Goal: Task Accomplishment & Management: Use online tool/utility

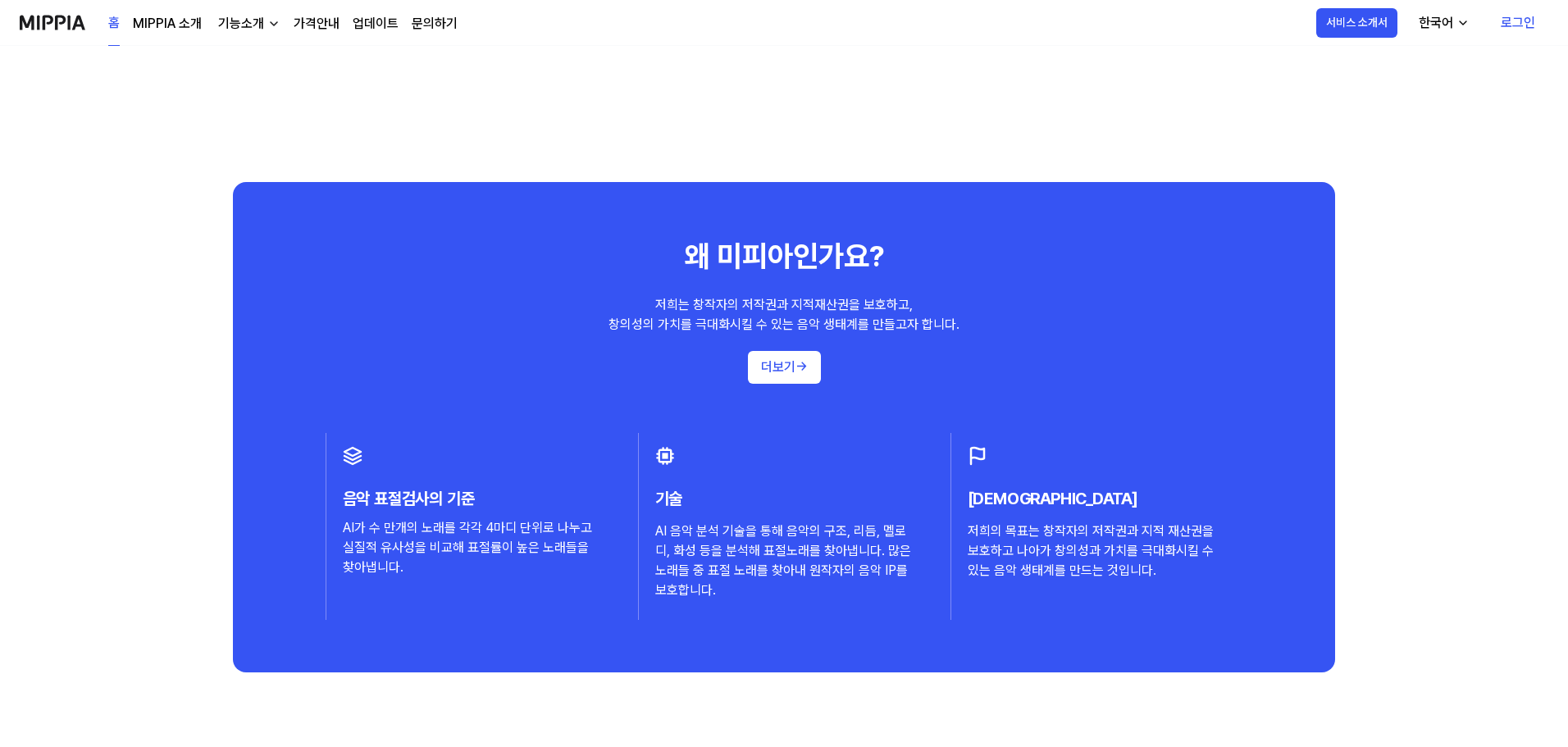
scroll to position [1559, 0]
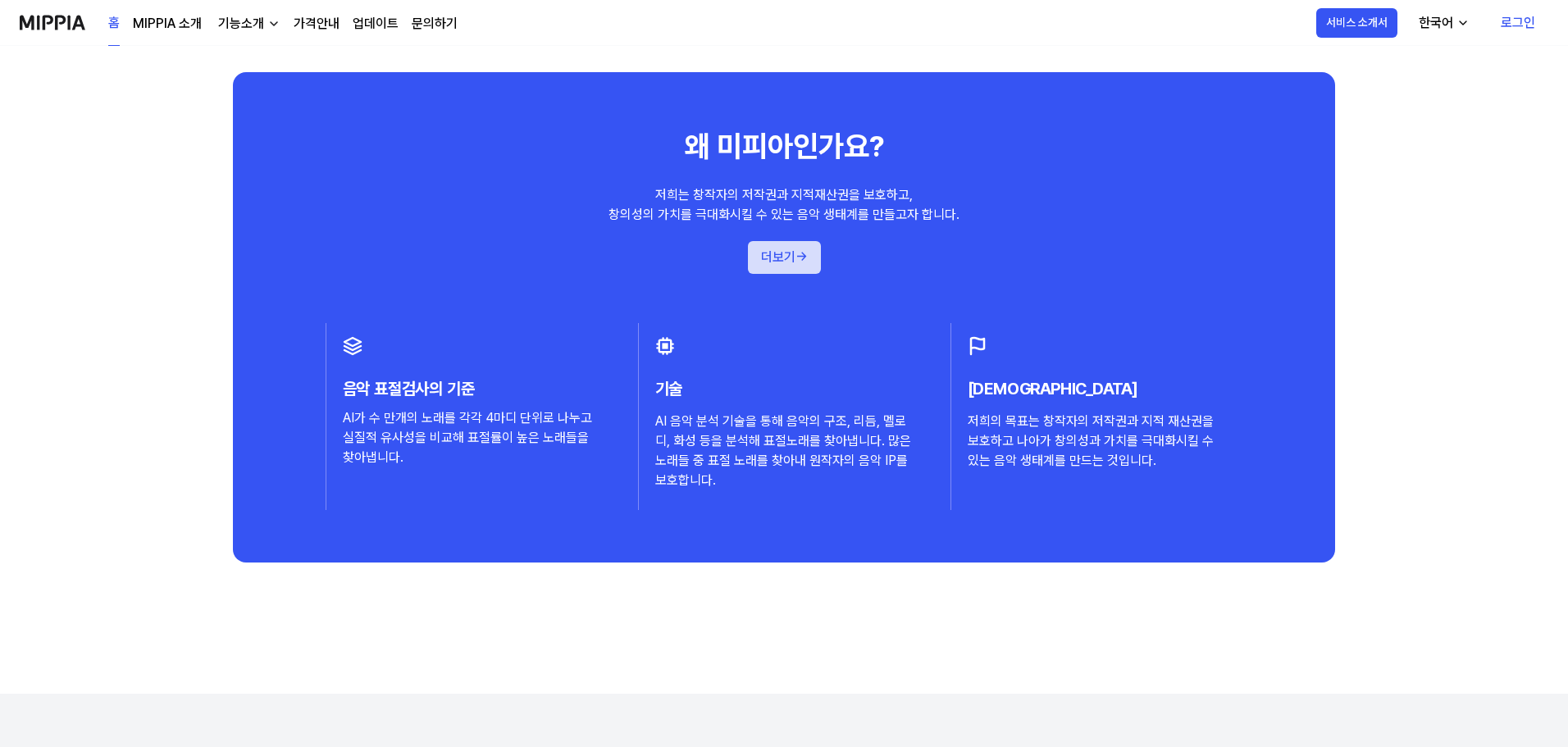
click at [766, 265] on button "더보기 →" at bounding box center [784, 257] width 73 height 32
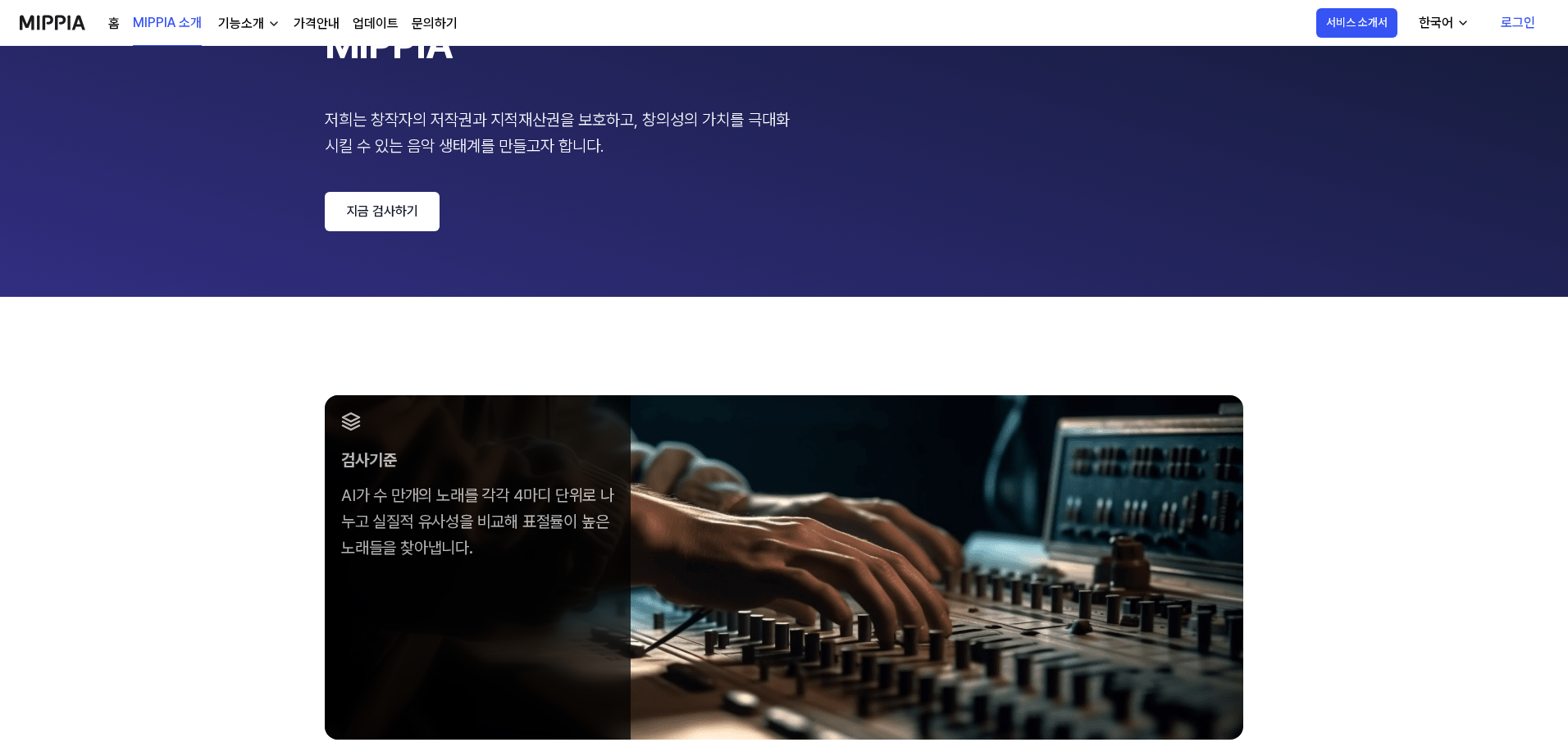
scroll to position [246, 0]
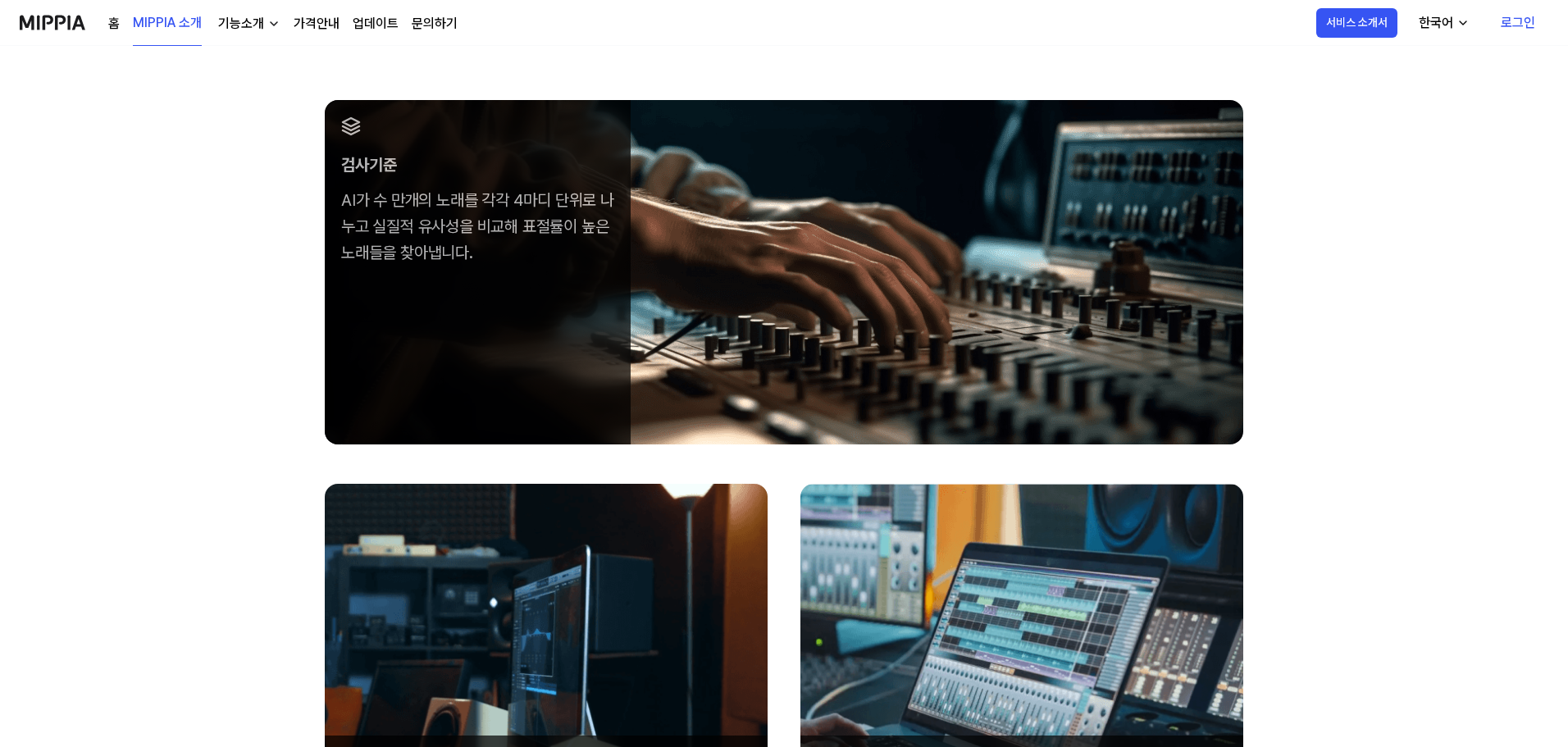
scroll to position [820, 0]
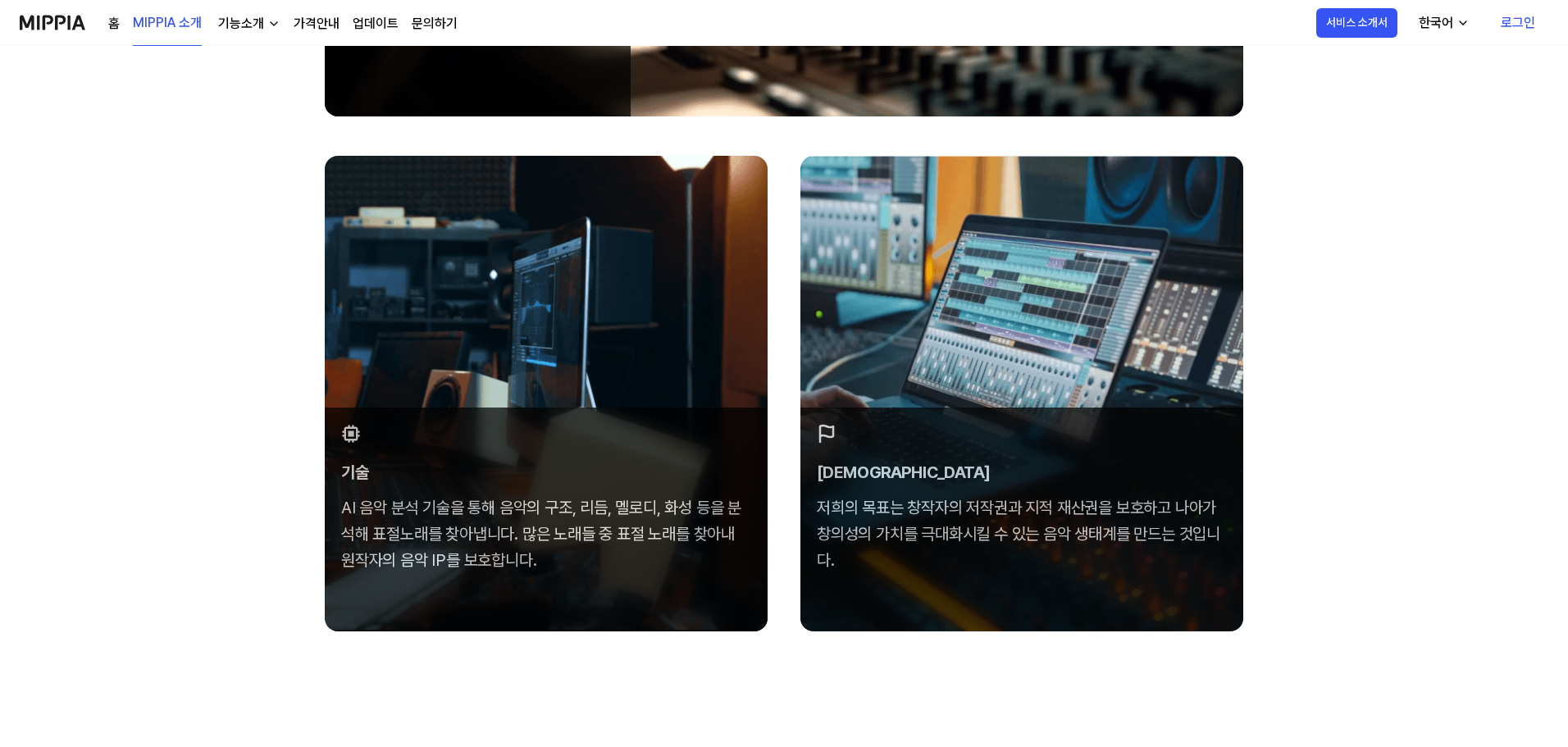
click at [1362, 557] on div "검사기준 AI가 수 만개의 노래를 각각 4마디 단위로 나누고 실질적 유사성을 비교해 표절률이 높은 노래들을 찾아냅니다. 기술 AI 음악 분석 …" at bounding box center [784, 218] width 1568 height 1089
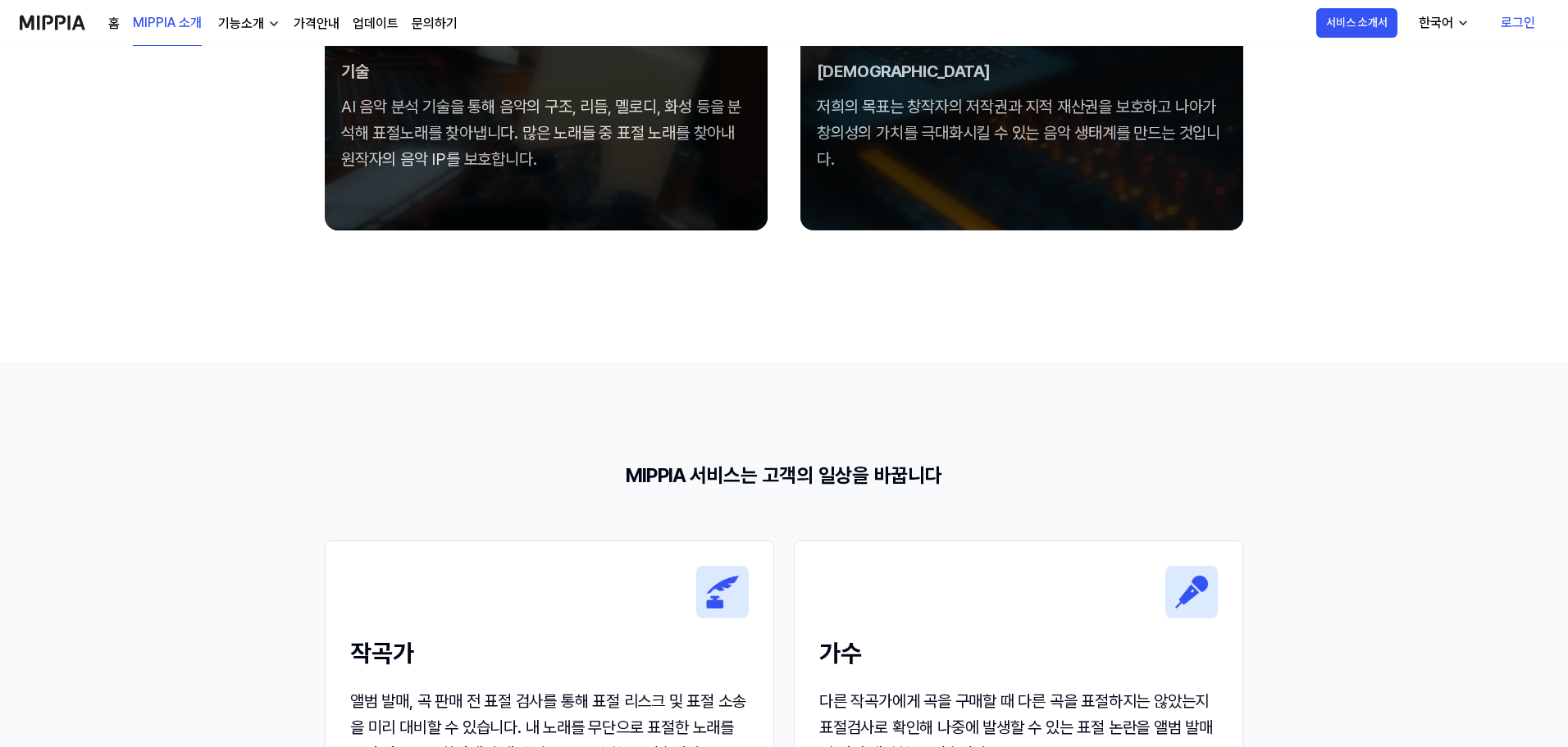
scroll to position [1477, 0]
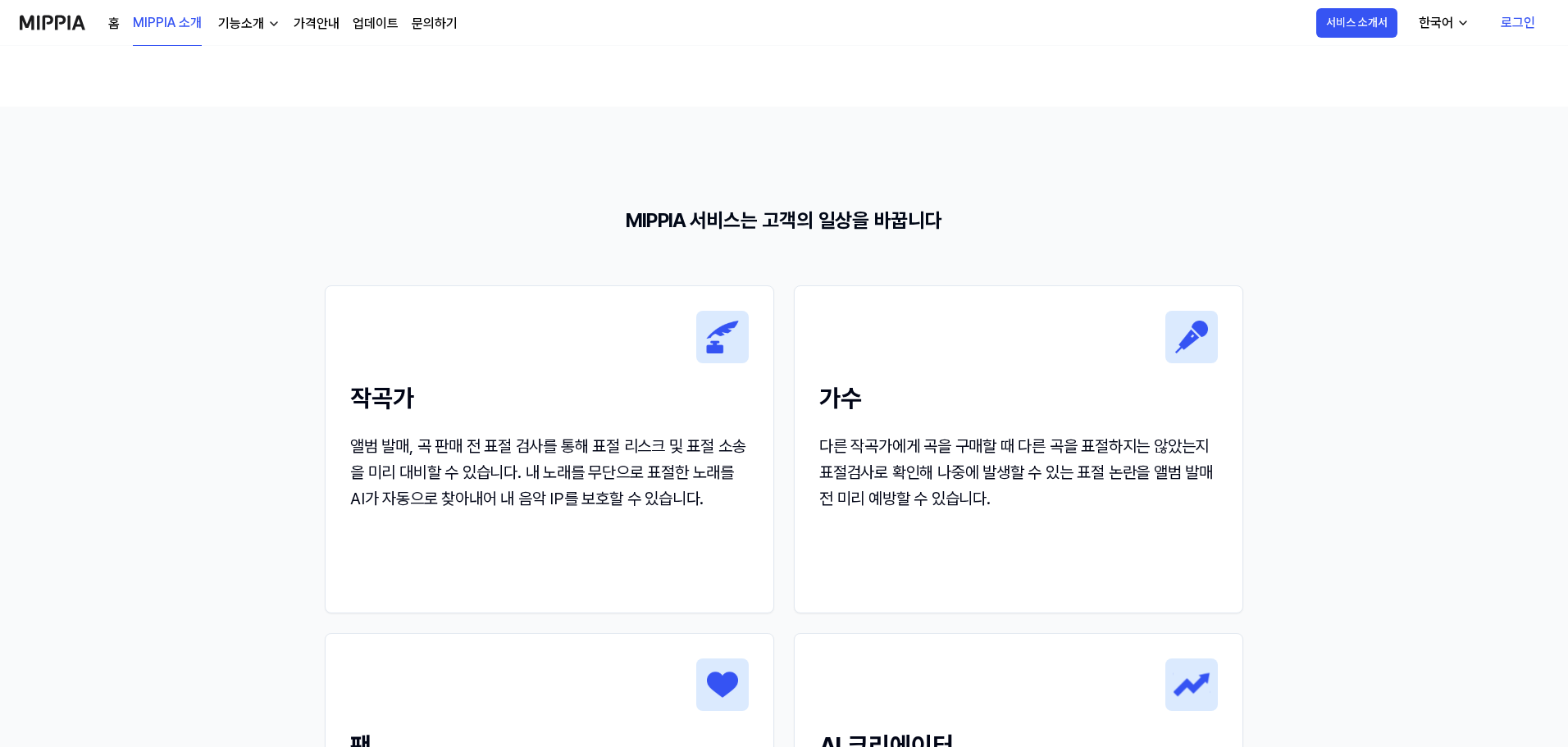
click at [1324, 561] on section "MIPPIA 서비스는 고객의 일상을 바꿉니다 작곡가 앨범 발매, 곡 판매 전 표절 검사를 통해 표절 리스크 및 표절 소송을 미리 대비할 수 있…" at bounding box center [784, 599] width 1568 height 986
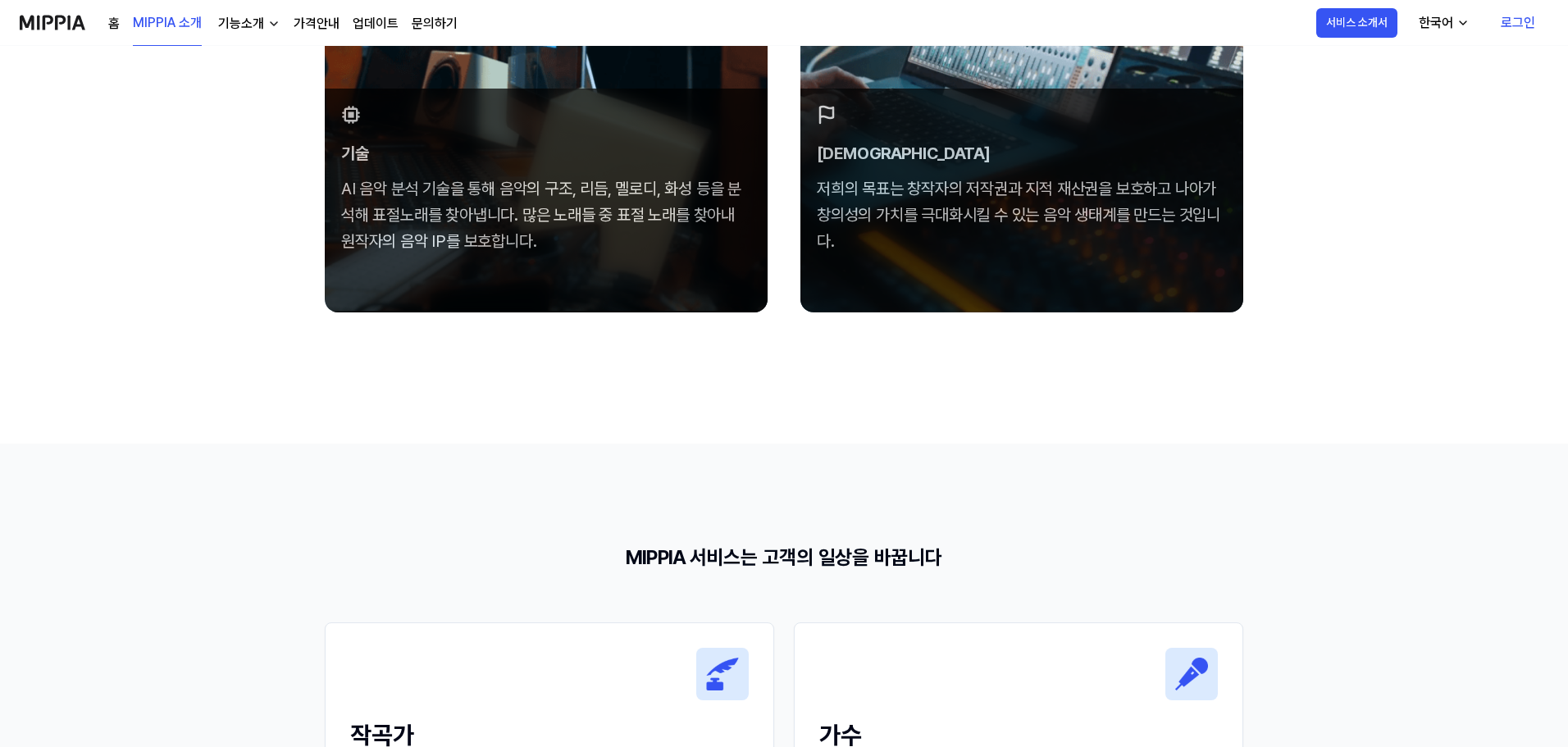
scroll to position [1028, 0]
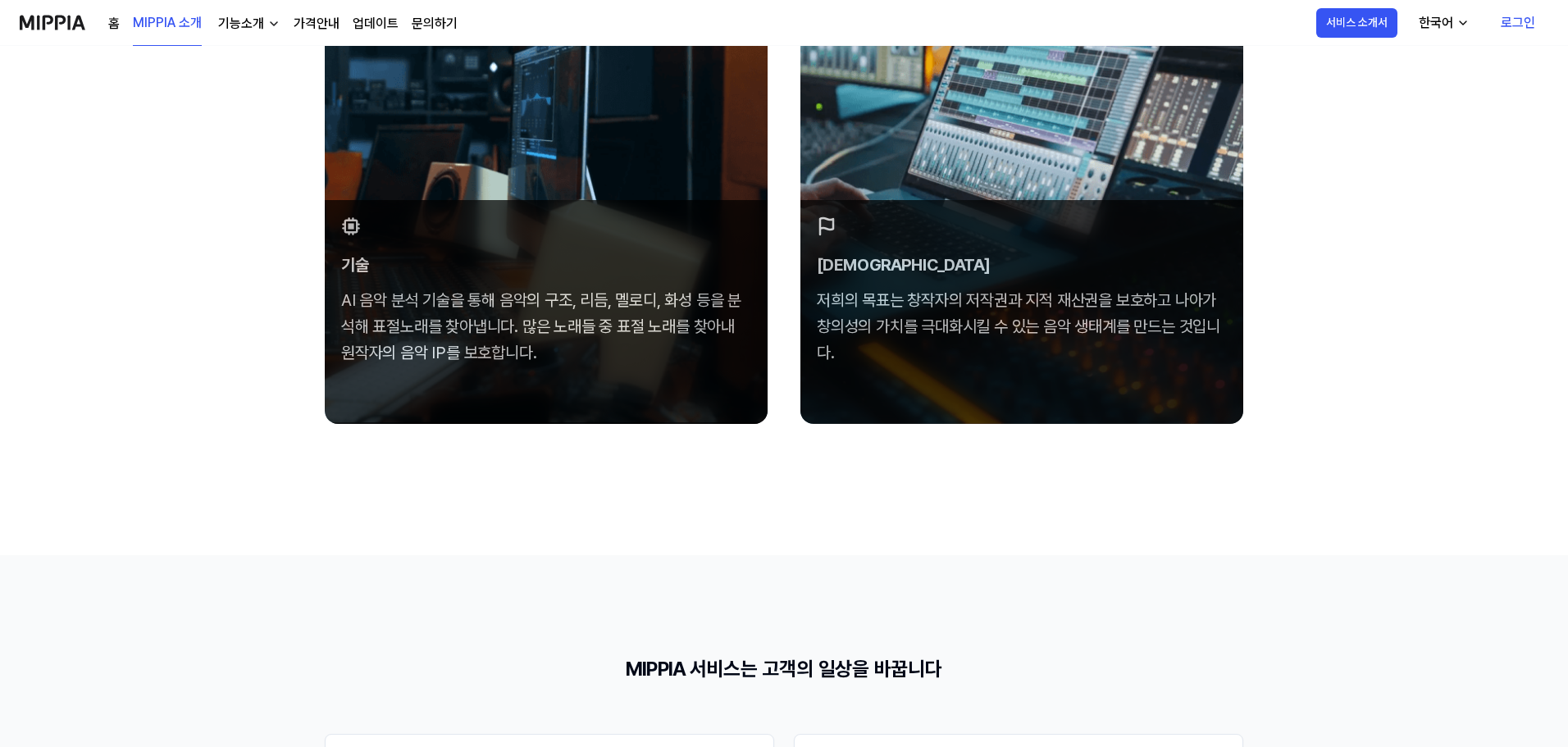
click at [249, 18] on div "기능소개" at bounding box center [241, 24] width 52 height 20
click at [321, 17] on link "가격안내" at bounding box center [316, 24] width 46 height 20
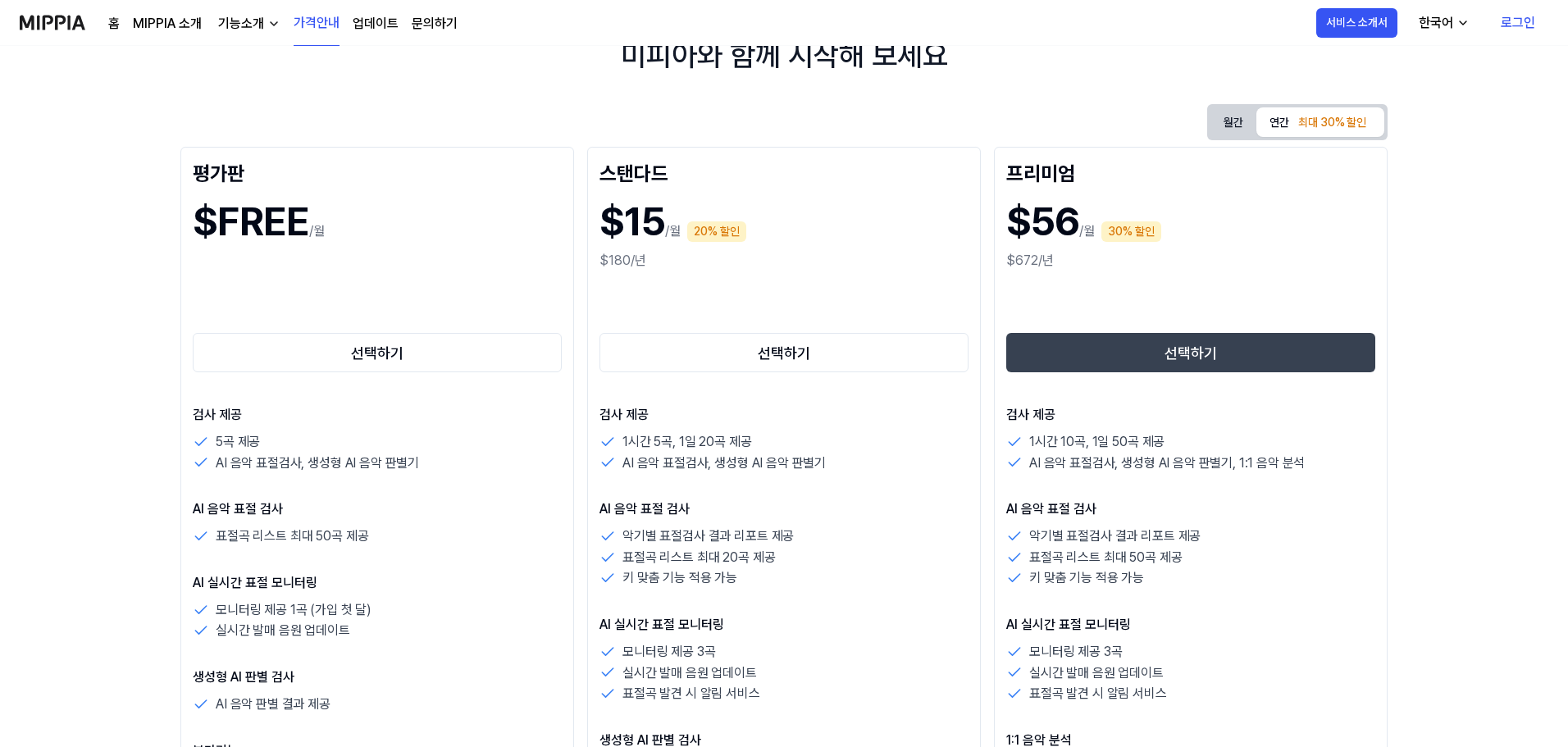
scroll to position [246, 0]
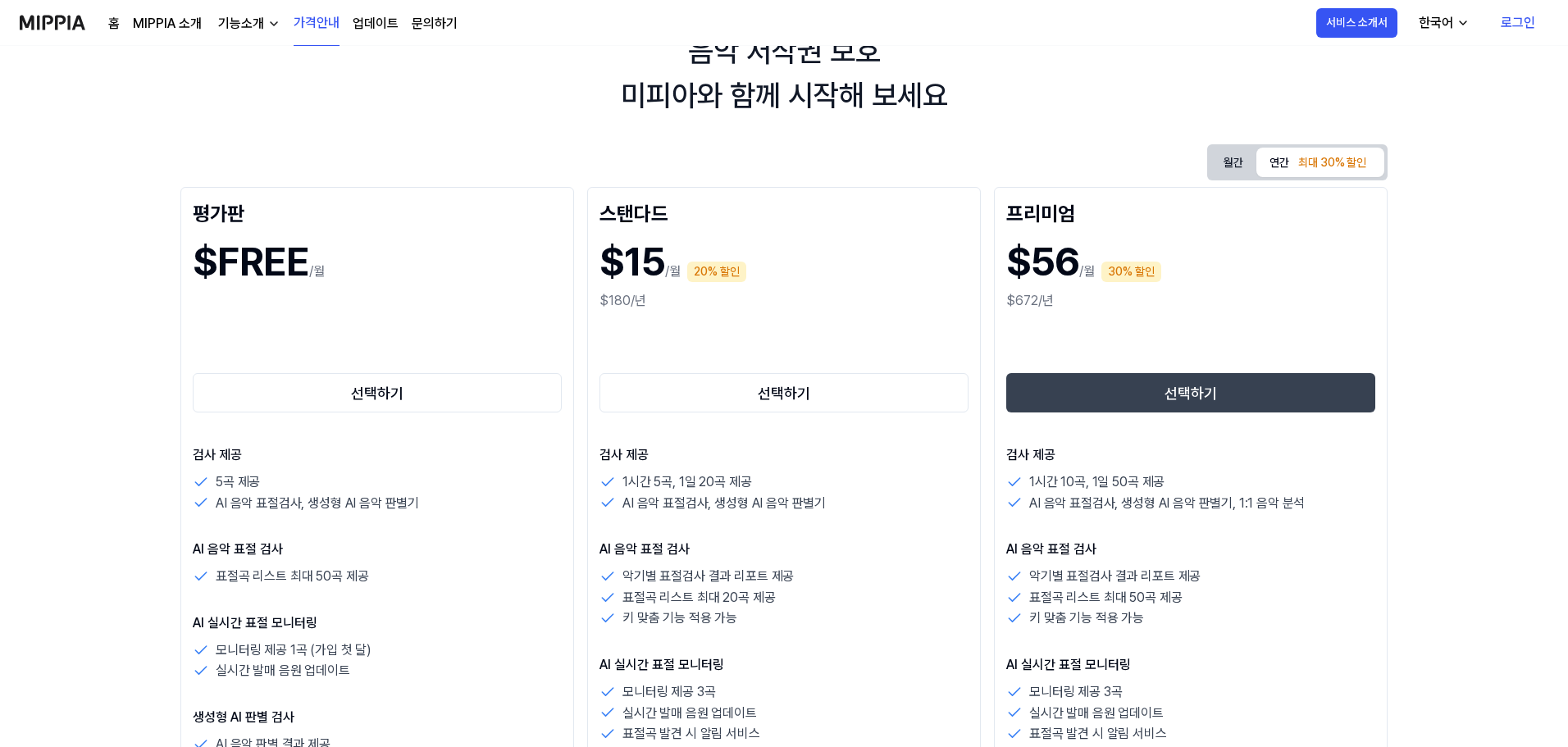
scroll to position [0, 0]
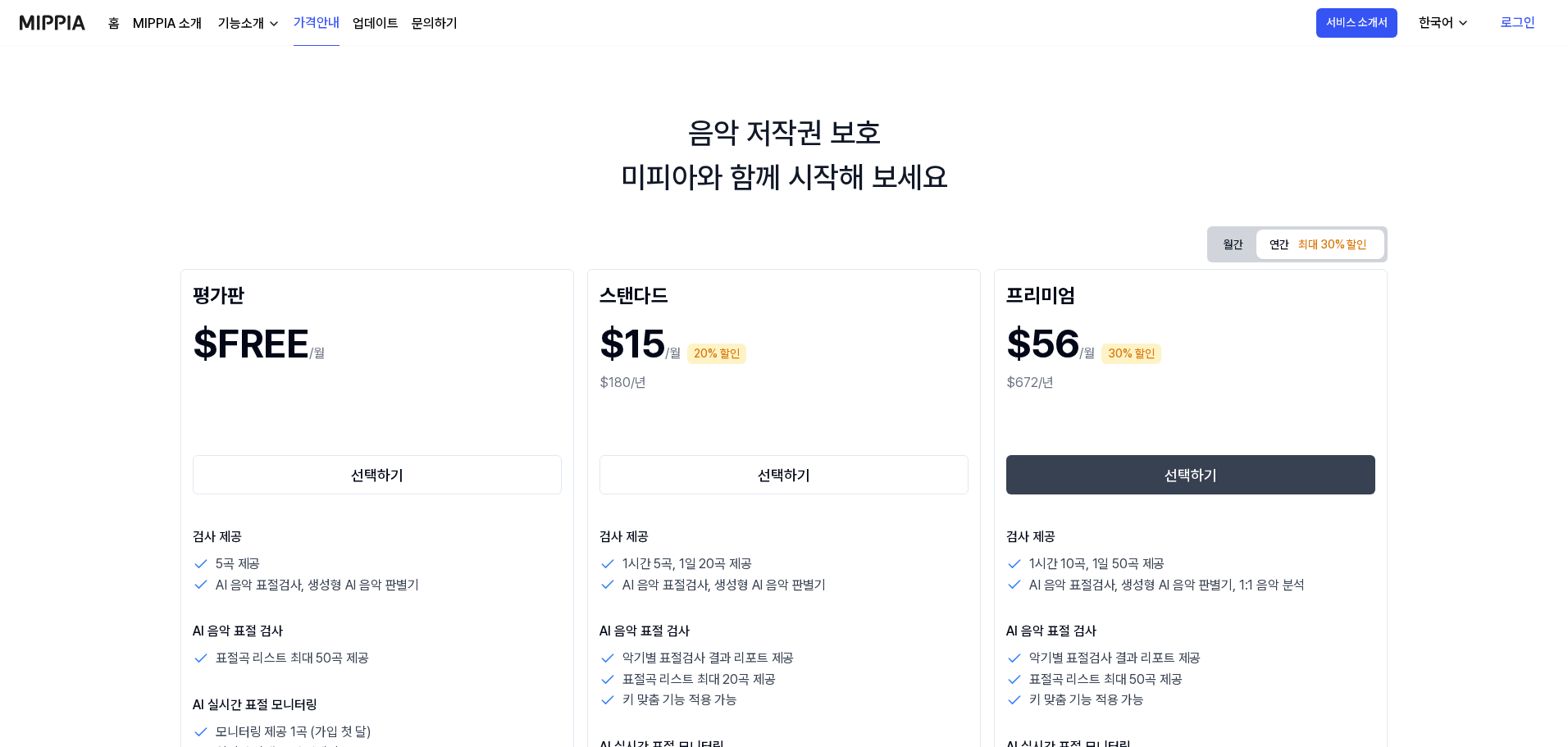
click at [1510, 19] on link "로그인" at bounding box center [1517, 22] width 61 height 46
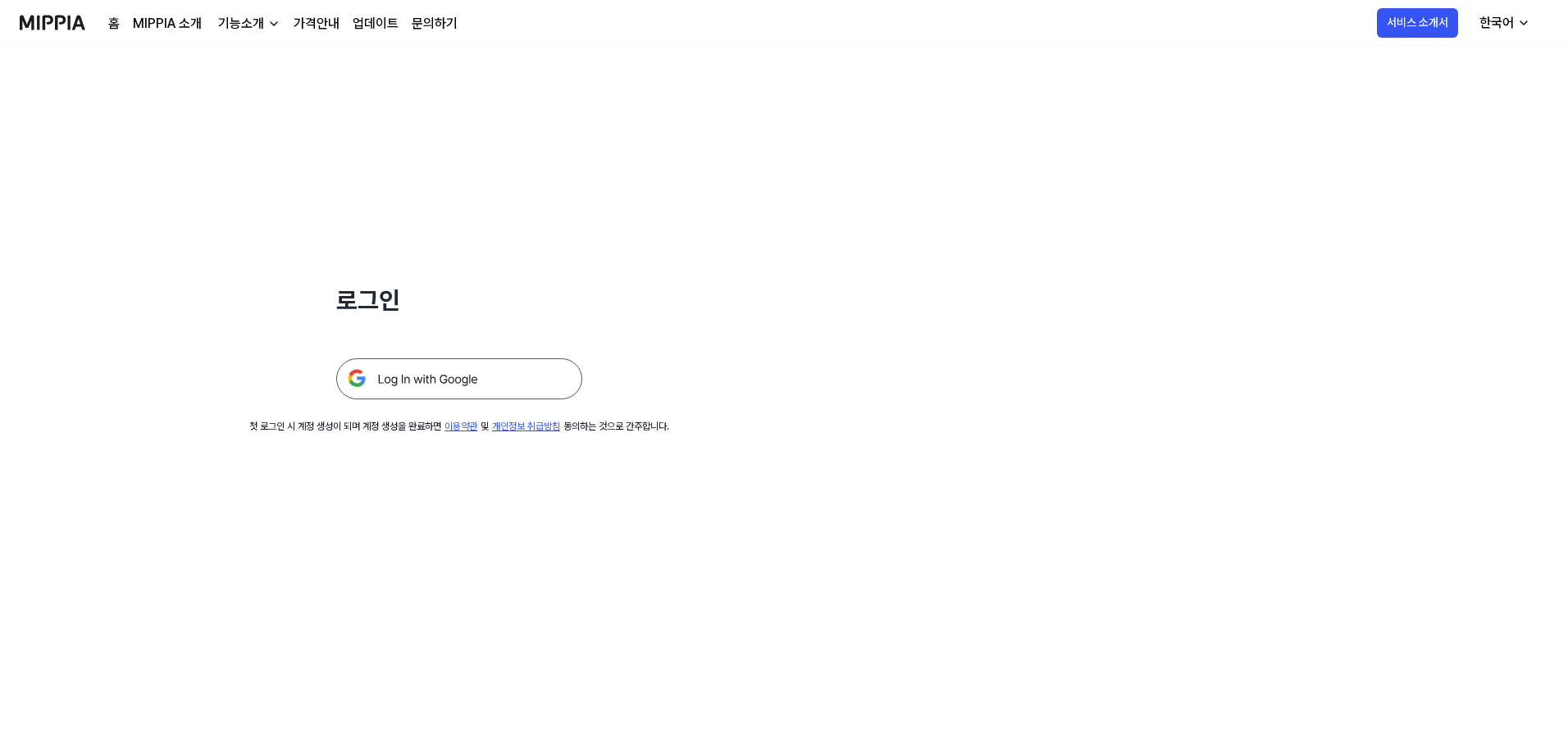
click at [425, 372] on img at bounding box center [459, 378] width 246 height 41
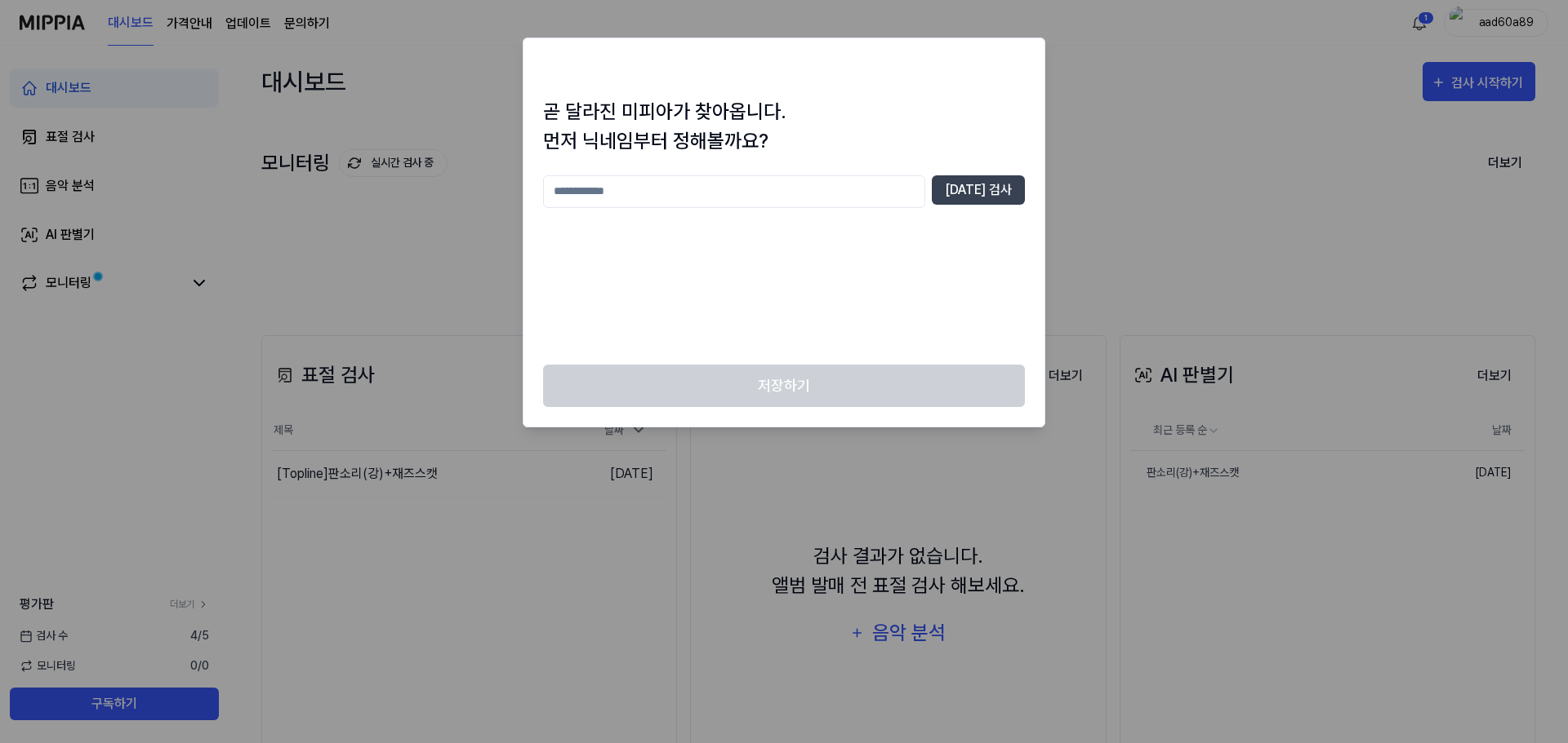
click at [653, 189] on input "text" at bounding box center [734, 191] width 382 height 32
type input "*"
type input "**"
click at [1011, 202] on button "[DATE] 검사" at bounding box center [978, 190] width 93 height 30
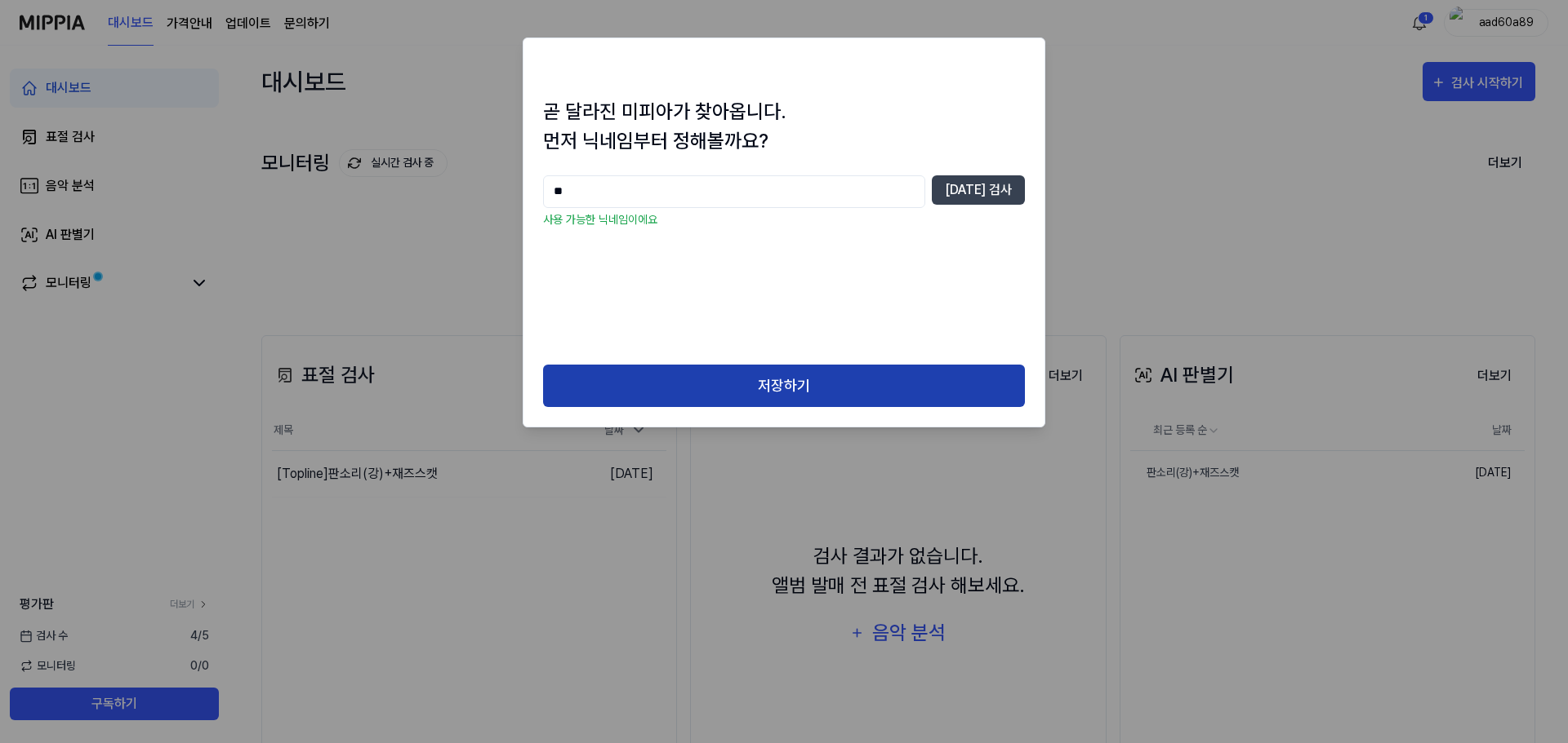
click at [827, 383] on button "저장하기" at bounding box center [784, 386] width 482 height 43
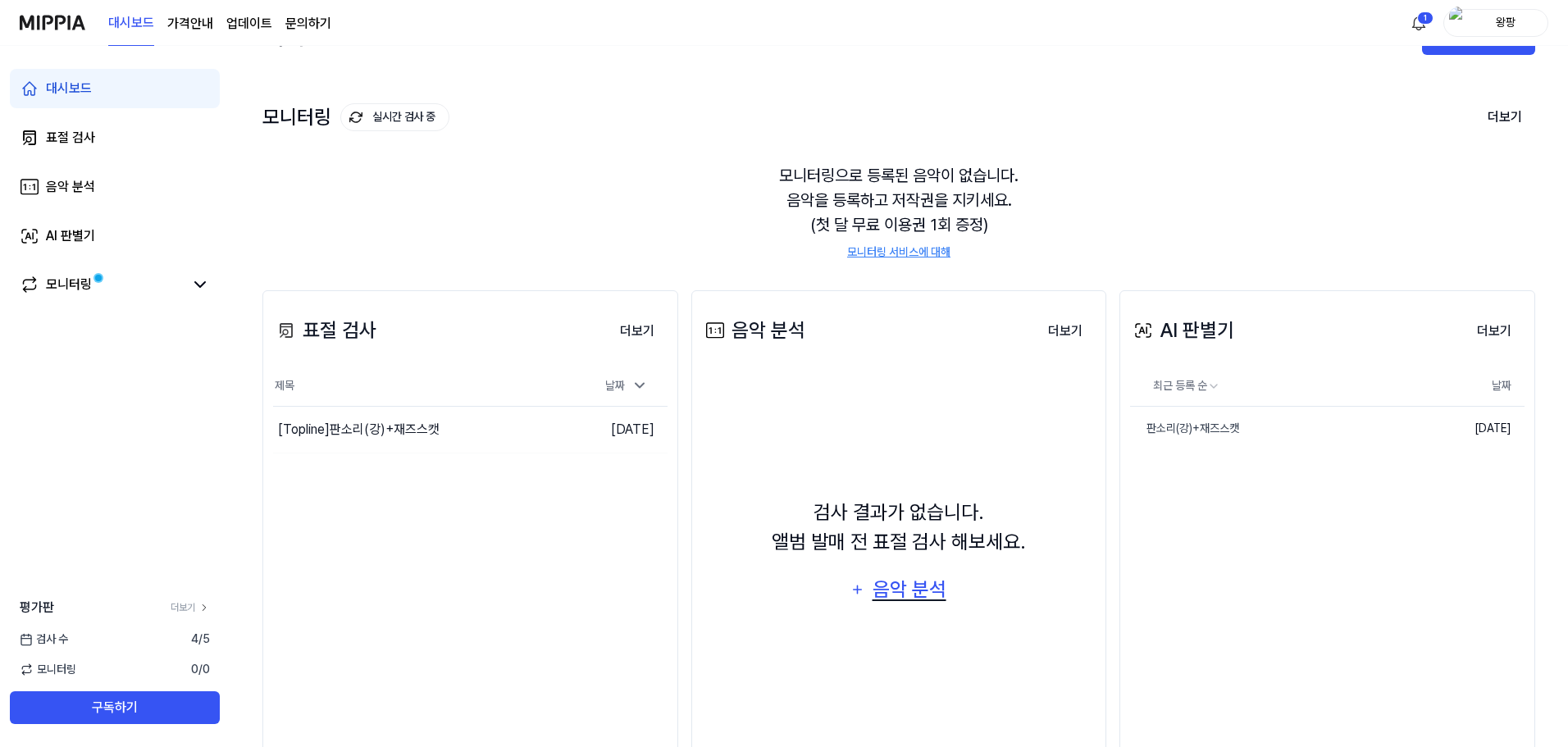
scroll to position [94, 0]
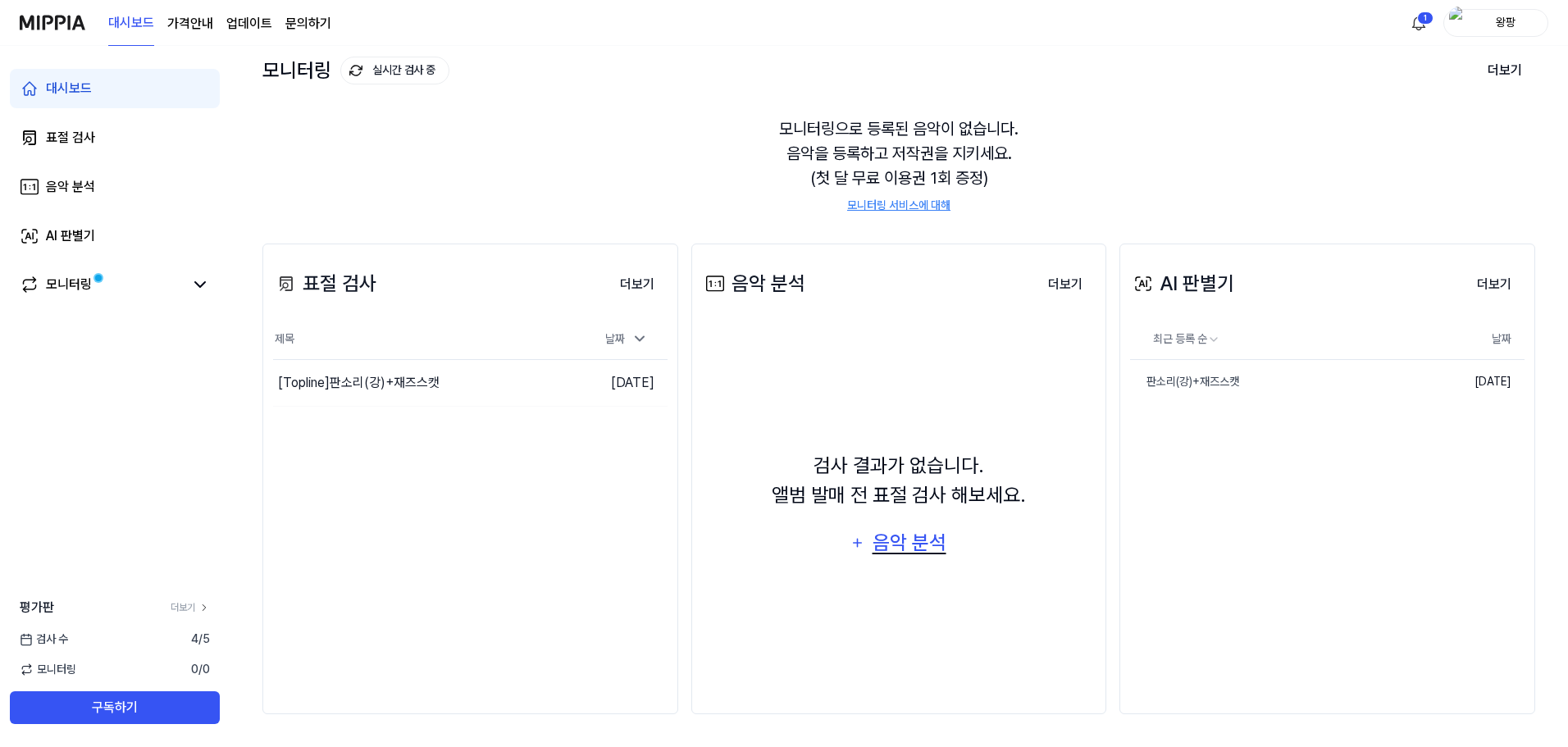
click at [877, 553] on div "음악 분석" at bounding box center [909, 543] width 78 height 32
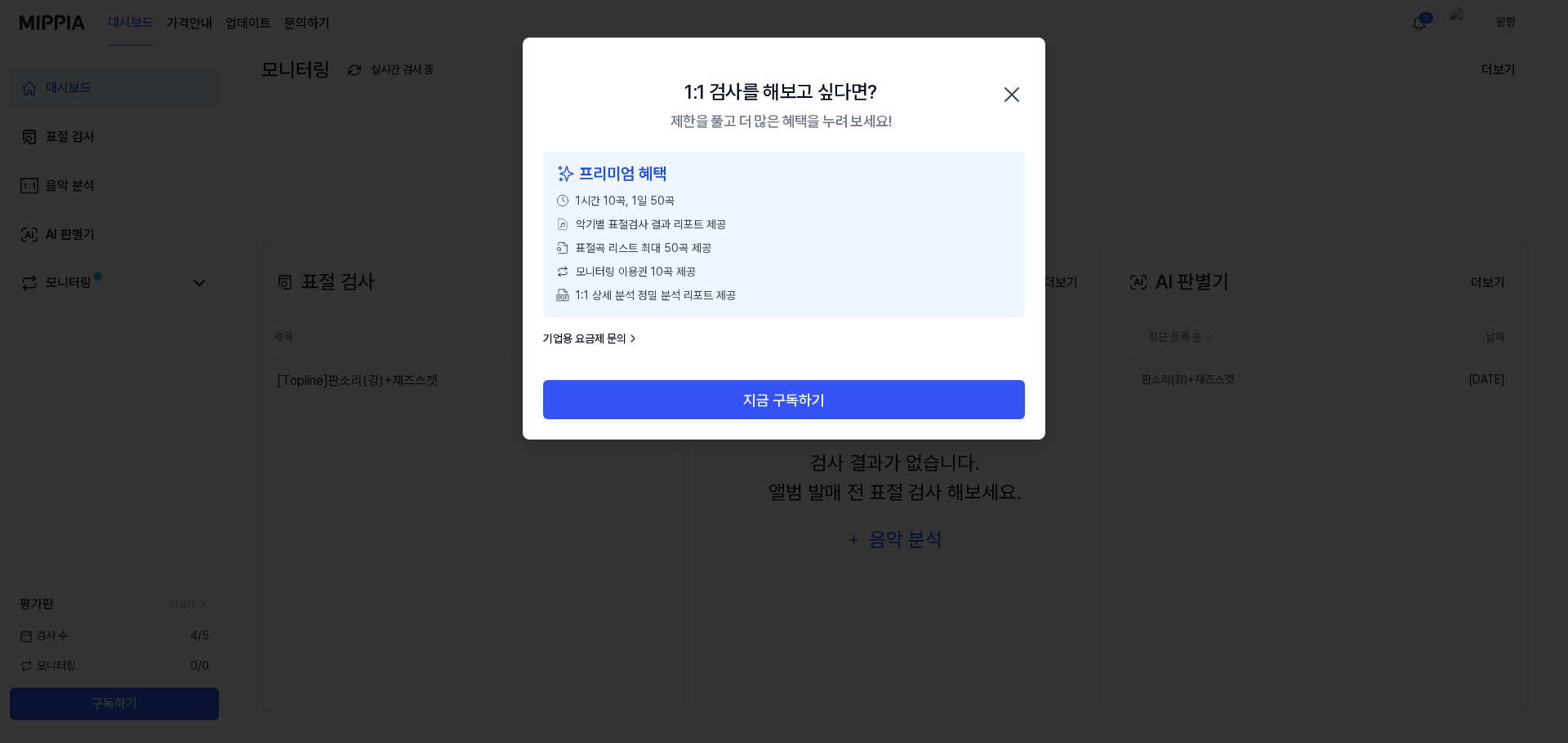
click at [1023, 93] on icon "button" at bounding box center [1012, 95] width 26 height 26
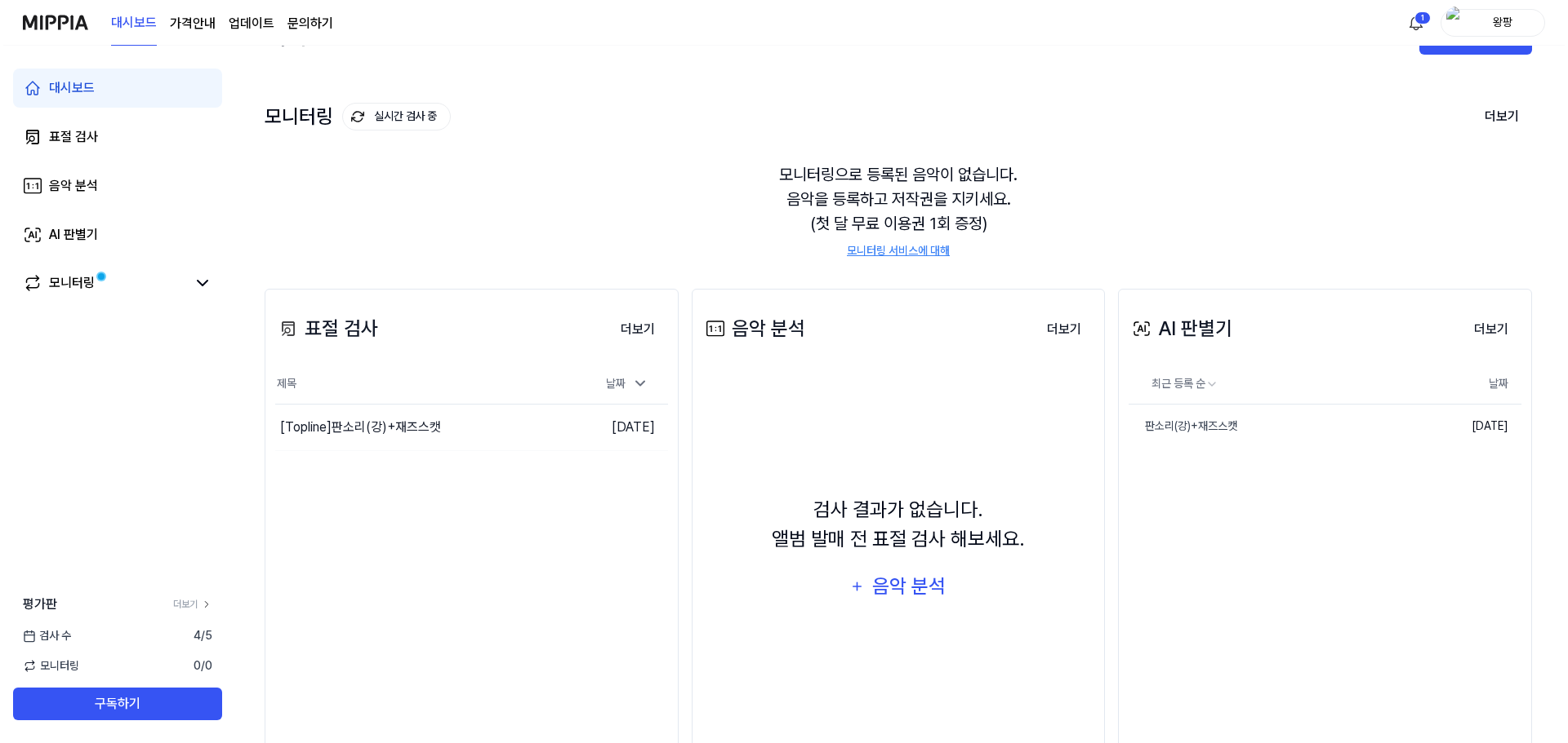
scroll to position [0, 0]
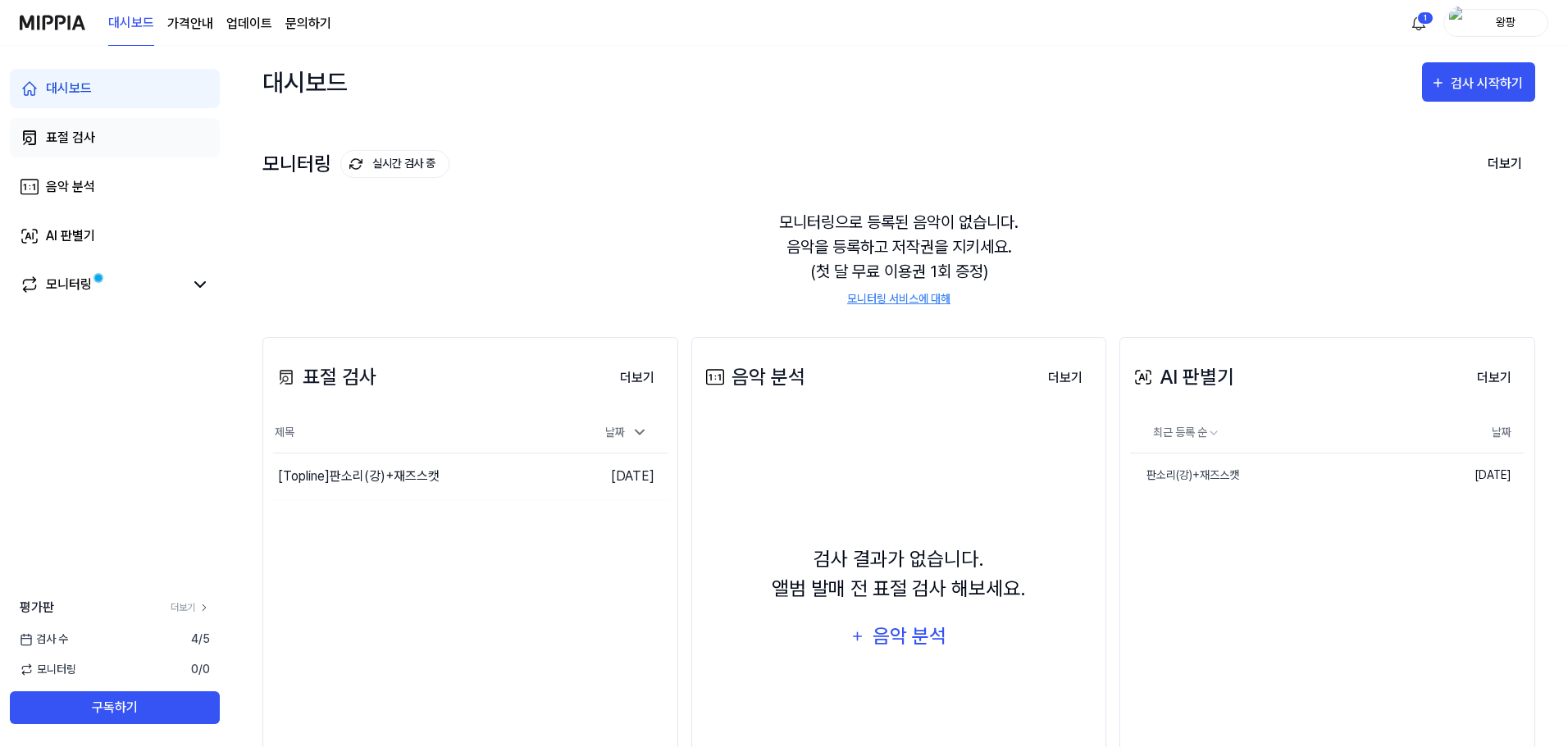
click at [92, 135] on div "표절 검사" at bounding box center [70, 138] width 49 height 20
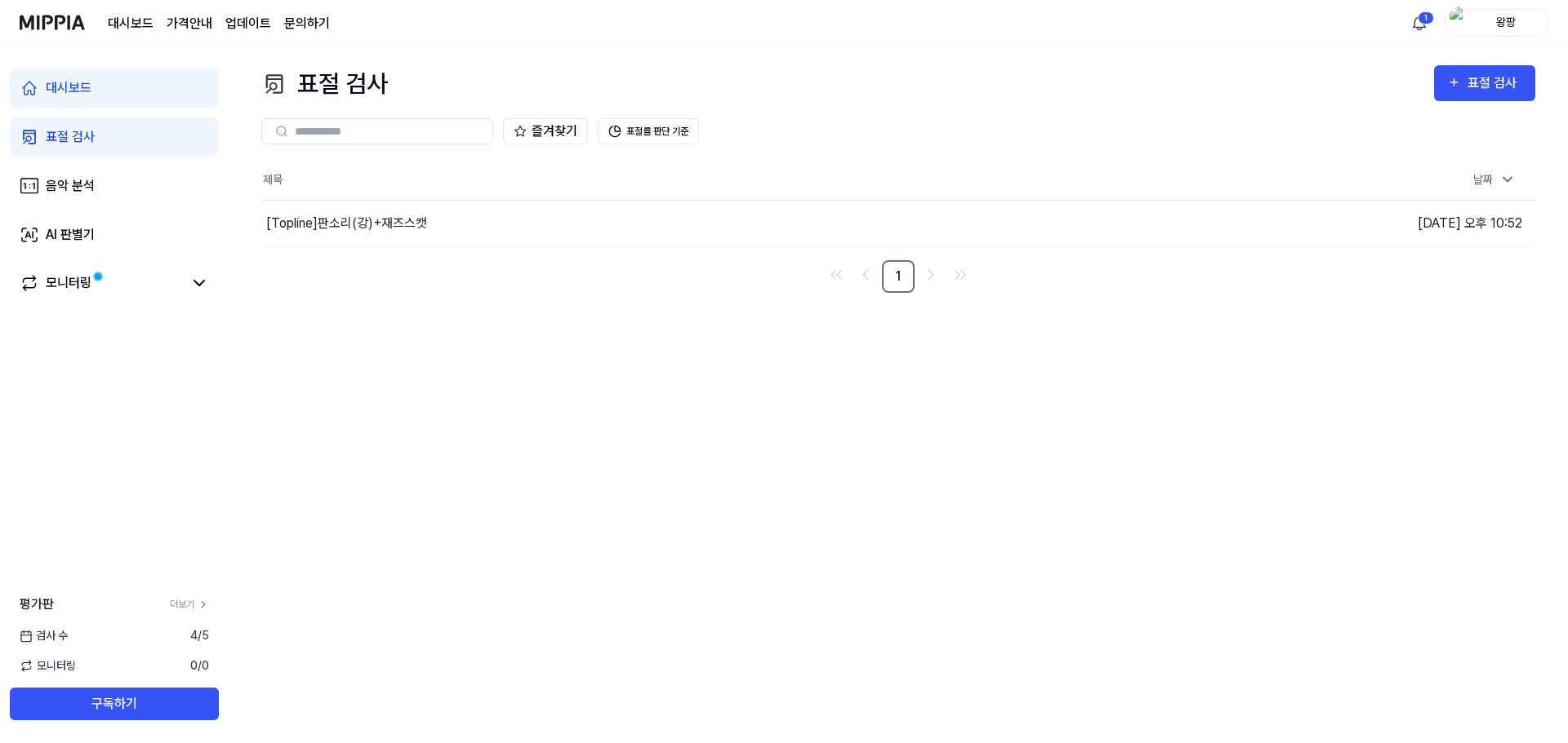
click at [329, 135] on input "text" at bounding box center [388, 131] width 188 height 15
click at [1448, 79] on icon "button" at bounding box center [1454, 83] width 14 height 20
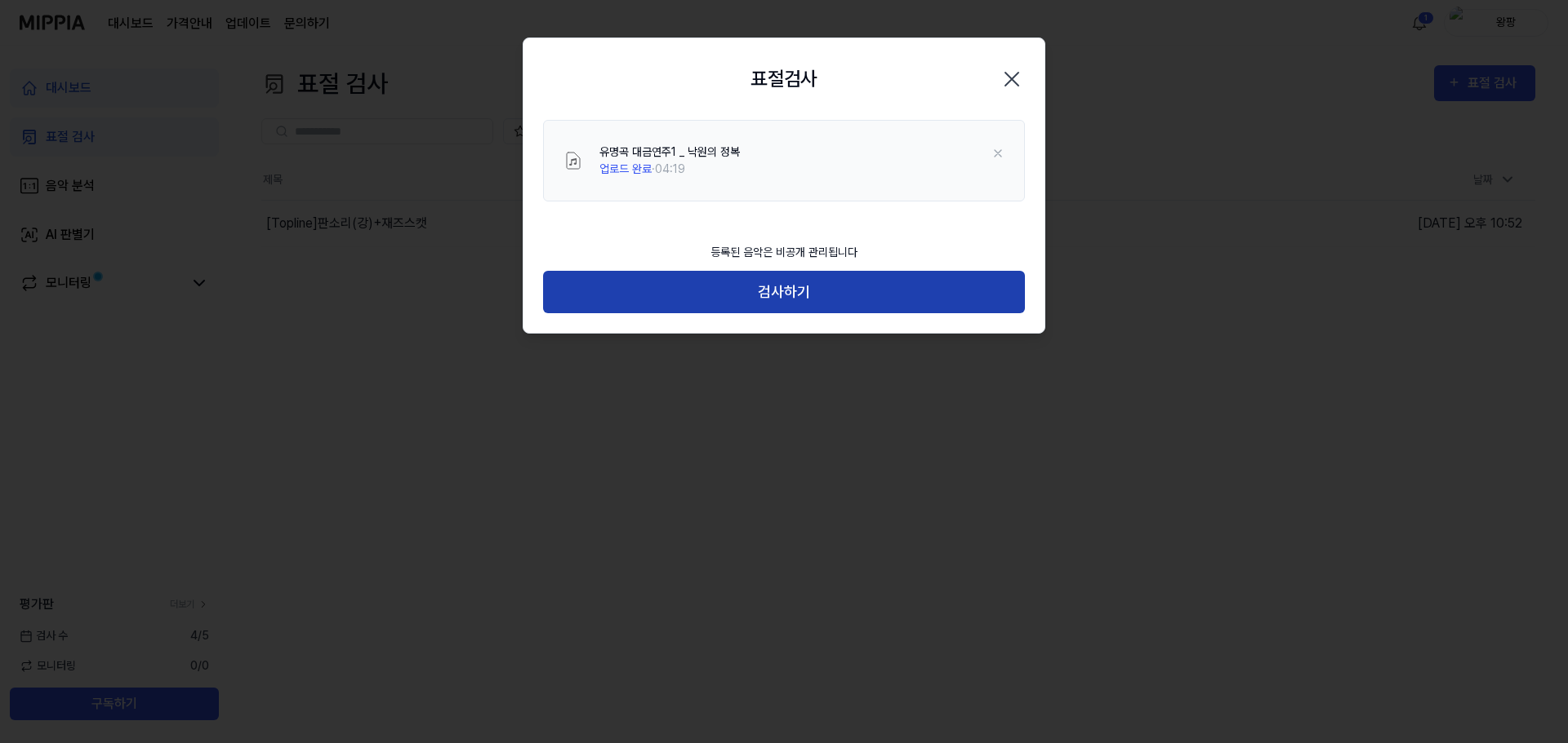
click at [807, 291] on button "검사하기" at bounding box center [784, 293] width 482 height 43
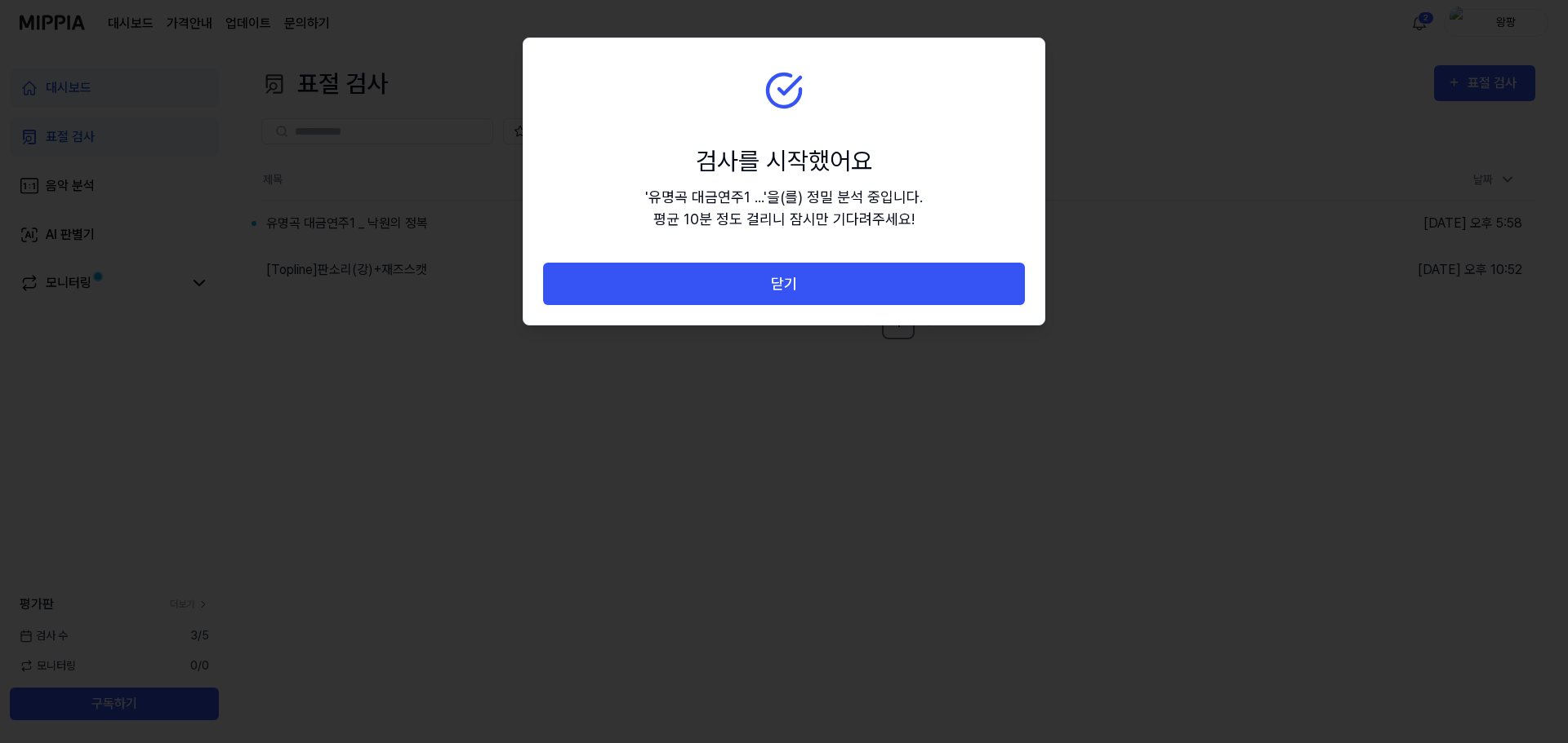
drag, startPoint x: 806, startPoint y: 55, endPoint x: 715, endPoint y: 58, distance: 91.0
click at [715, 58] on section "검사를 시작했어요 ' 유명곡 대금연주1 ... ' 을(를) 정밀 분석 중입니다. 평균 10분 정도 걸리니 잠시만 기다려주세요!" at bounding box center [784, 150] width 521 height 225
click at [783, 82] on icon at bounding box center [783, 90] width 39 height 39
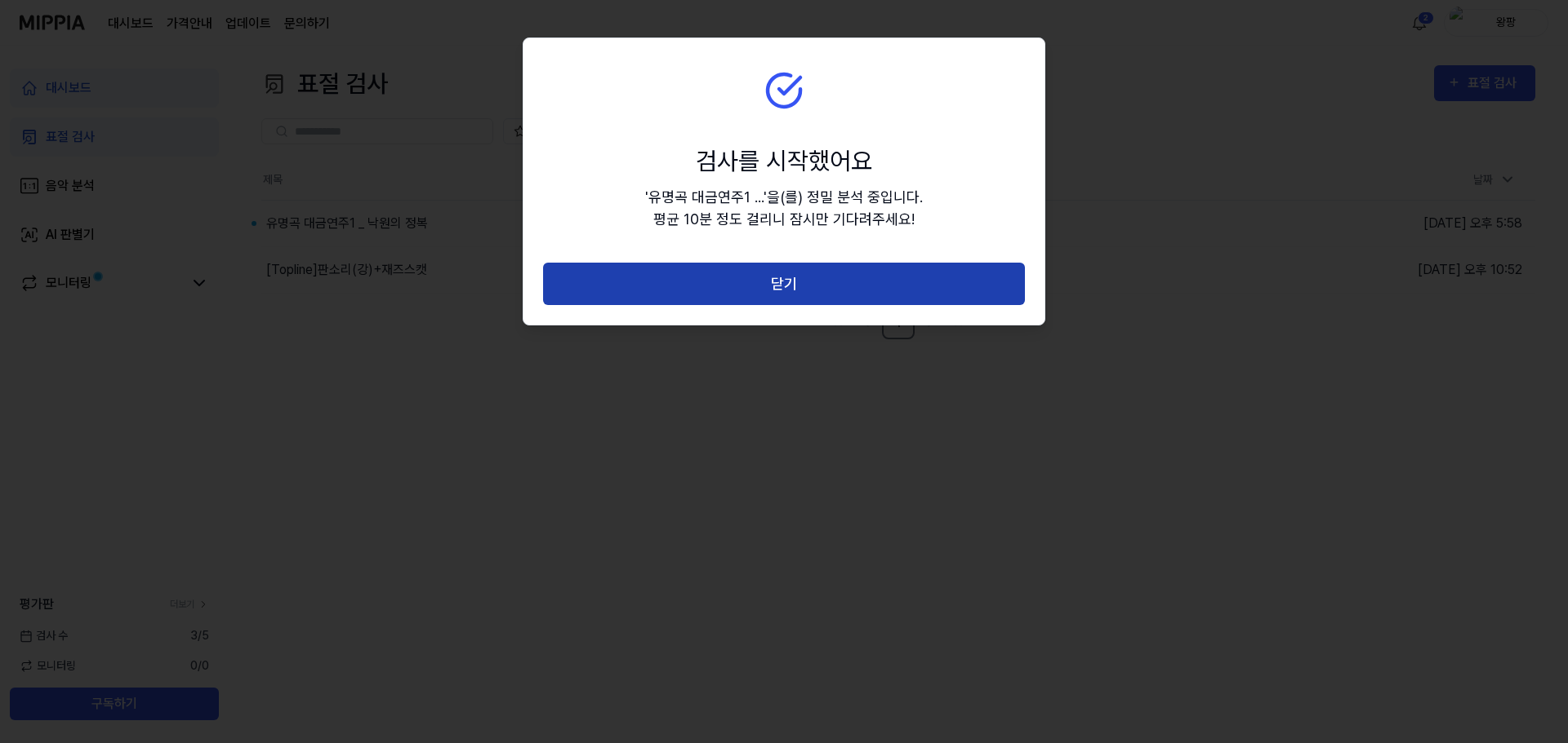
click at [795, 280] on button "닫기" at bounding box center [784, 284] width 482 height 43
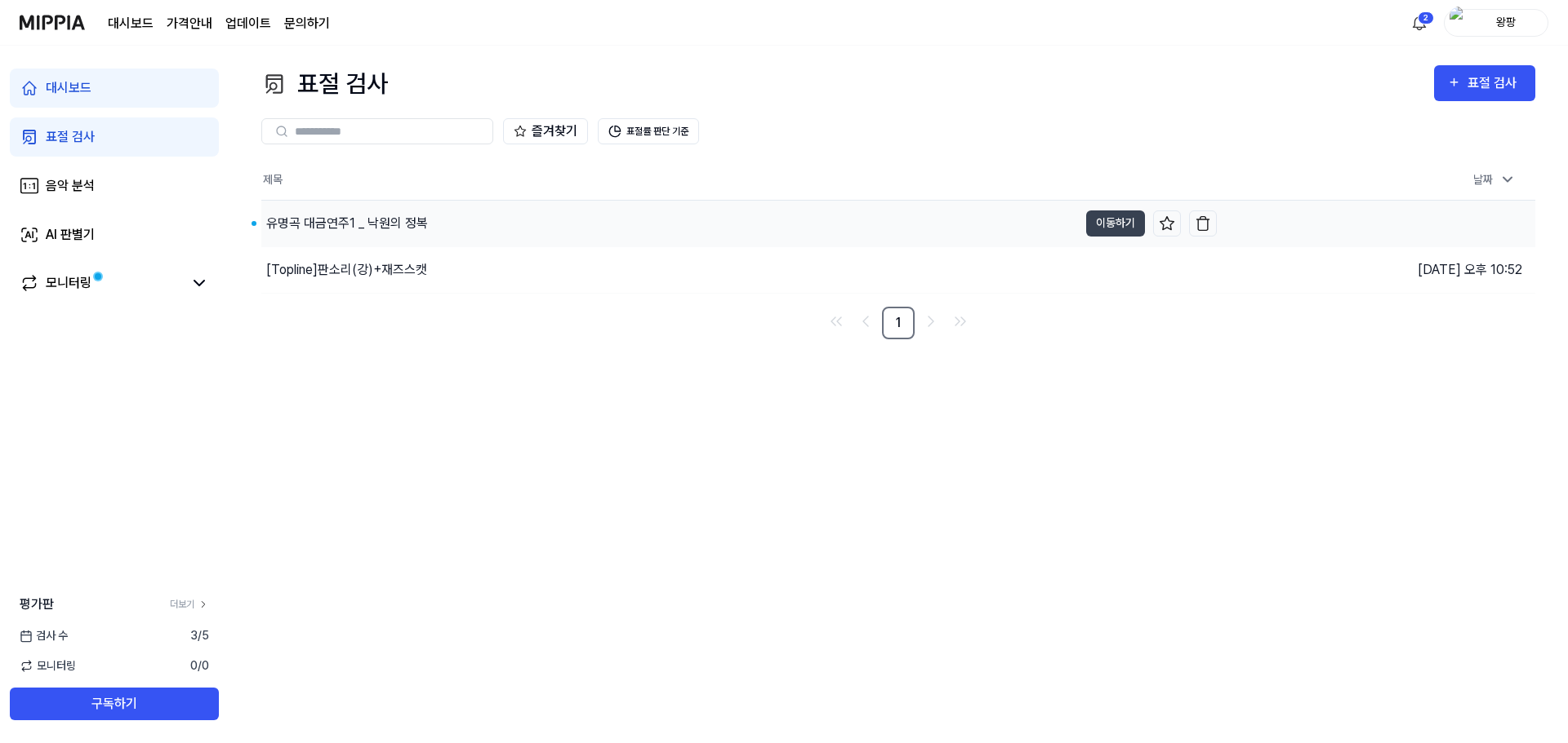
click at [386, 222] on div "유명곡 대금연주1 _ 낙원의 정복" at bounding box center [347, 224] width 161 height 20
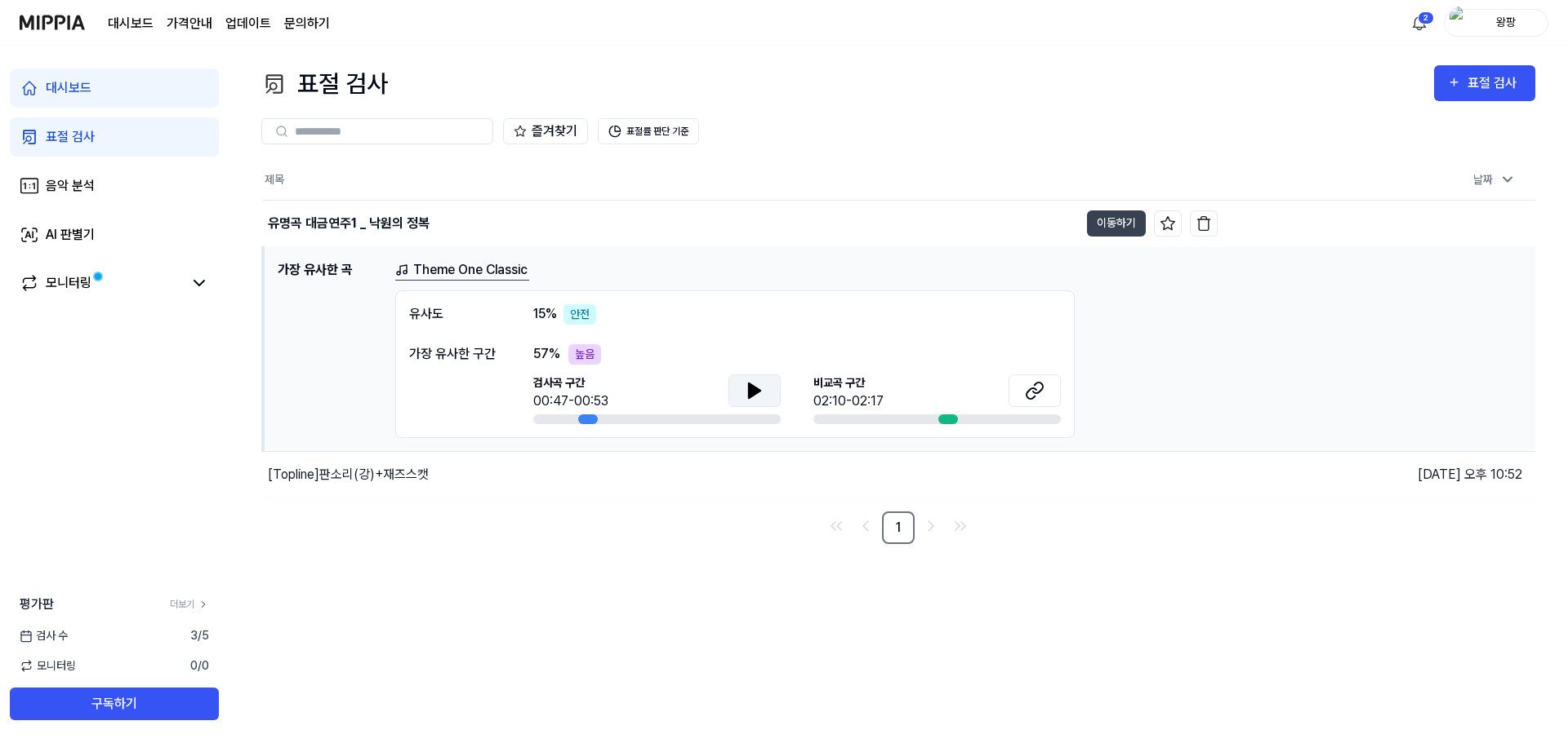
click at [753, 398] on icon at bounding box center [754, 391] width 20 height 20
click at [1035, 398] on icon at bounding box center [1035, 391] width 20 height 20
click at [753, 394] on icon at bounding box center [754, 391] width 12 height 15
click at [753, 394] on icon at bounding box center [754, 391] width 20 height 20
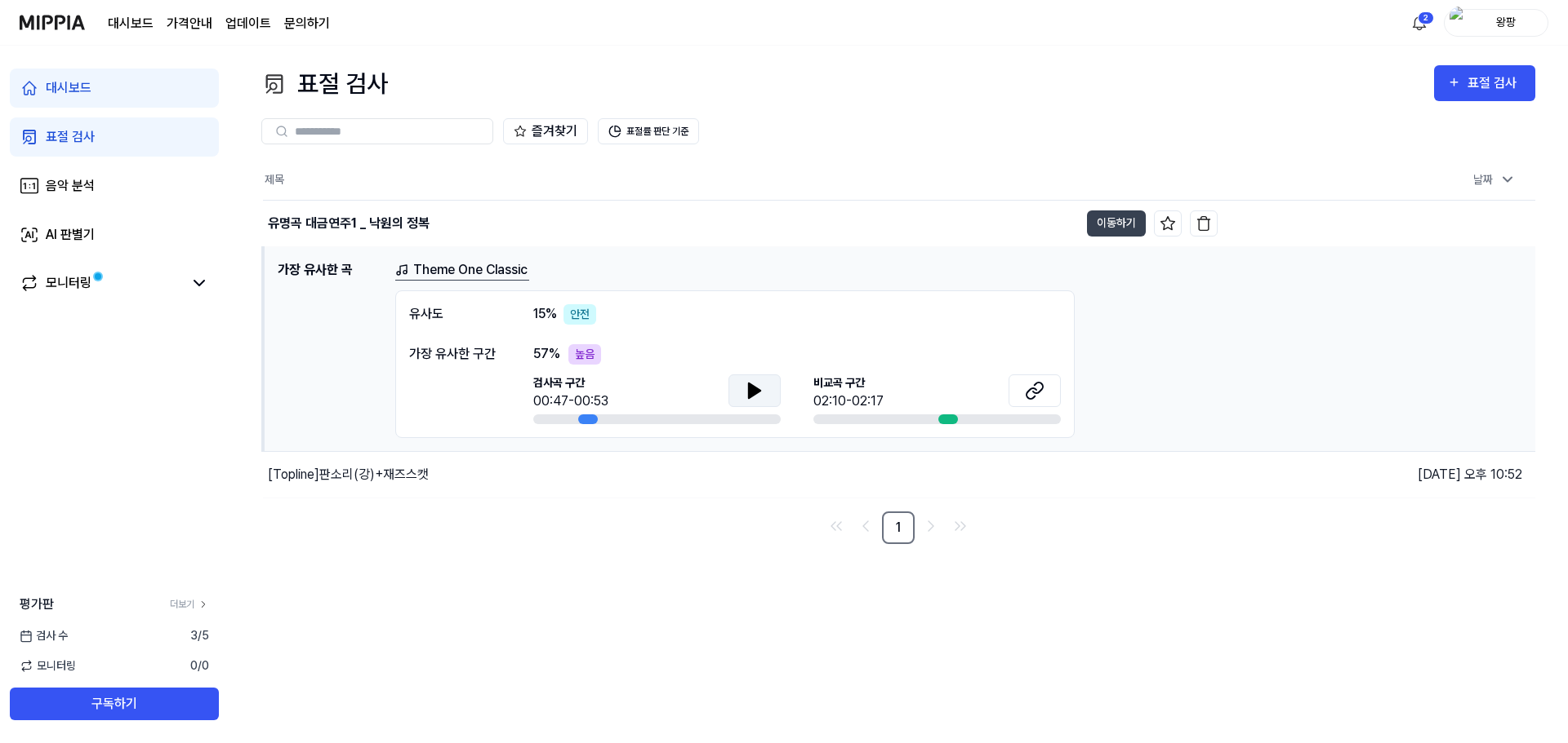
click at [444, 271] on link "Theme One Classic" at bounding box center [462, 270] width 134 height 21
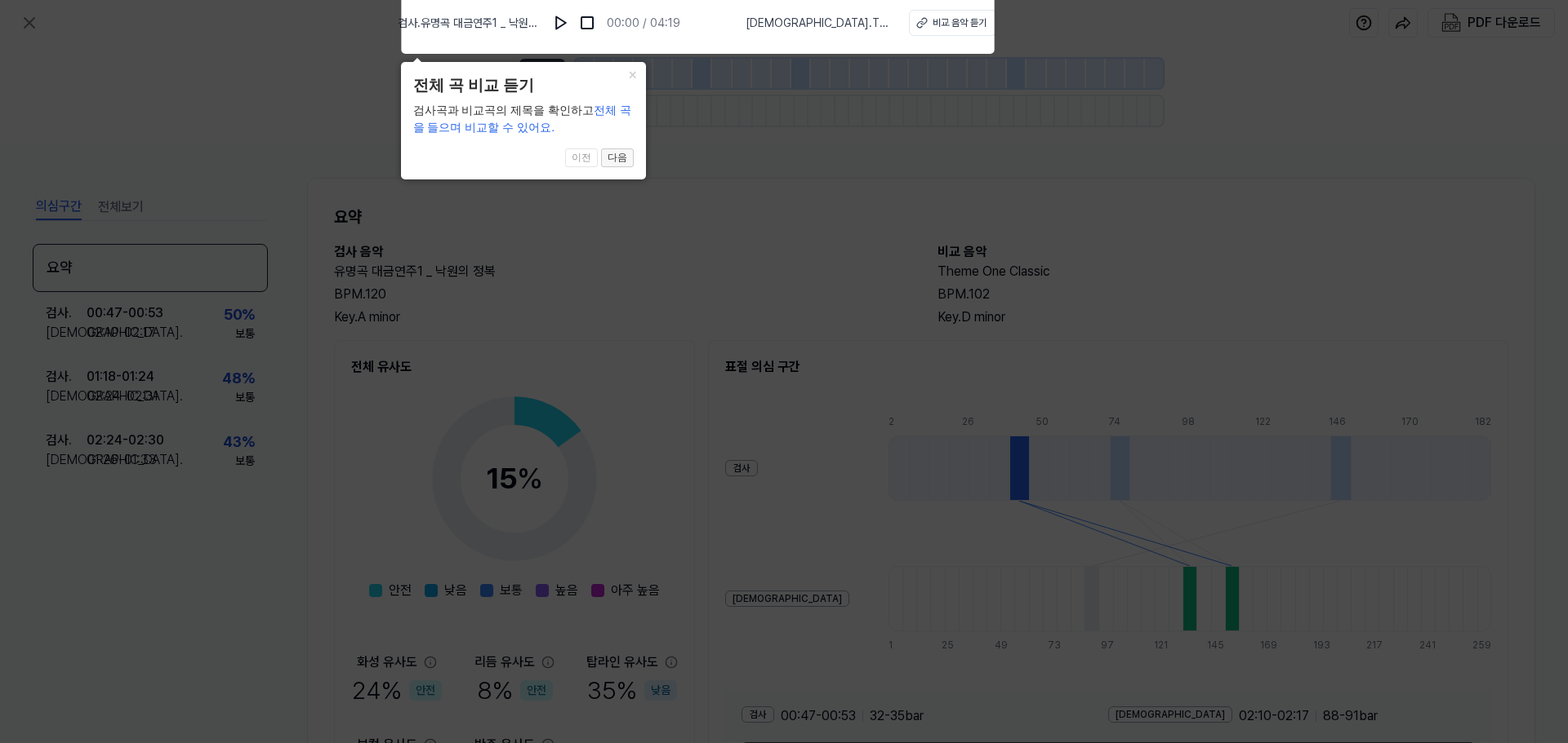
click at [624, 160] on button "다음" at bounding box center [617, 159] width 32 height 20
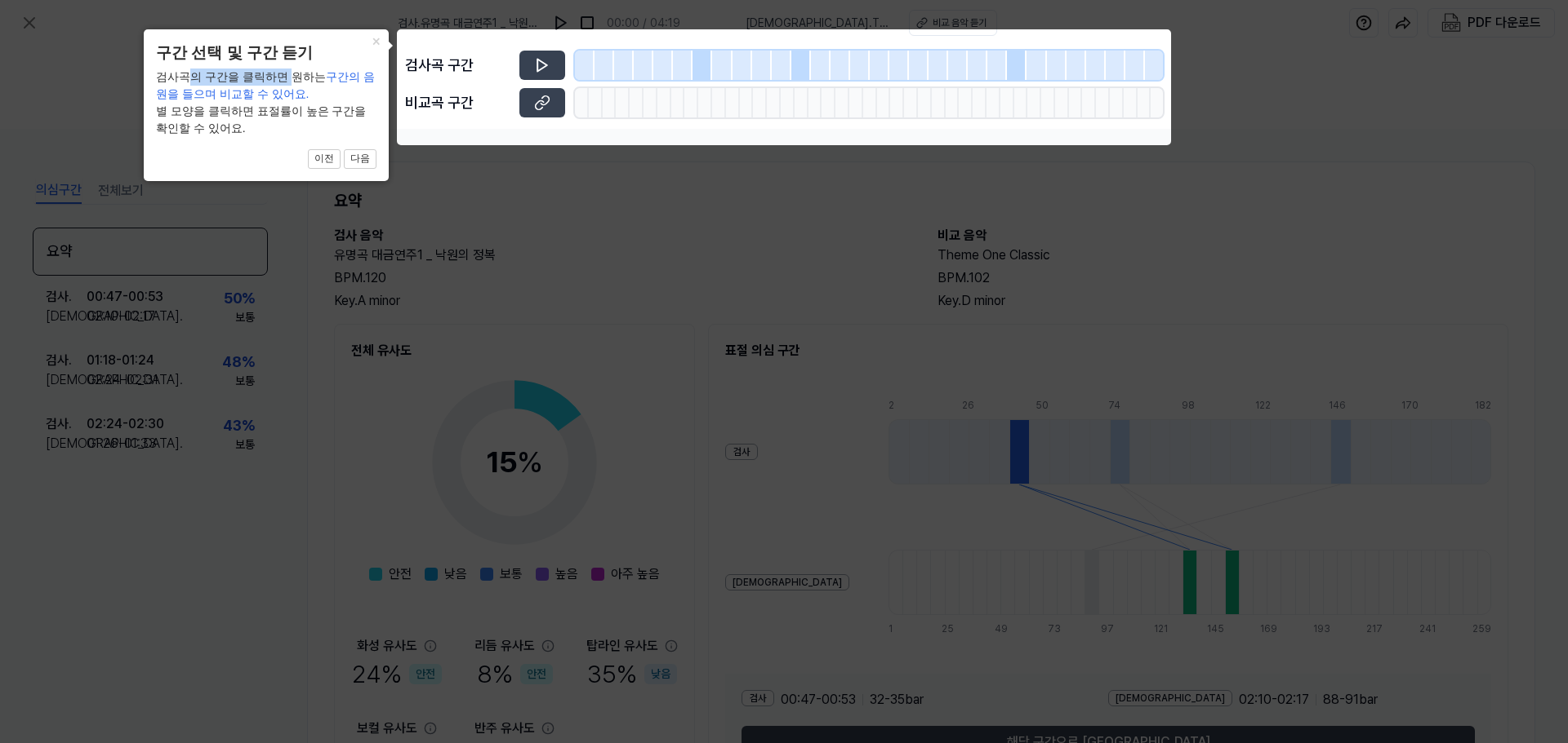
drag, startPoint x: 194, startPoint y: 80, endPoint x: 294, endPoint y: 84, distance: 100.1
click at [294, 84] on div "검사곡의 구간을 클릭하면 원하는 구간의 음원을 들으며 비교할 수 있어요. 별 모양을 클릭하면 표절률이 높은 구간을 확인할 수 있어요." at bounding box center [266, 102] width 221 height 69
click at [547, 68] on icon at bounding box center [543, 65] width 17 height 17
click at [365, 154] on button "다음" at bounding box center [360, 160] width 32 height 20
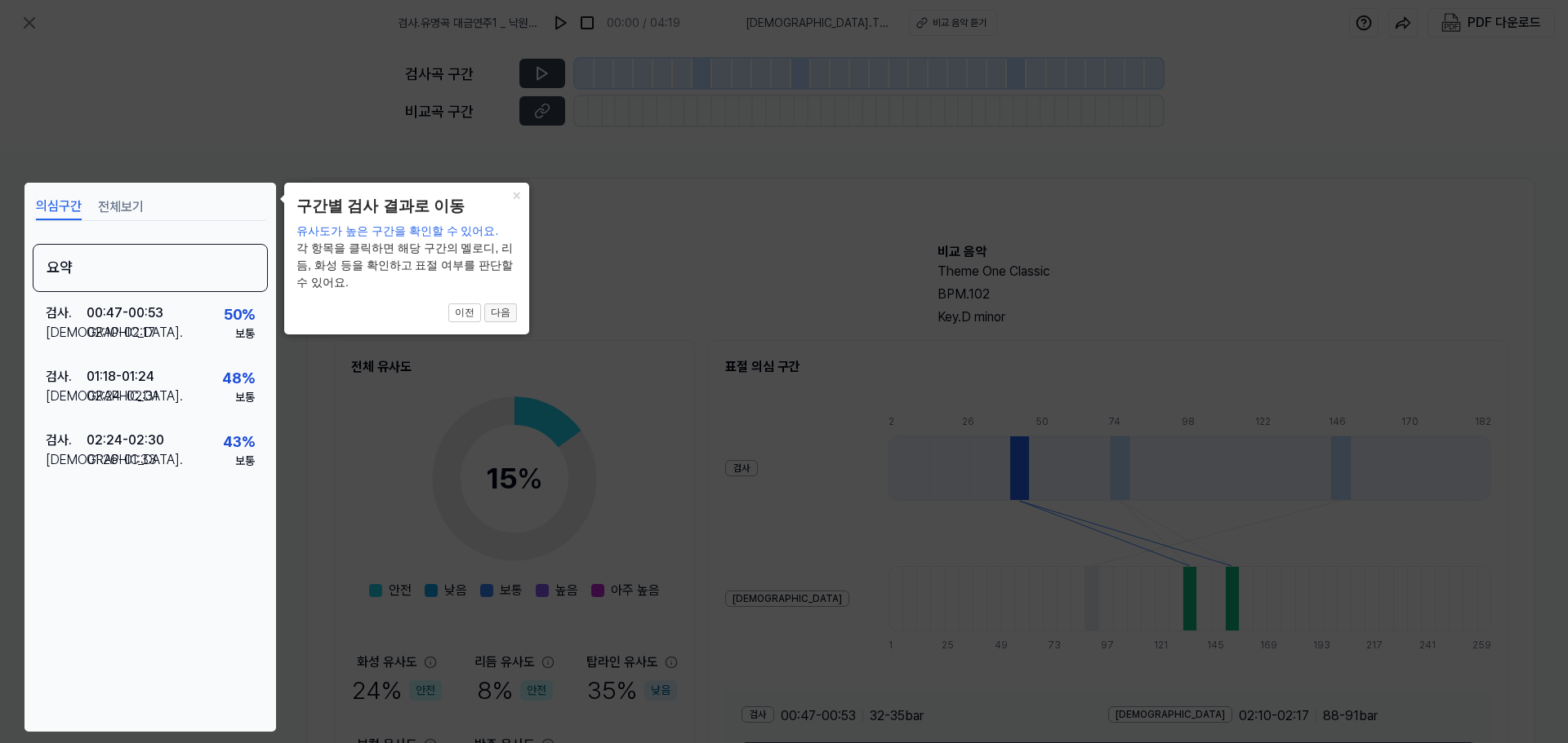
click at [500, 312] on button "다음" at bounding box center [500, 313] width 32 height 20
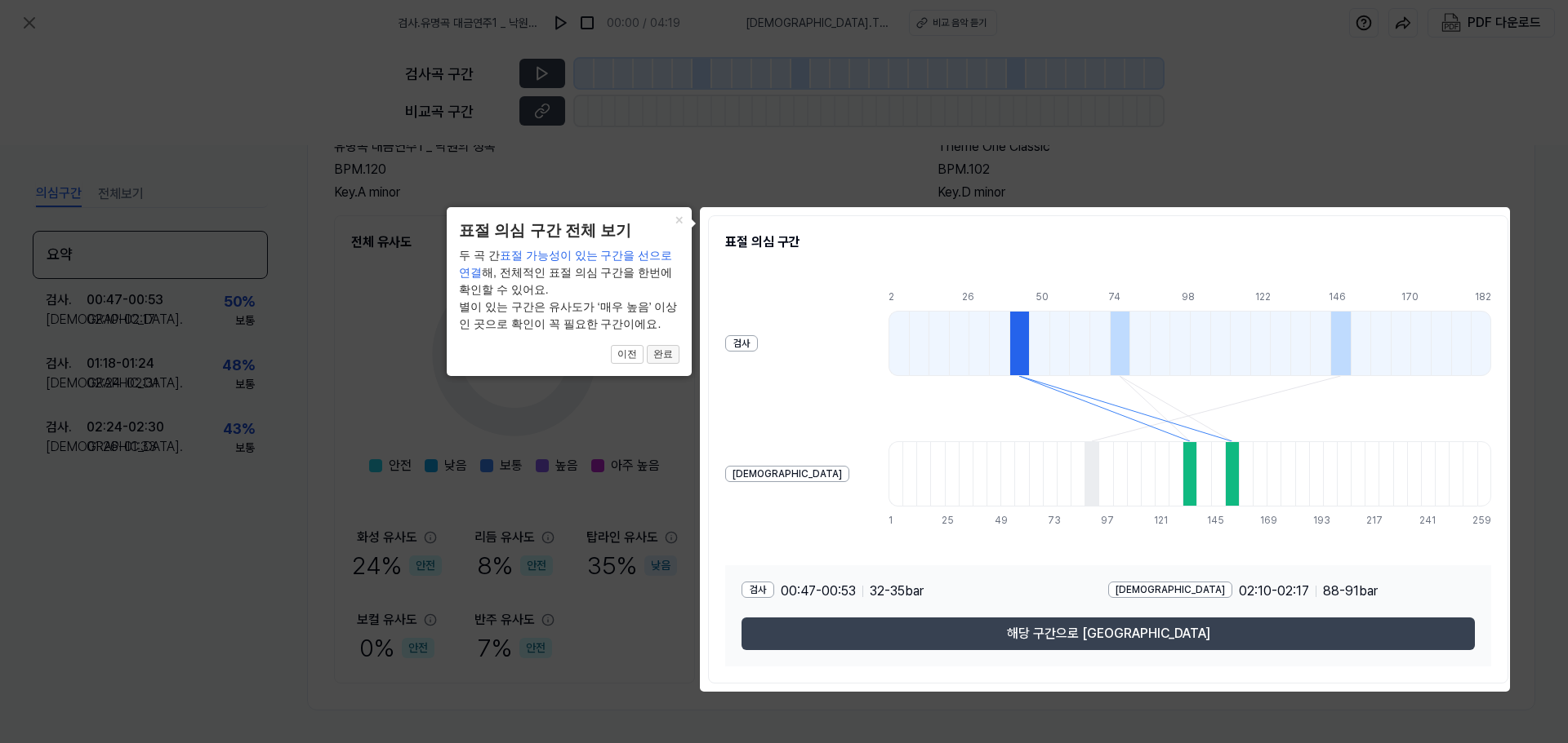
click at [667, 352] on button "완료" at bounding box center [662, 355] width 32 height 20
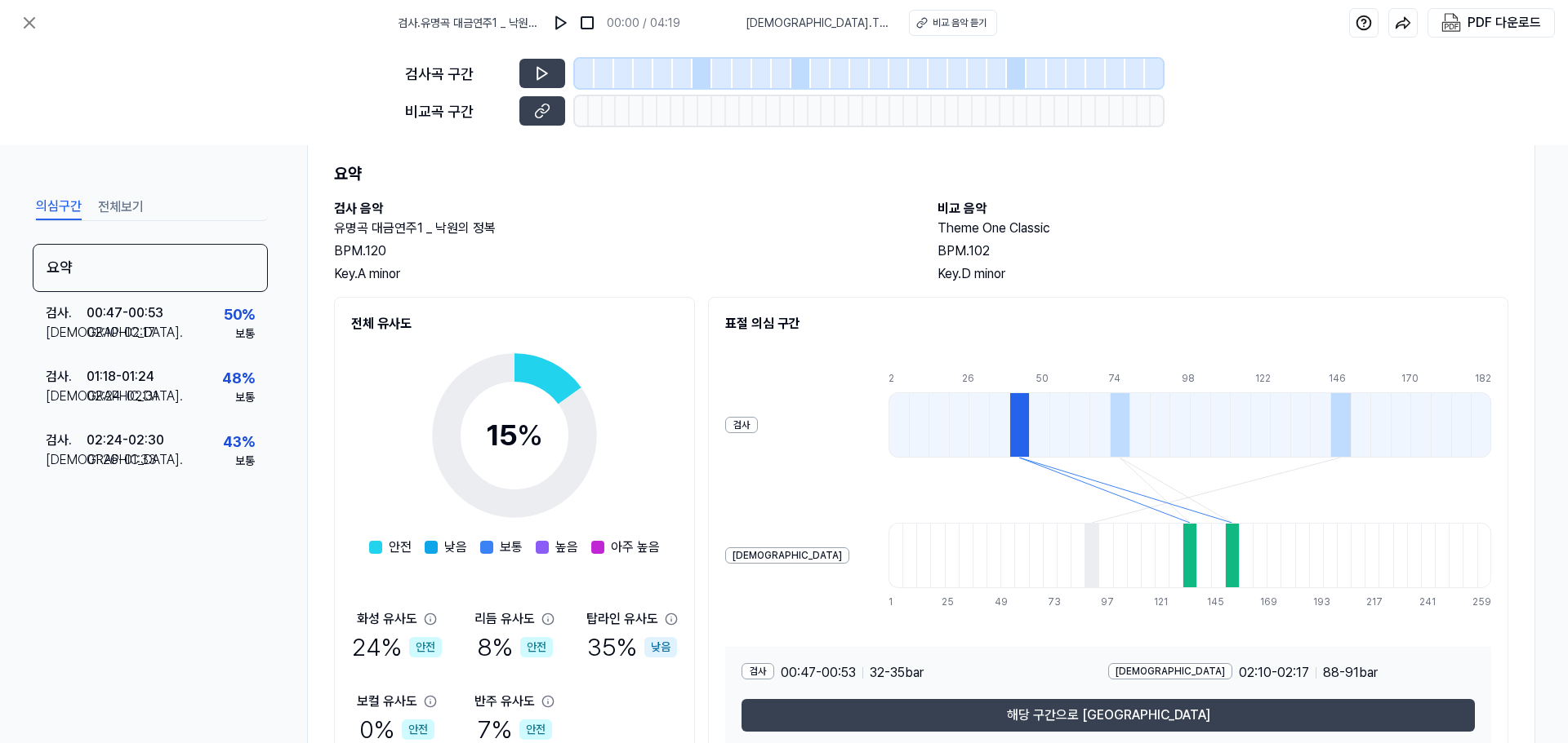
scroll to position [82, 0]
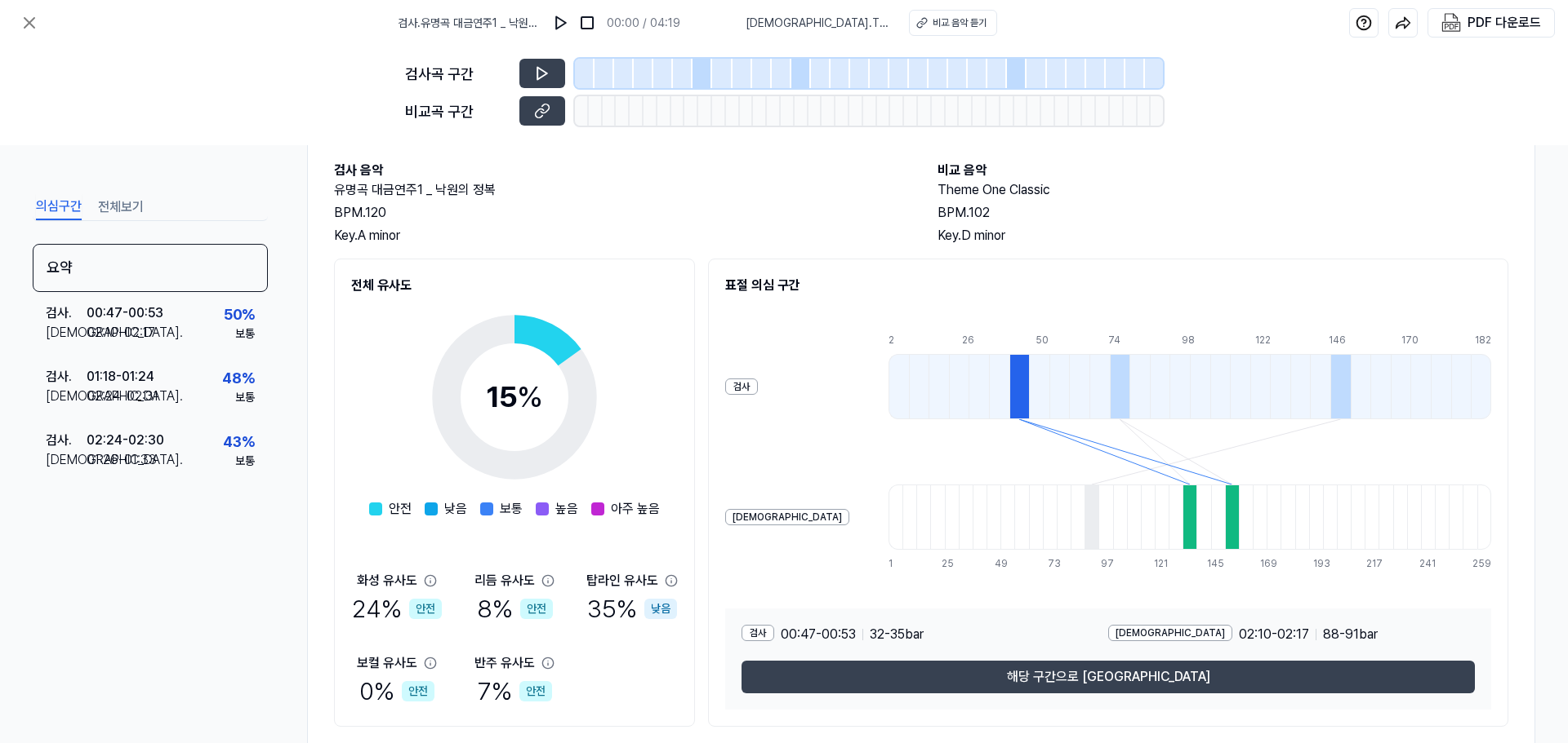
drag, startPoint x: 948, startPoint y: 391, endPoint x: 930, endPoint y: 450, distance: 61.7
click at [930, 450] on div "2 8 14 20 26 32 38 44 50 56 62 68 74 80 86 92 98 104 110 116 122 128 134 140 14…" at bounding box center [1189, 452] width 603 height 238
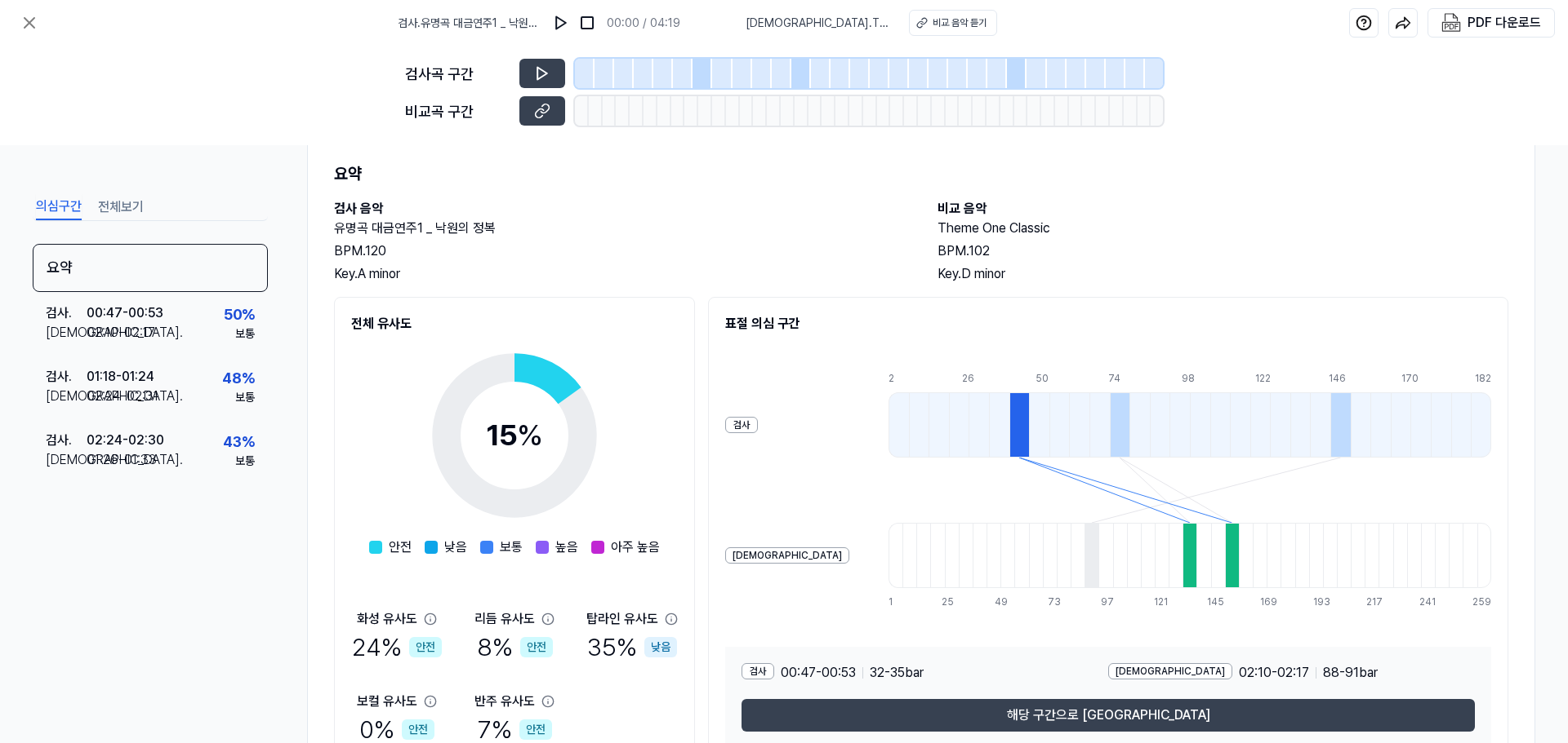
scroll to position [125, 0]
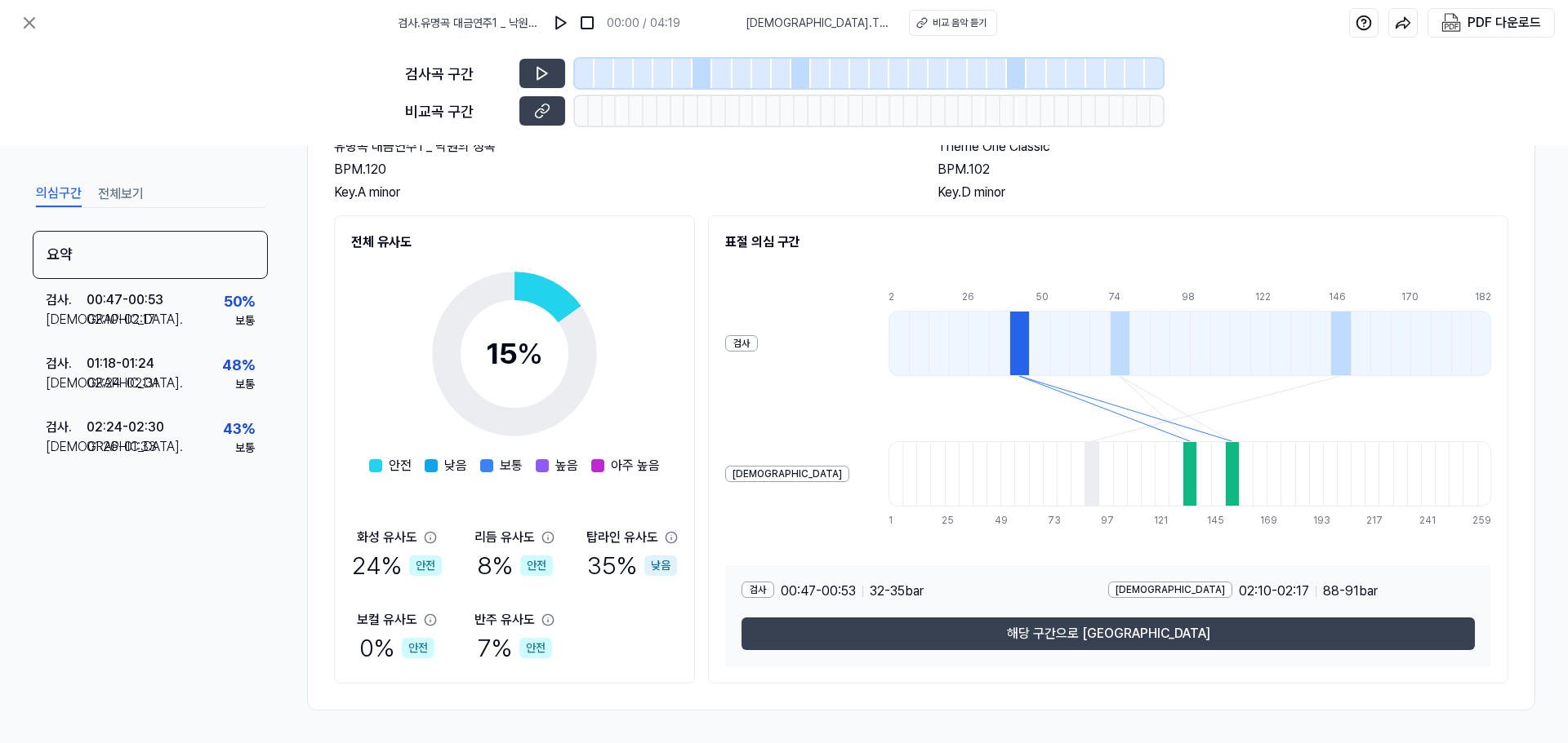
click at [1110, 328] on div at bounding box center [1120, 343] width 21 height 65
click at [1009, 342] on div at bounding box center [1019, 343] width 21 height 65
click at [1110, 343] on div at bounding box center [1120, 343] width 21 height 65
click at [1330, 342] on div at bounding box center [1340, 343] width 21 height 65
click at [1009, 344] on div at bounding box center [1019, 343] width 21 height 65
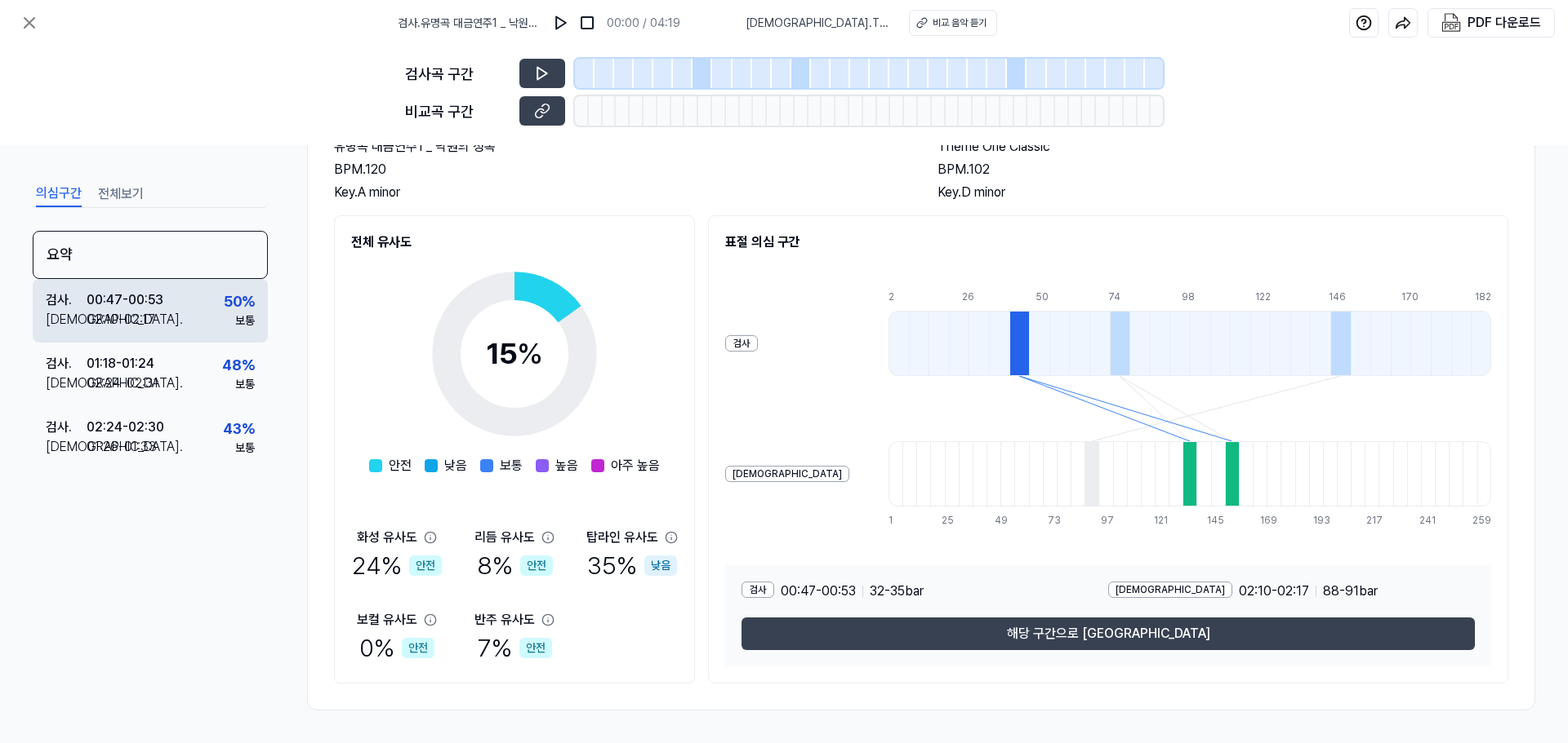
click at [146, 307] on div "00:47 - 00:53" at bounding box center [125, 301] width 77 height 20
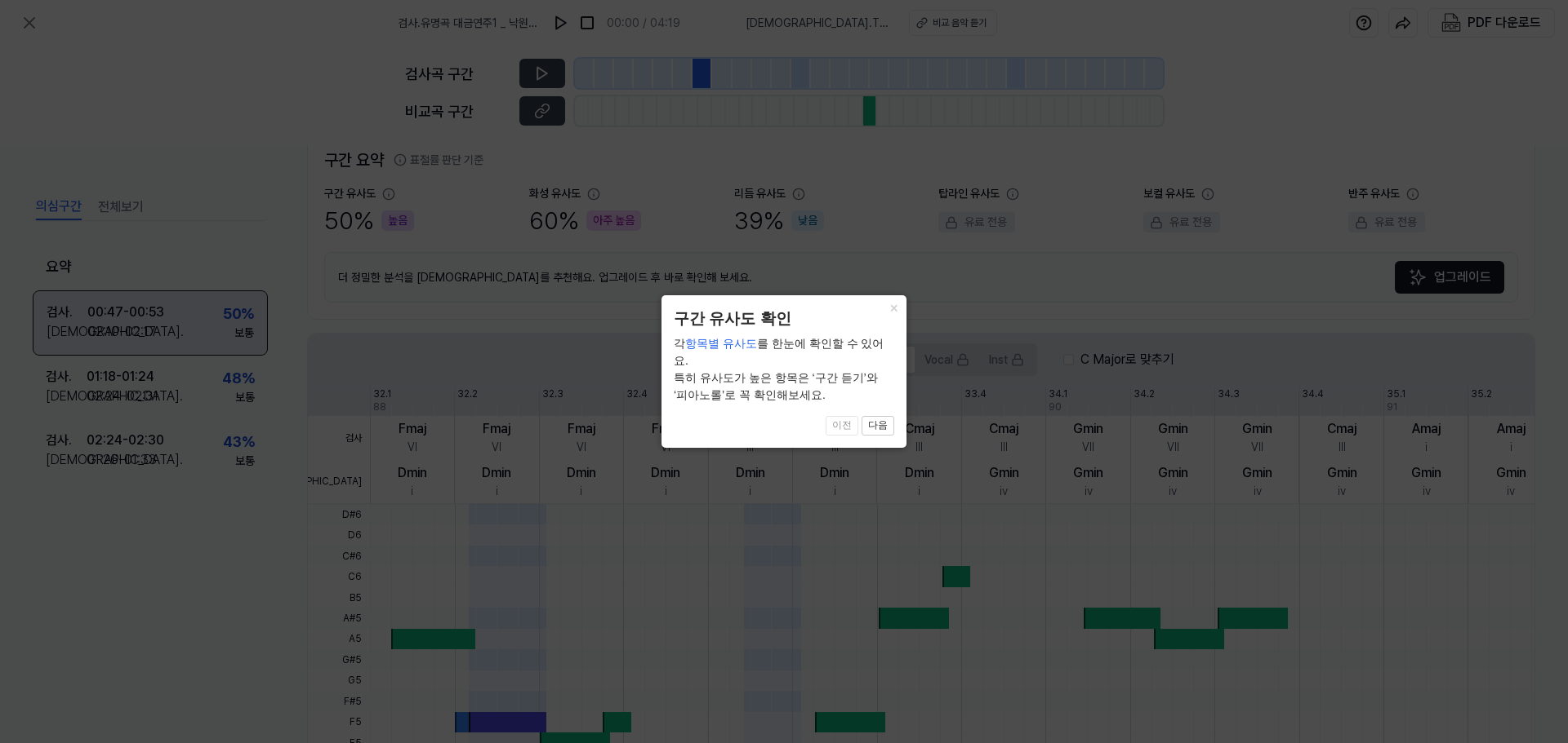
scroll to position [376, 0]
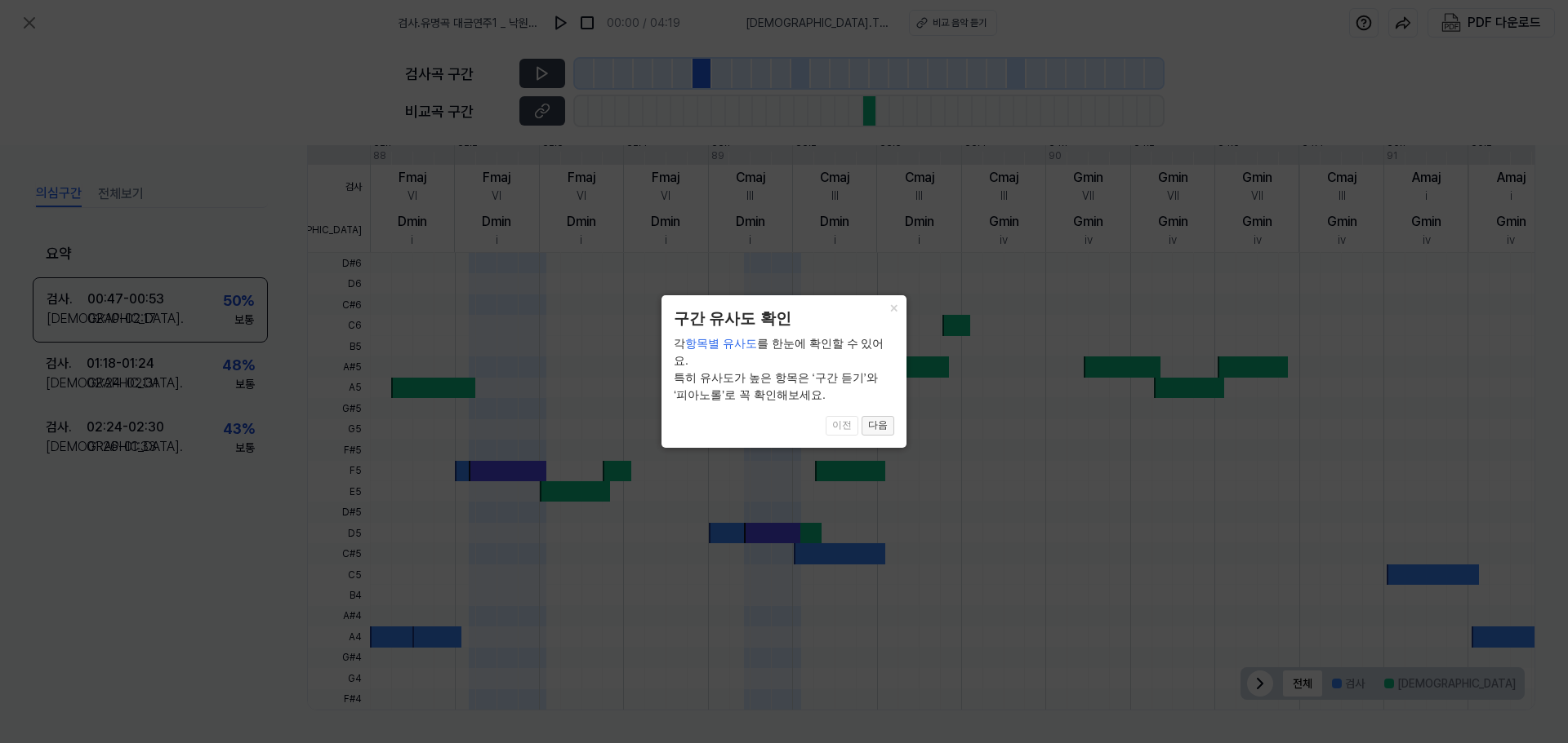
click at [872, 424] on button "다음" at bounding box center [877, 426] width 32 height 20
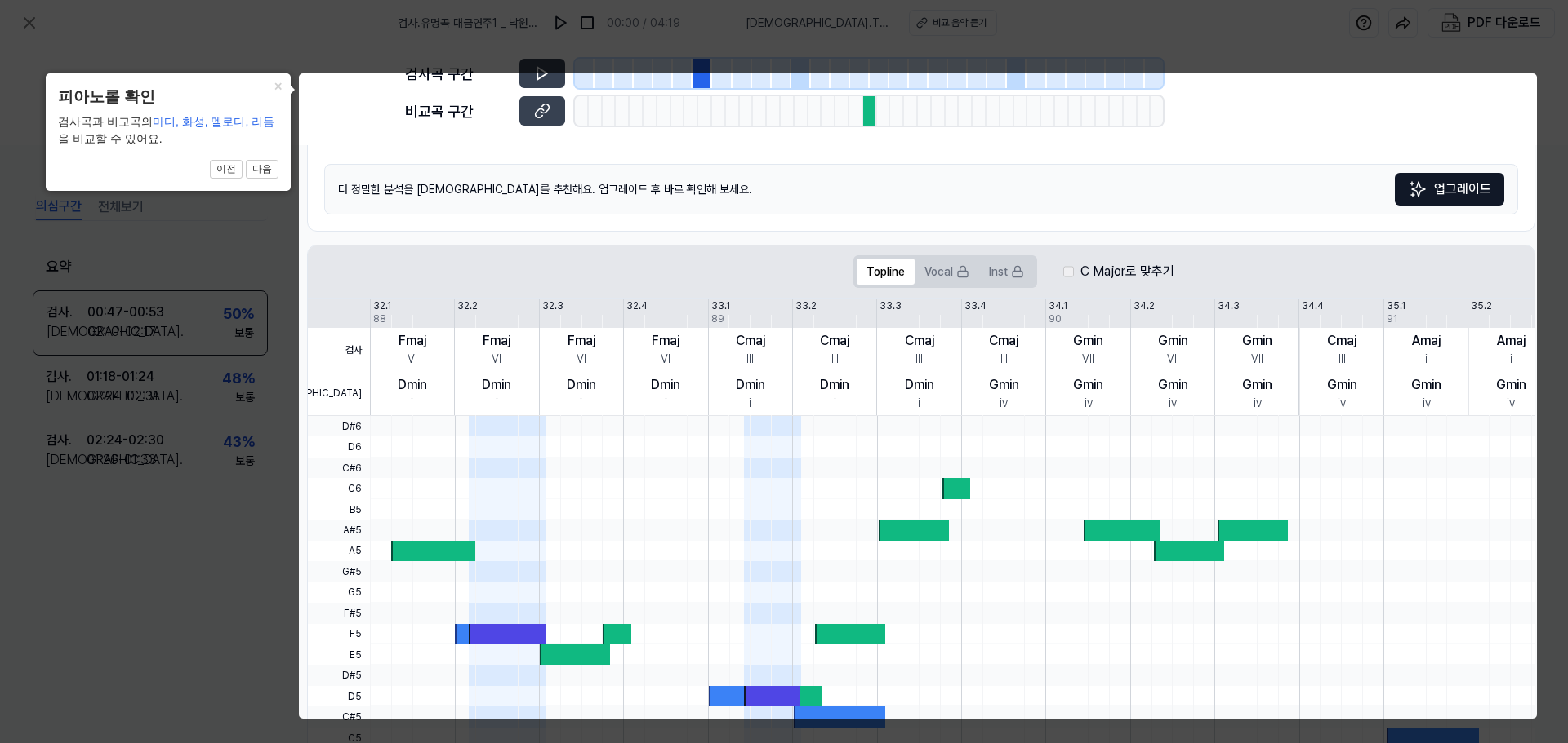
scroll to position [0, 0]
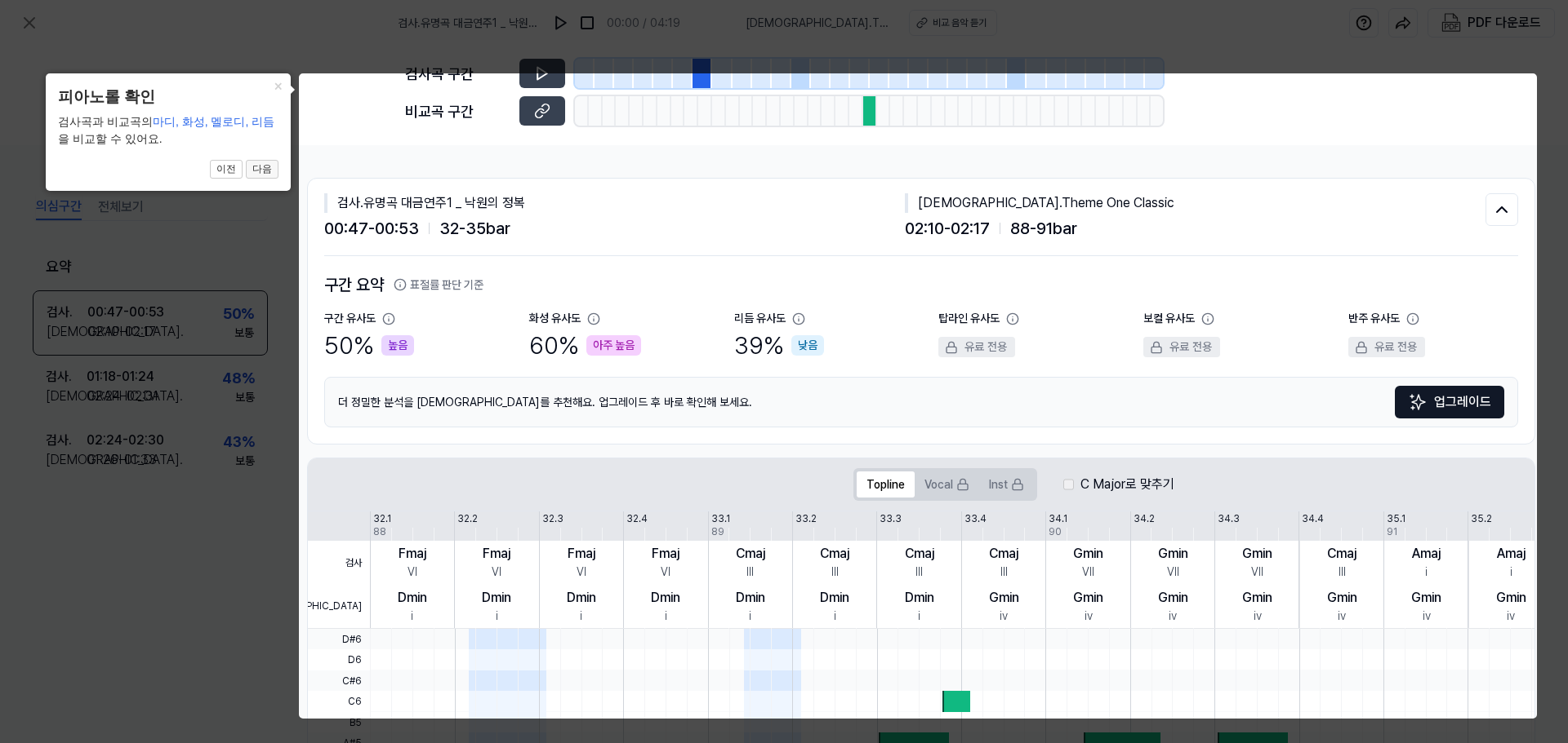
click at [267, 169] on button "다음" at bounding box center [261, 170] width 32 height 20
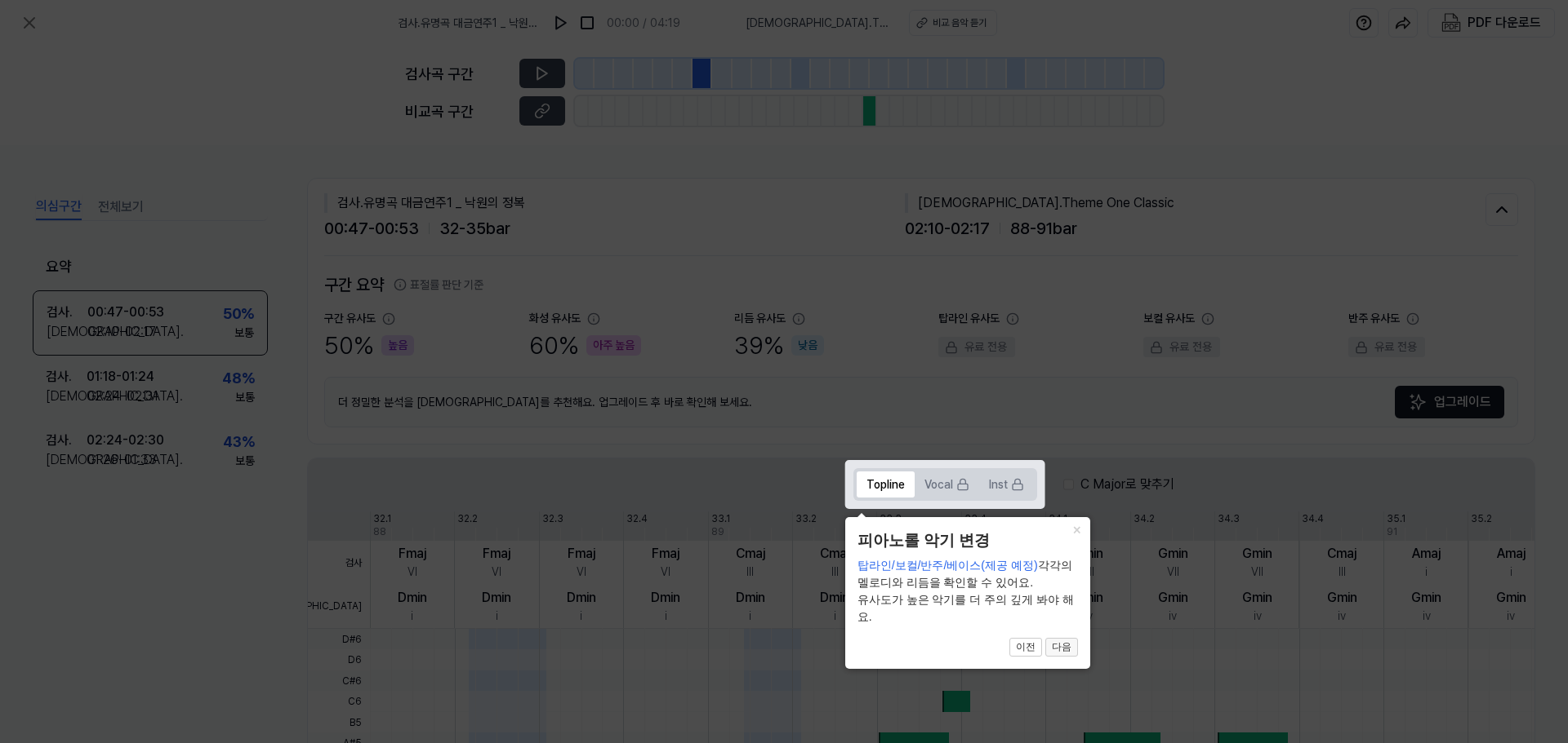
click at [1062, 649] on button "다음" at bounding box center [1061, 648] width 32 height 20
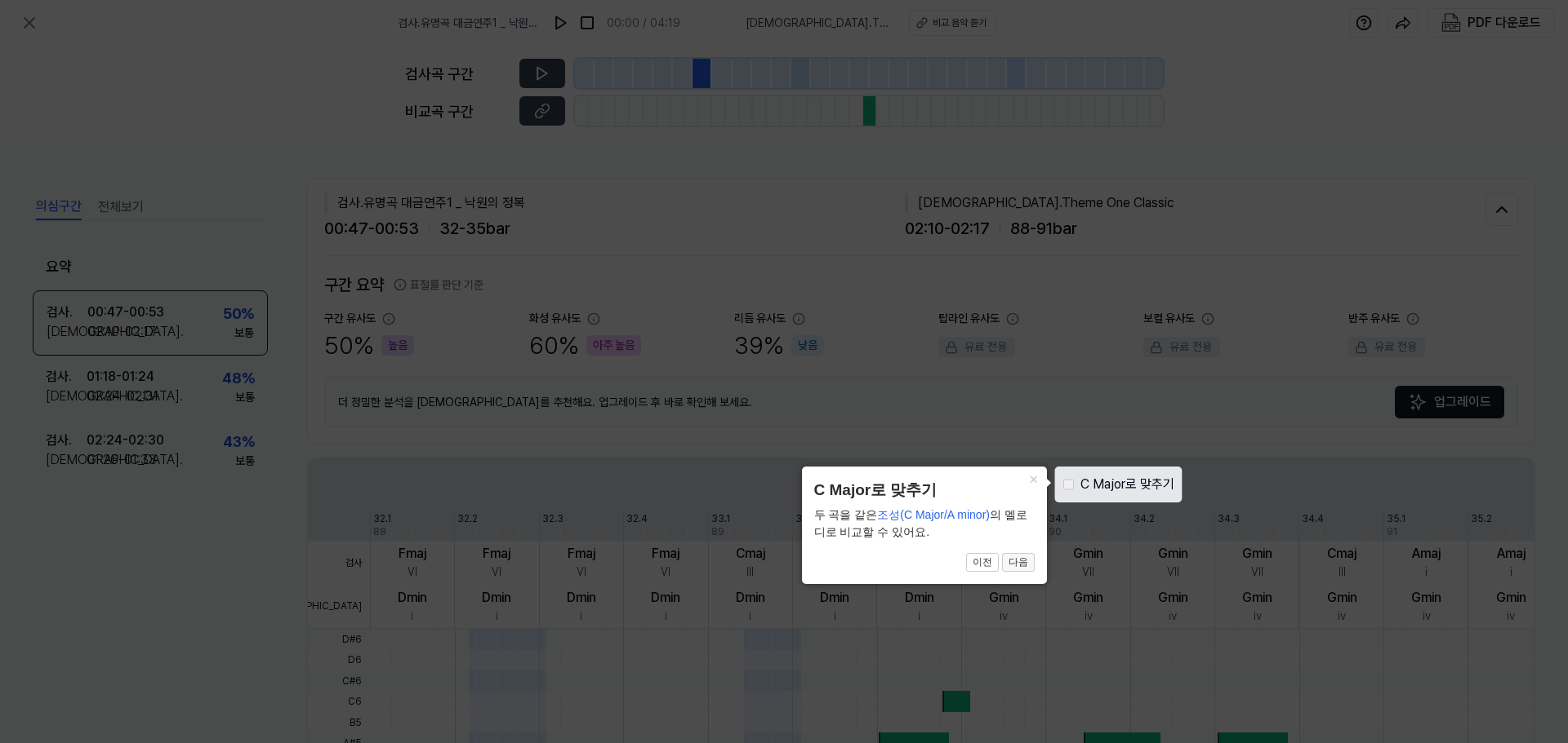
click at [1025, 564] on button "다음" at bounding box center [1018, 563] width 32 height 20
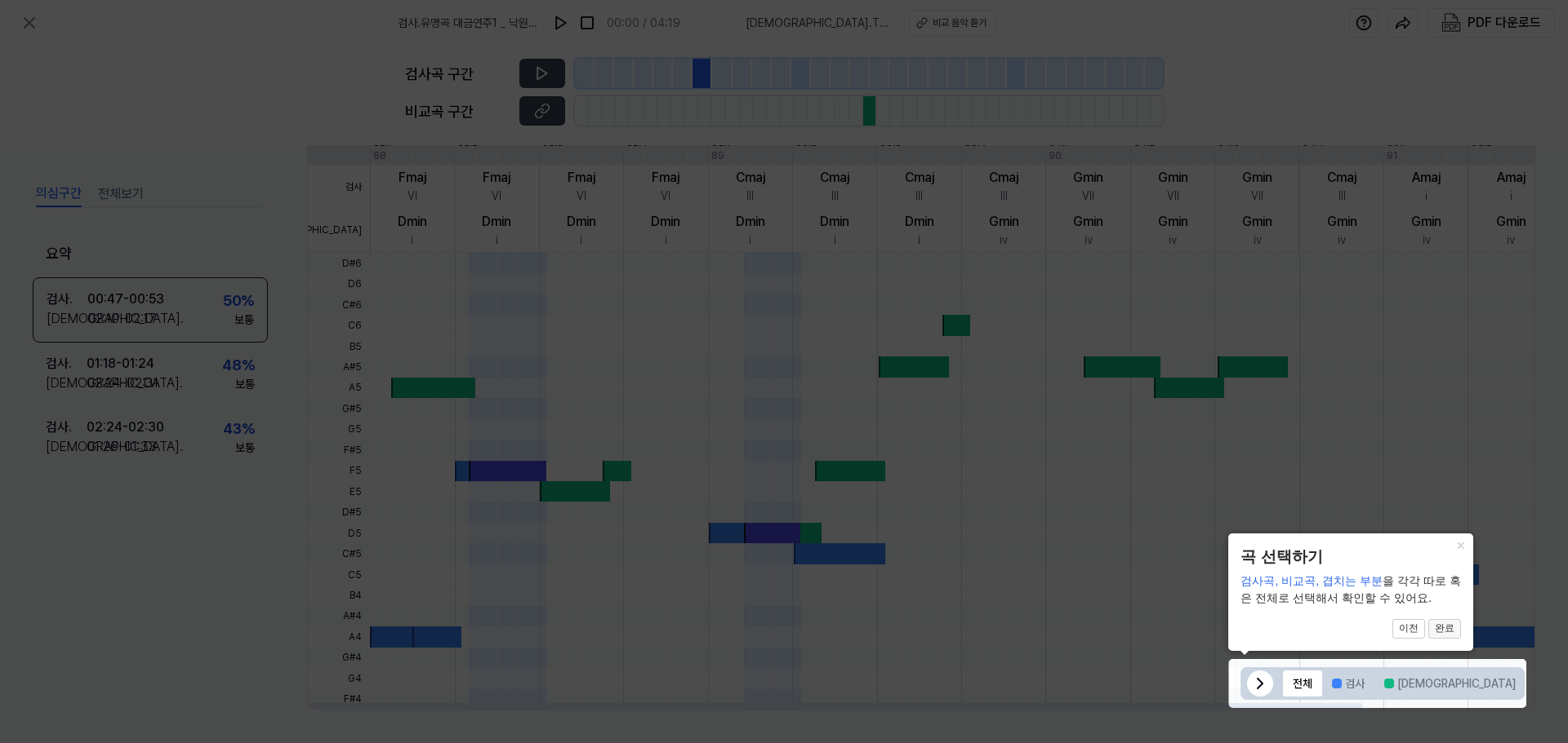
click at [1456, 633] on button "완료" at bounding box center [1444, 629] width 32 height 20
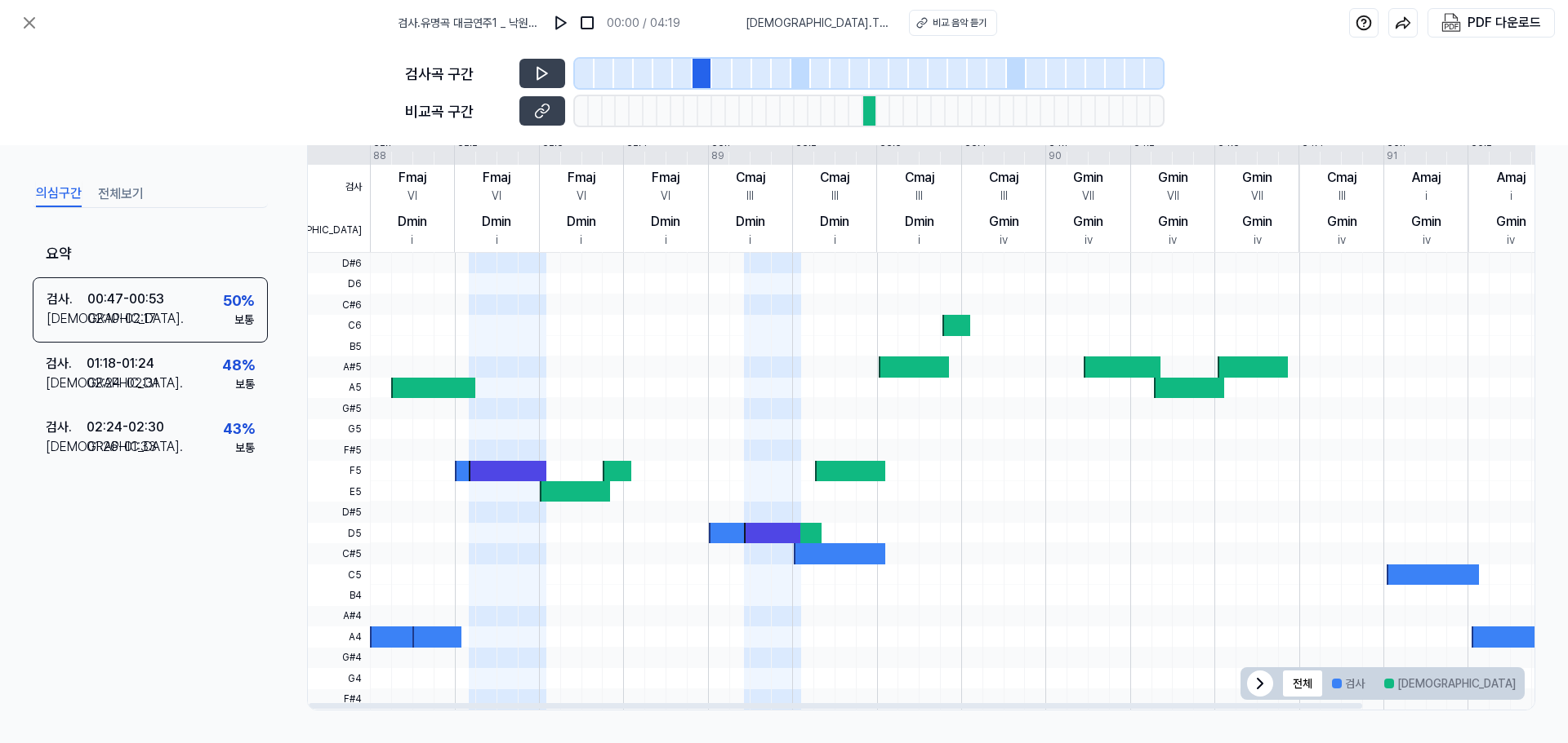
click at [603, 467] on div at bounding box center [617, 471] width 29 height 21
click at [518, 369] on div at bounding box center [518, 481] width 1 height 457
click at [532, 75] on button at bounding box center [542, 74] width 45 height 30
click at [529, 74] on button at bounding box center [542, 74] width 45 height 30
click at [1525, 687] on button "겹치는 부분" at bounding box center [1567, 684] width 84 height 26
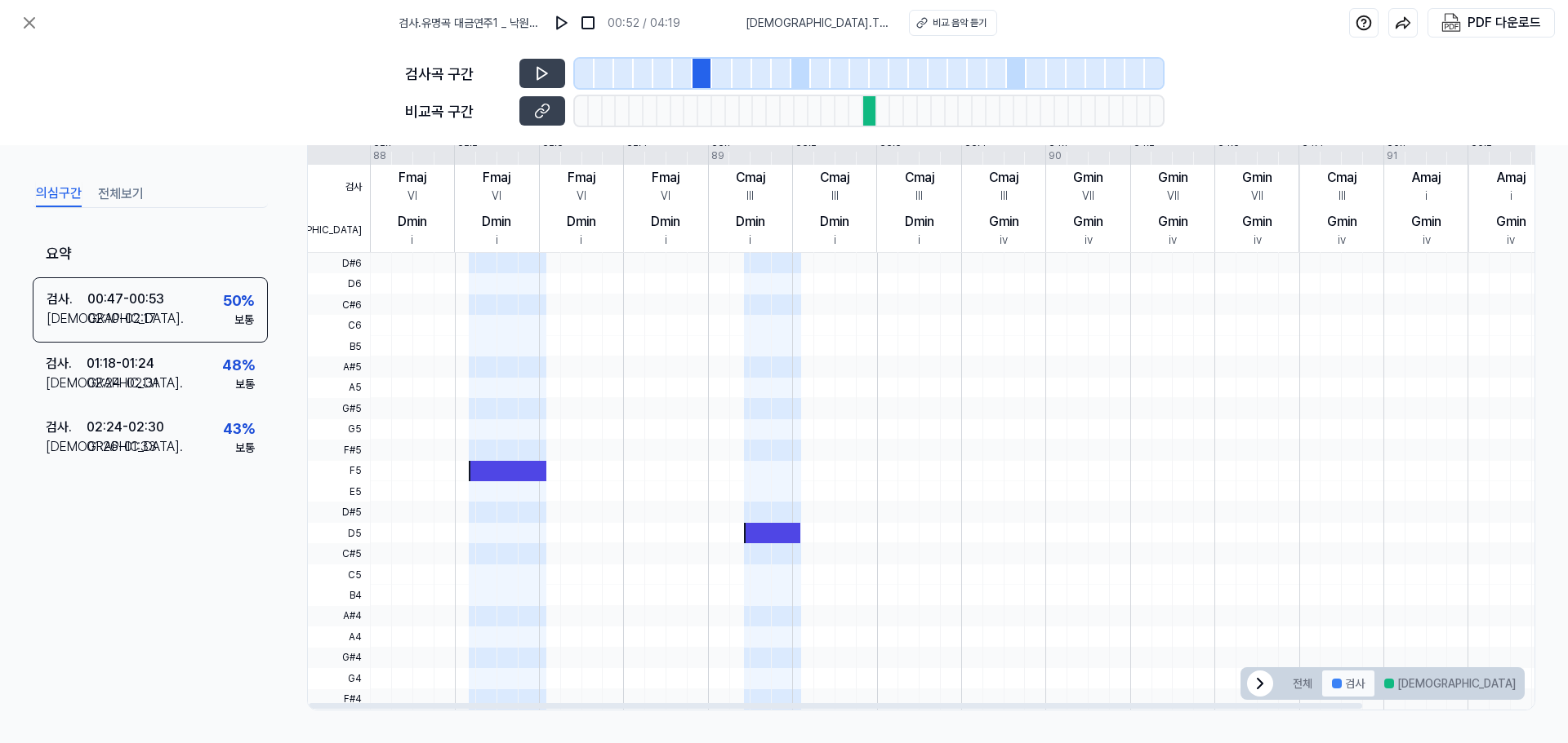
click at [1354, 688] on button "검사" at bounding box center [1348, 684] width 52 height 26
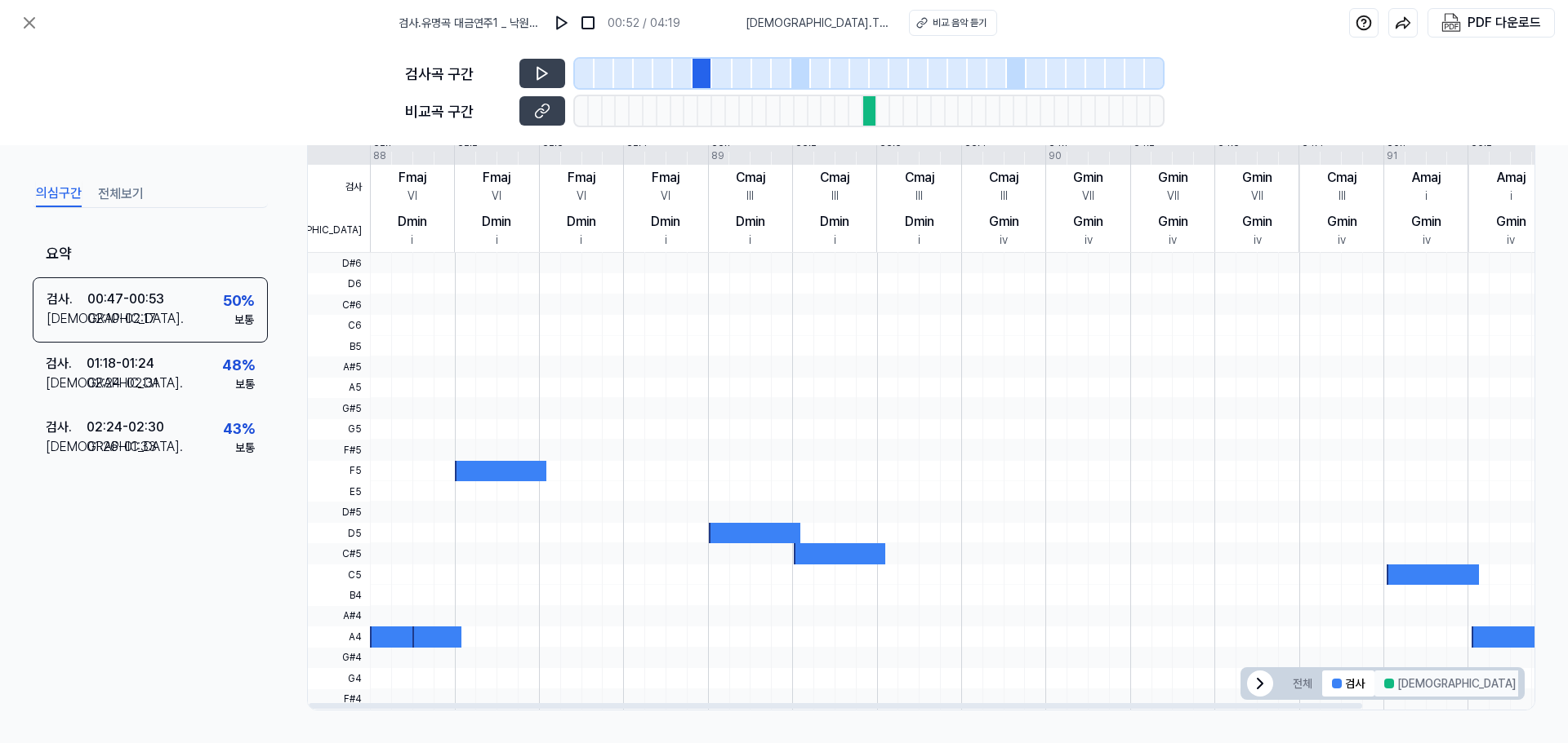
click at [1397, 683] on button "[DEMOGRAPHIC_DATA]" at bounding box center [1450, 684] width 151 height 26
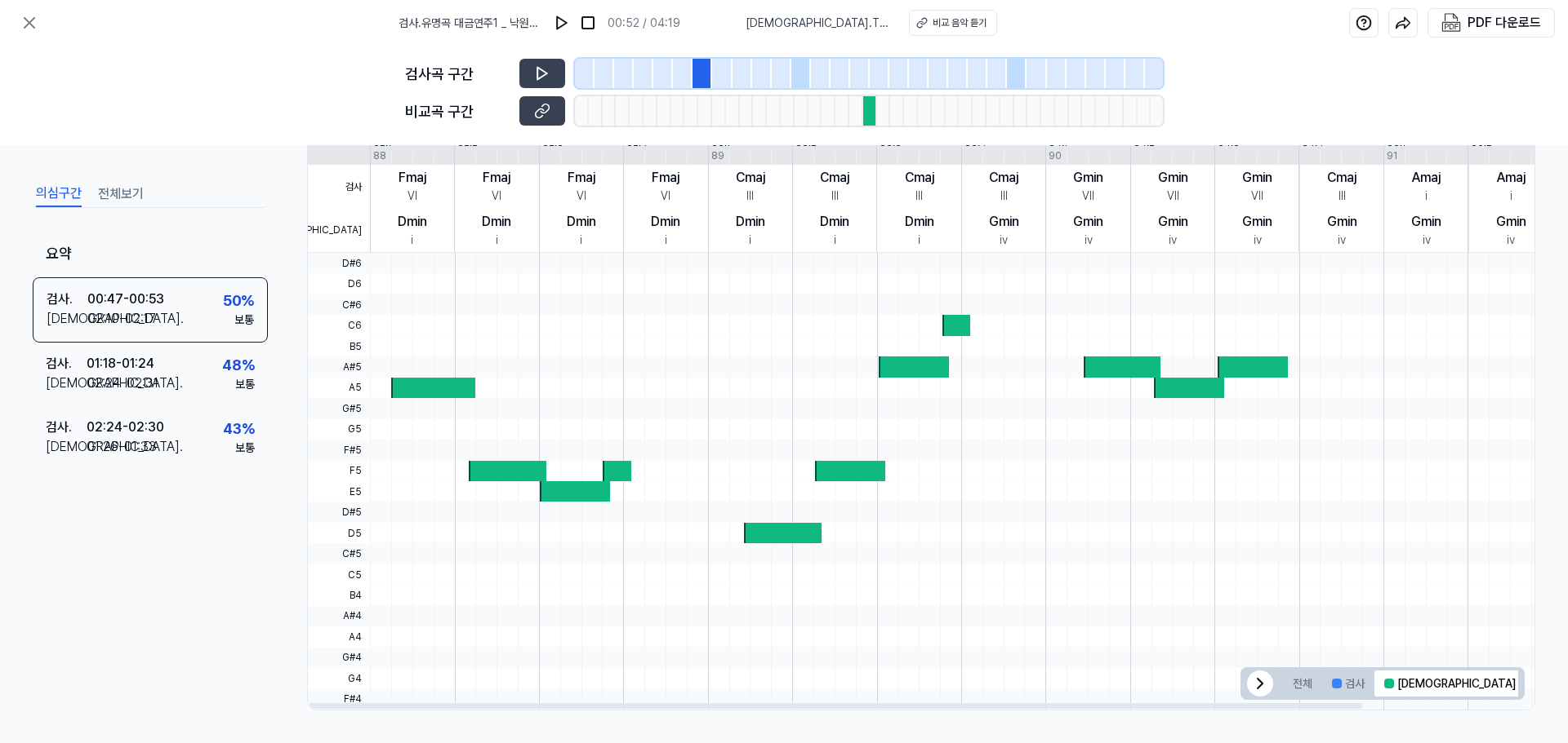
click at [1525, 683] on button "겹치는 부분" at bounding box center [1567, 684] width 84 height 26
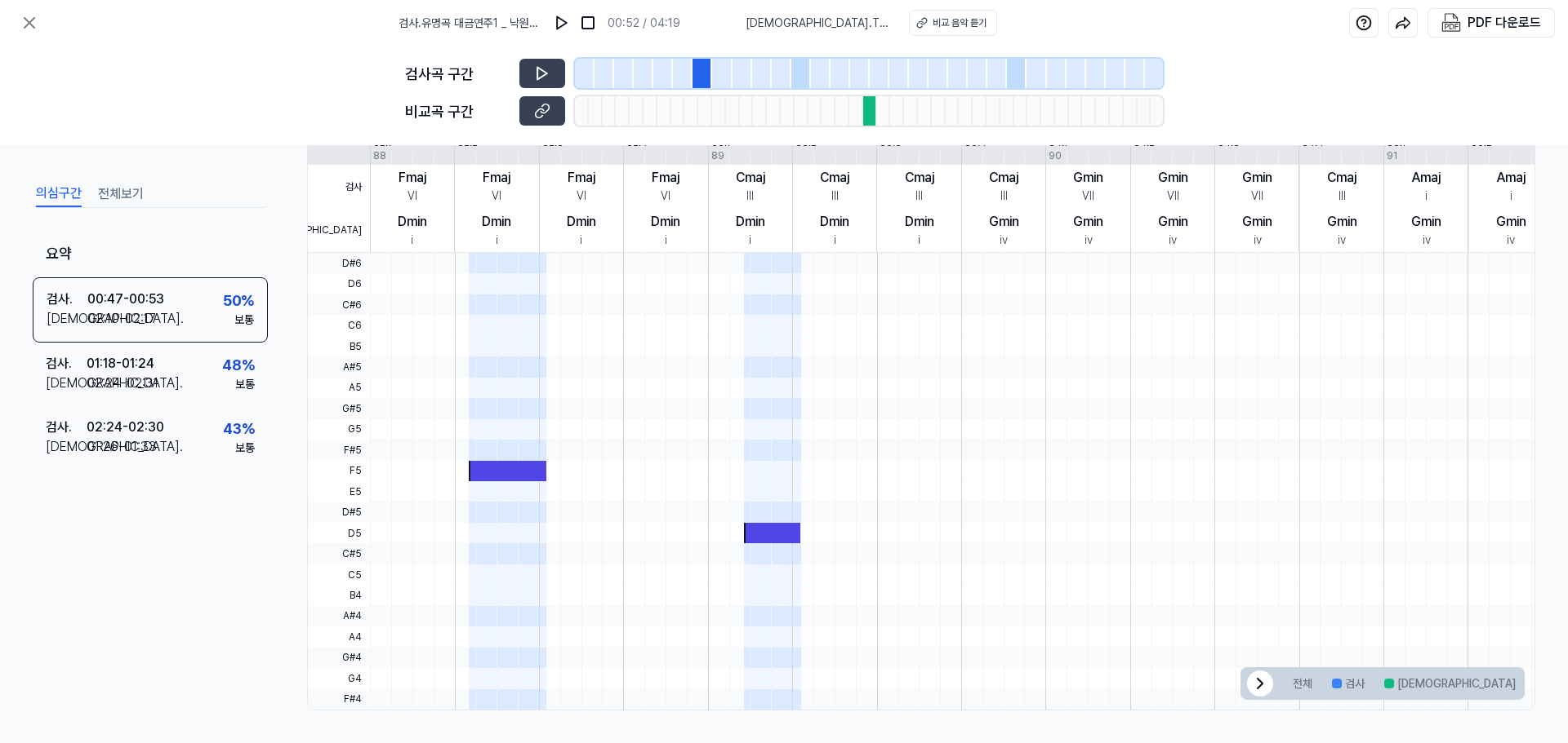
click at [863, 102] on div at bounding box center [870, 112] width 14 height 30
click at [131, 374] on div "02:24 - 02:31" at bounding box center [122, 383] width 72 height 20
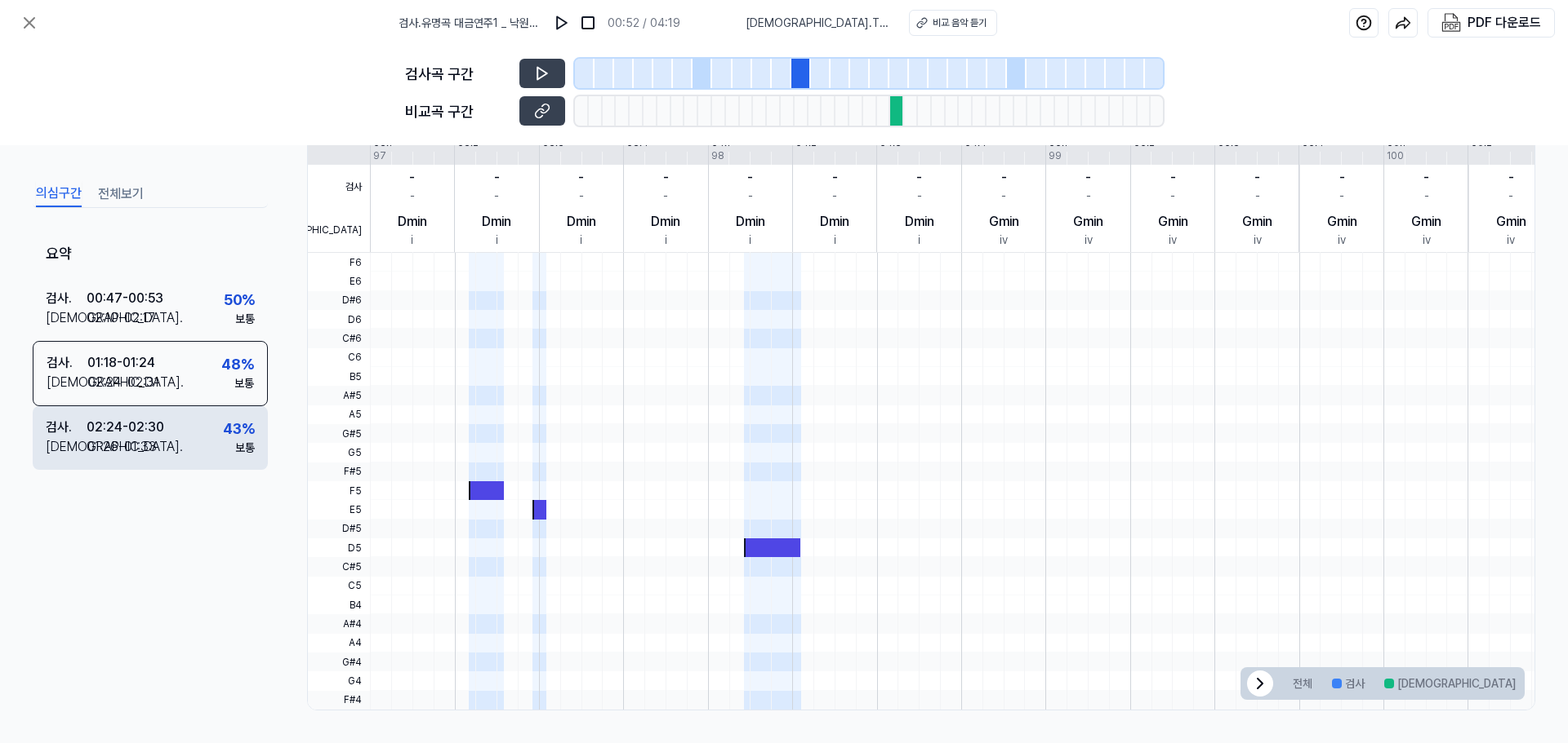
click at [132, 430] on div "02:24 - 02:30" at bounding box center [126, 428] width 78 height 20
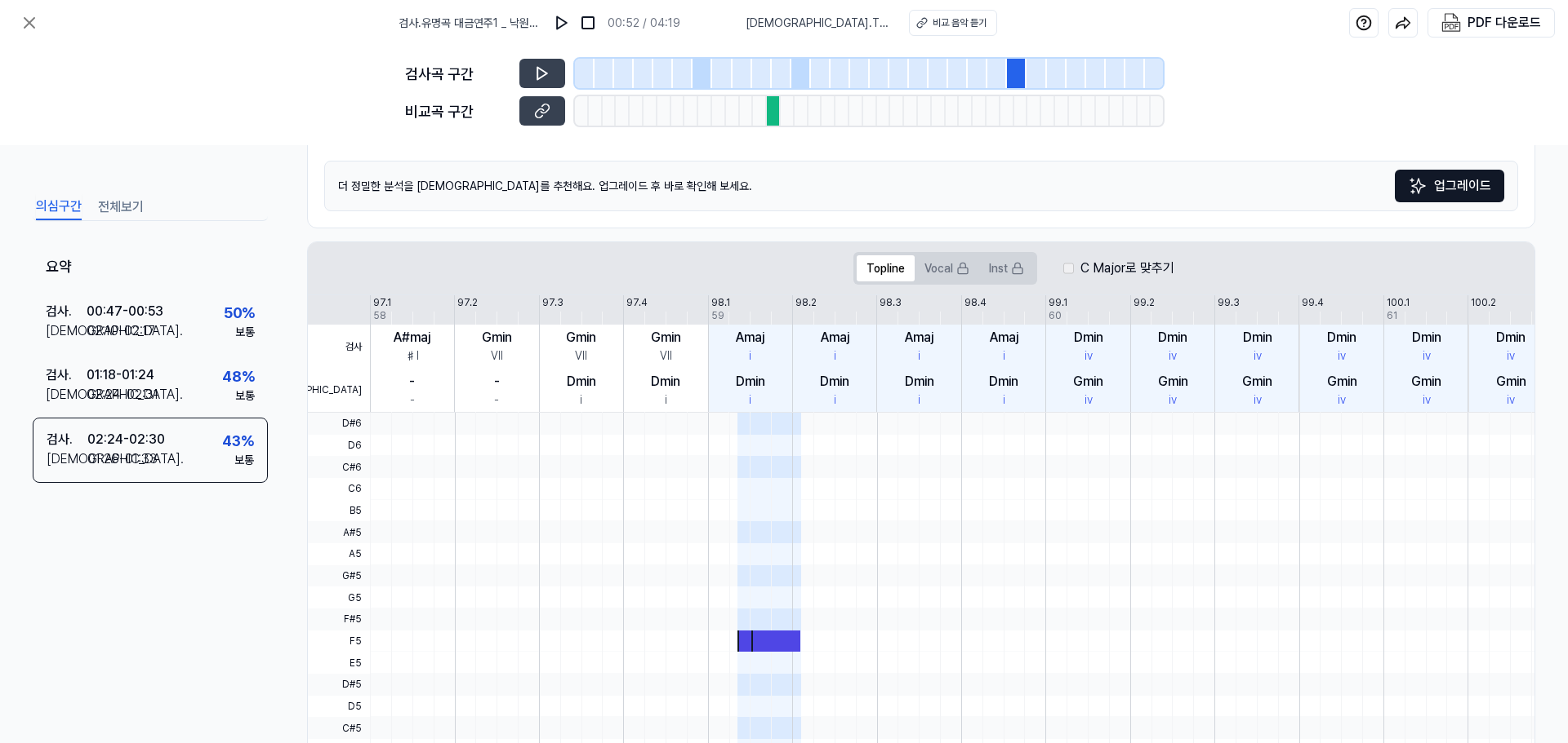
scroll to position [213, 0]
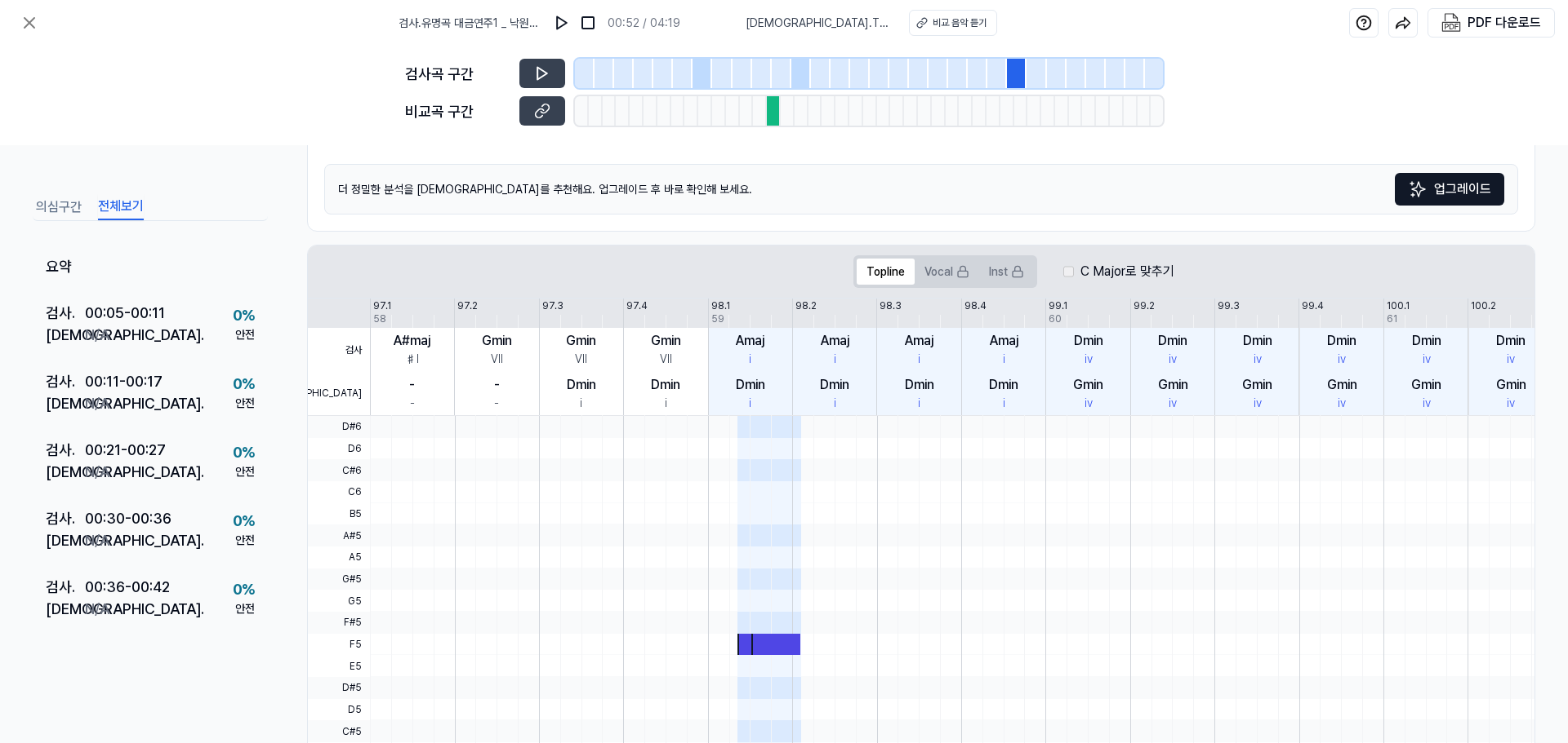
click at [122, 206] on button "전체보기" at bounding box center [120, 207] width 45 height 26
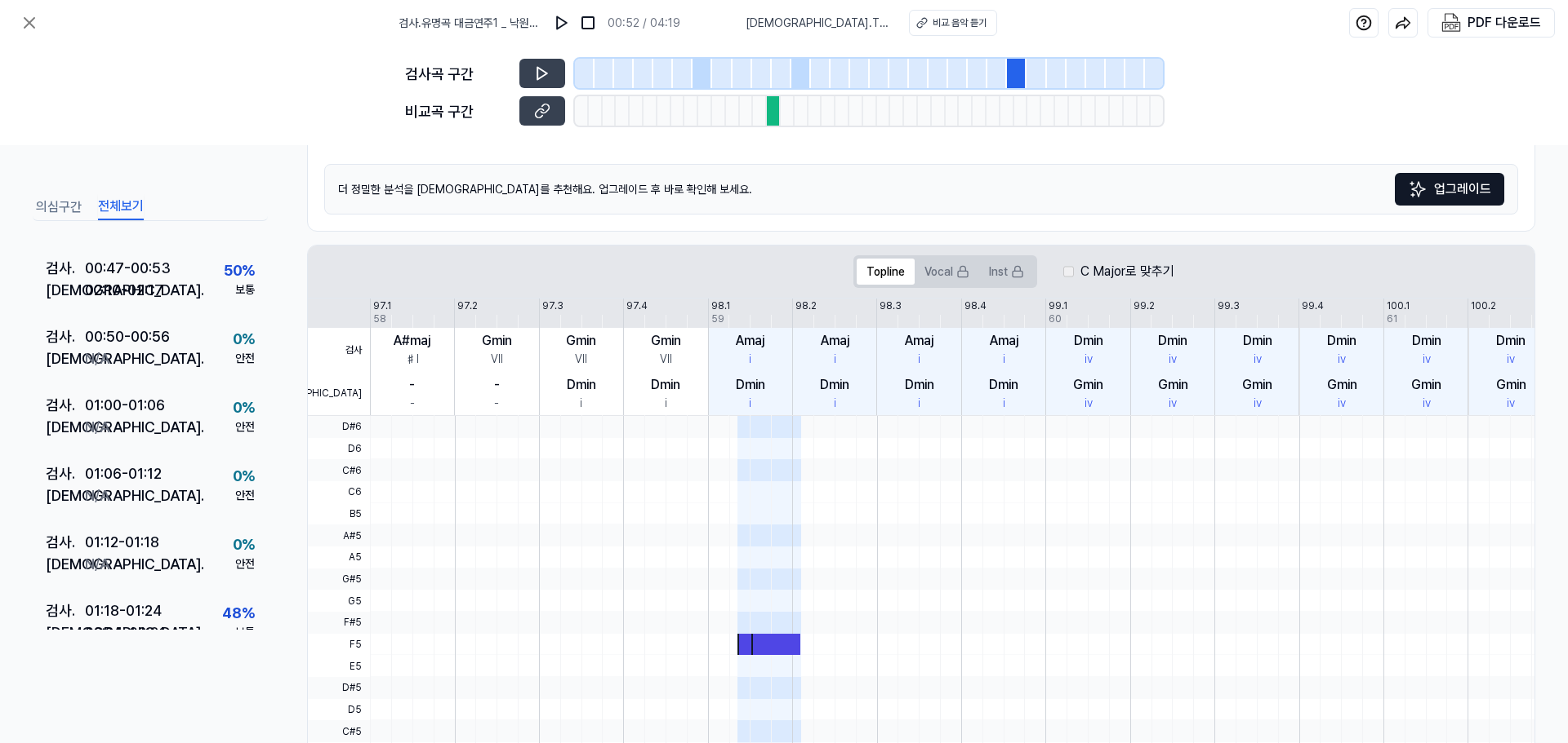
scroll to position [249, 0]
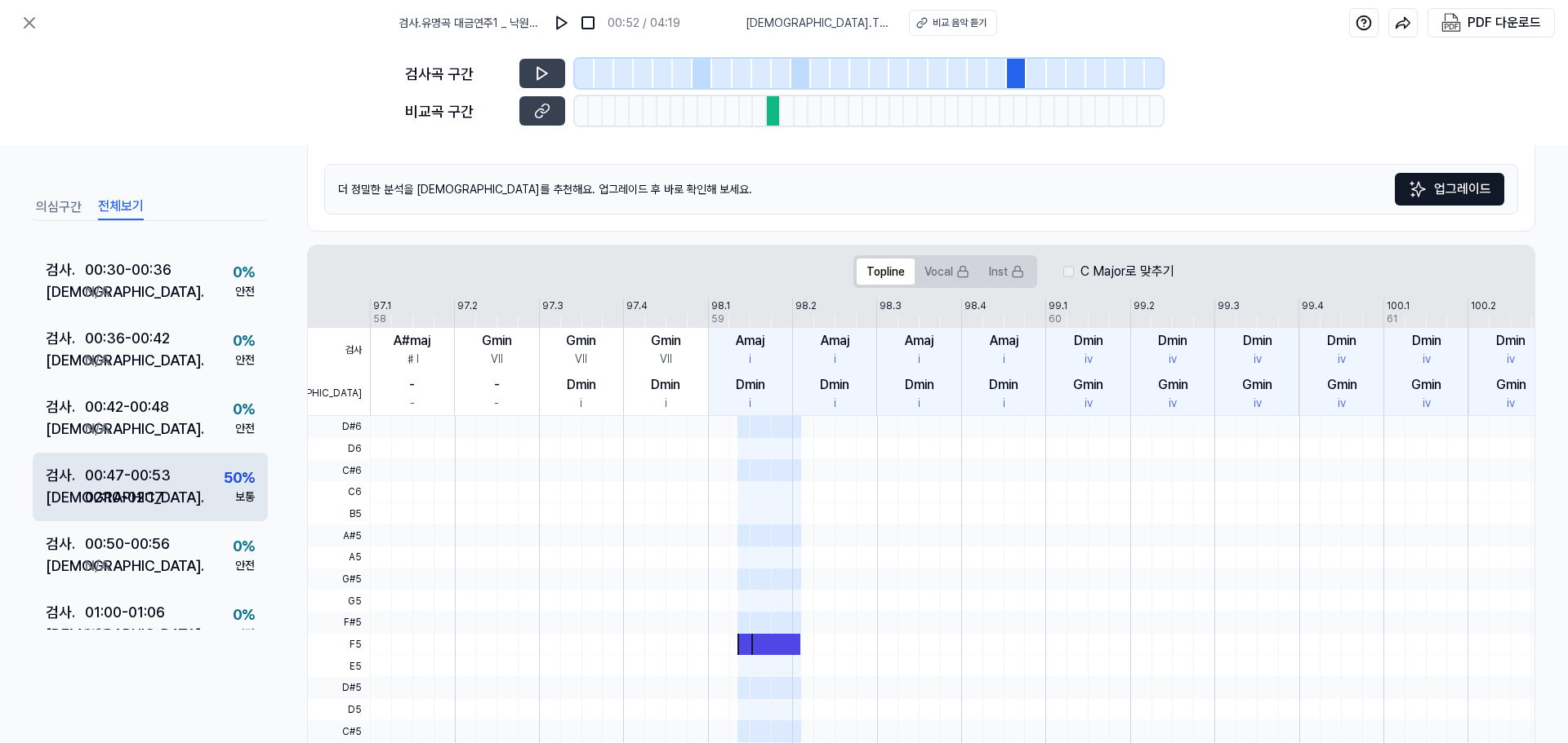
click at [123, 501] on div "02:10 - 02:17" at bounding box center [124, 497] width 79 height 22
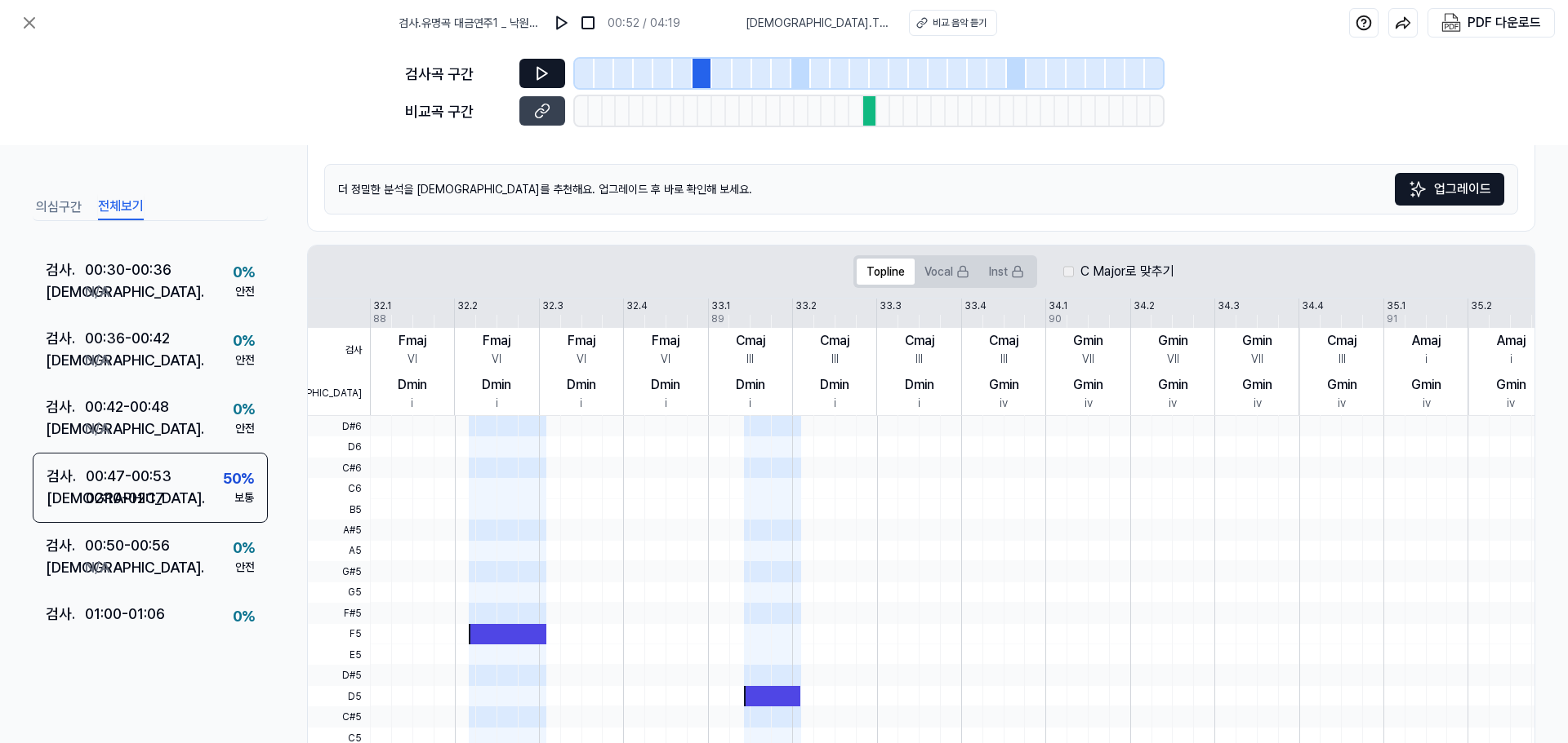
click at [544, 71] on icon at bounding box center [543, 74] width 17 height 17
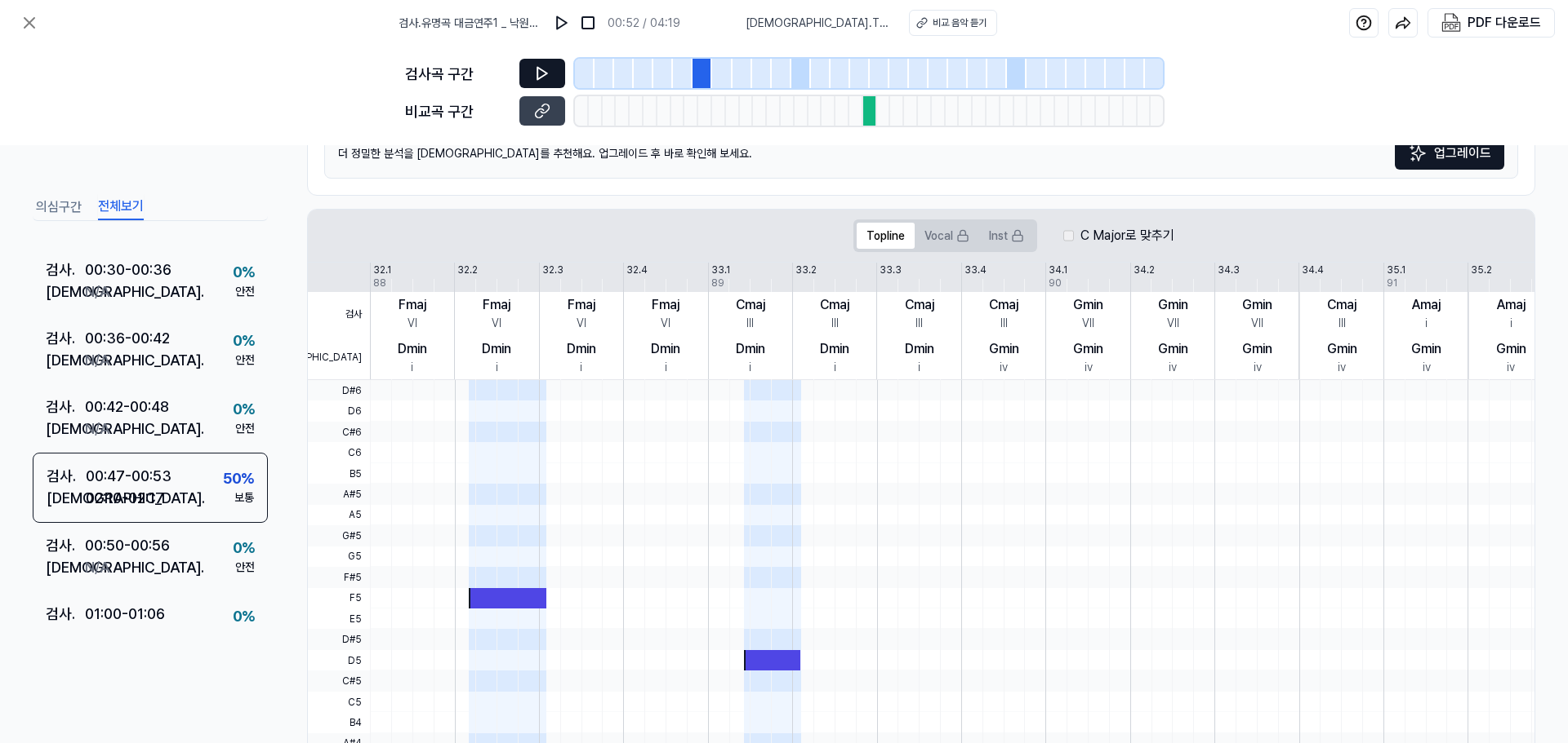
scroll to position [213, 0]
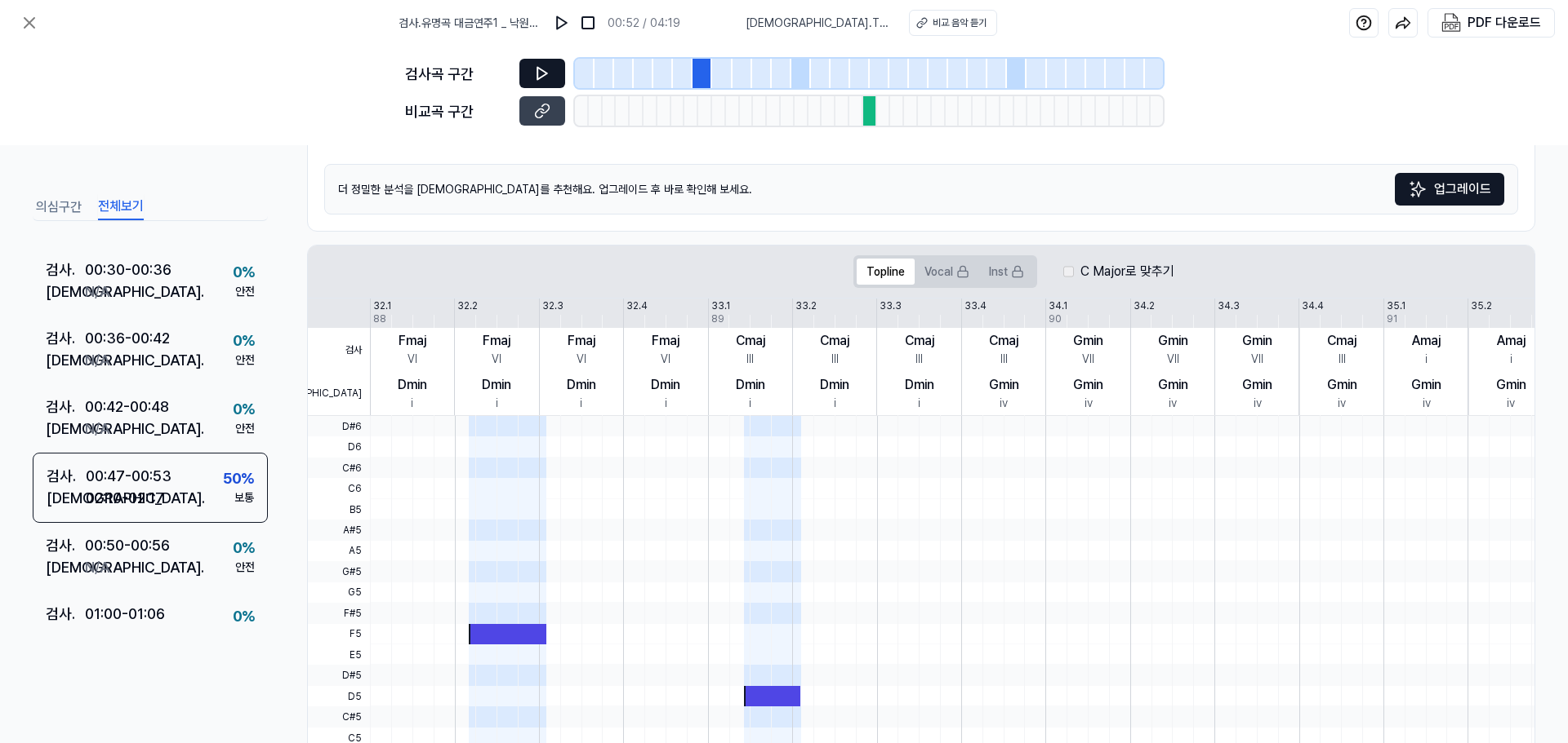
click at [548, 75] on icon at bounding box center [543, 74] width 17 height 17
click at [151, 501] on div "02:10 - 02:17" at bounding box center [125, 498] width 79 height 22
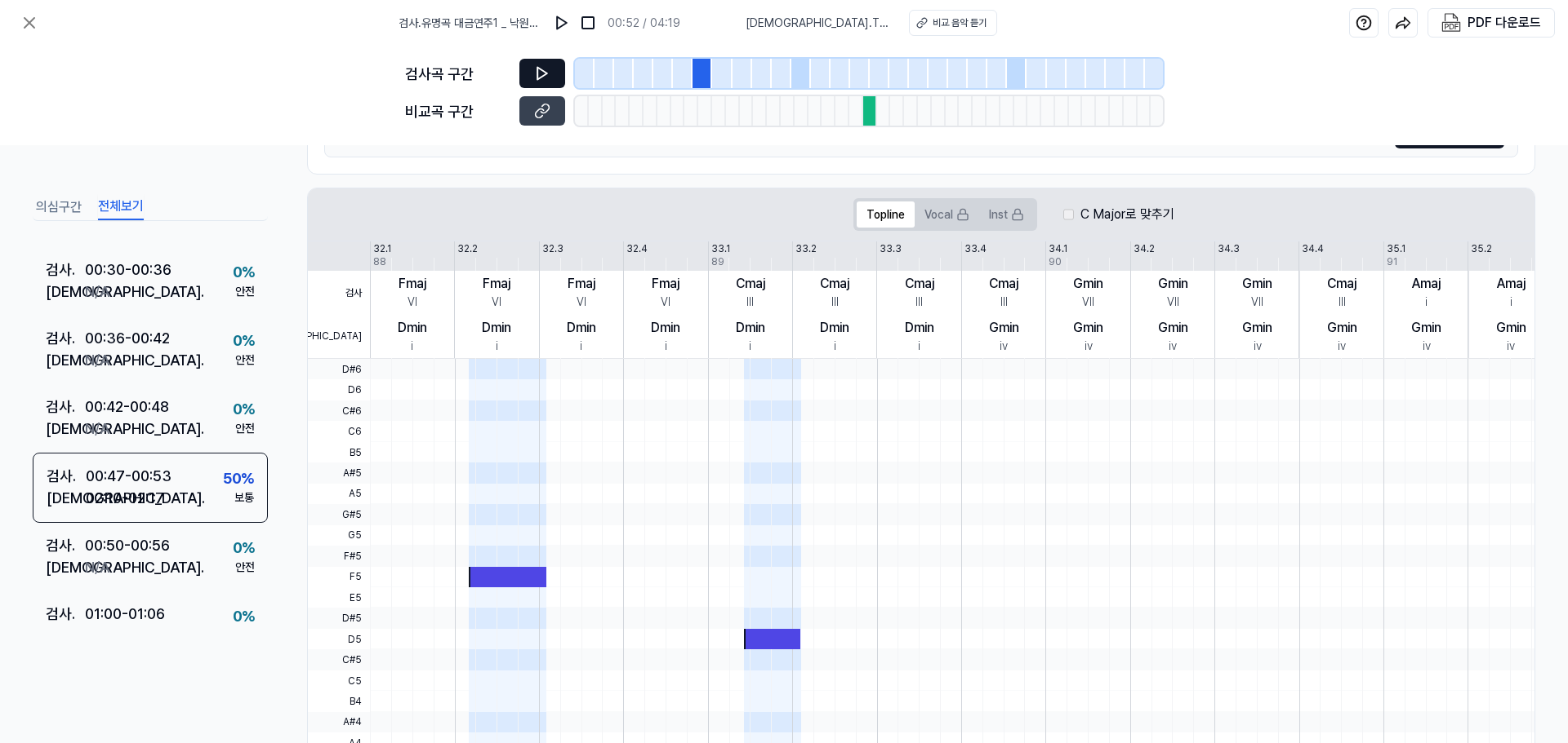
scroll to position [294, 0]
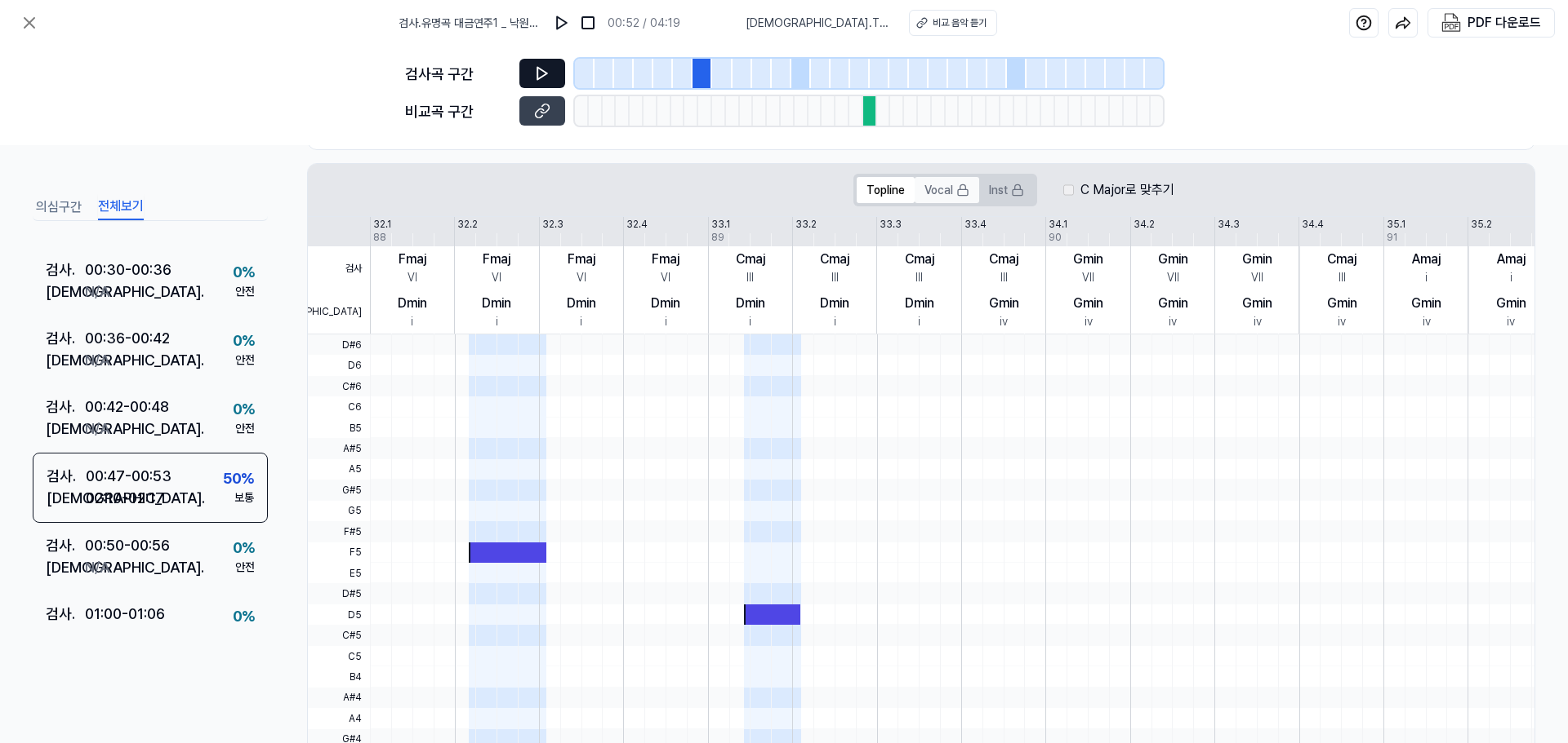
click at [944, 192] on button "Vocal" at bounding box center [947, 190] width 65 height 26
click at [1006, 187] on button "Inst" at bounding box center [1006, 190] width 55 height 26
click at [1112, 187] on label "C Major로 맞추기" at bounding box center [1127, 190] width 94 height 20
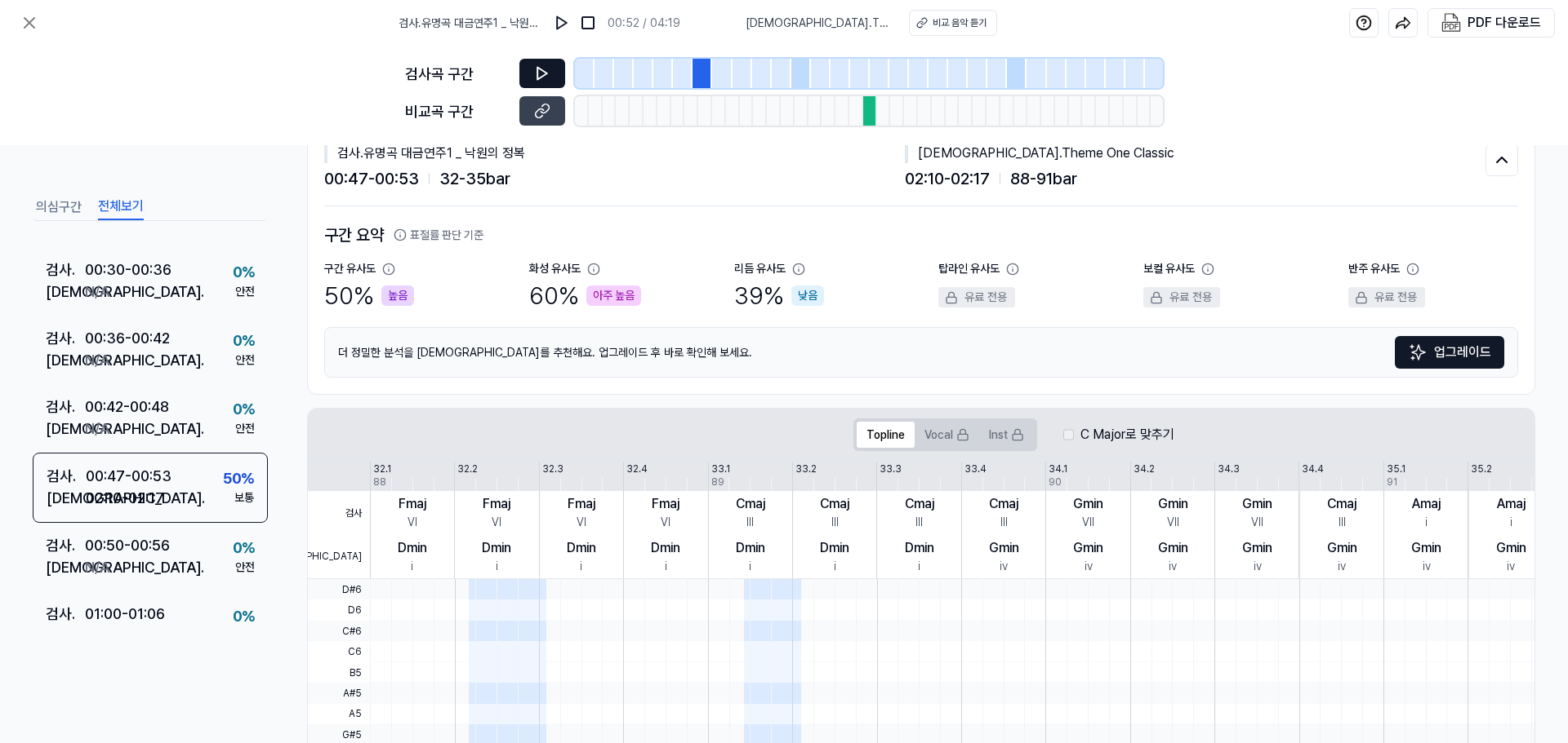
scroll to position [0, 0]
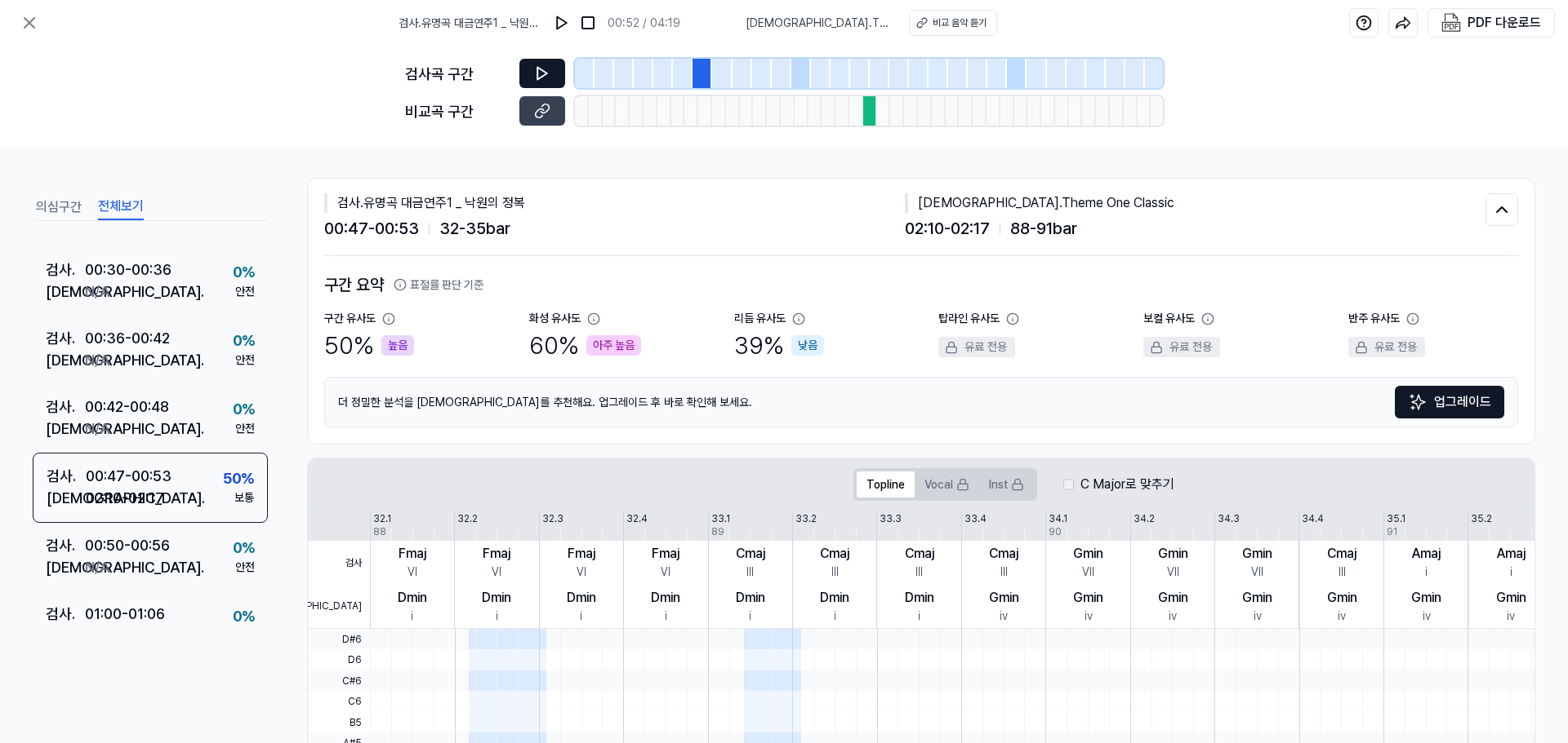
click at [840, 27] on span "[DEMOGRAPHIC_DATA] . Theme One Classic" at bounding box center [817, 23] width 144 height 17
click at [949, 27] on div "비교 음악 듣기" at bounding box center [959, 23] width 54 height 15
click at [565, 24] on img at bounding box center [562, 23] width 17 height 17
click at [569, 22] on img at bounding box center [561, 23] width 17 height 17
click at [1498, 21] on div "PDF 다운로드" at bounding box center [1503, 23] width 74 height 21
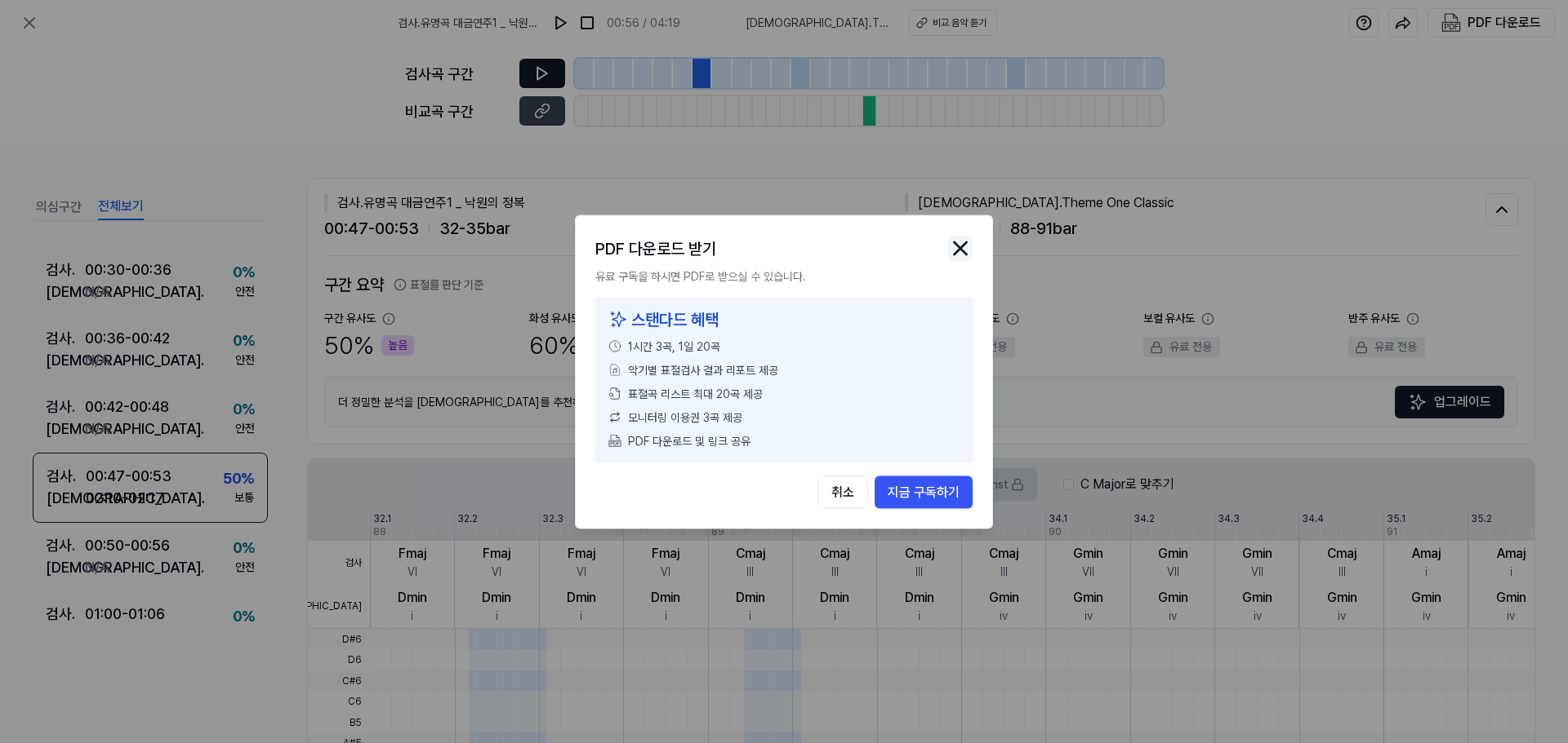
click at [952, 241] on img "button" at bounding box center [960, 248] width 25 height 25
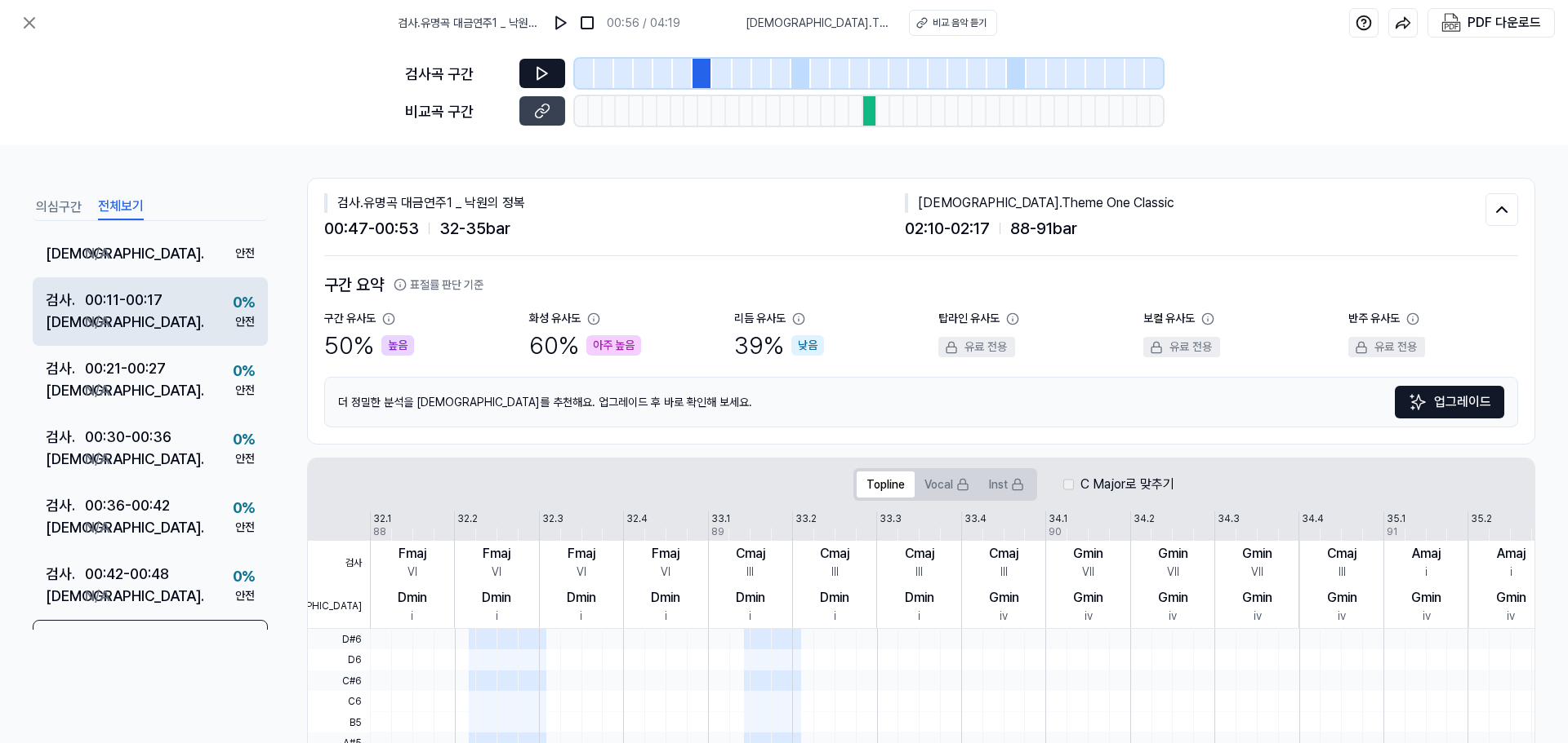
scroll to position [163, 0]
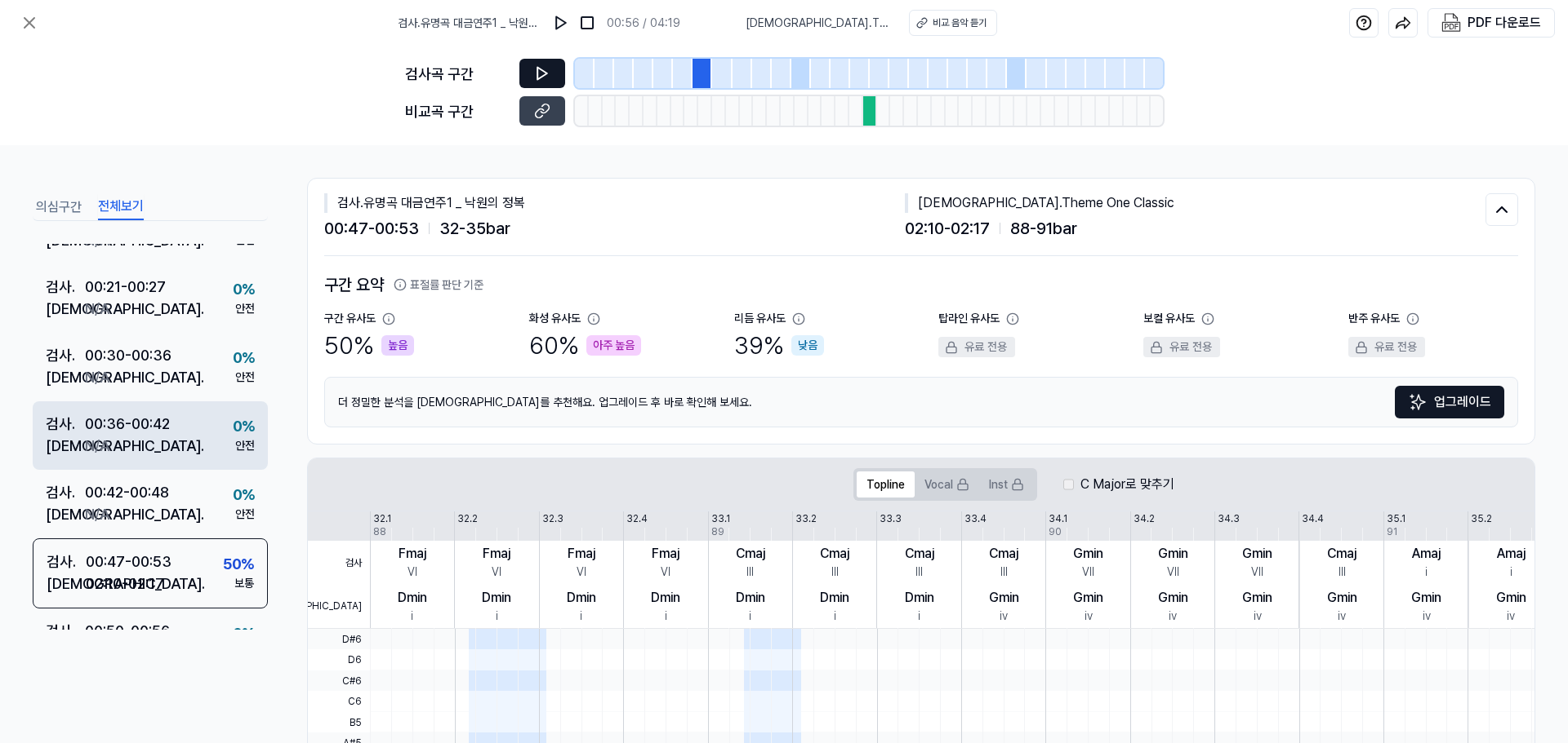
click at [117, 427] on div "00:36 - 00:42" at bounding box center [127, 424] width 85 height 22
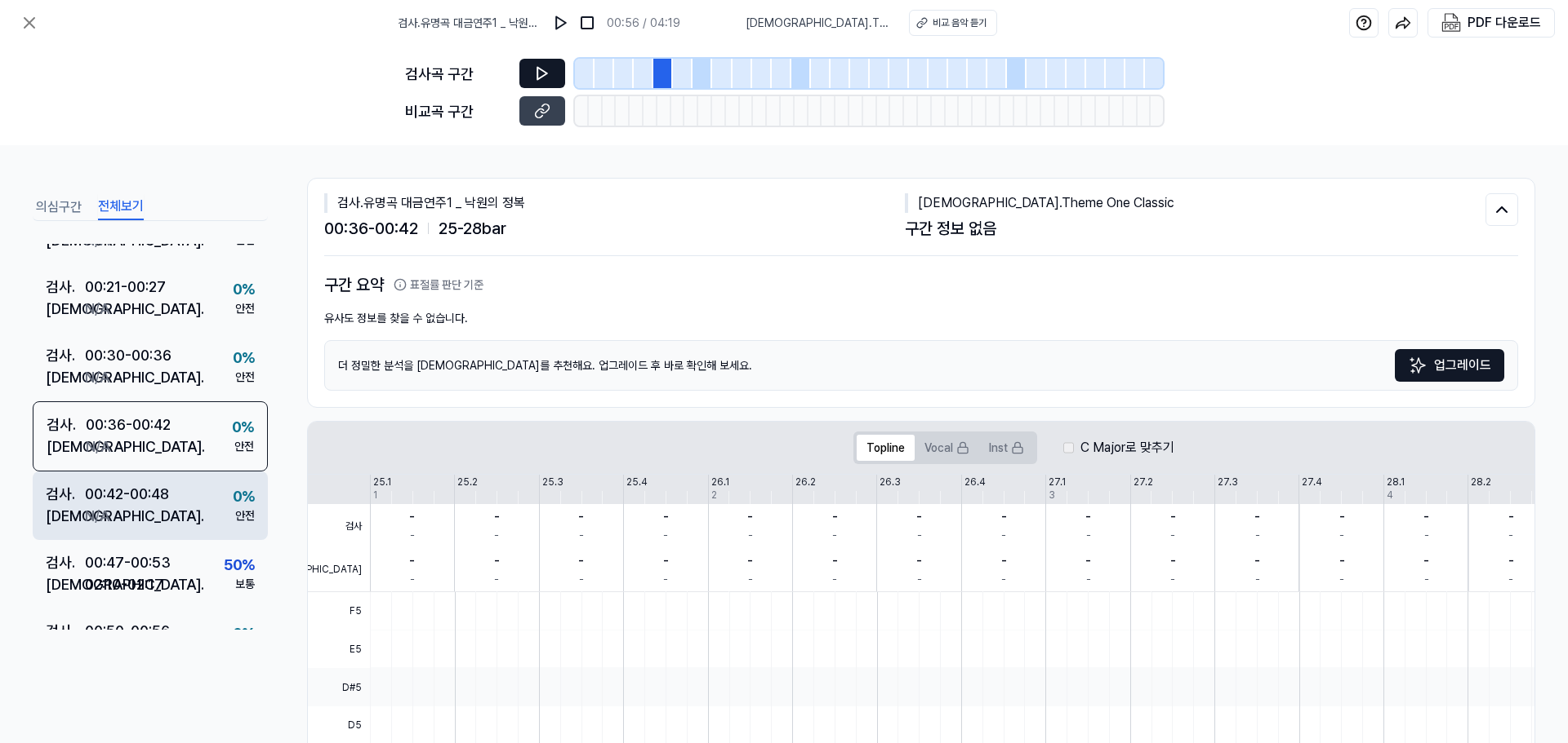
click at [121, 493] on div "00:42 - 00:48" at bounding box center [127, 494] width 84 height 22
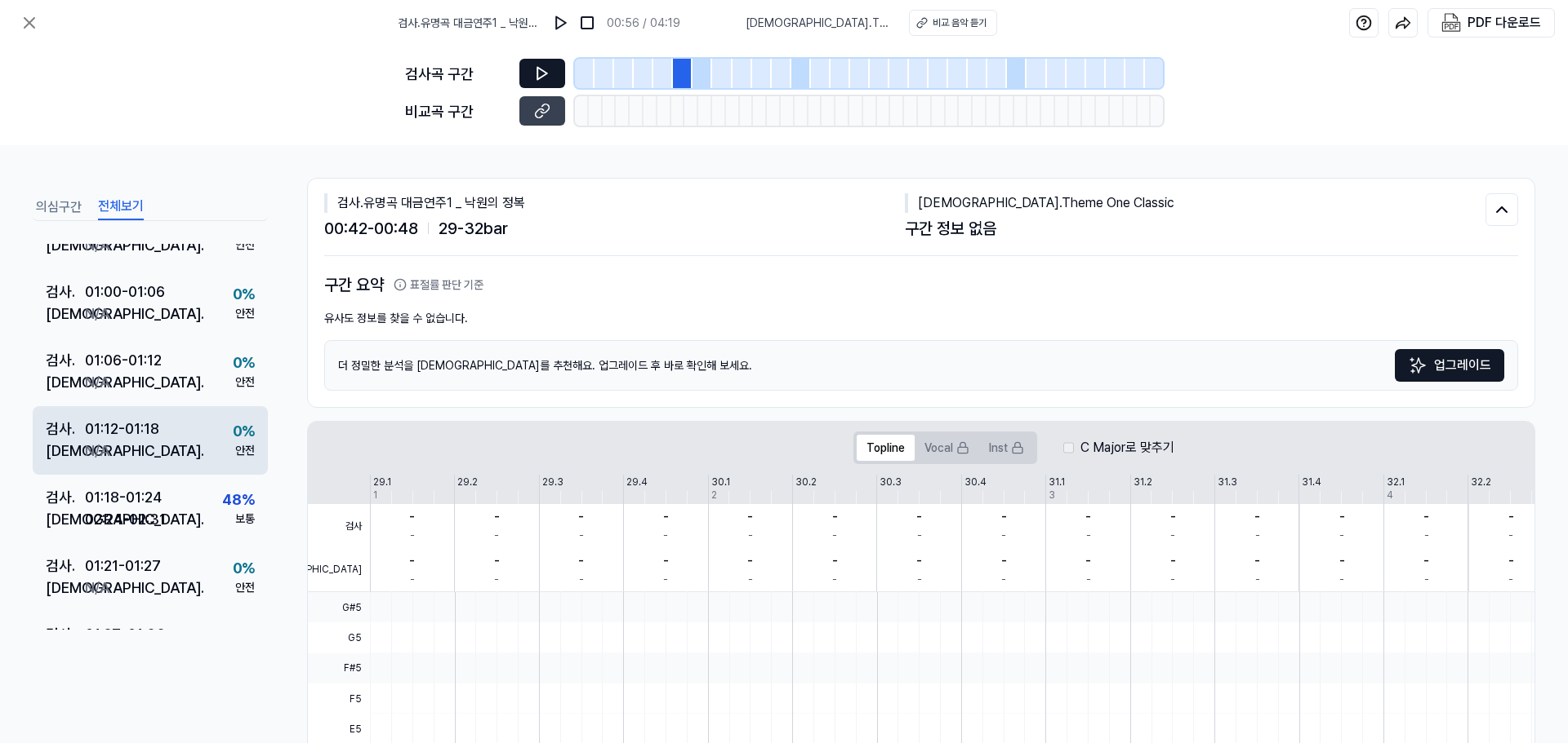
click at [116, 447] on div "[DEMOGRAPHIC_DATA] . N/A" at bounding box center [102, 450] width 113 height 22
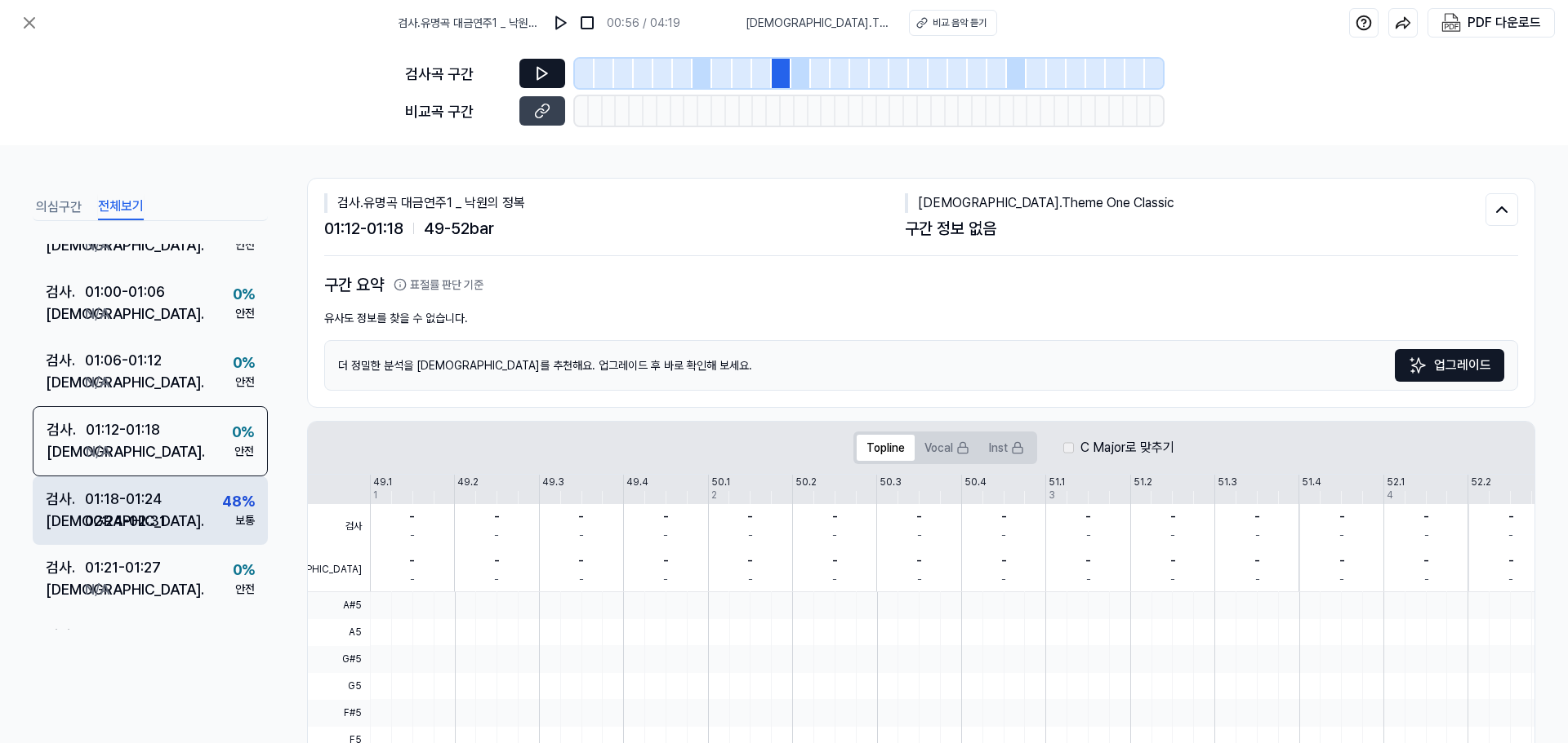
click at [116, 493] on div "01:18 - 01:24" at bounding box center [123, 498] width 77 height 22
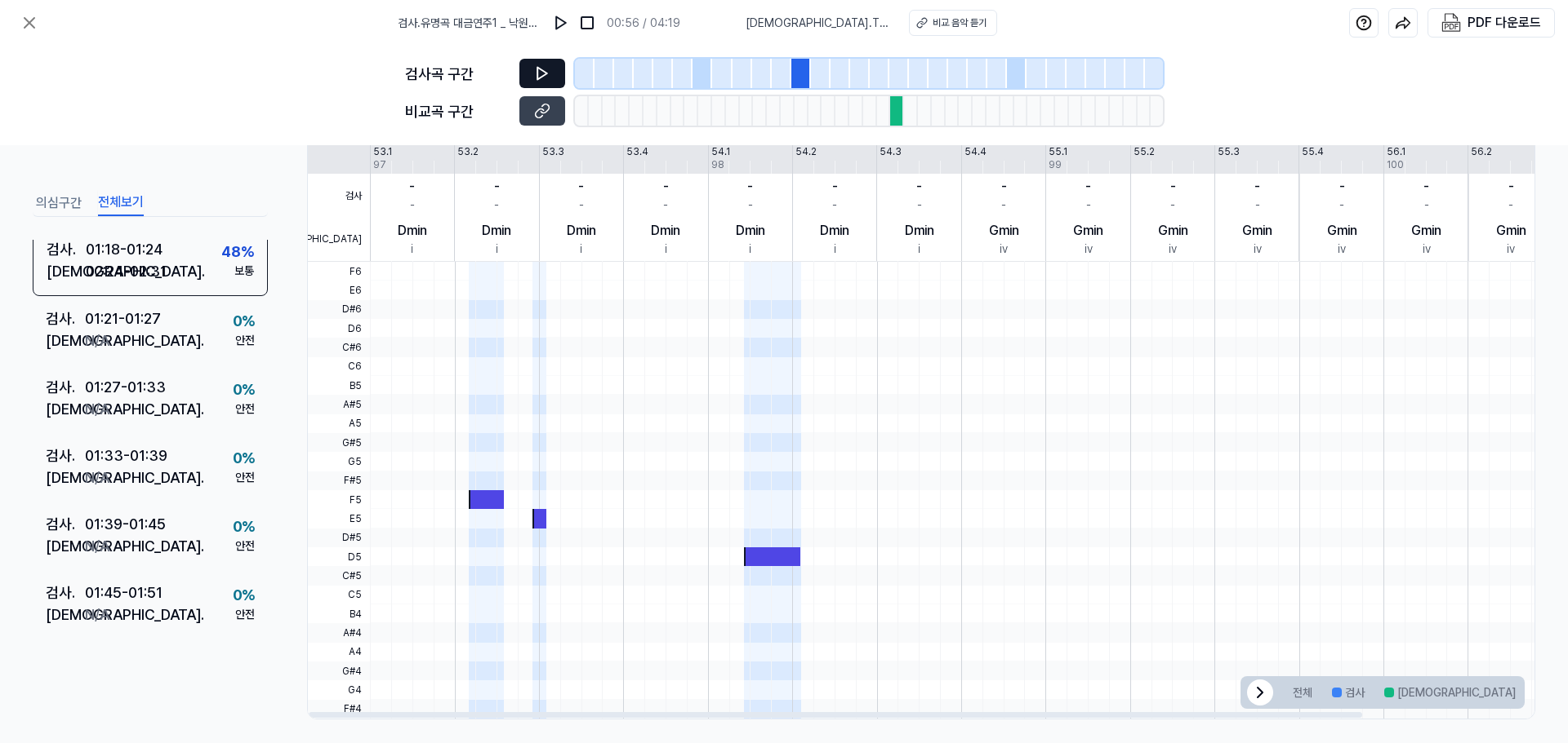
scroll to position [376, 0]
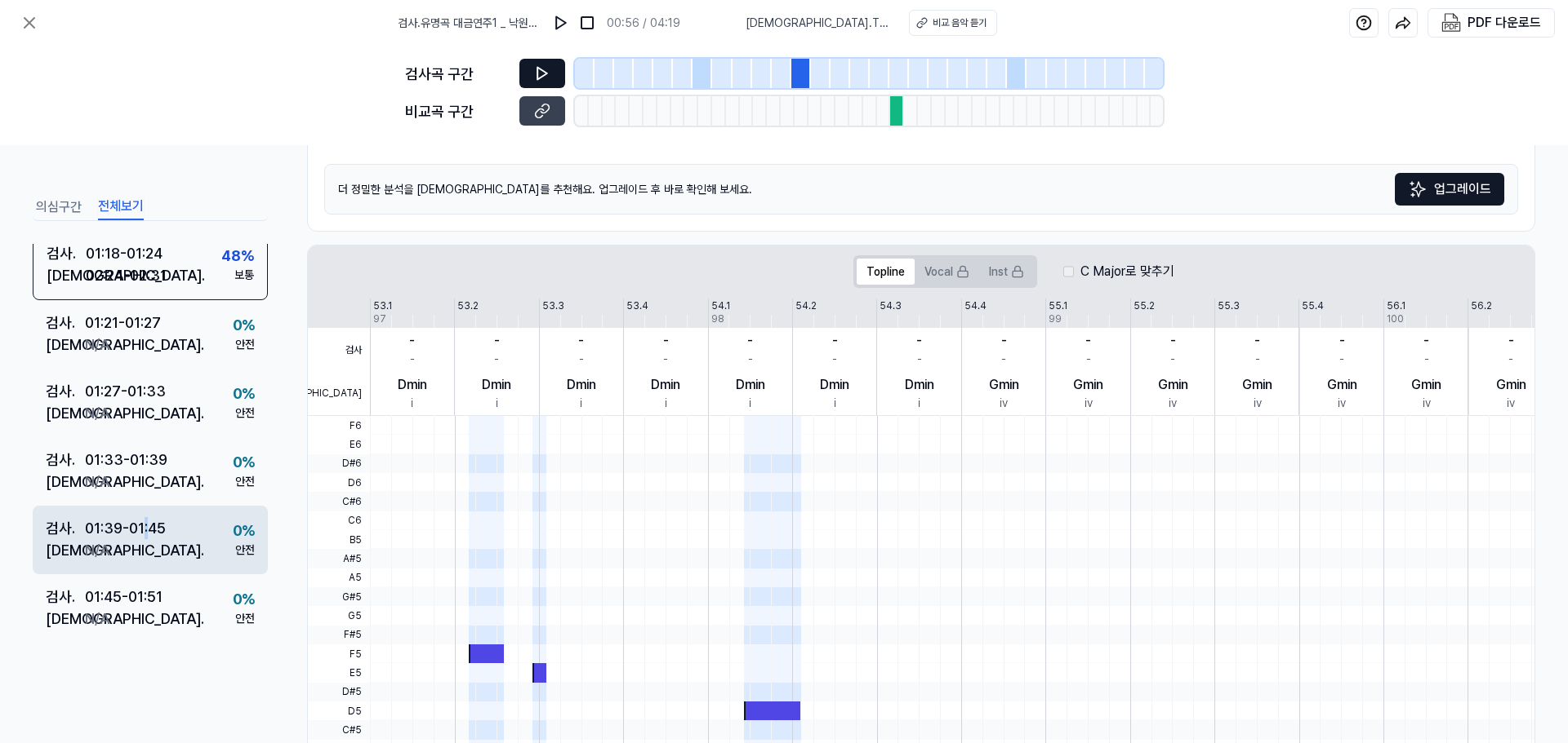
click at [147, 517] on div "01:39 - 01:45" at bounding box center [126, 528] width 81 height 22
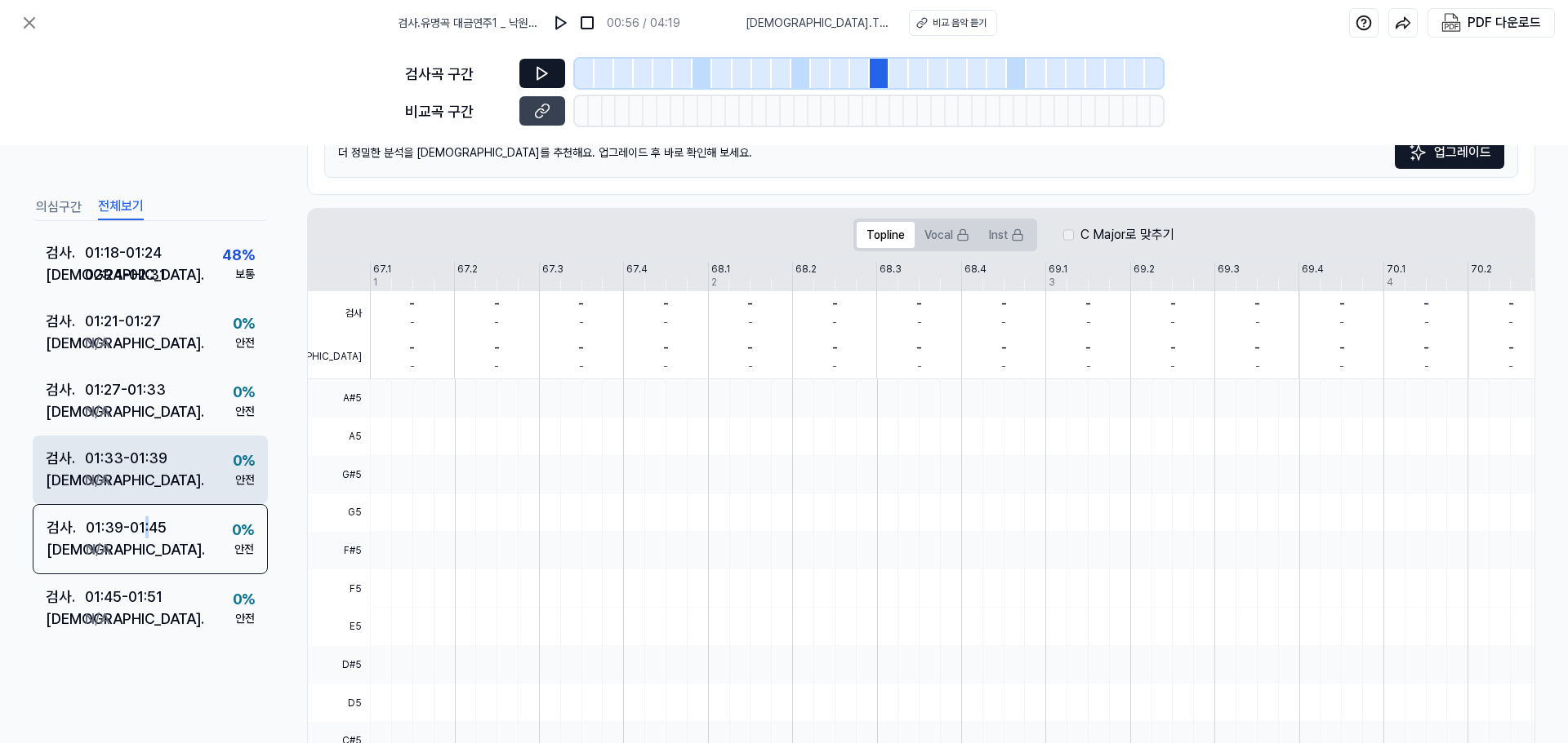
scroll to position [813, 0]
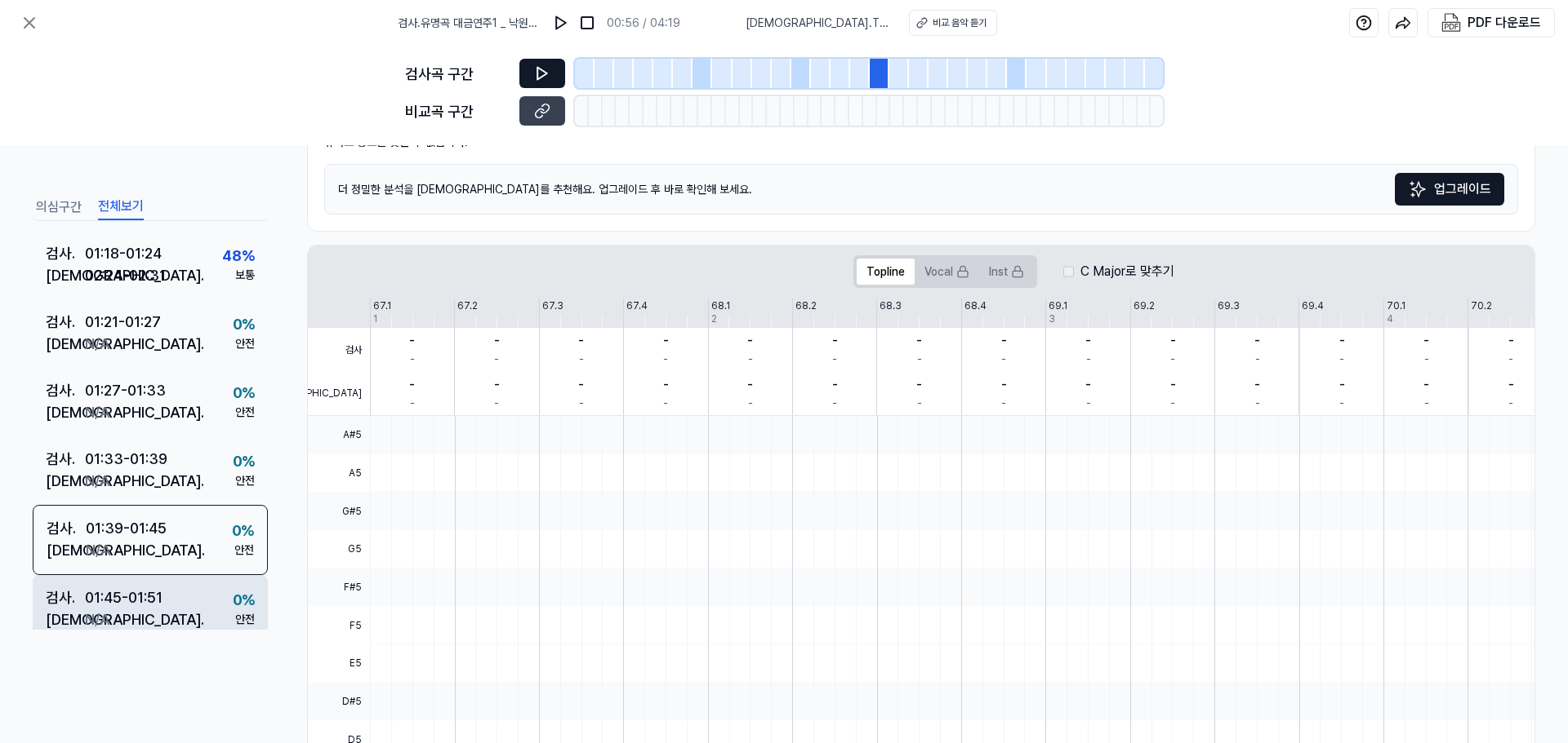
click at [161, 606] on div "01:45 - 01:51" at bounding box center [124, 598] width 78 height 22
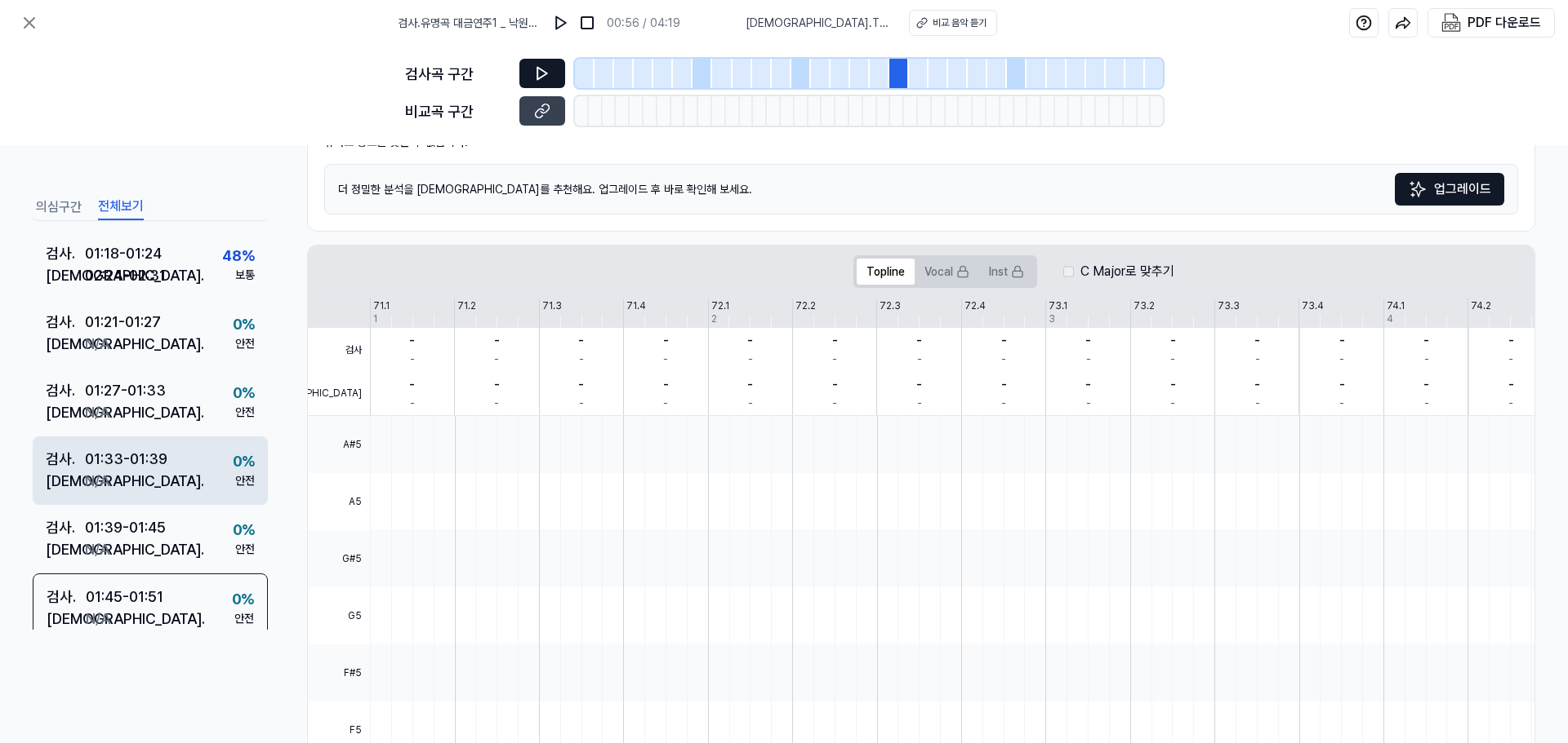
click at [126, 464] on div "01:33 - 01:39" at bounding box center [127, 459] width 83 height 22
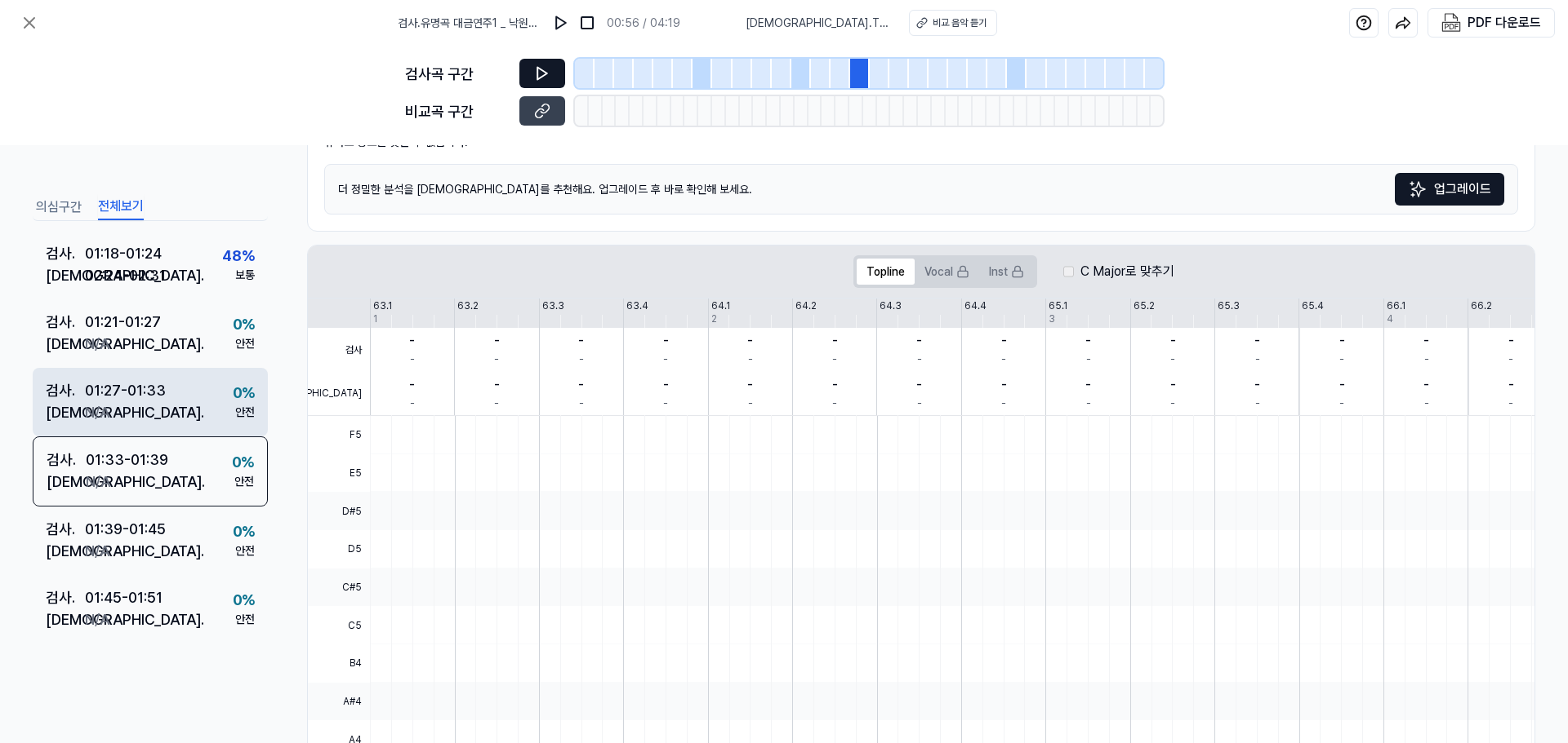
click at [134, 404] on div "[DEMOGRAPHIC_DATA] . N/A" at bounding box center [105, 412] width 120 height 22
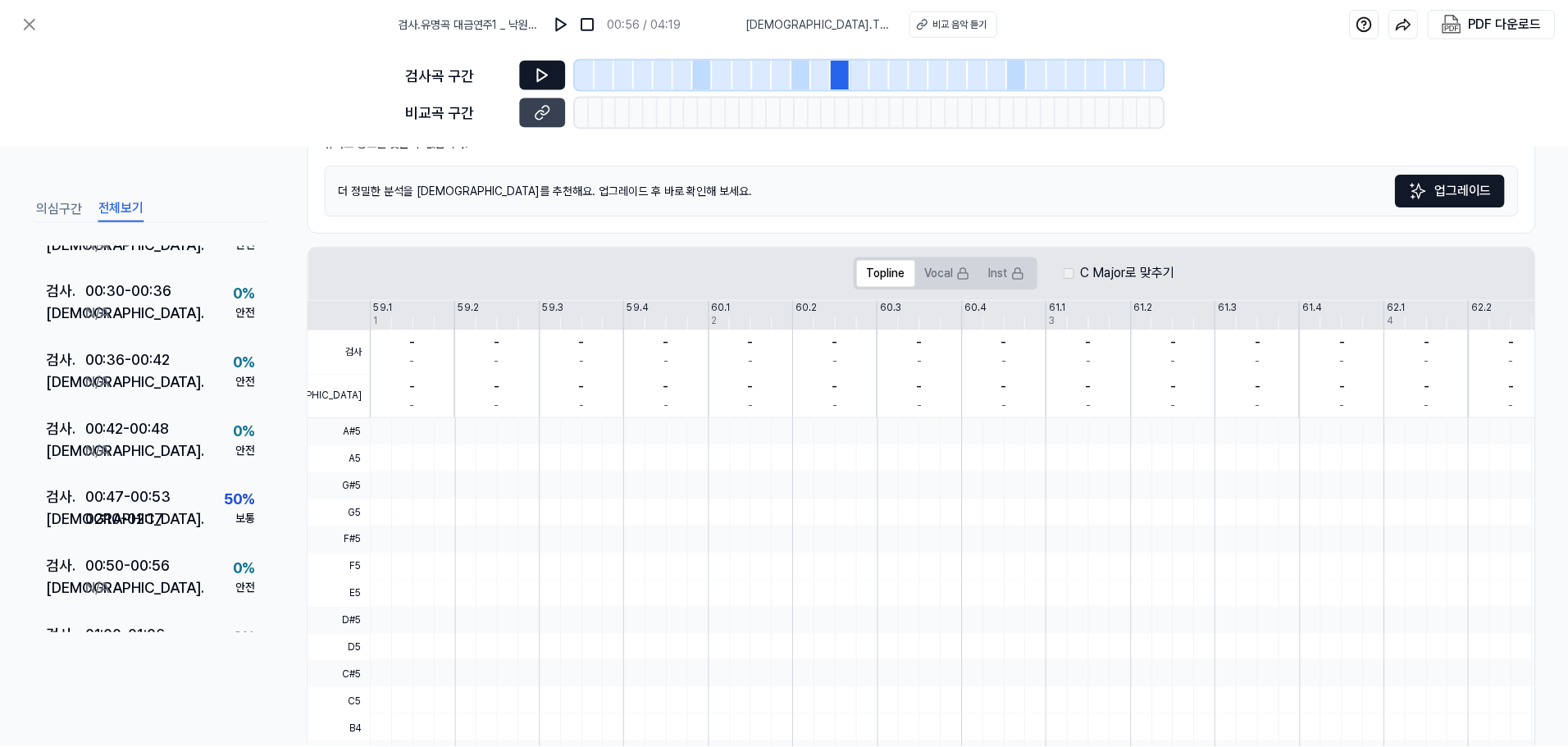
scroll to position [0, 0]
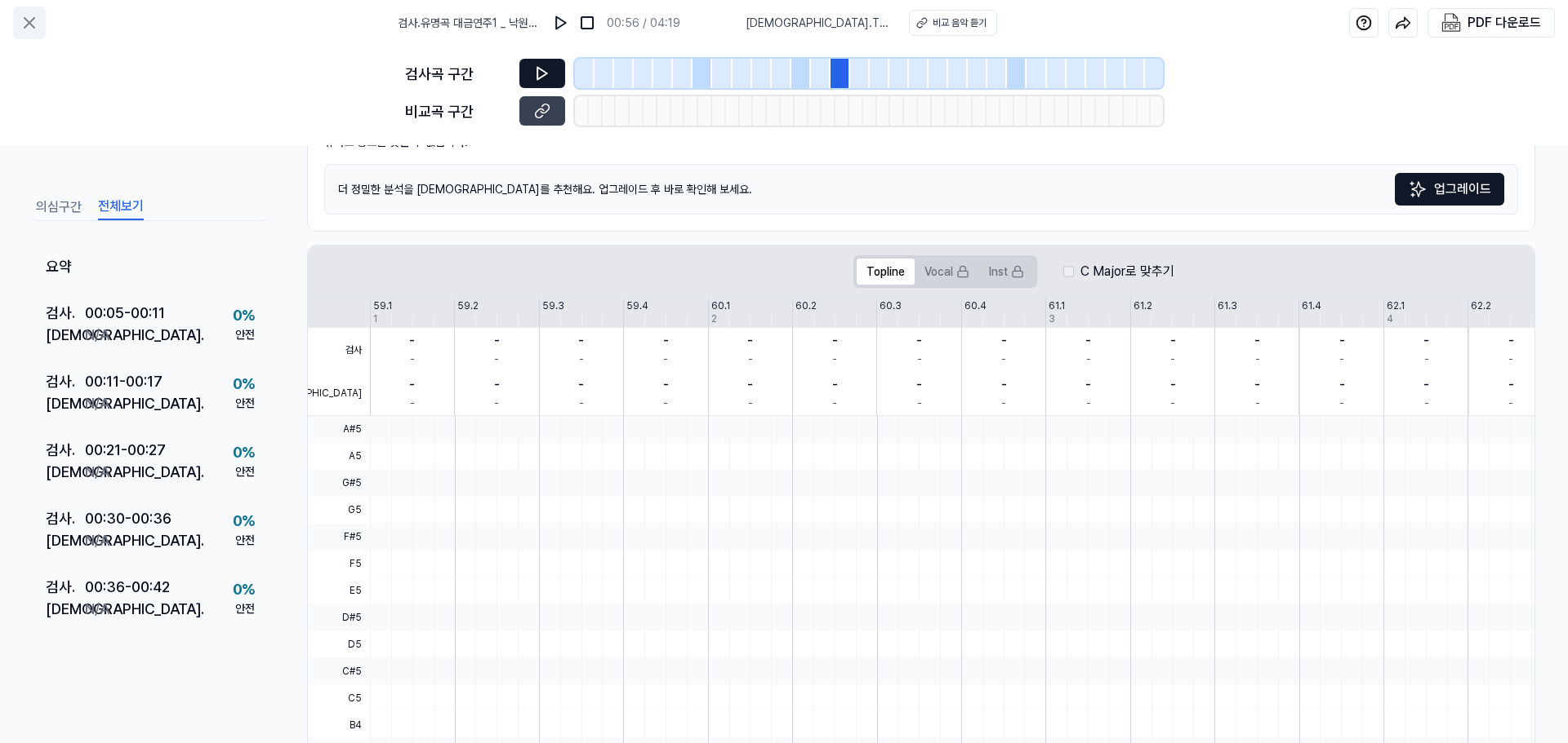
click at [22, 24] on icon at bounding box center [30, 23] width 20 height 20
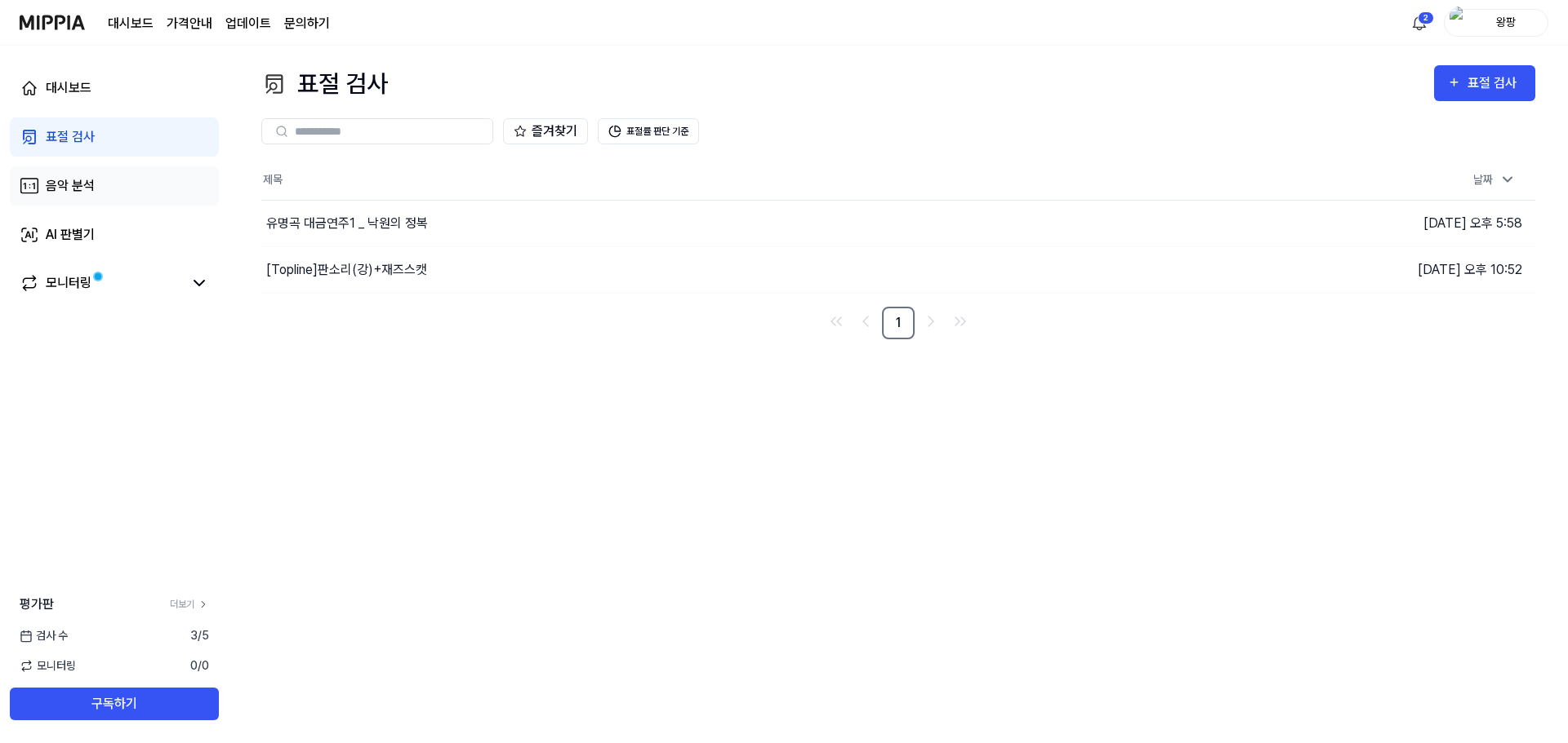
click at [84, 186] on div "음악 분석" at bounding box center [69, 186] width 49 height 20
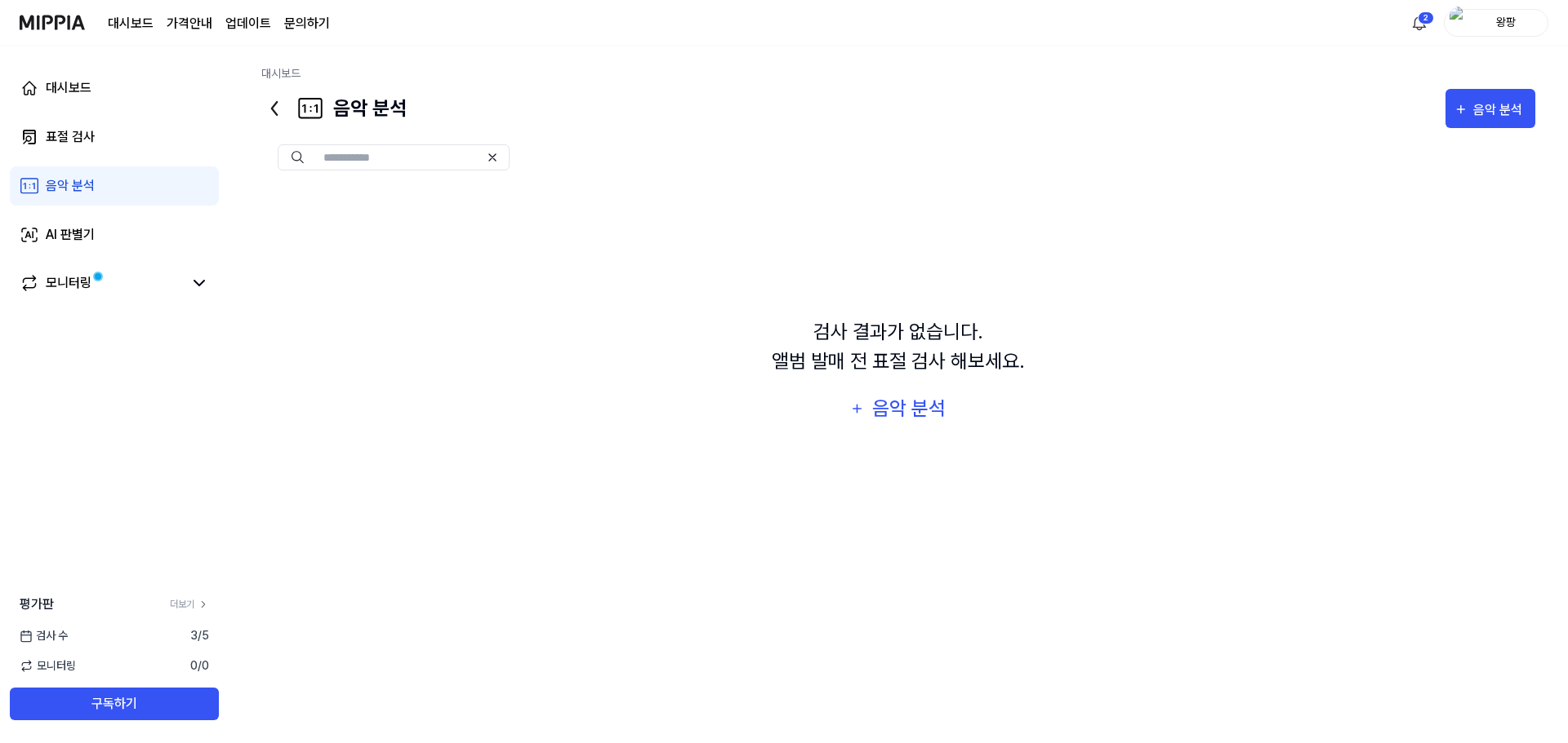
click at [414, 161] on input "text" at bounding box center [401, 158] width 156 height 15
click at [1462, 105] on icon "button" at bounding box center [1461, 109] width 15 height 20
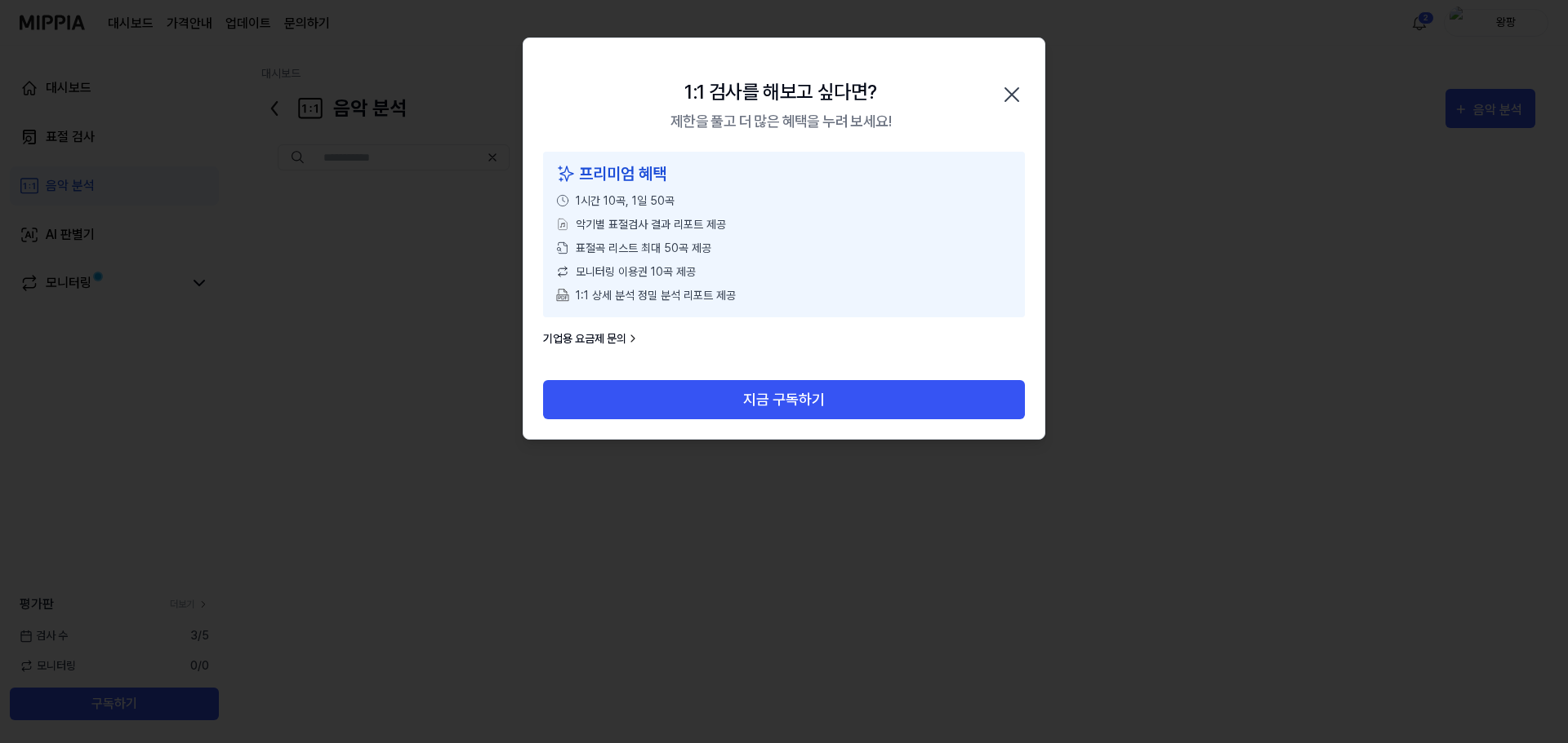
click at [1022, 93] on icon "button" at bounding box center [1012, 95] width 26 height 26
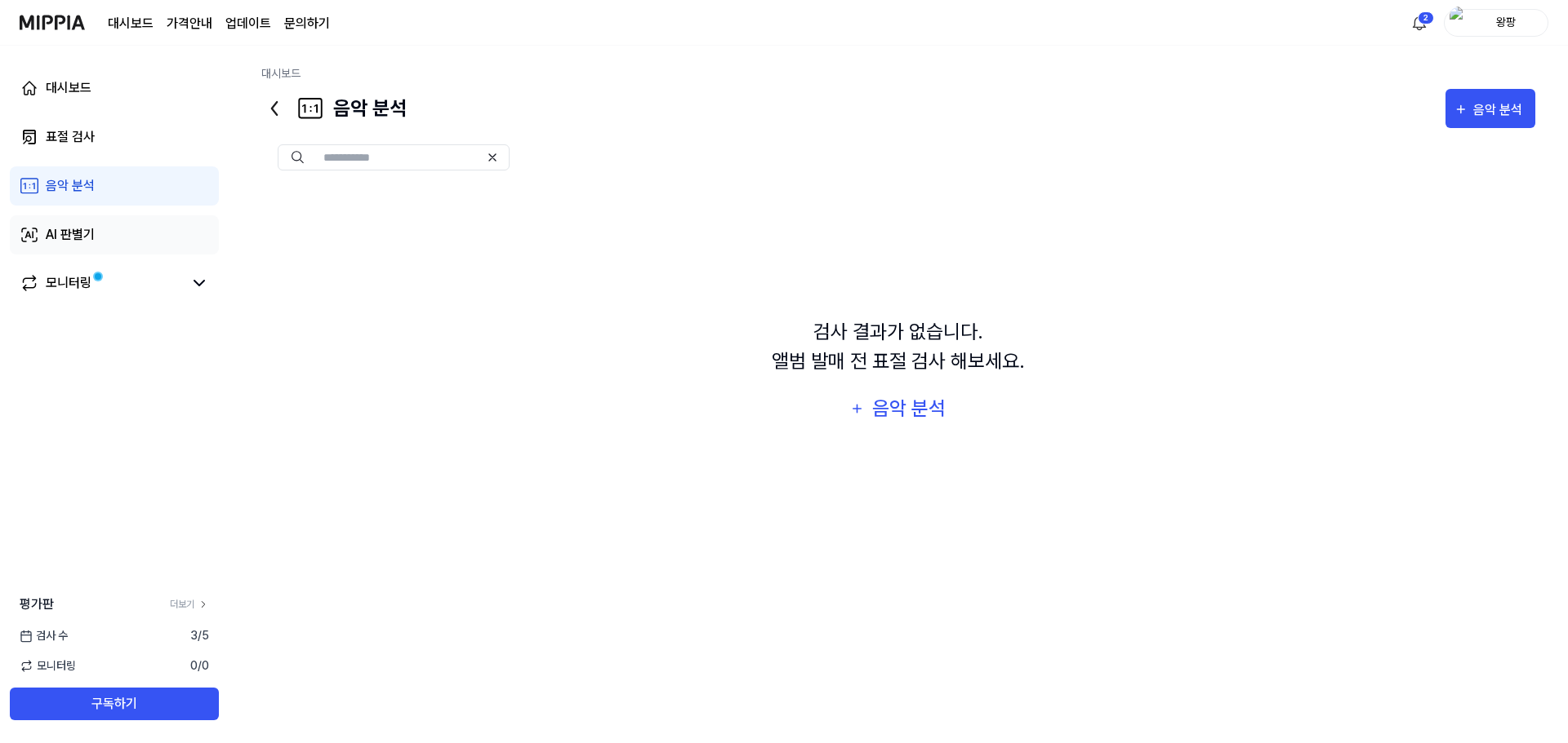
click at [75, 237] on div "AI 판별기" at bounding box center [69, 236] width 49 height 20
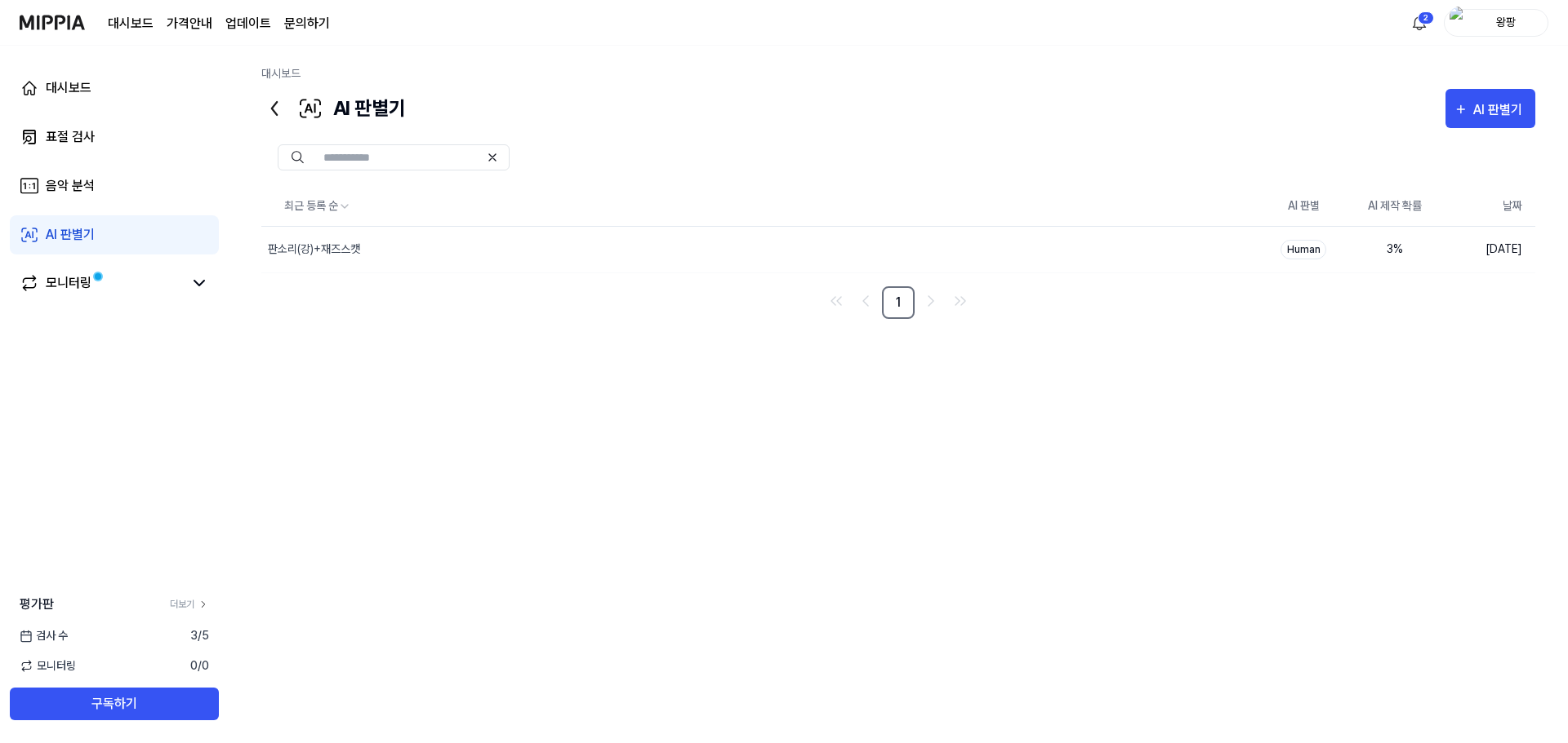
drag, startPoint x: 370, startPoint y: 245, endPoint x: 729, endPoint y: 347, distance: 373.2
click at [729, 347] on div "최근 등록 순 AI 판별 AI 제작 확률 날짜 판소리(강)+재즈스캣 삭제 Human 3 % [DATE] 1" at bounding box center [898, 428] width 1274 height 483
click at [1458, 103] on icon "button" at bounding box center [1461, 109] width 15 height 20
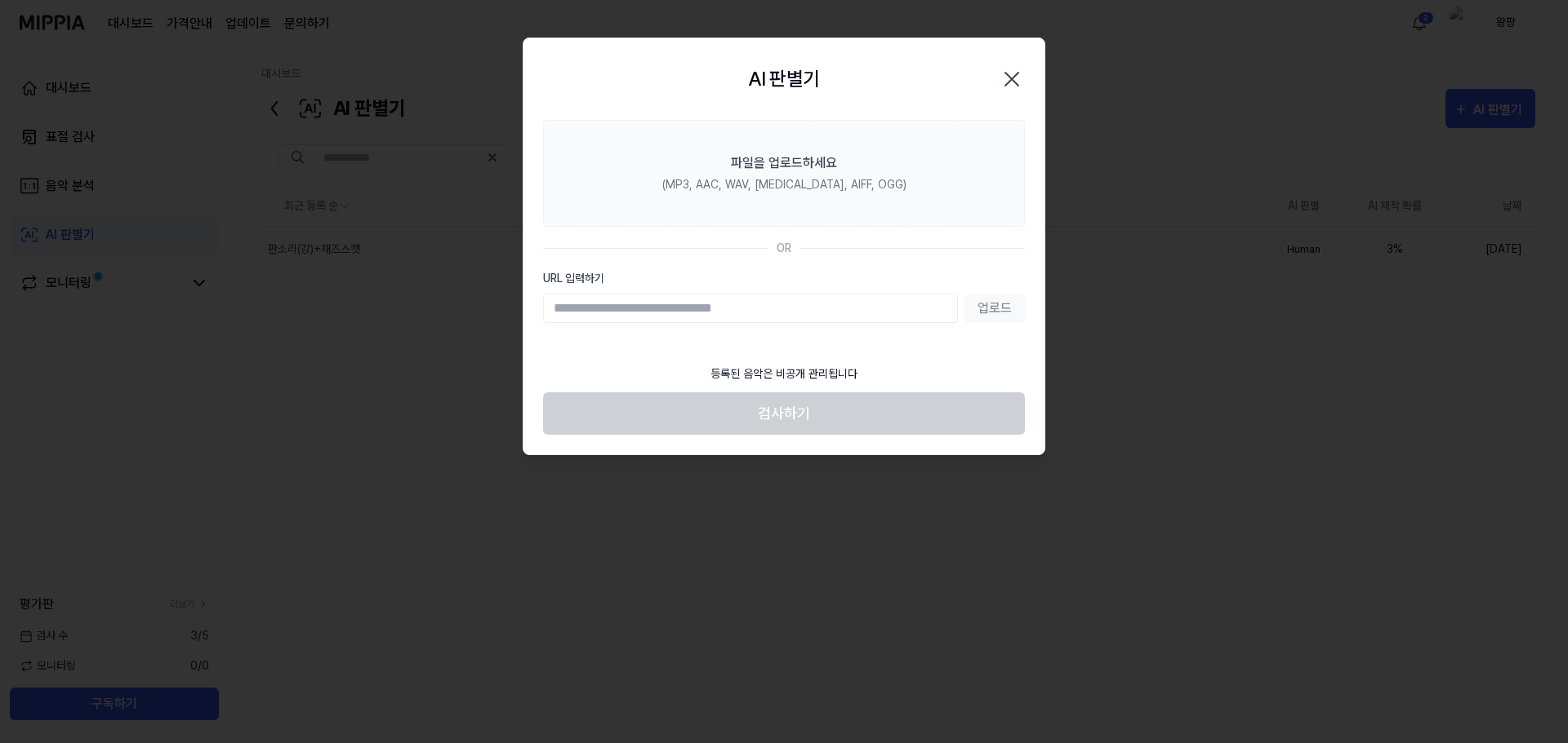
click at [1012, 79] on icon "button" at bounding box center [1011, 79] width 13 height 13
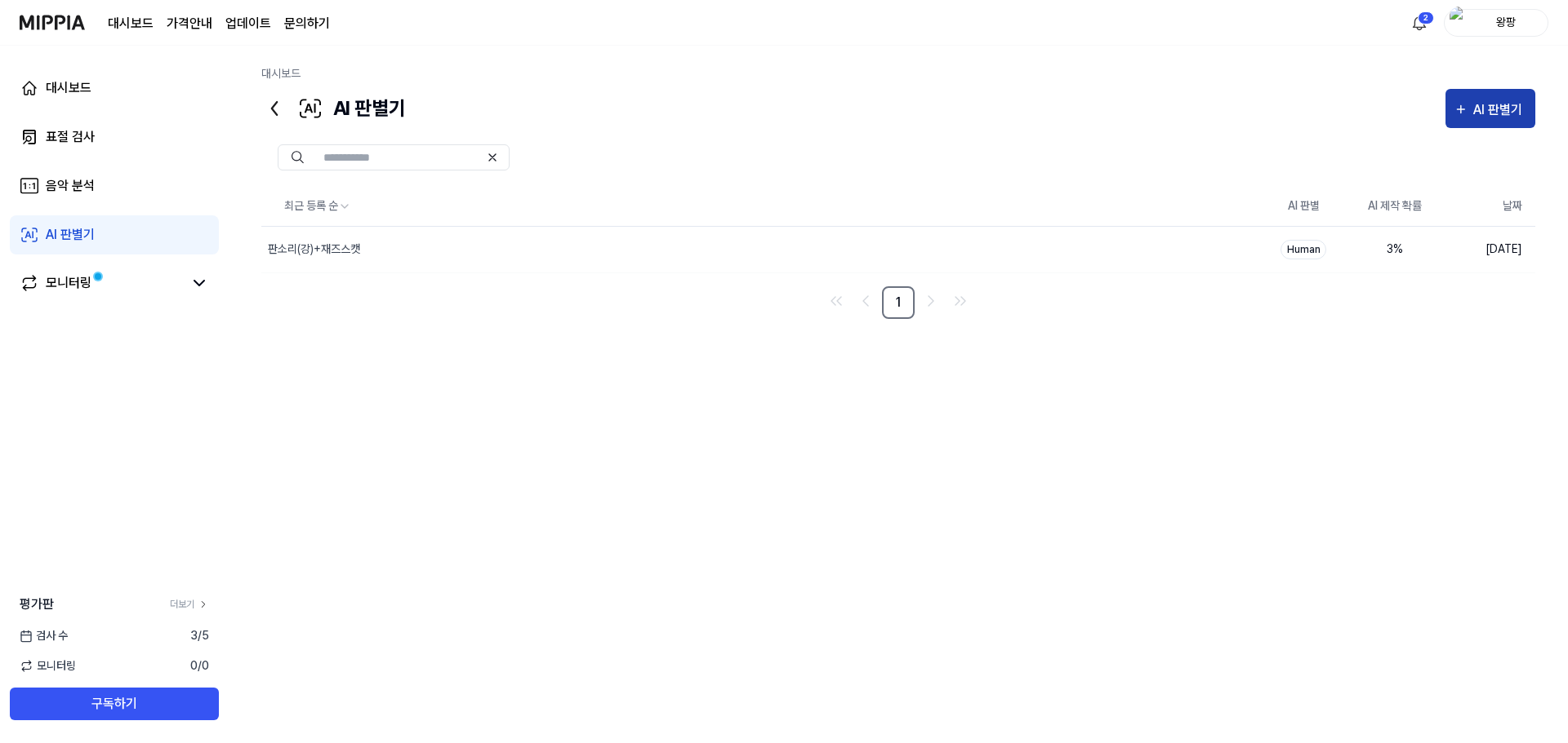
click at [1465, 109] on icon "button" at bounding box center [1461, 109] width 15 height 20
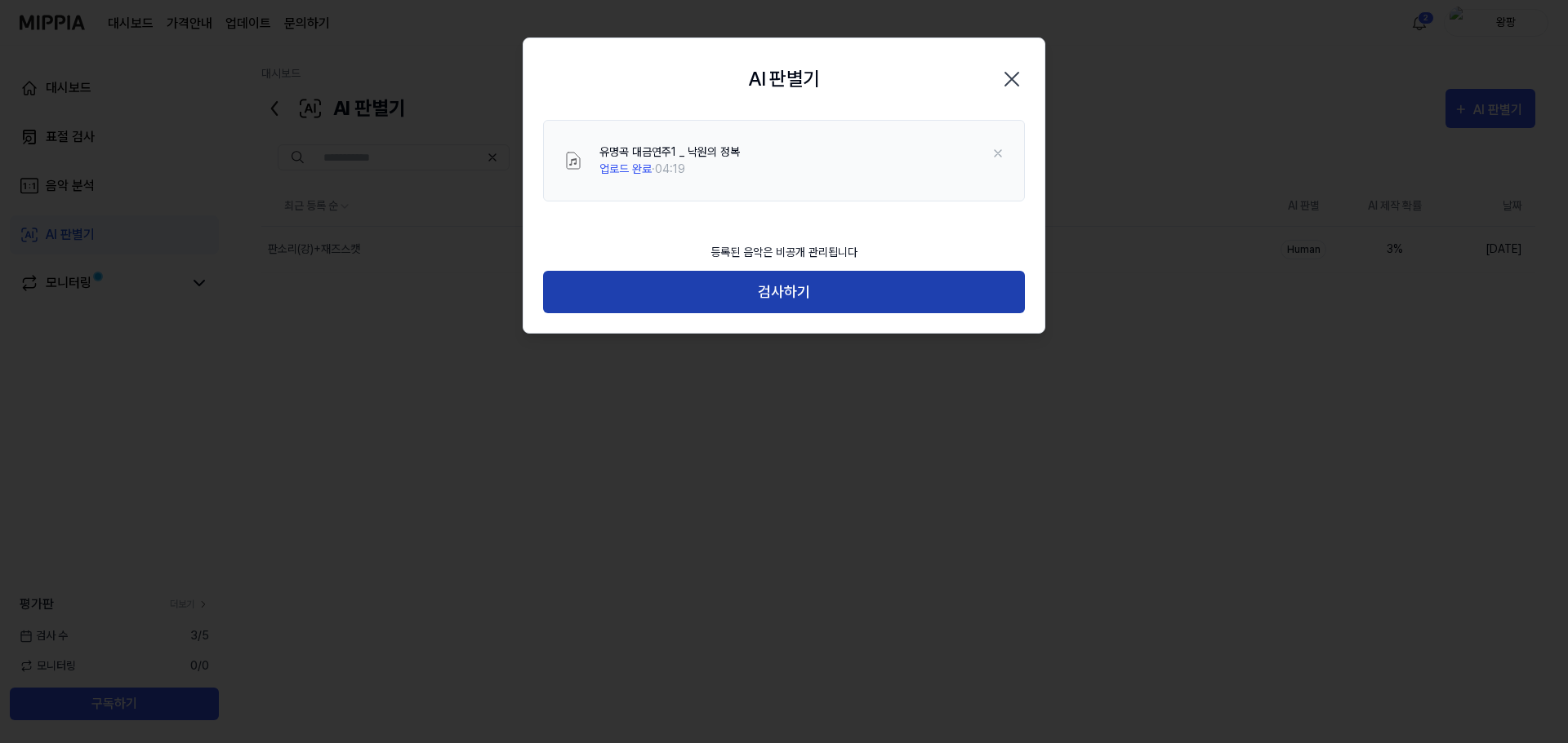
click at [823, 291] on button "검사하기" at bounding box center [784, 293] width 482 height 43
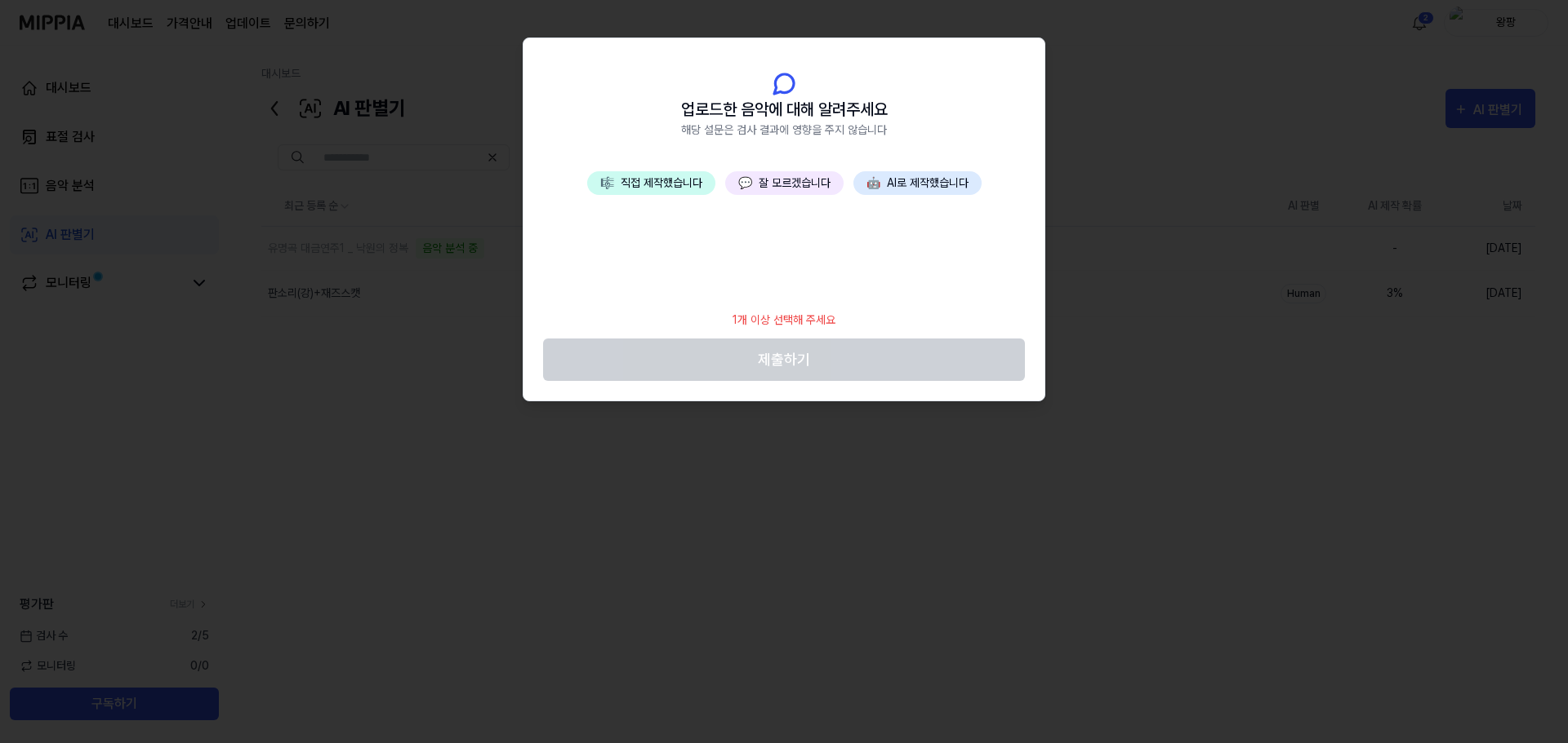
click at [680, 183] on button "🎼 직접 제작했습니다" at bounding box center [651, 183] width 128 height 24
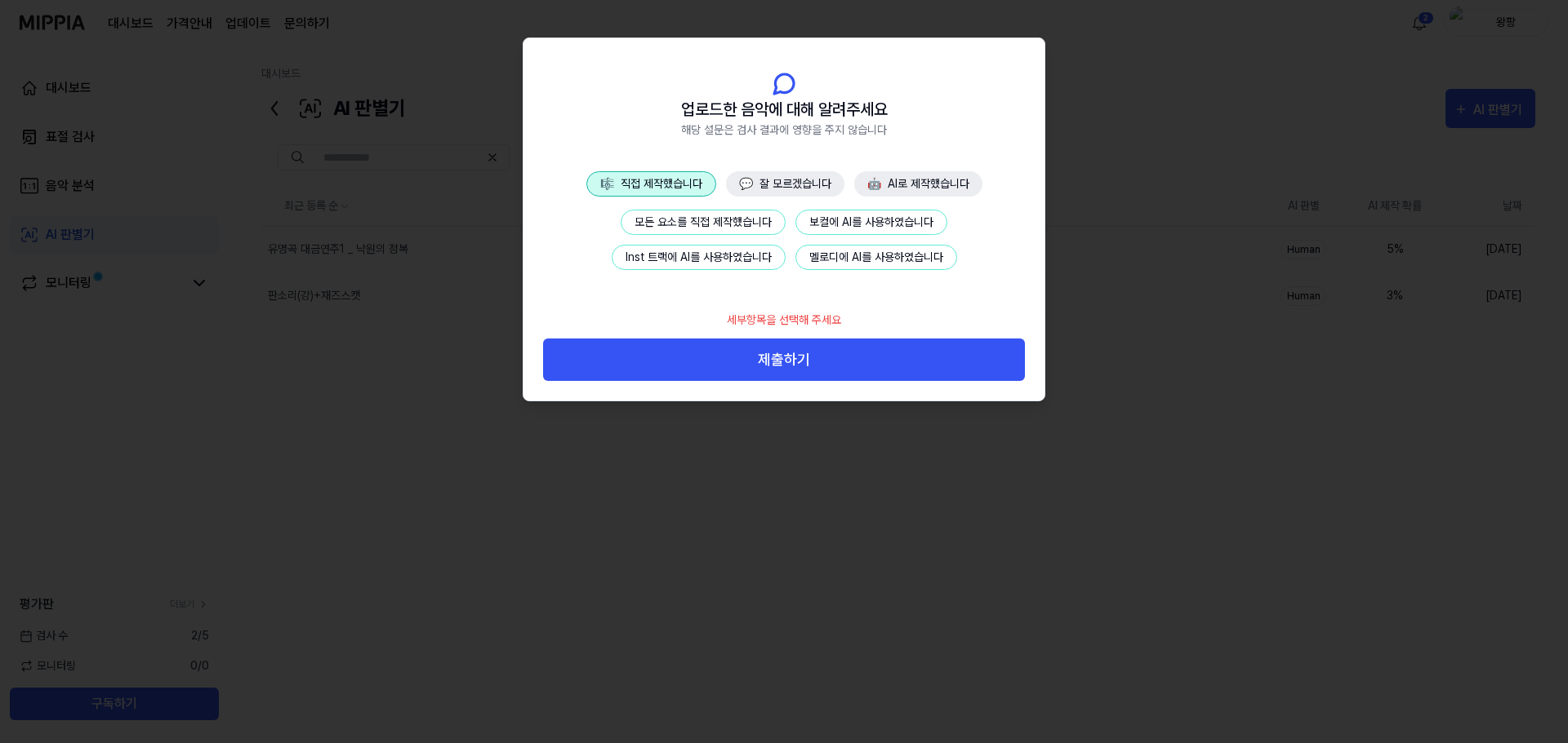
click at [822, 260] on button "멜로디에 AI를 사용하였습니다" at bounding box center [876, 257] width 161 height 26
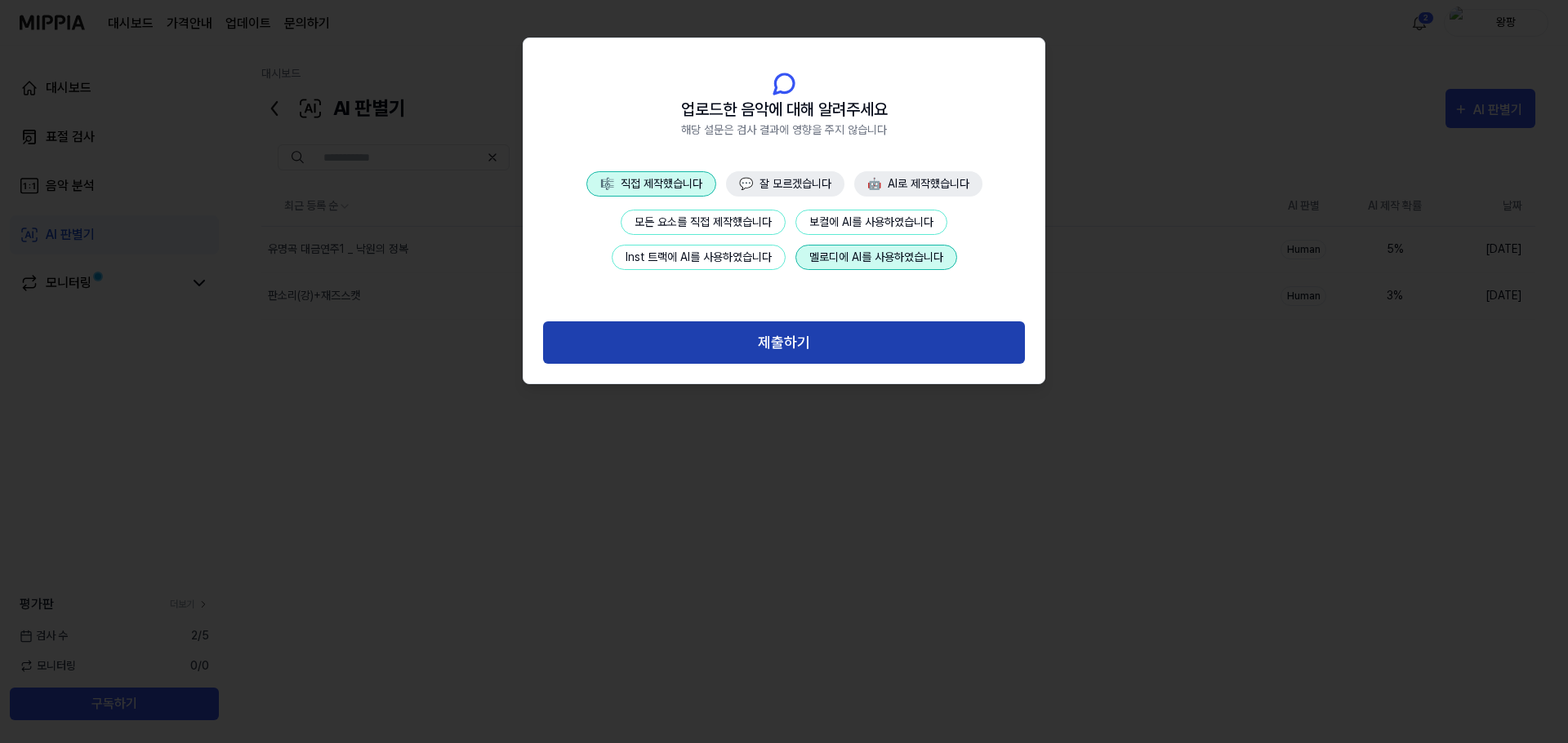
click at [801, 339] on button "제출하기" at bounding box center [784, 343] width 482 height 43
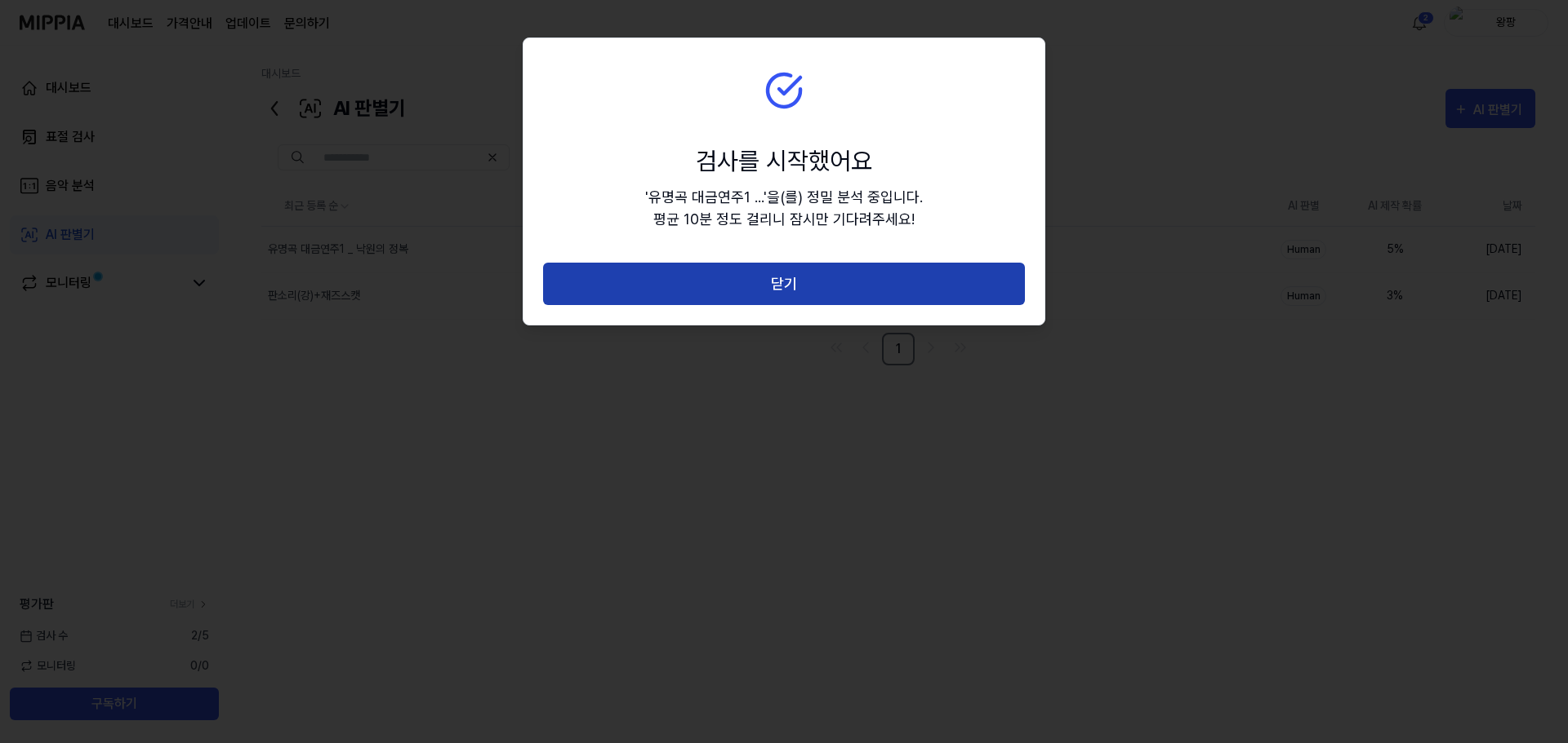
click at [806, 286] on button "닫기" at bounding box center [784, 284] width 482 height 43
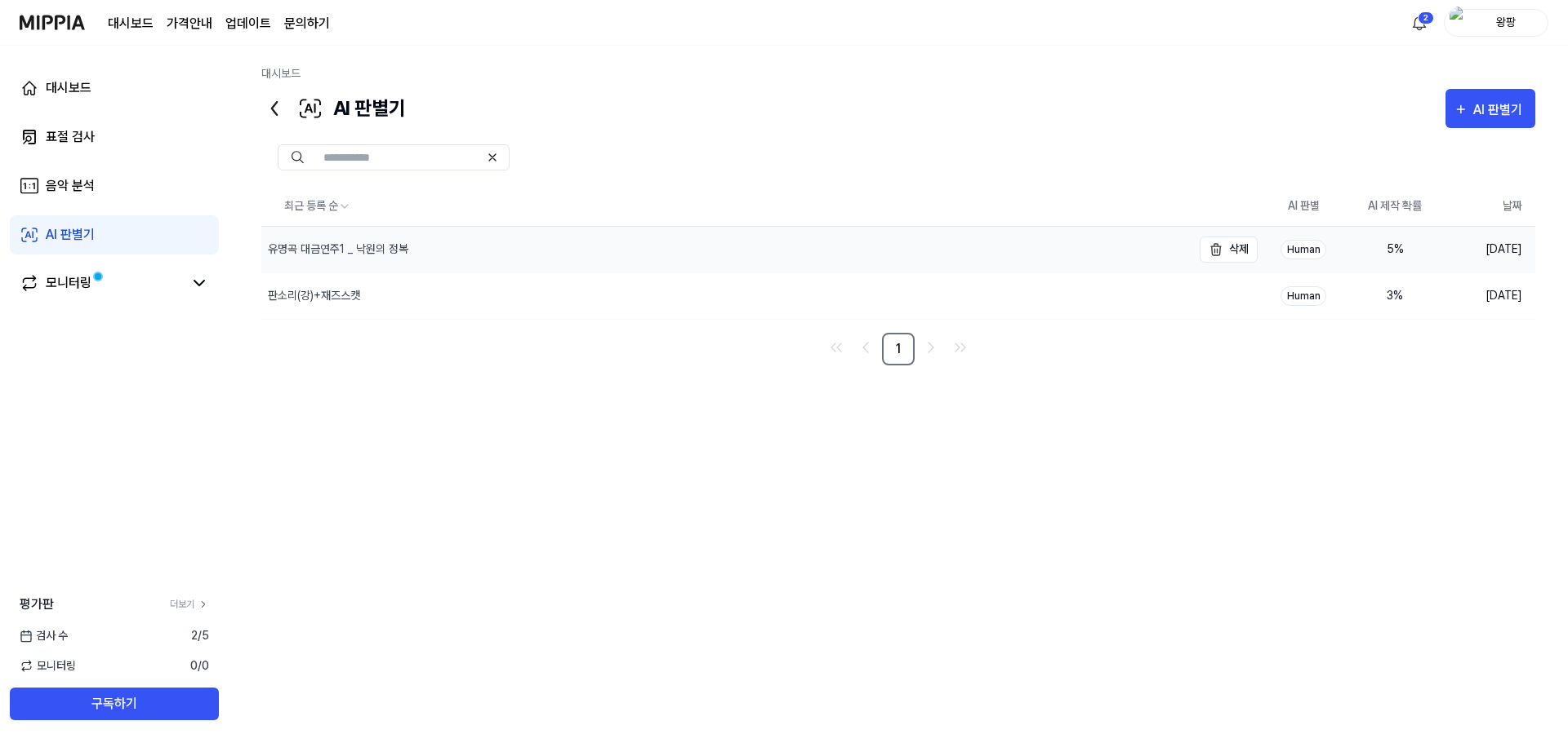
click at [385, 245] on div "유명곡 대금연주1 _ 낙원의 정복" at bounding box center [338, 249] width 141 height 17
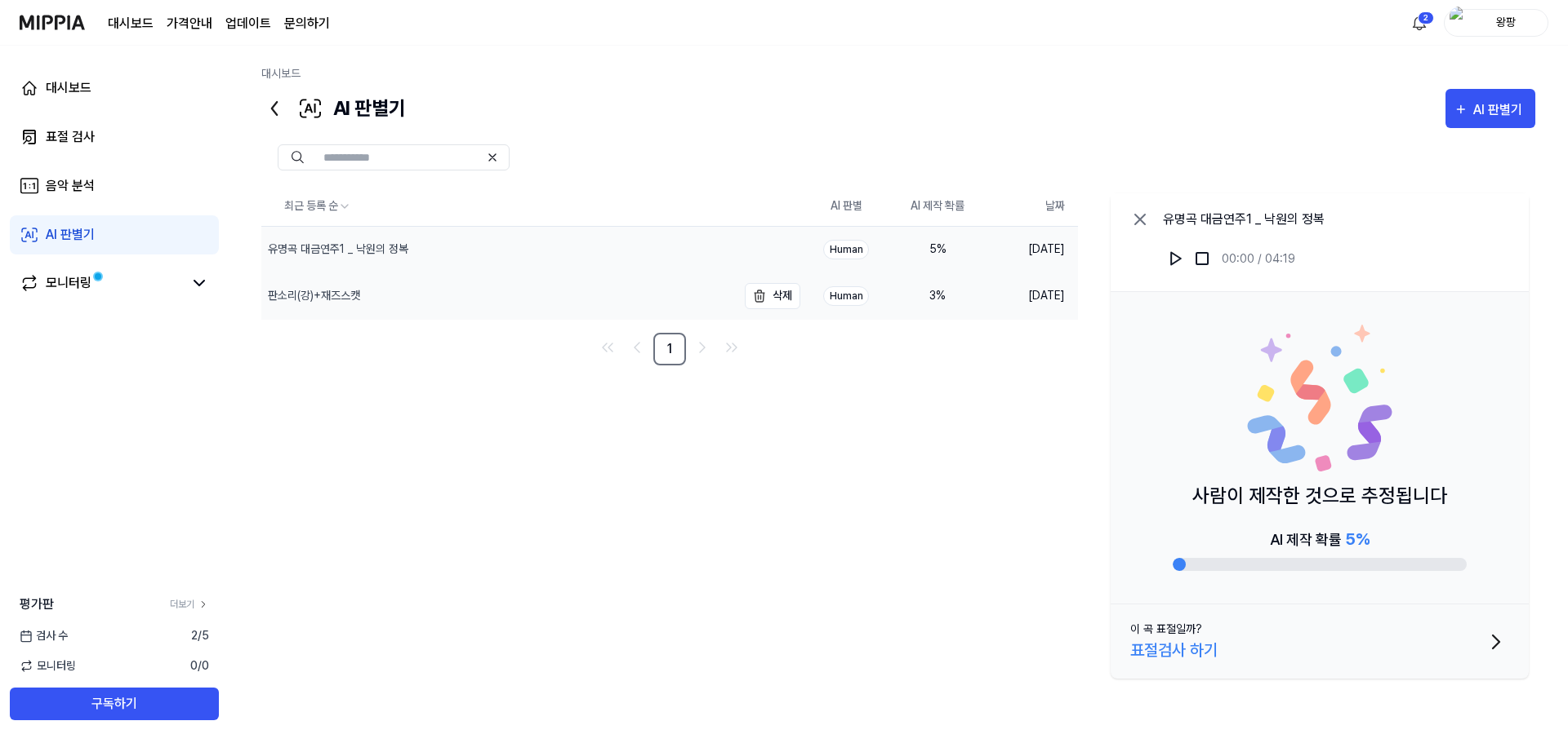
click at [363, 299] on div "판소리(강)+재즈스캣" at bounding box center [312, 296] width 102 height 17
click at [349, 247] on div "유명곡 대금연주1 _ 낙원의 정복" at bounding box center [338, 249] width 141 height 17
click at [349, 246] on div "유명곡 대금연주1 _ 낙원의 정복" at bounding box center [338, 249] width 141 height 17
drag, startPoint x: 1177, startPoint y: 564, endPoint x: 1196, endPoint y: 564, distance: 19.0
click at [1196, 564] on div at bounding box center [1319, 564] width 294 height 13
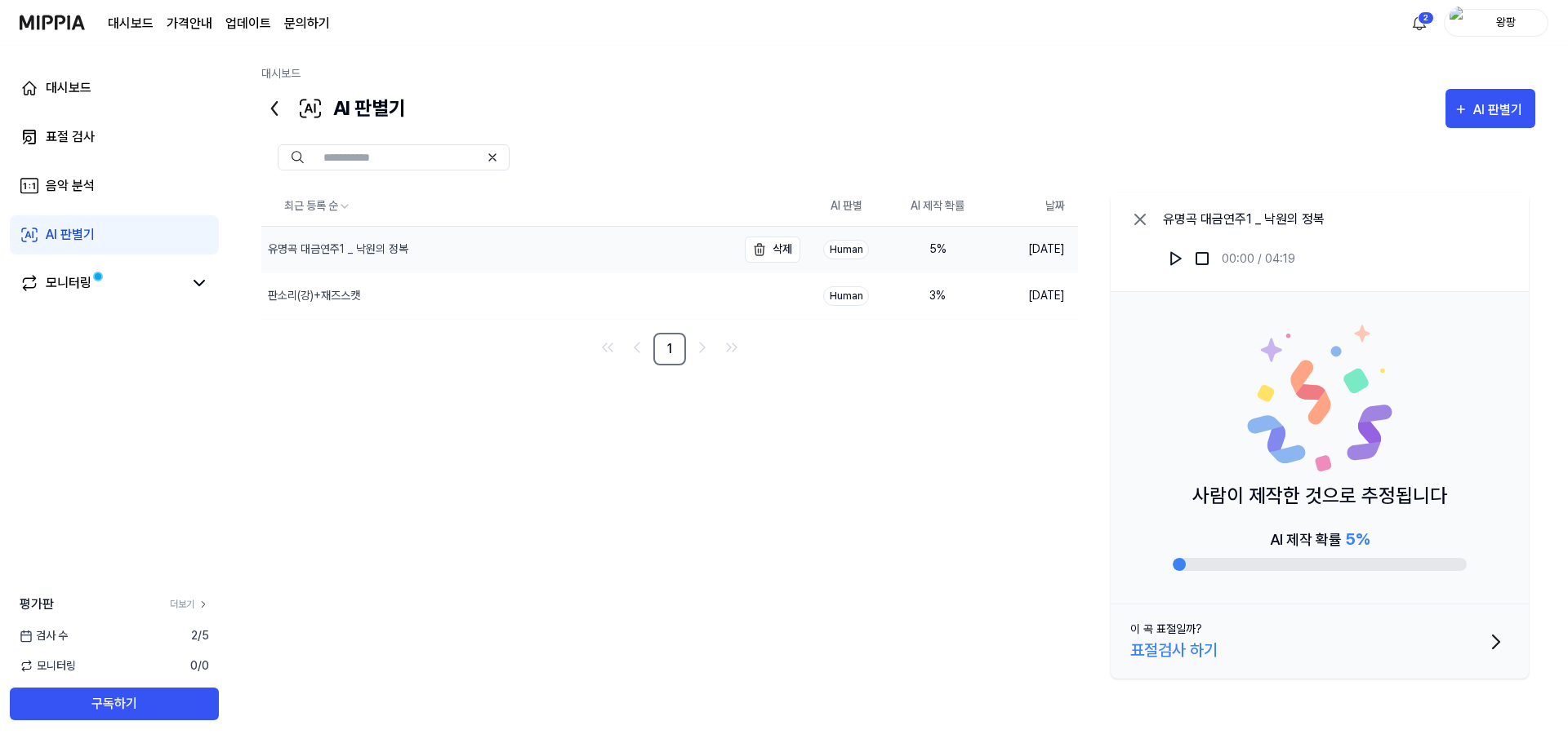
click at [399, 251] on div "유명곡 대금연주1 _ 낙원의 정복" at bounding box center [338, 249] width 141 height 17
click at [331, 284] on div "판소리(강)+재즈스캣" at bounding box center [499, 296] width 476 height 45
click at [334, 246] on div "유명곡 대금연주1 _ 낙원의 정복" at bounding box center [338, 249] width 141 height 17
click at [453, 433] on div "최근 등록 순 AI 판별 AI 제작 확률 날짜 유명곡 대금연주1 _ 낙원의 정복 삭제 Human 5 % [DATE] 판소리(강)+재즈스캣 삭제…" at bounding box center [898, 436] width 1274 height 498
click at [354, 248] on div "유명곡 대금연주1 _ 낙원의 정복" at bounding box center [338, 249] width 141 height 17
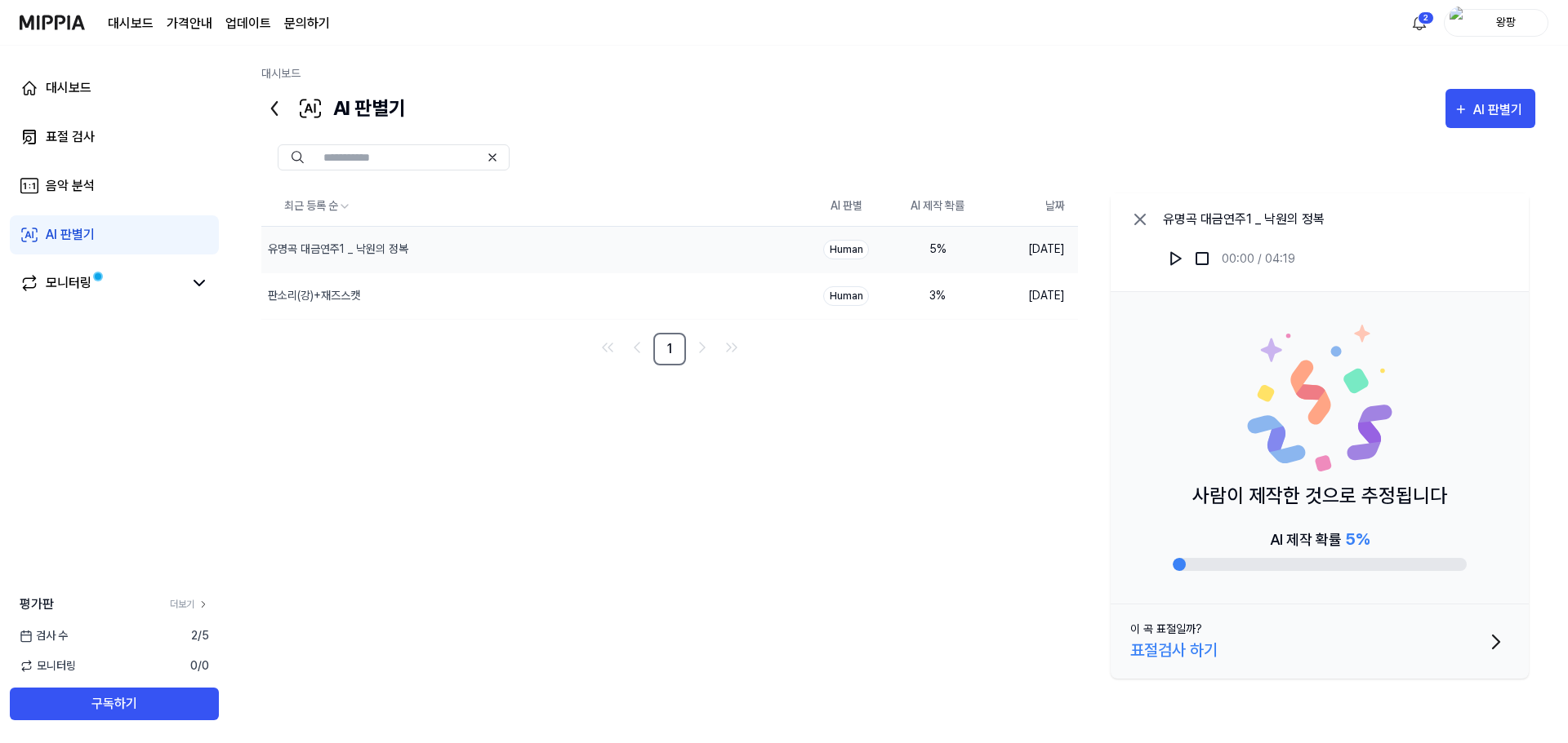
click at [401, 354] on nav "1" at bounding box center [669, 349] width 816 height 32
click at [73, 182] on div "음악 분석" at bounding box center [69, 186] width 49 height 20
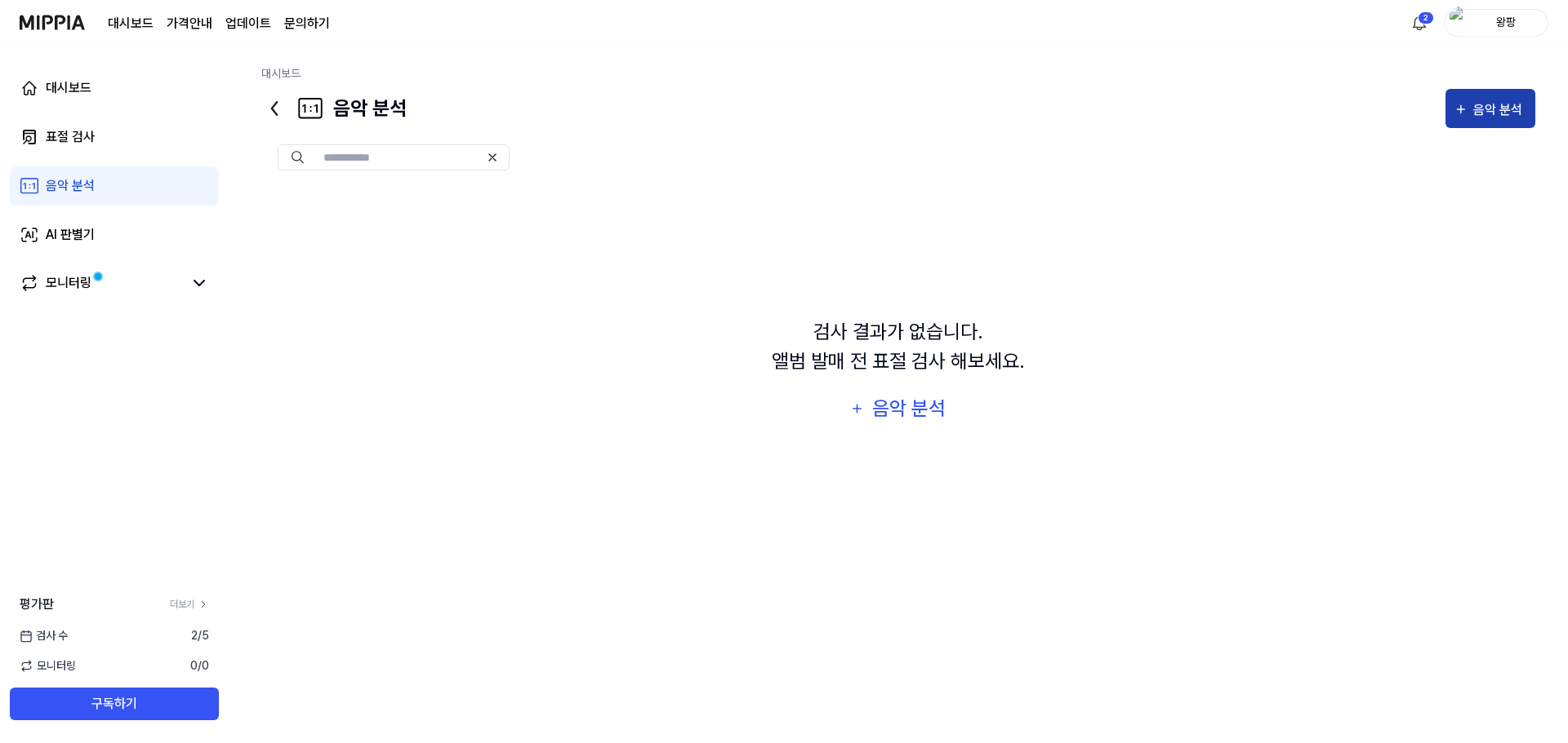
click at [1453, 100] on button "음악 분석" at bounding box center [1490, 108] width 90 height 39
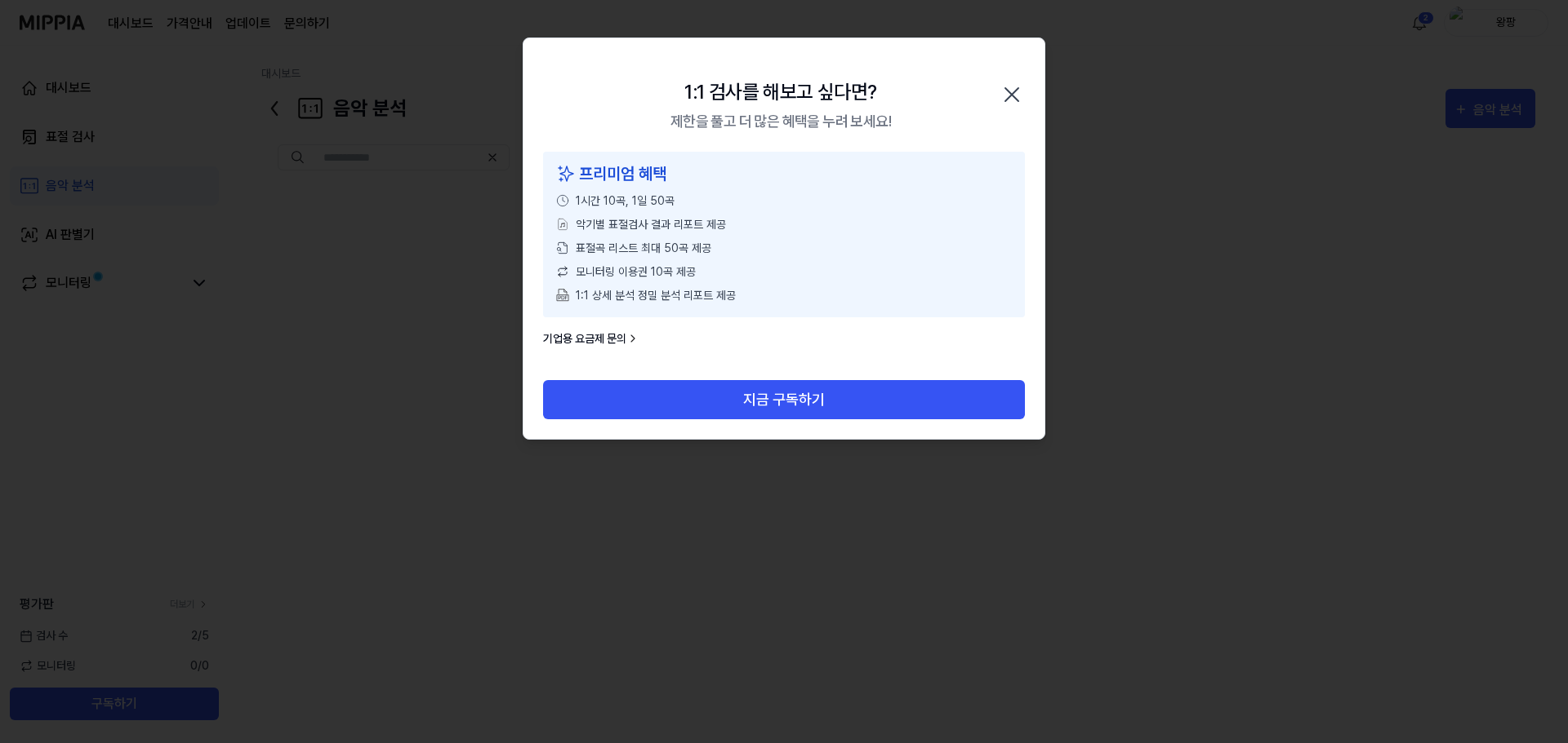
click at [1003, 93] on icon "button" at bounding box center [1012, 95] width 26 height 26
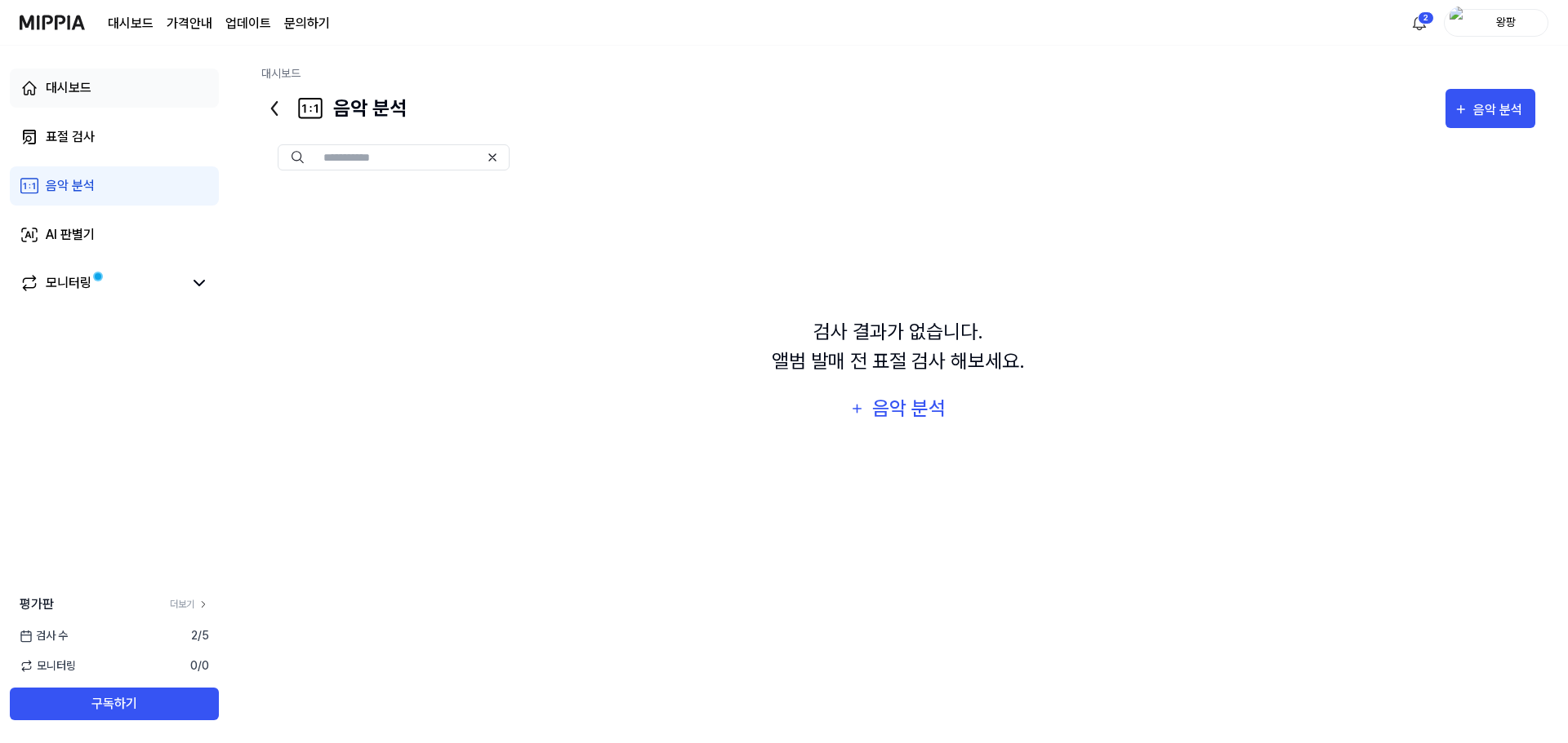
click at [74, 90] on div "대시보드" at bounding box center [68, 88] width 45 height 20
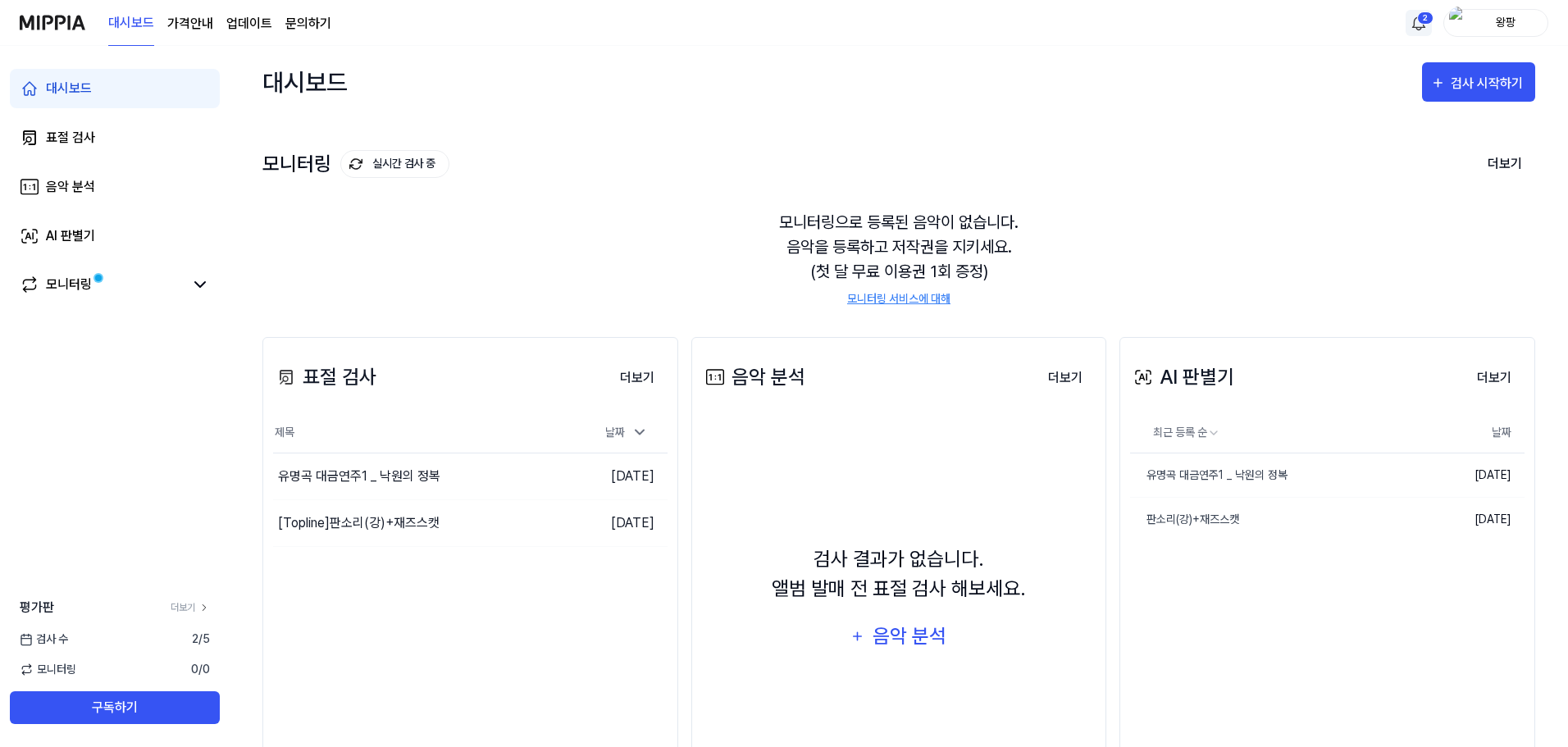
click at [1418, 12] on html "대시보드 가격안내 업데이트 문의하기 2 왕팡 대시보드 표절 검사 음악 분석 AI 판별기 모니터링 평가판 더보기 검사 [DATE] 모니터링 0 …" at bounding box center [784, 373] width 1568 height 747
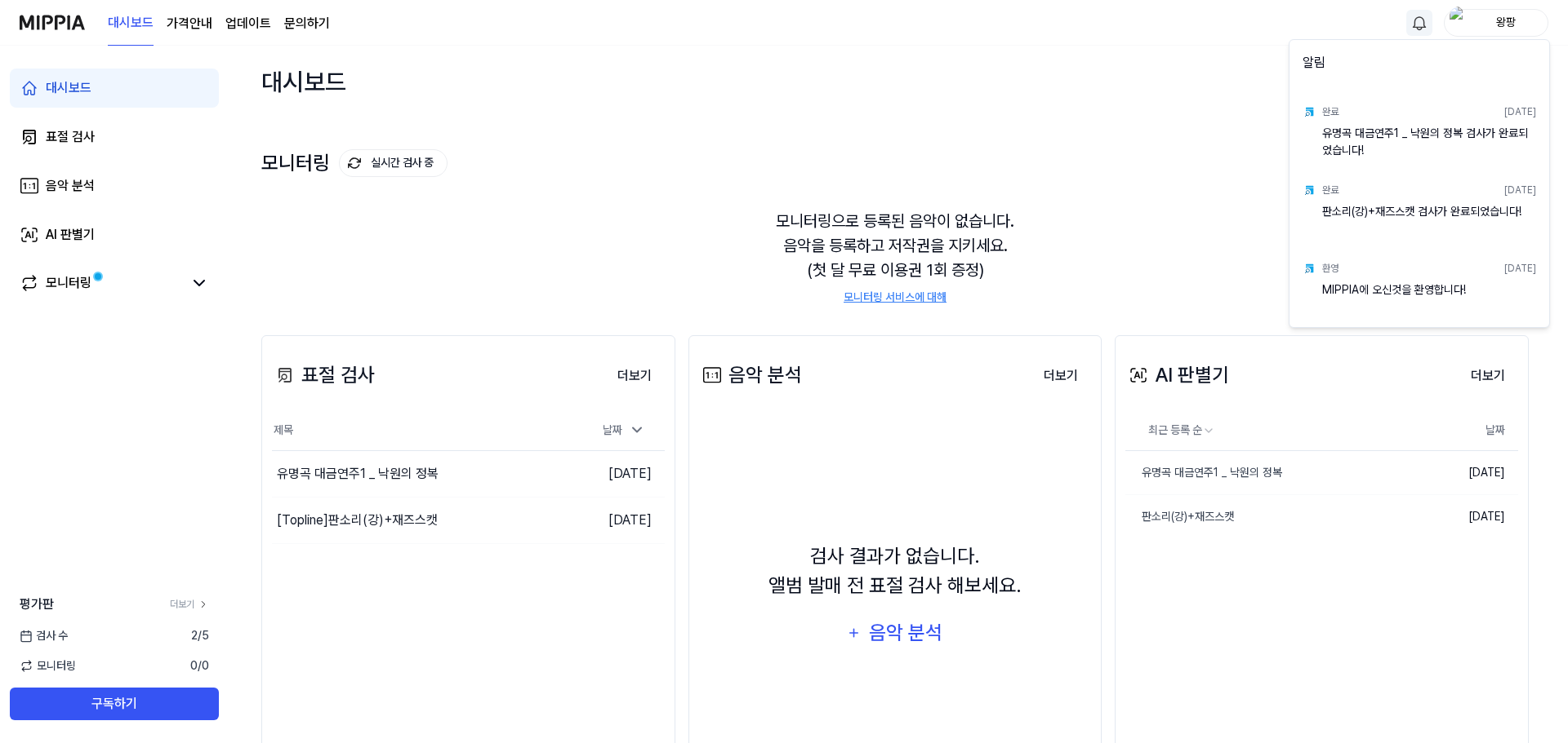
click at [1131, 63] on html "대시보드 가격안내 업데이트 문의하기 왕팡 대시보드 표절 검사 음악 분석 AI 판별기 모니터링 평가판 더보기 검사 [DATE] 모니터링 0 / …" at bounding box center [784, 371] width 1568 height 743
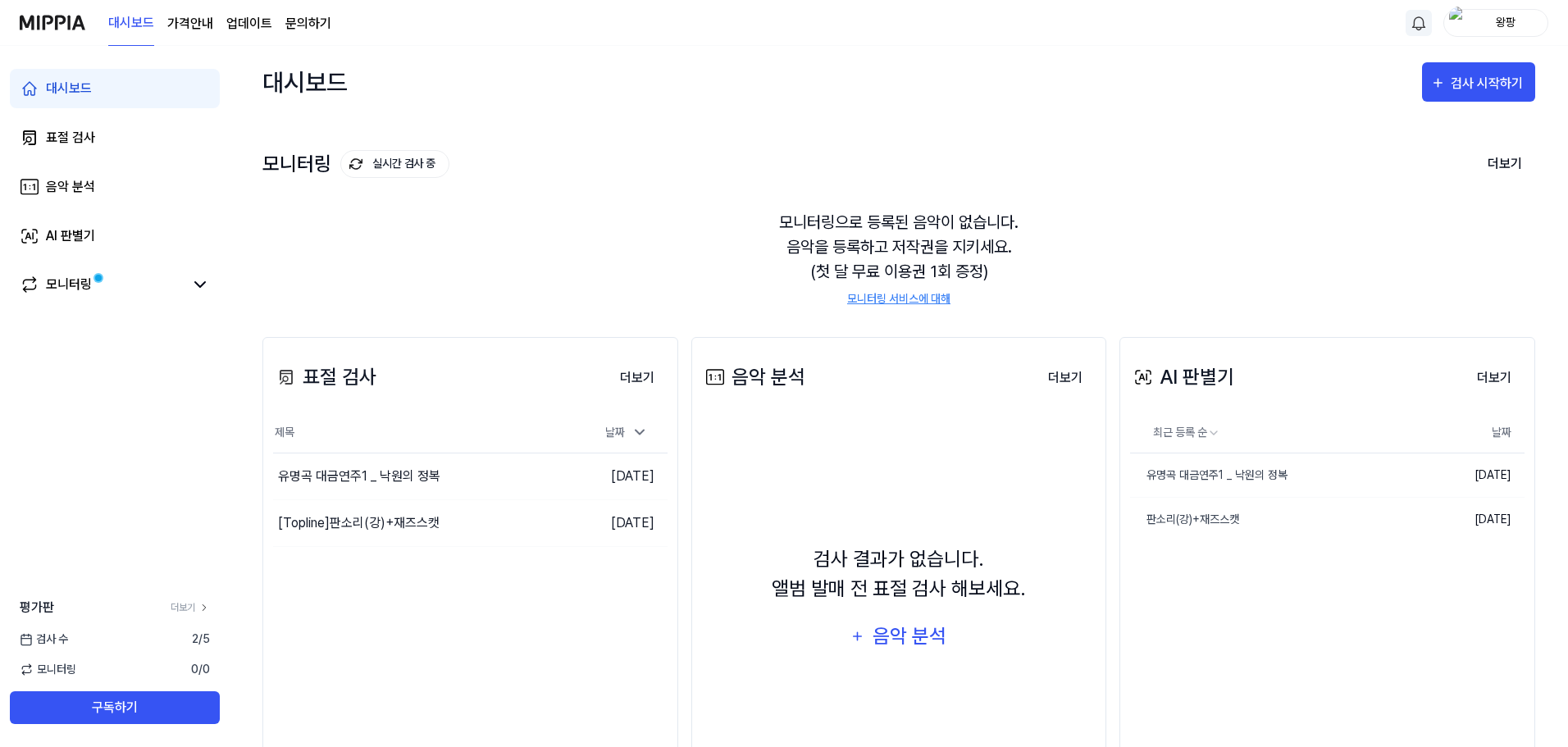
click at [205, 22] on page\) "가격안내" at bounding box center [189, 24] width 46 height 20
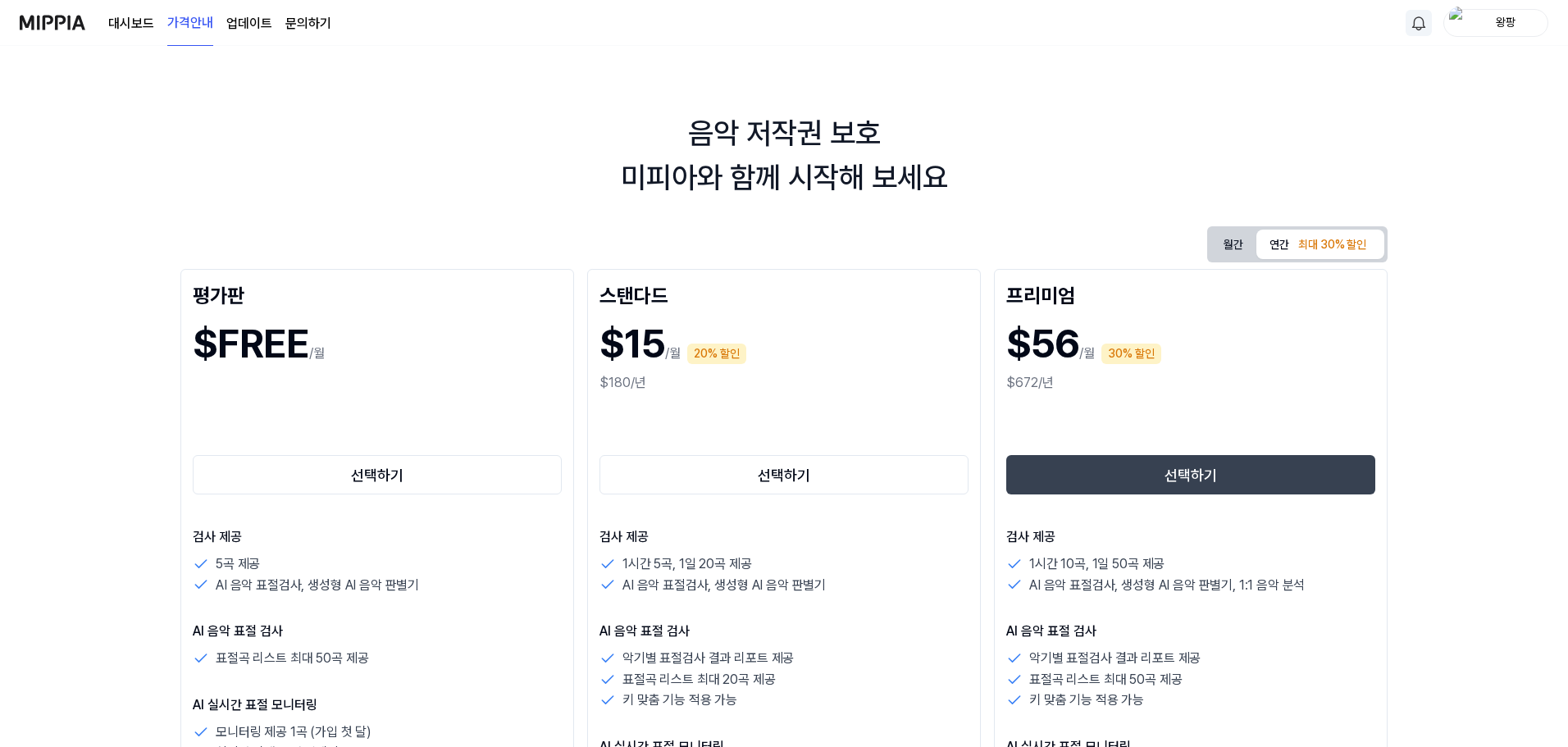
click at [1237, 244] on button "월간" at bounding box center [1232, 244] width 46 height 31
click at [1237, 244] on button "월간" at bounding box center [1232, 244] width 46 height 30
click at [73, 24] on img at bounding box center [52, 22] width 66 height 45
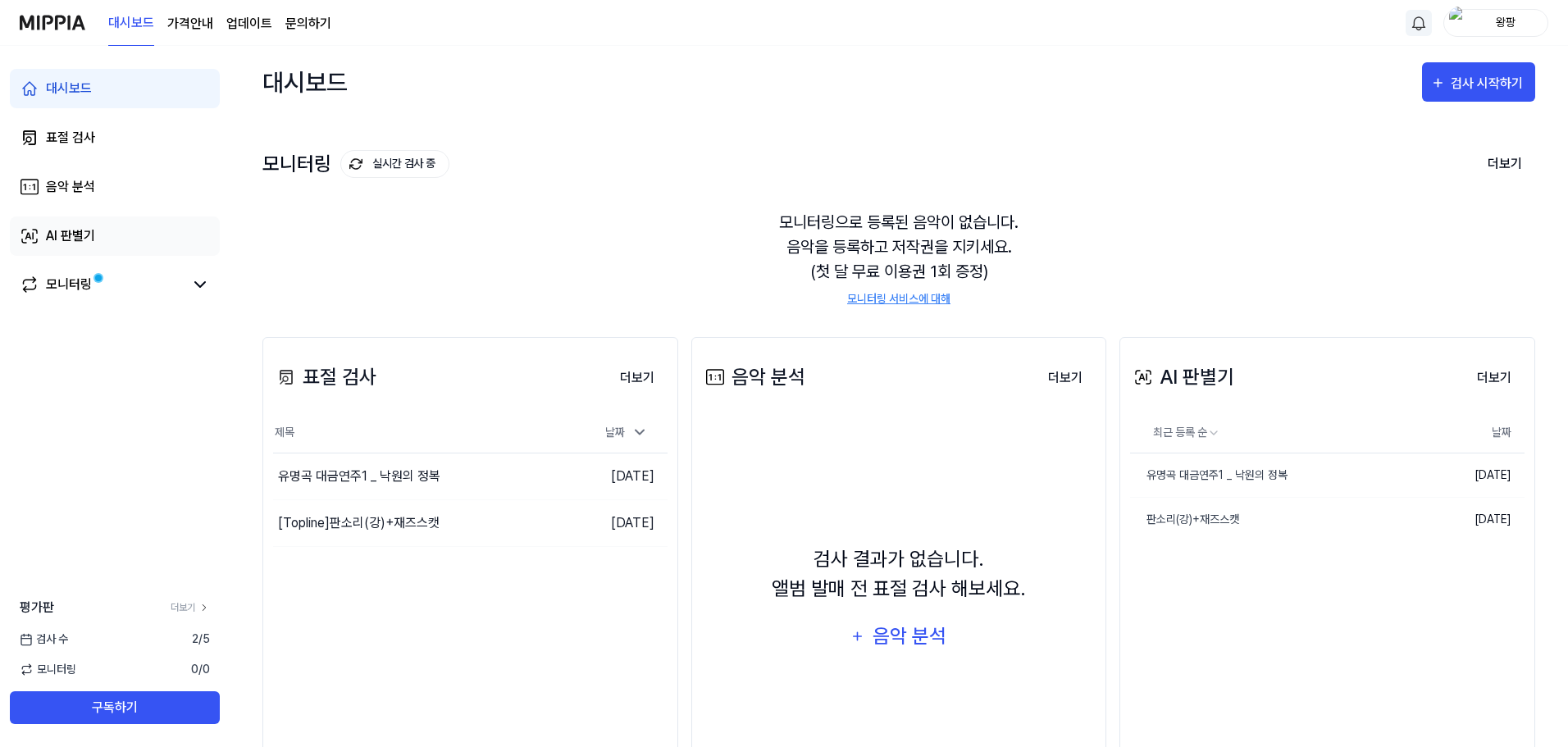
click at [71, 237] on div "AI 판별기" at bounding box center [70, 237] width 49 height 20
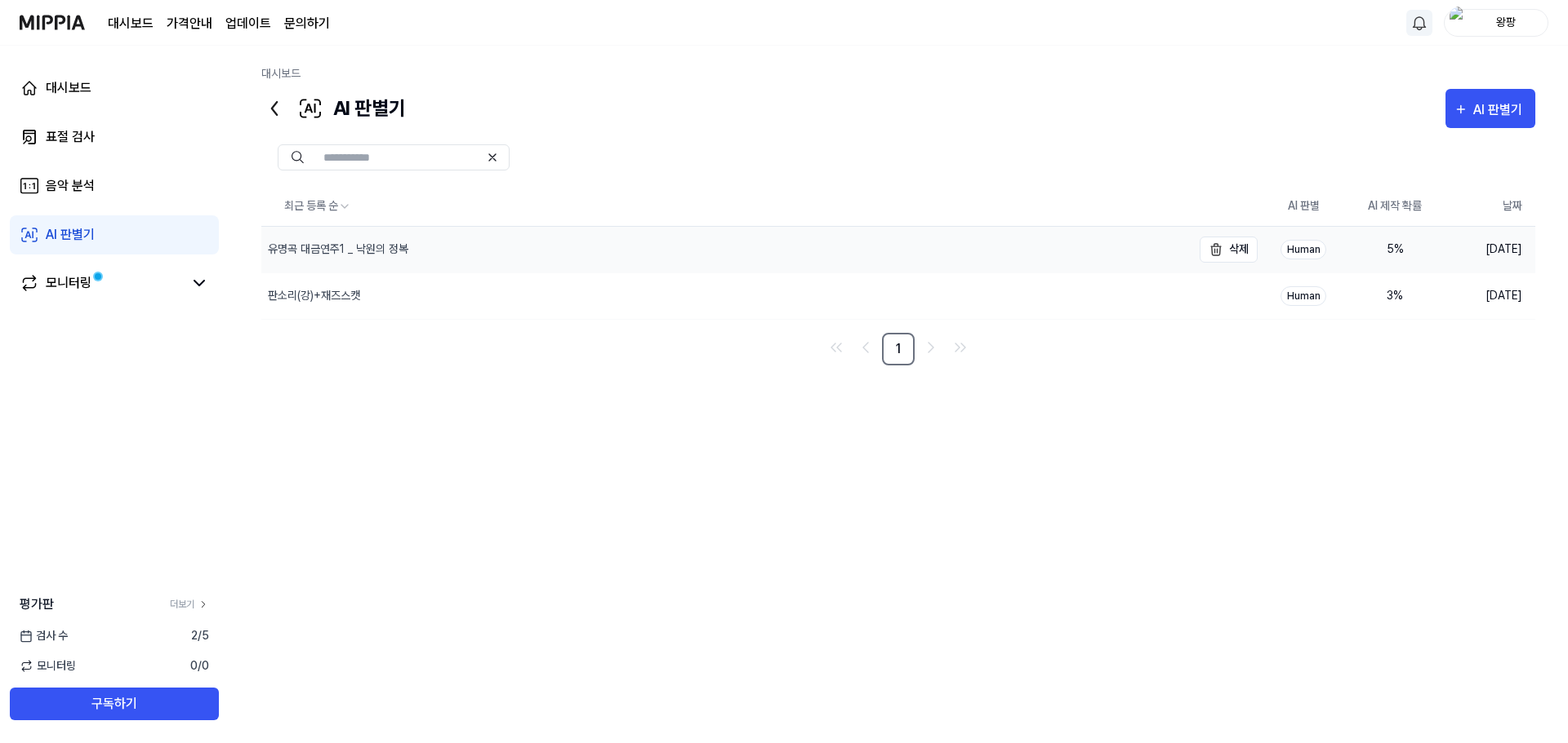
click at [380, 255] on div "유명곡 대금연주1 _ 낙원의 정복" at bounding box center [338, 249] width 141 height 17
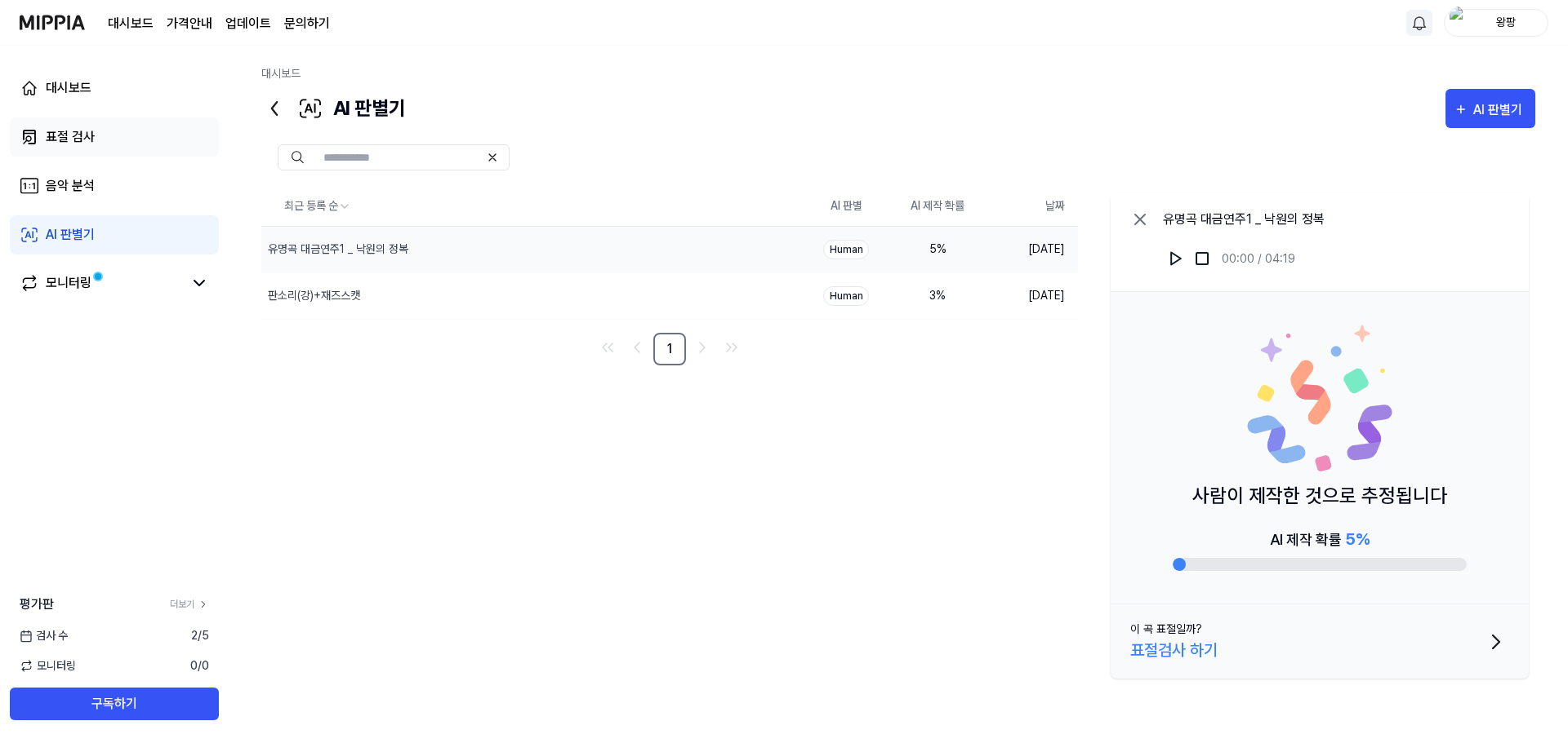
click at [79, 138] on div "표절 검사" at bounding box center [69, 137] width 49 height 20
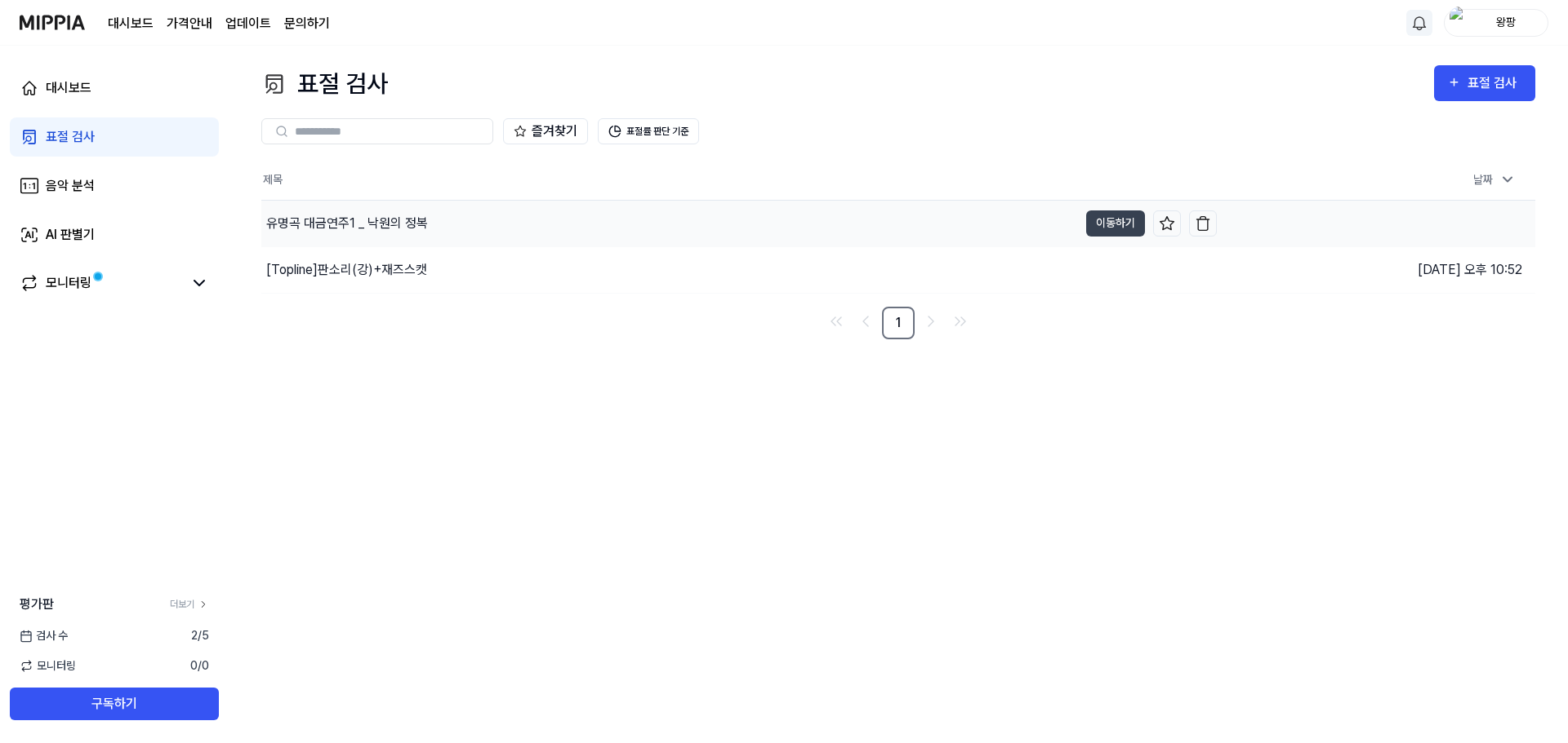
click at [373, 220] on div "유명곡 대금연주1 _ 낙원의 정복" at bounding box center [347, 224] width 161 height 20
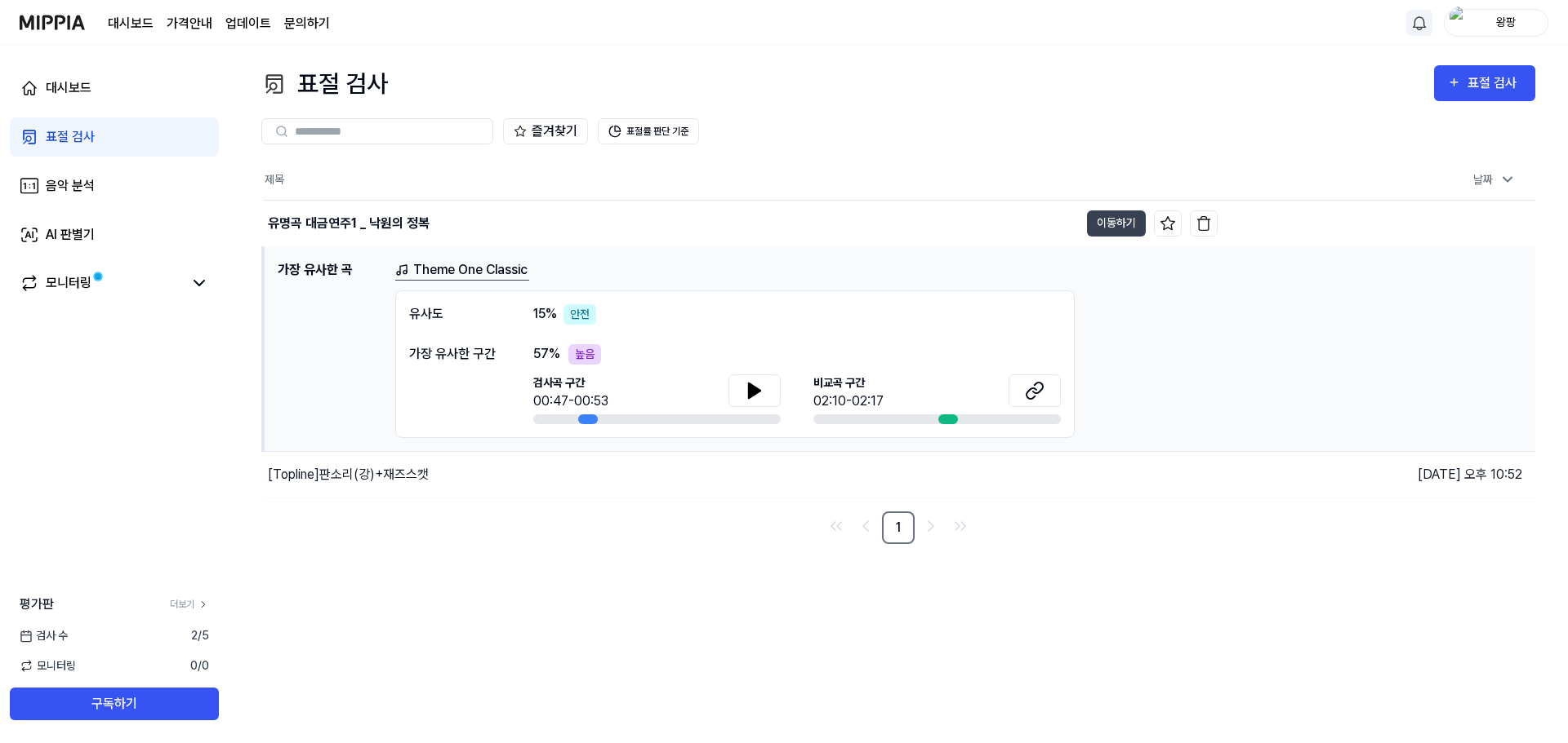
click at [490, 269] on link "Theme One Classic" at bounding box center [462, 270] width 134 height 21
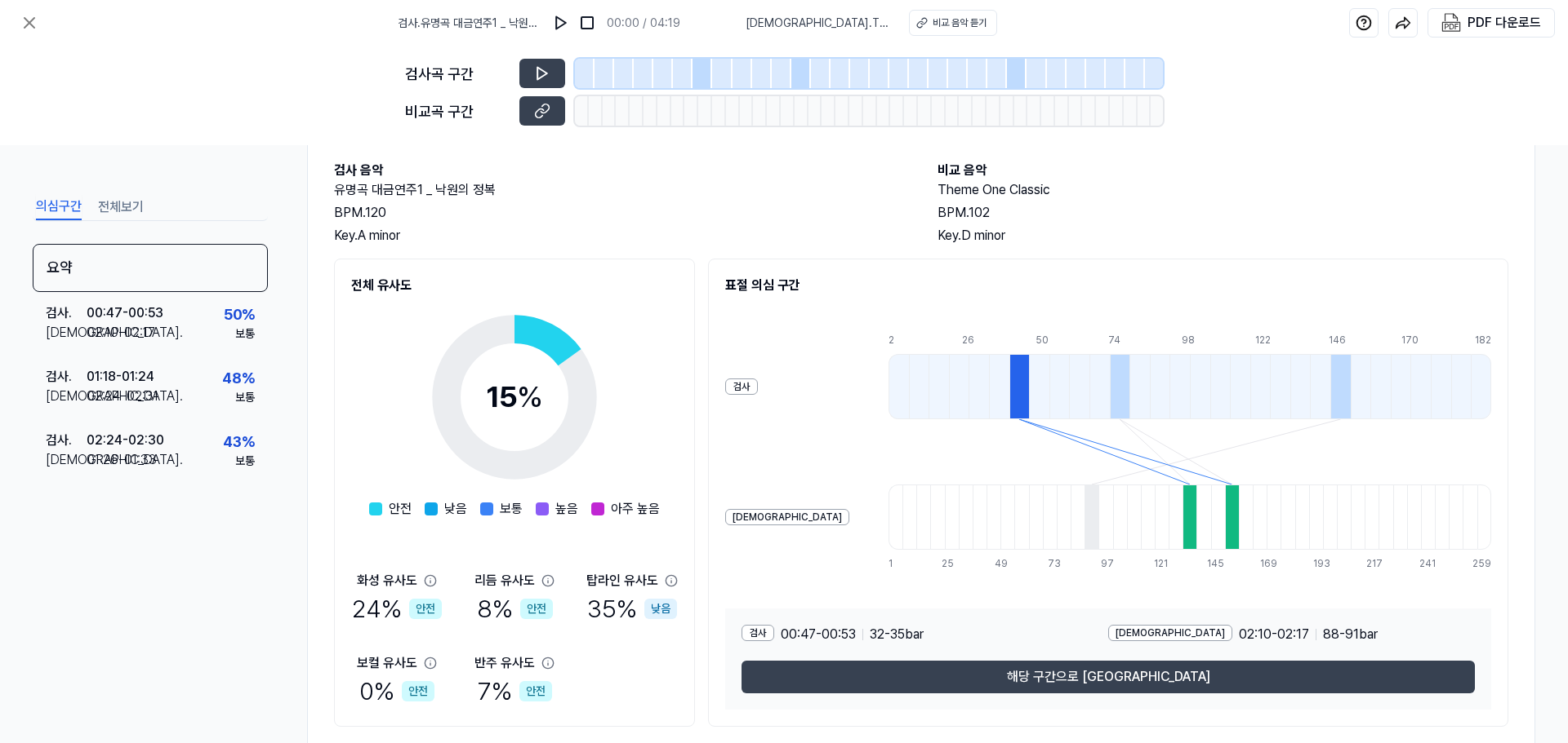
scroll to position [125, 0]
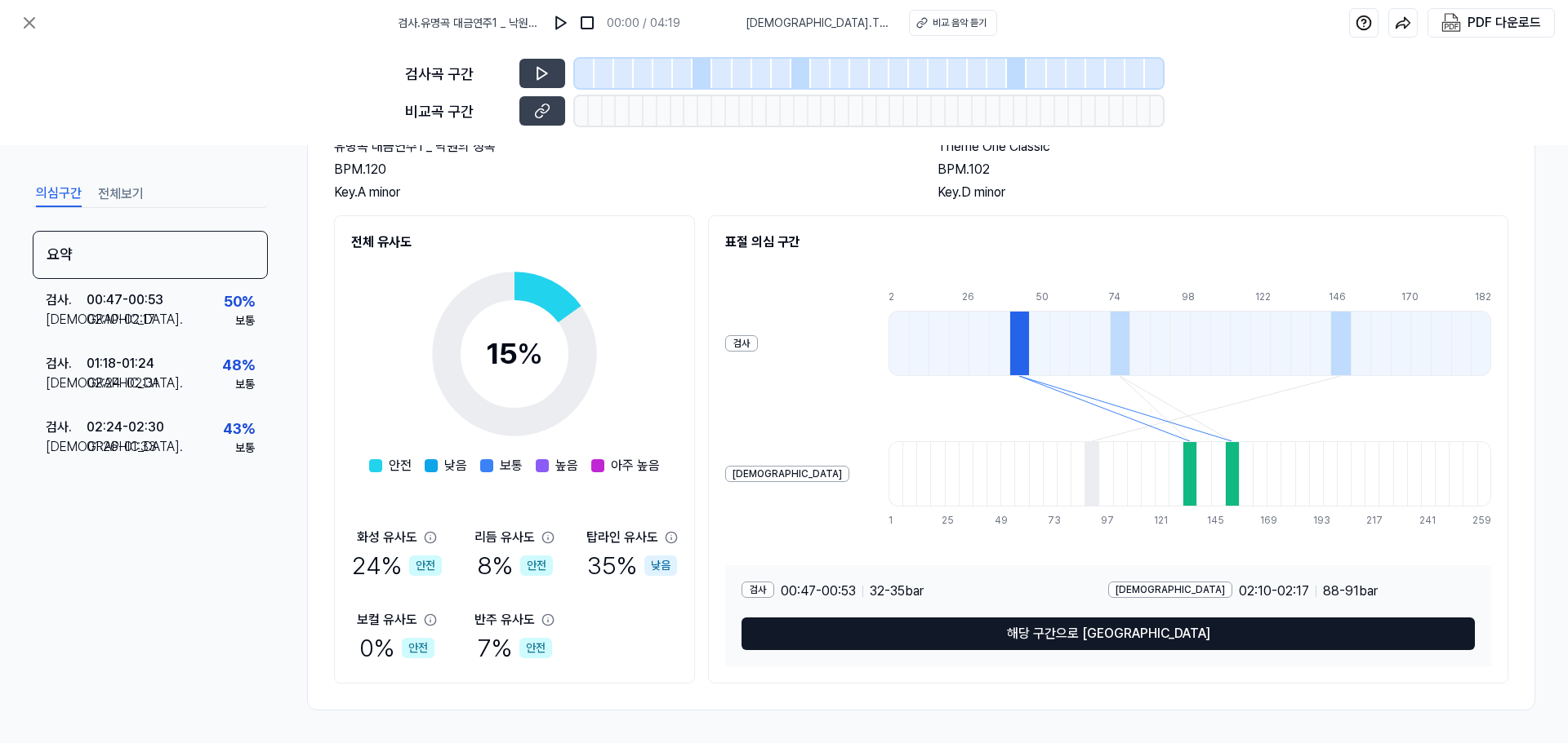
click at [1108, 632] on button "해당 구간으로 [GEOGRAPHIC_DATA]" at bounding box center [1108, 633] width 734 height 32
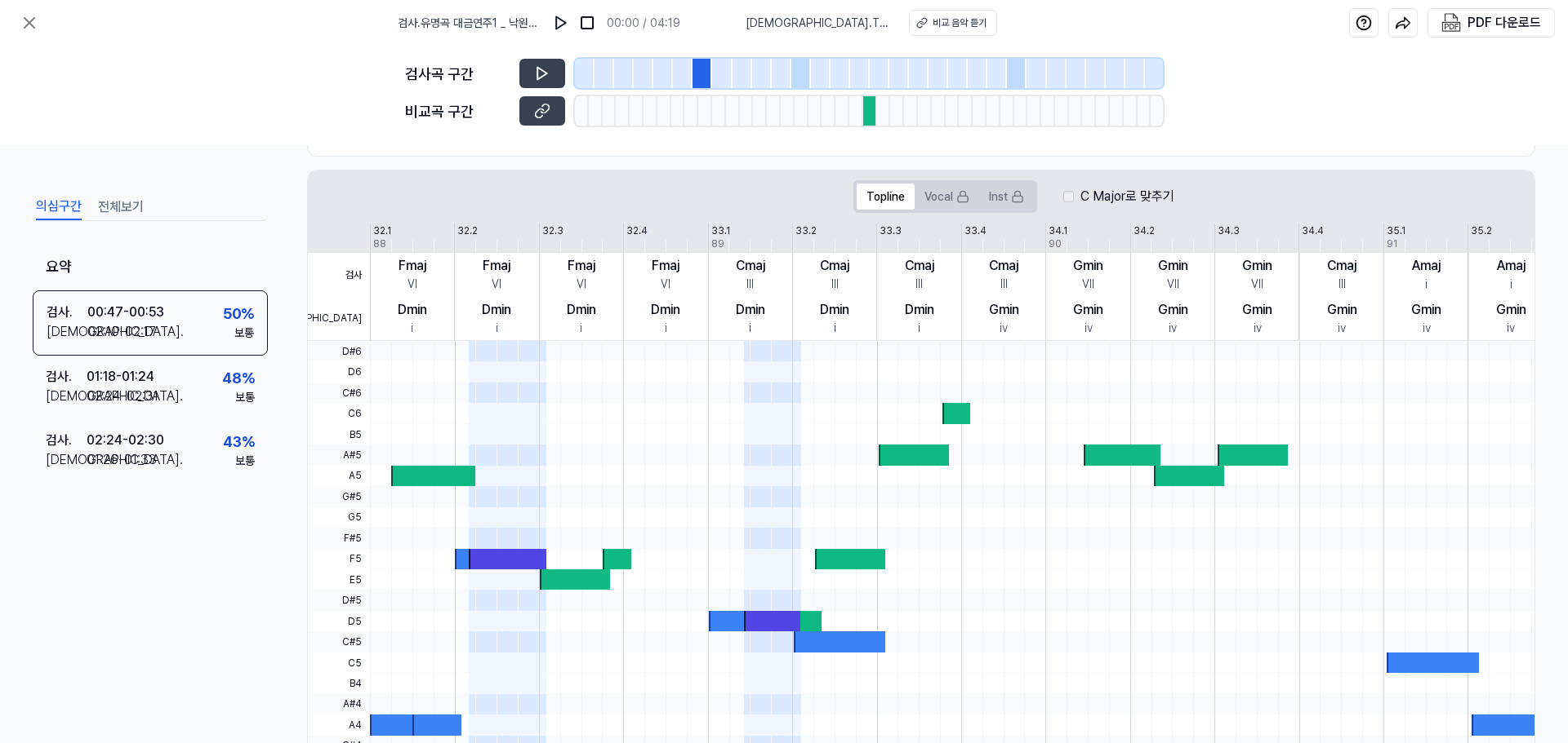
scroll to position [369, 0]
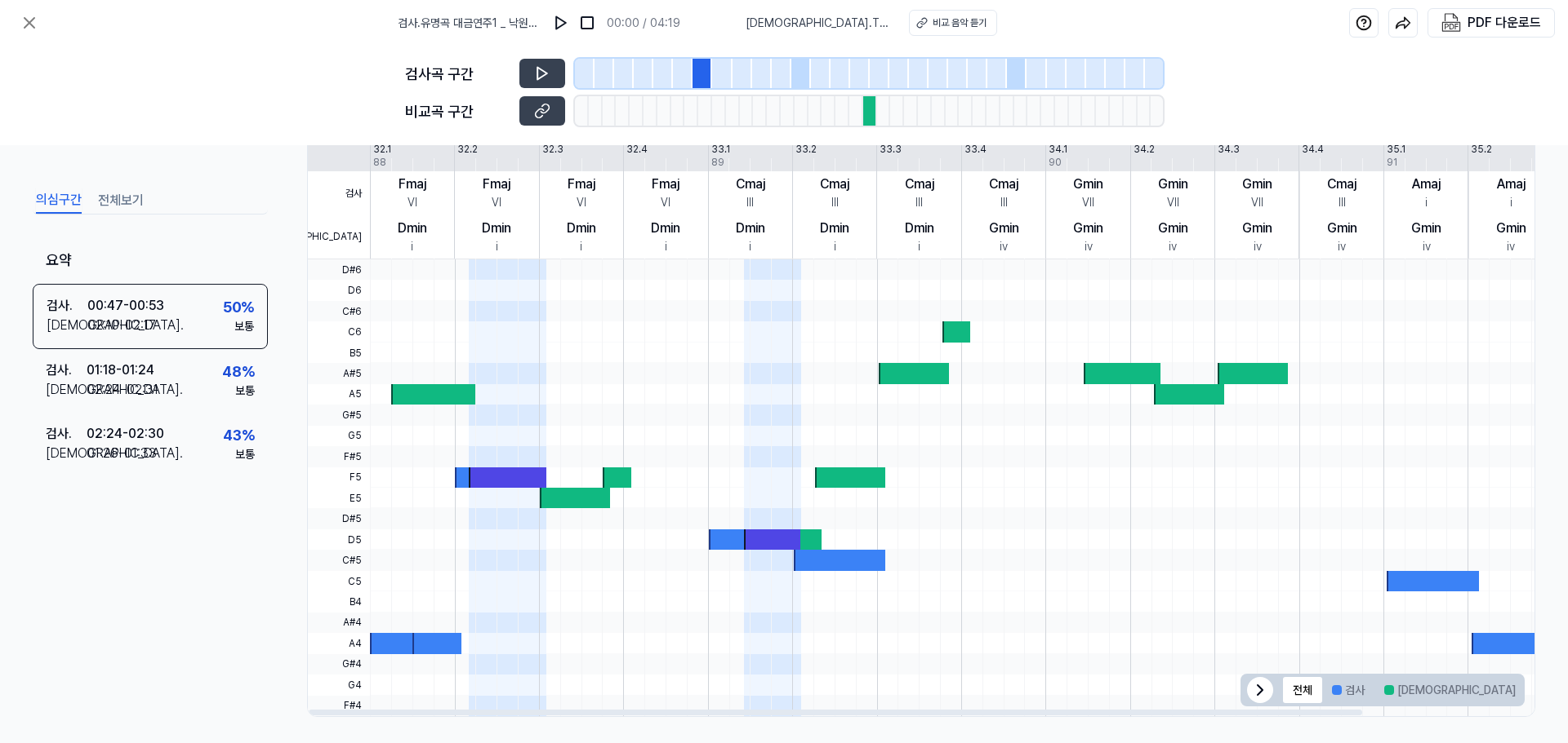
click at [776, 536] on div at bounding box center [772, 540] width 56 height 21
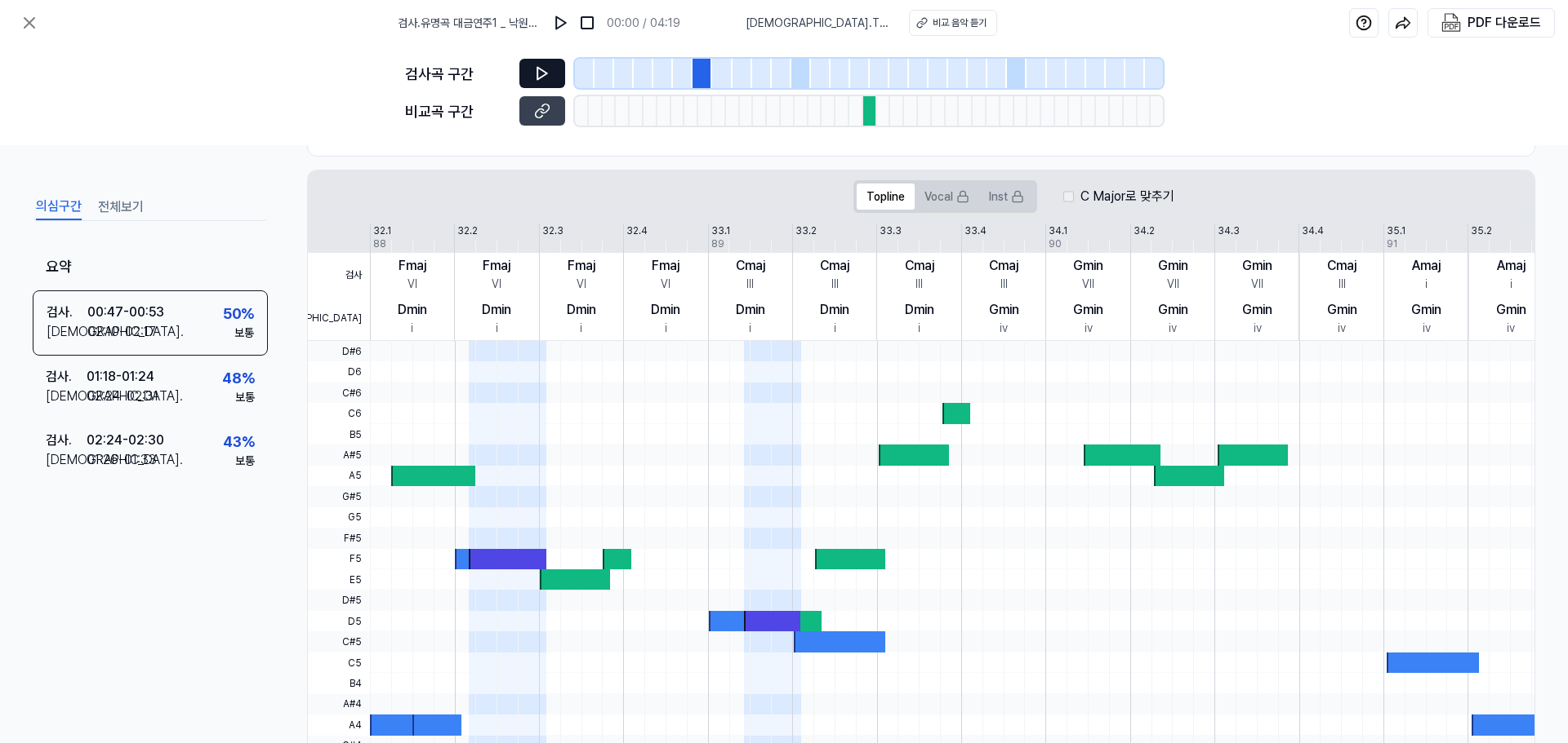
click at [540, 75] on icon at bounding box center [543, 74] width 17 height 17
click at [538, 69] on icon at bounding box center [543, 74] width 10 height 12
click at [540, 69] on icon at bounding box center [539, 73] width 2 height 11
click at [550, 76] on button at bounding box center [542, 74] width 45 height 30
click at [550, 76] on icon at bounding box center [543, 74] width 17 height 17
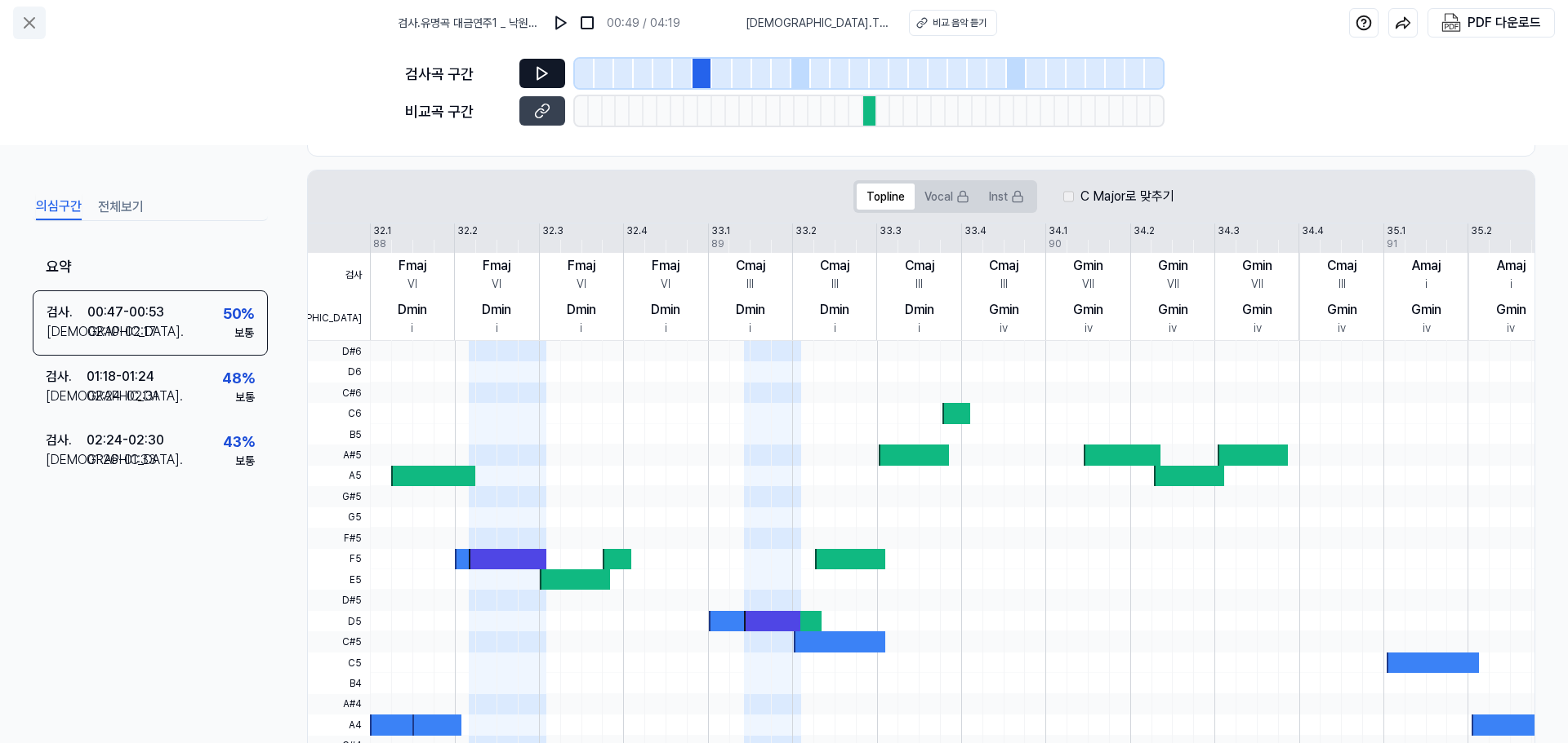
click at [37, 22] on icon at bounding box center [30, 23] width 20 height 20
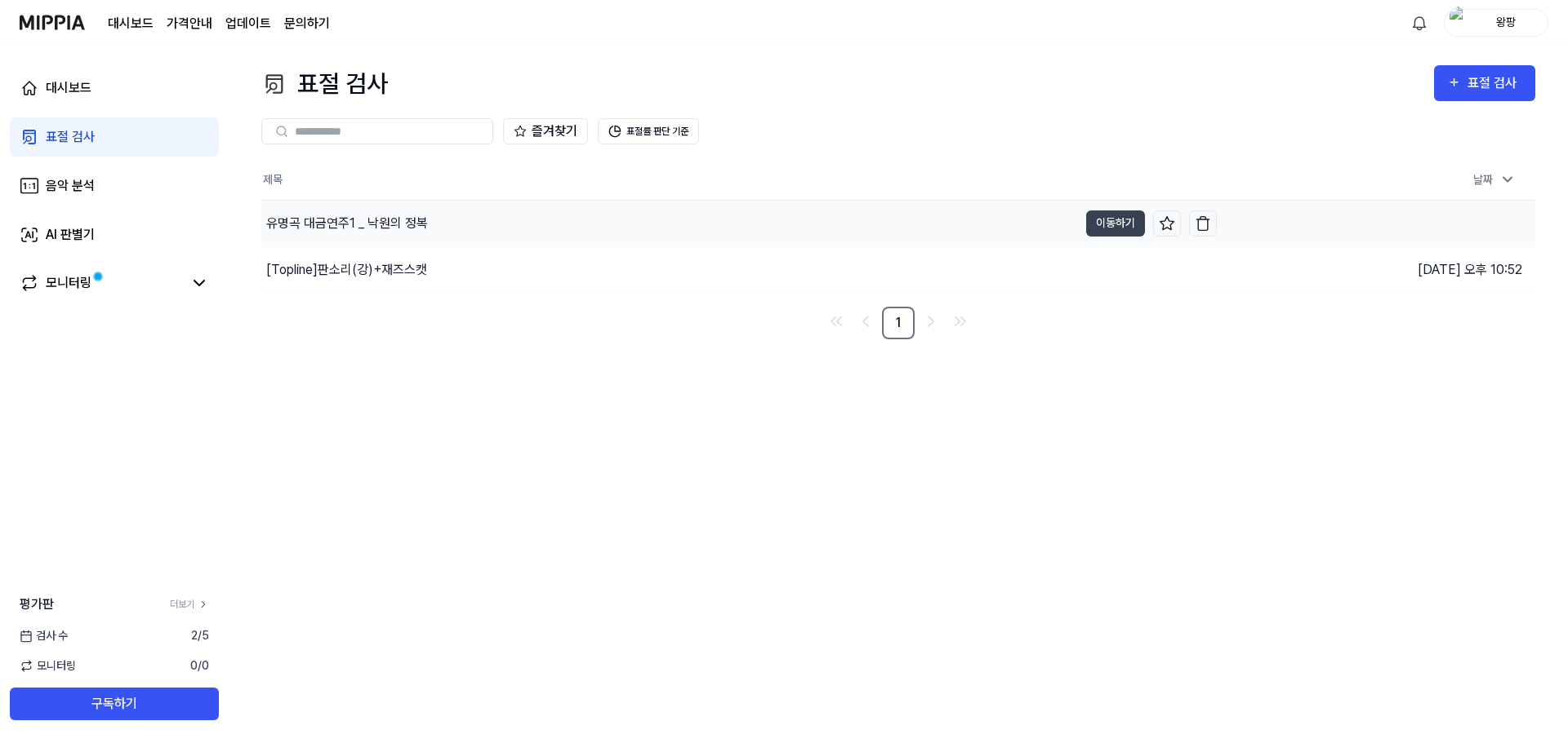
click at [399, 225] on div "유명곡 대금연주1 _ 낙원의 정복" at bounding box center [347, 224] width 161 height 20
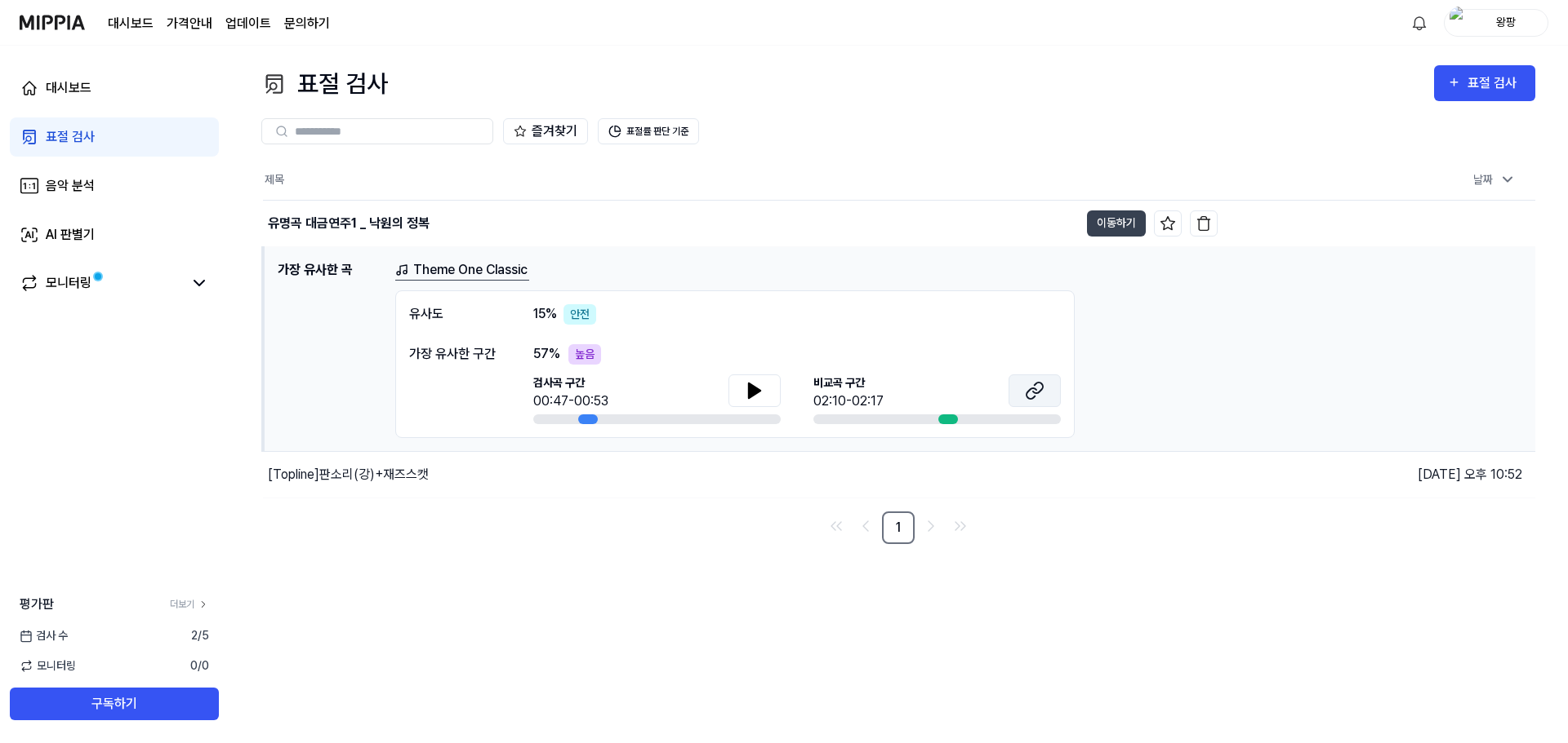
click at [1040, 392] on icon at bounding box center [1035, 391] width 20 height 20
click at [754, 390] on icon at bounding box center [754, 391] width 12 height 15
click at [746, 393] on icon at bounding box center [754, 391] width 20 height 20
click at [747, 393] on icon at bounding box center [754, 391] width 20 height 20
click at [748, 388] on icon at bounding box center [754, 391] width 12 height 15
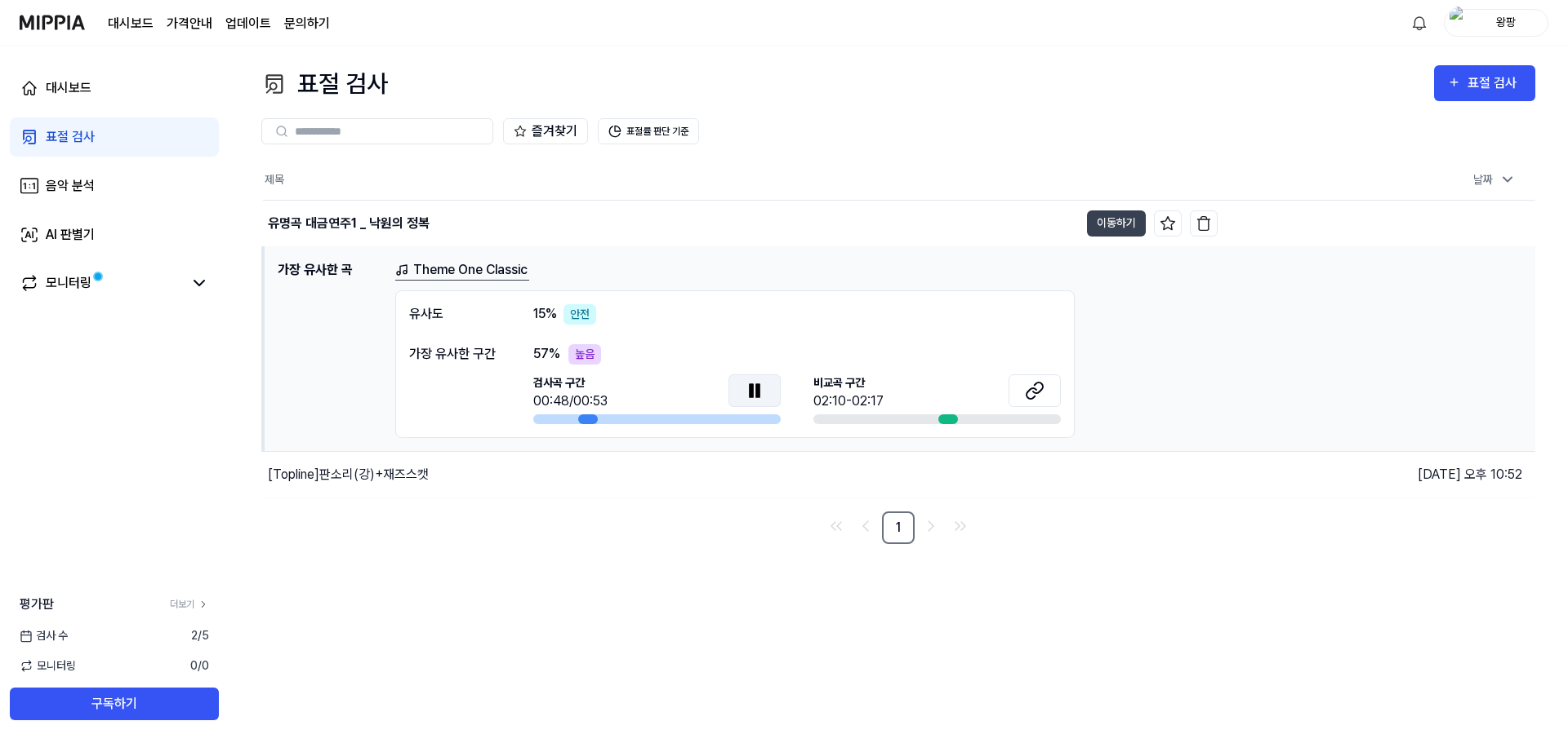
click at [752, 391] on icon at bounding box center [751, 390] width 3 height 13
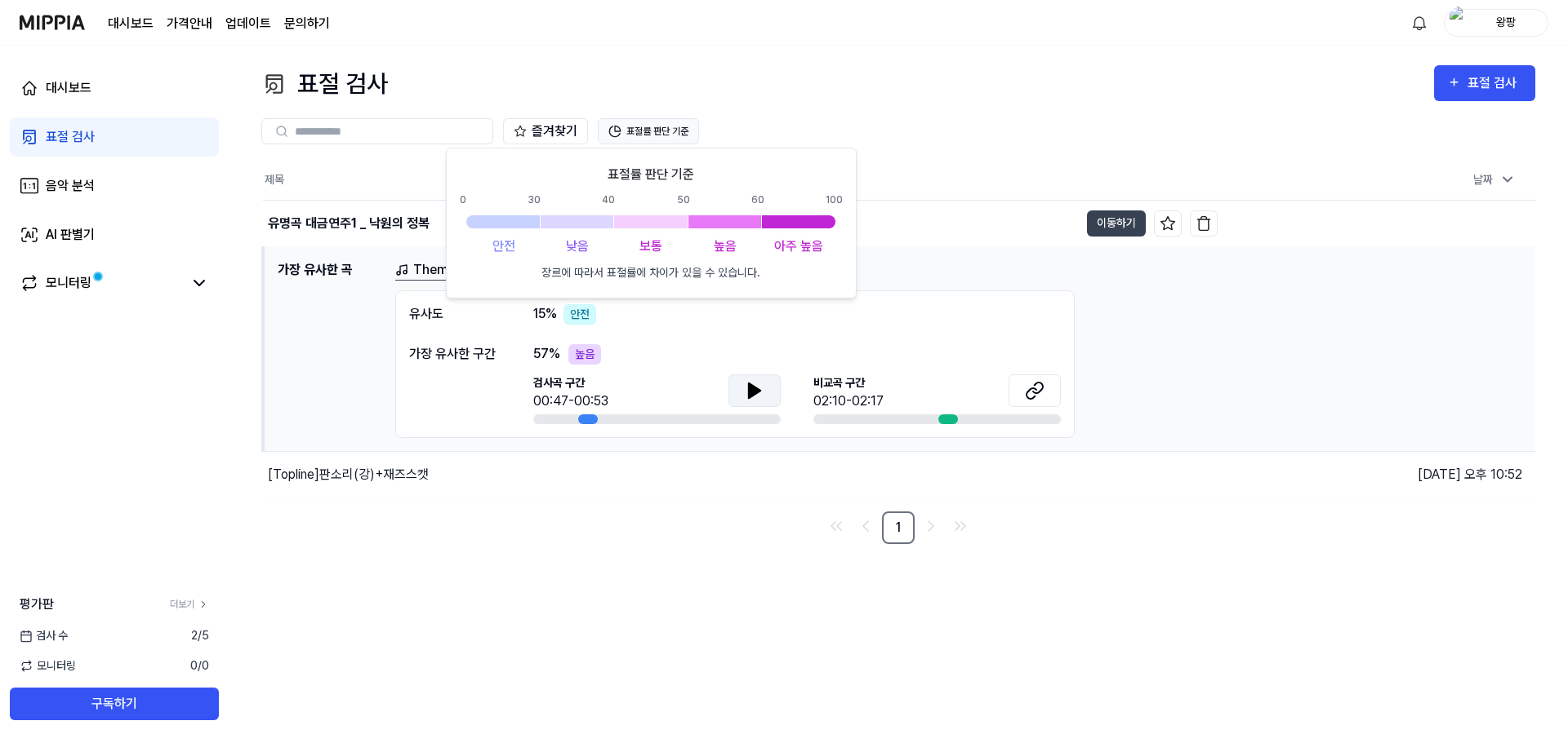
click at [641, 132] on button "표절률 판단 기준" at bounding box center [648, 131] width 101 height 26
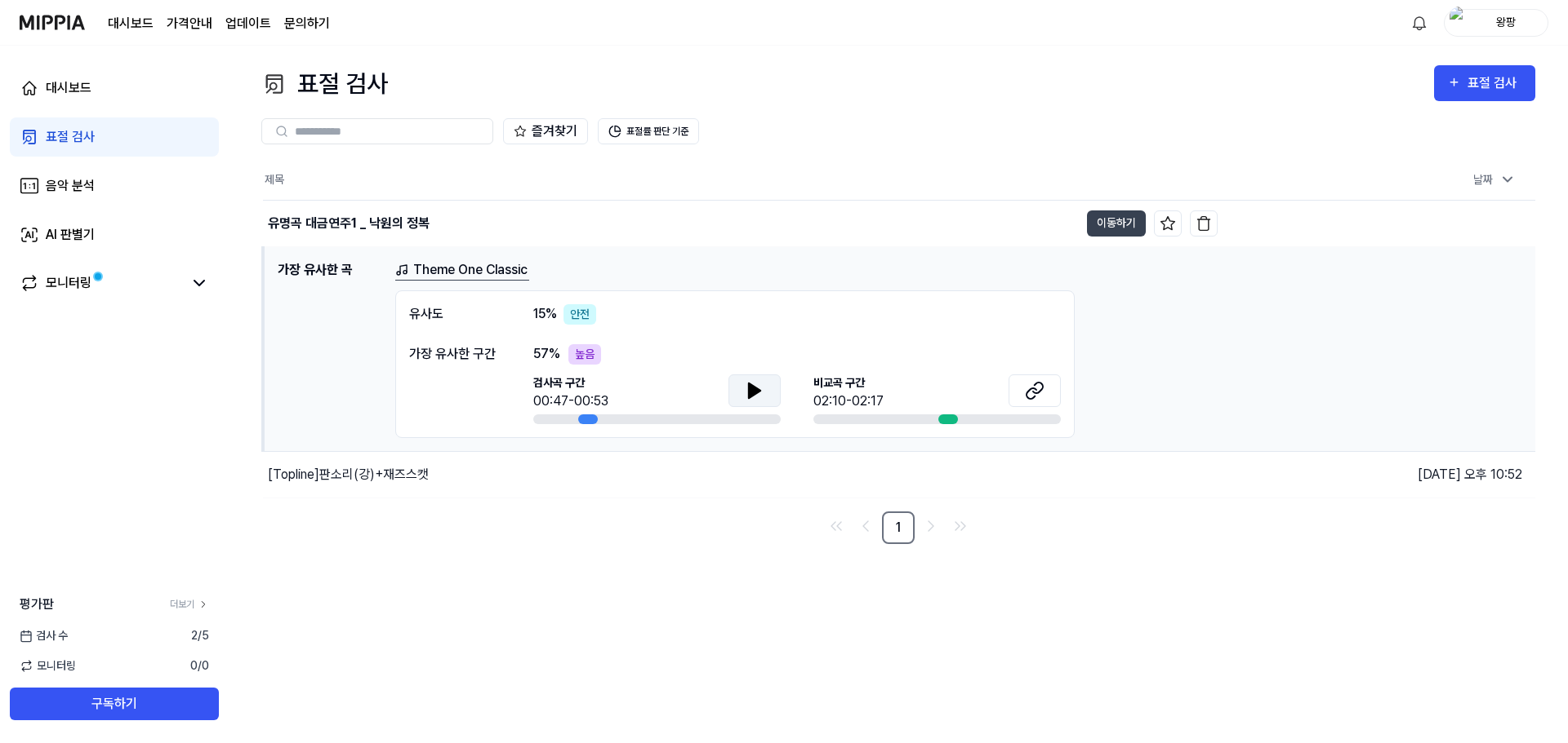
click at [476, 271] on link "Theme One Classic" at bounding box center [462, 270] width 134 height 21
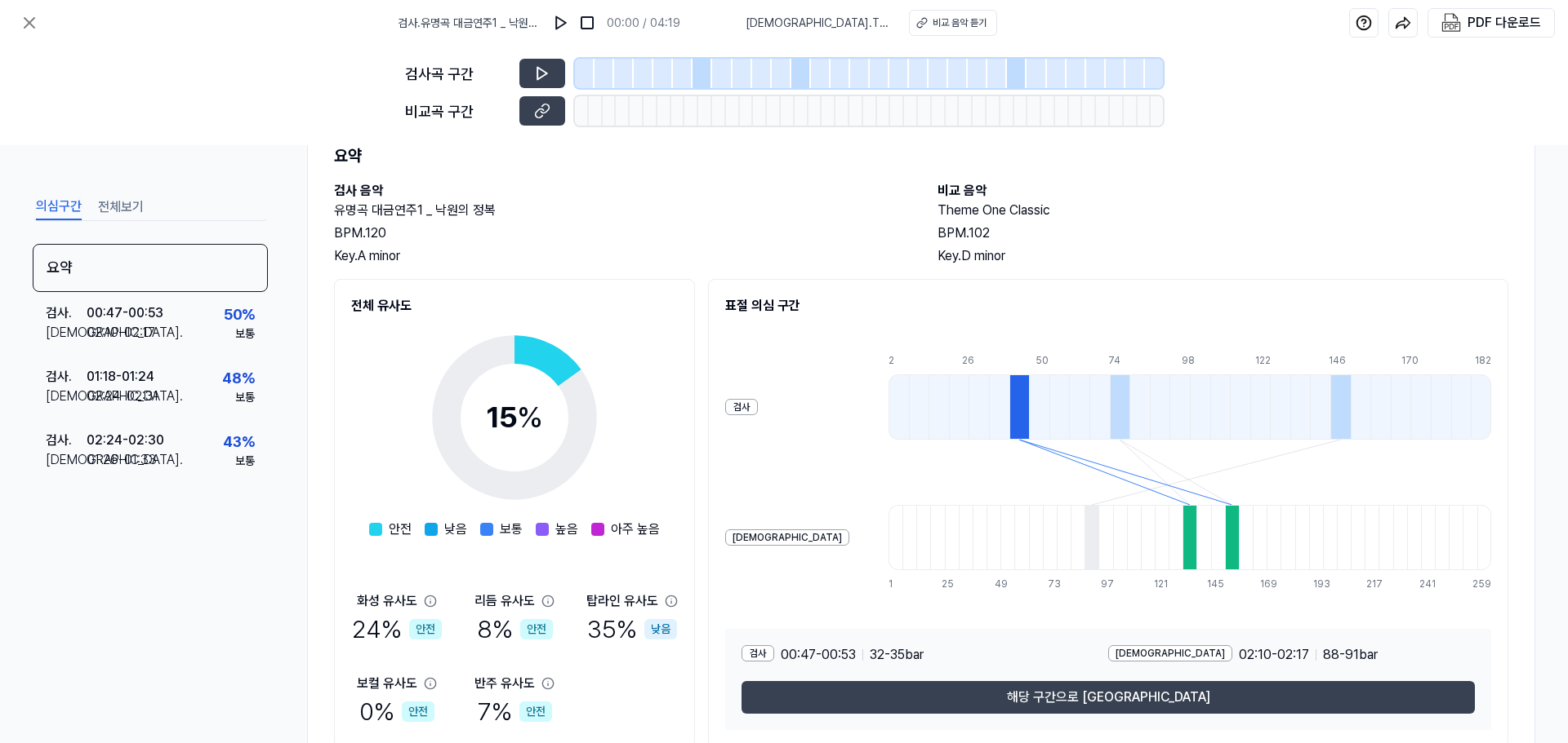
scroll to position [125, 0]
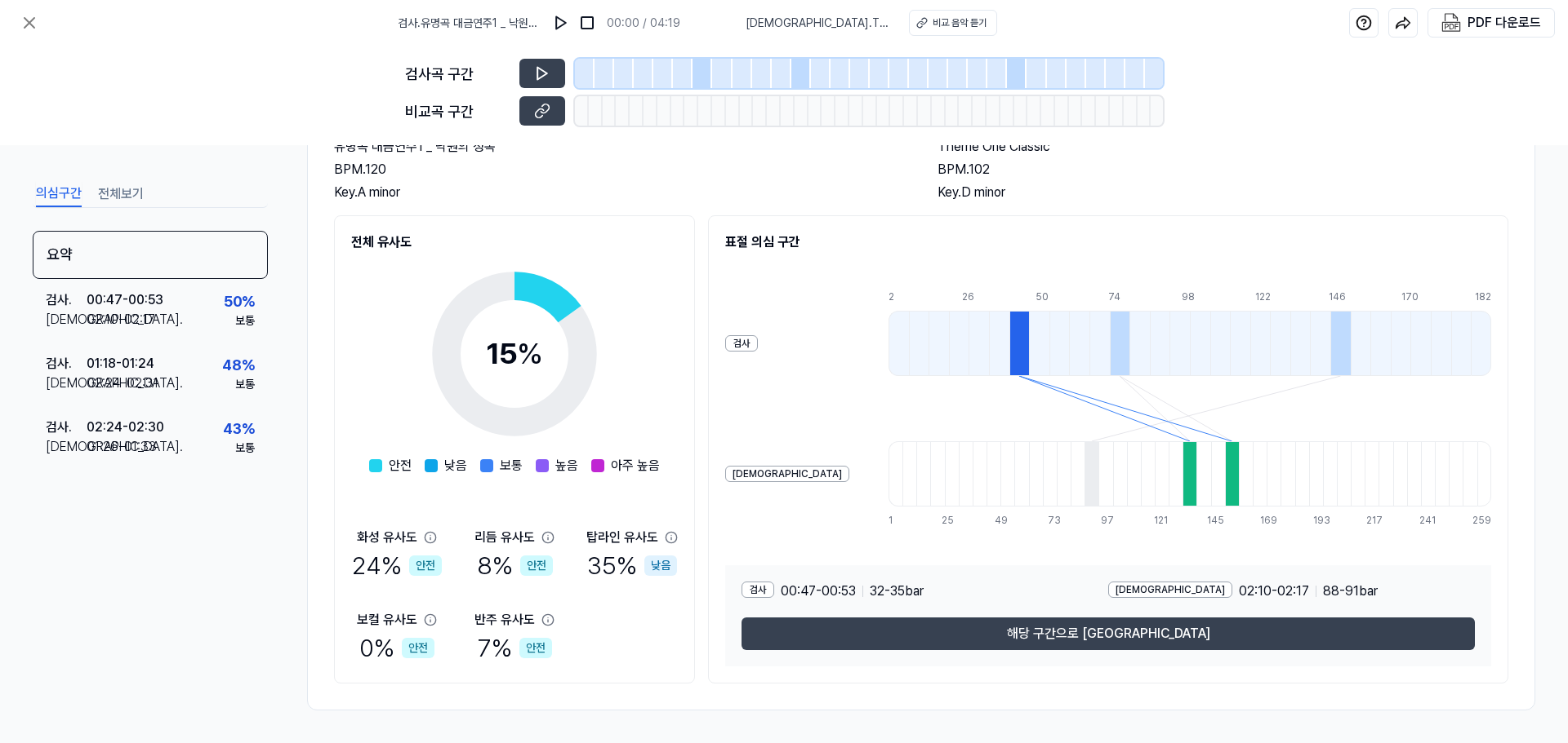
click at [1183, 490] on div at bounding box center [1189, 474] width 14 height 65
click at [1110, 350] on div at bounding box center [1120, 343] width 21 height 65
click at [1330, 344] on div at bounding box center [1340, 343] width 21 height 65
click at [1009, 348] on div at bounding box center [1019, 343] width 21 height 65
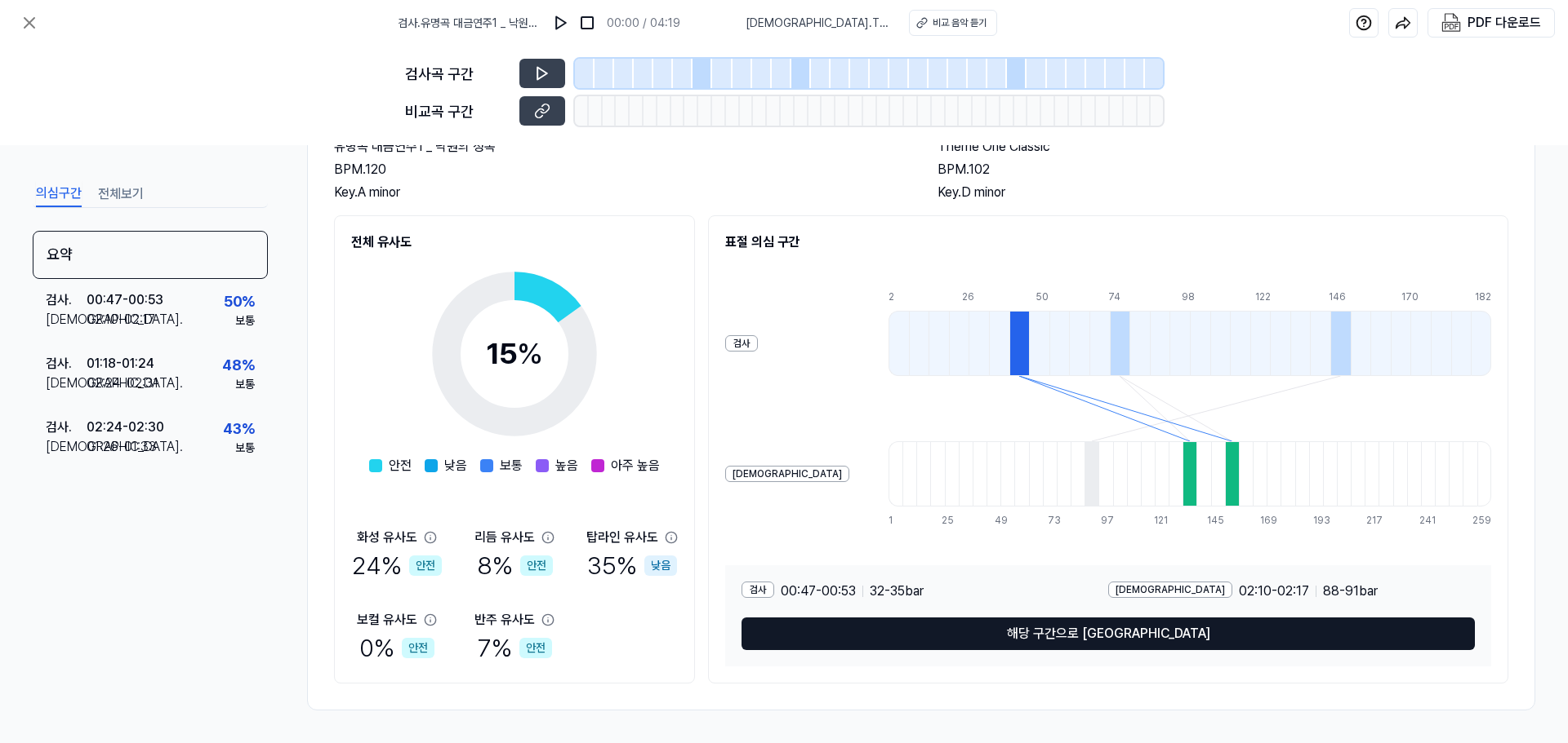
click at [1084, 631] on button "해당 구간으로 [GEOGRAPHIC_DATA]" at bounding box center [1108, 633] width 734 height 32
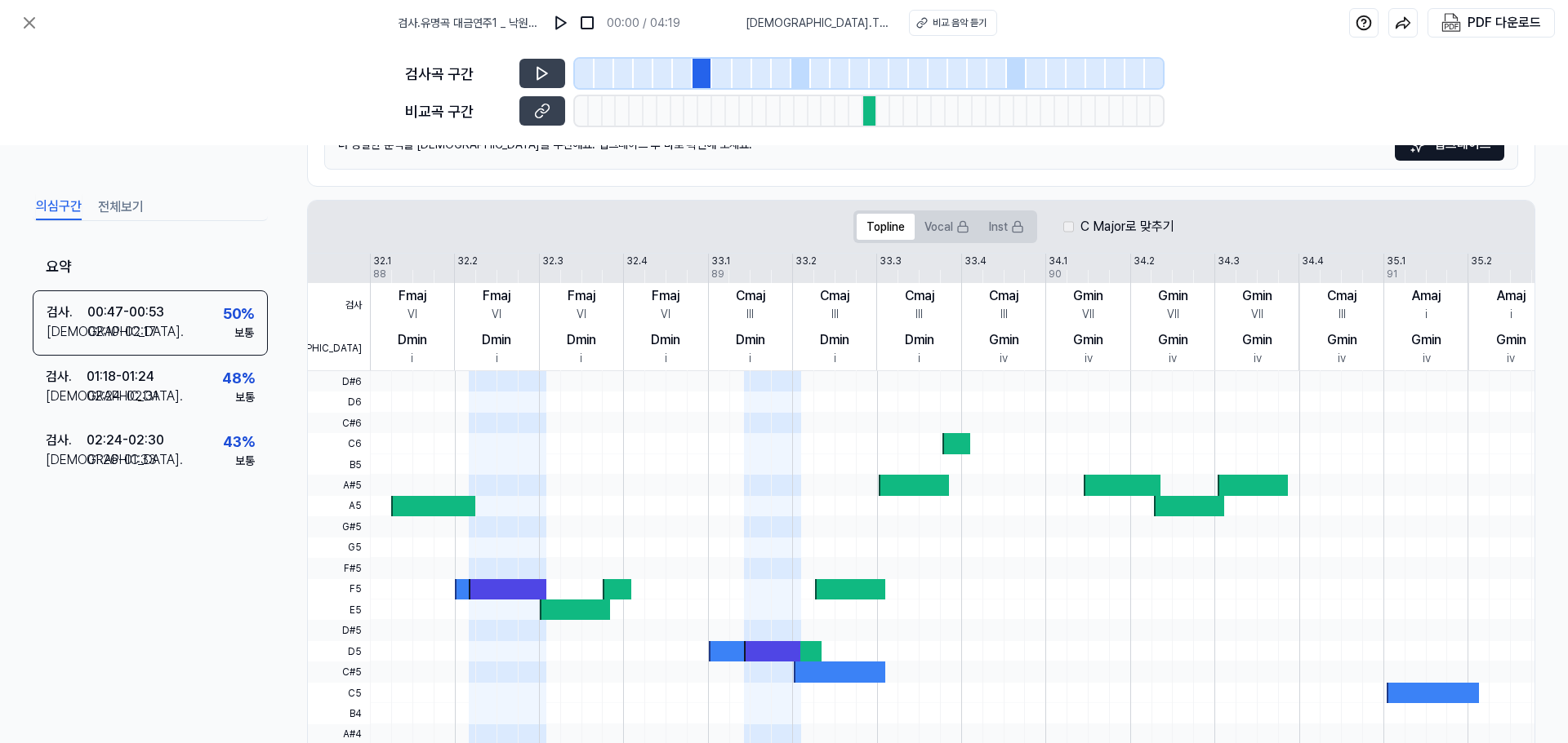
scroll to position [213, 0]
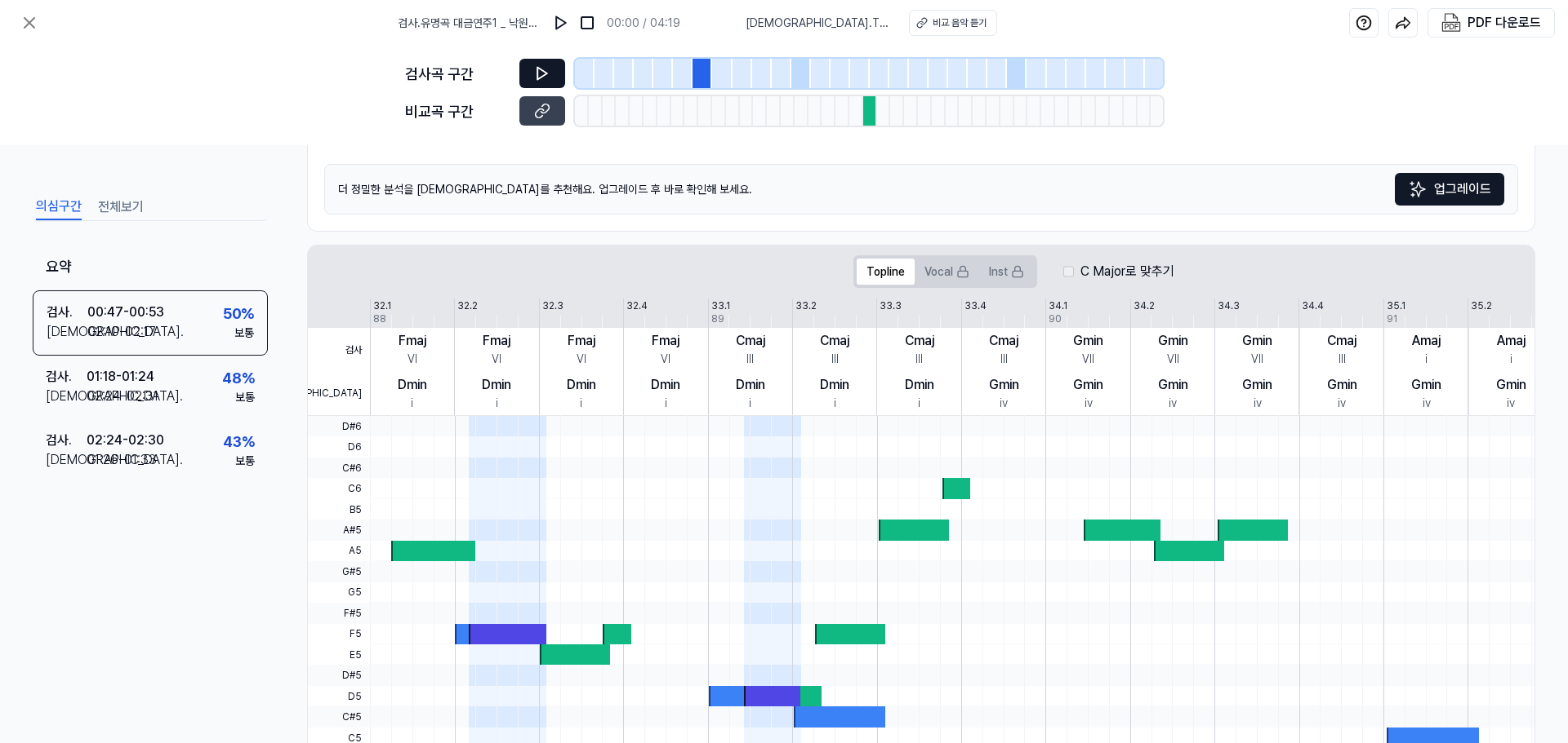
click at [550, 77] on button at bounding box center [542, 74] width 45 height 30
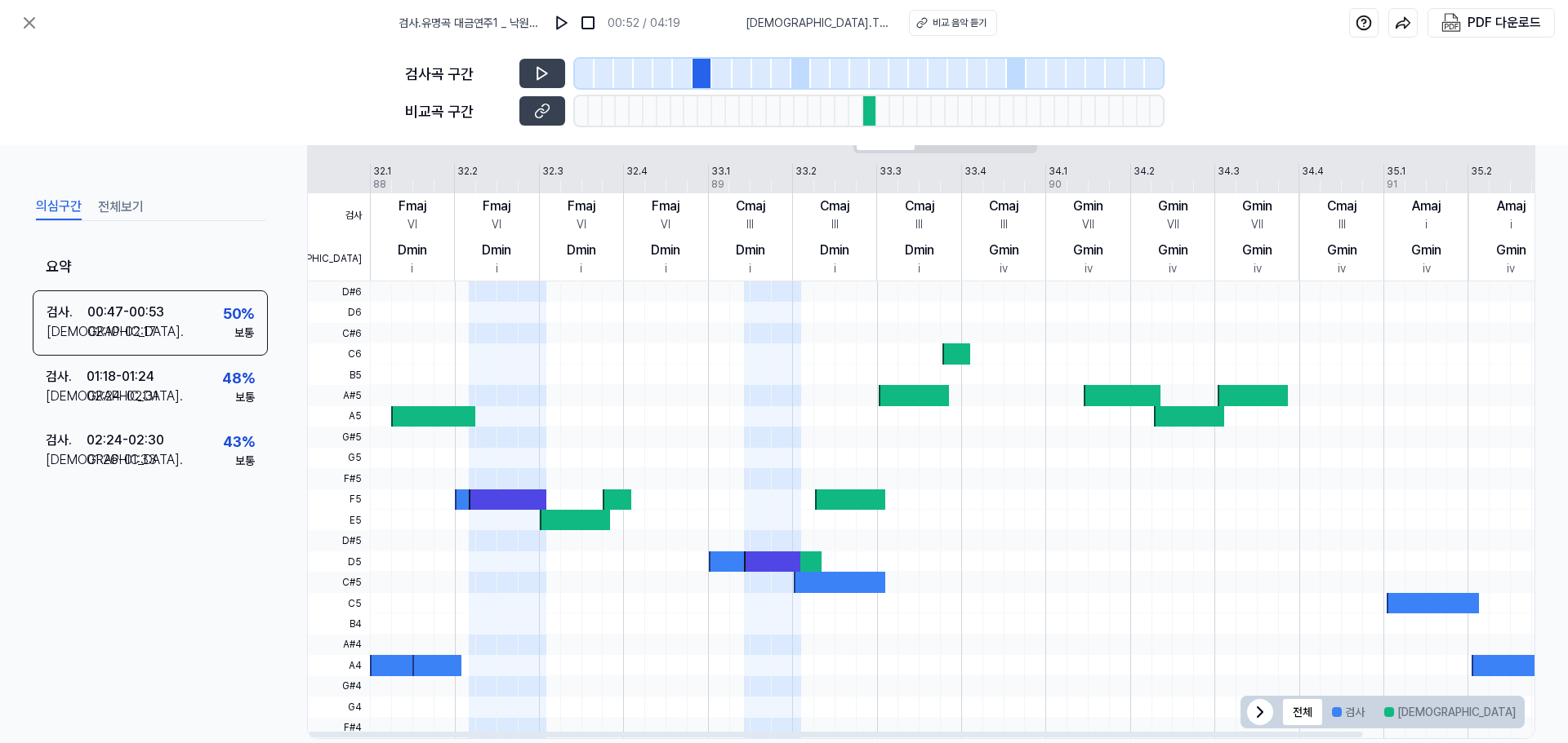
scroll to position [376, 0]
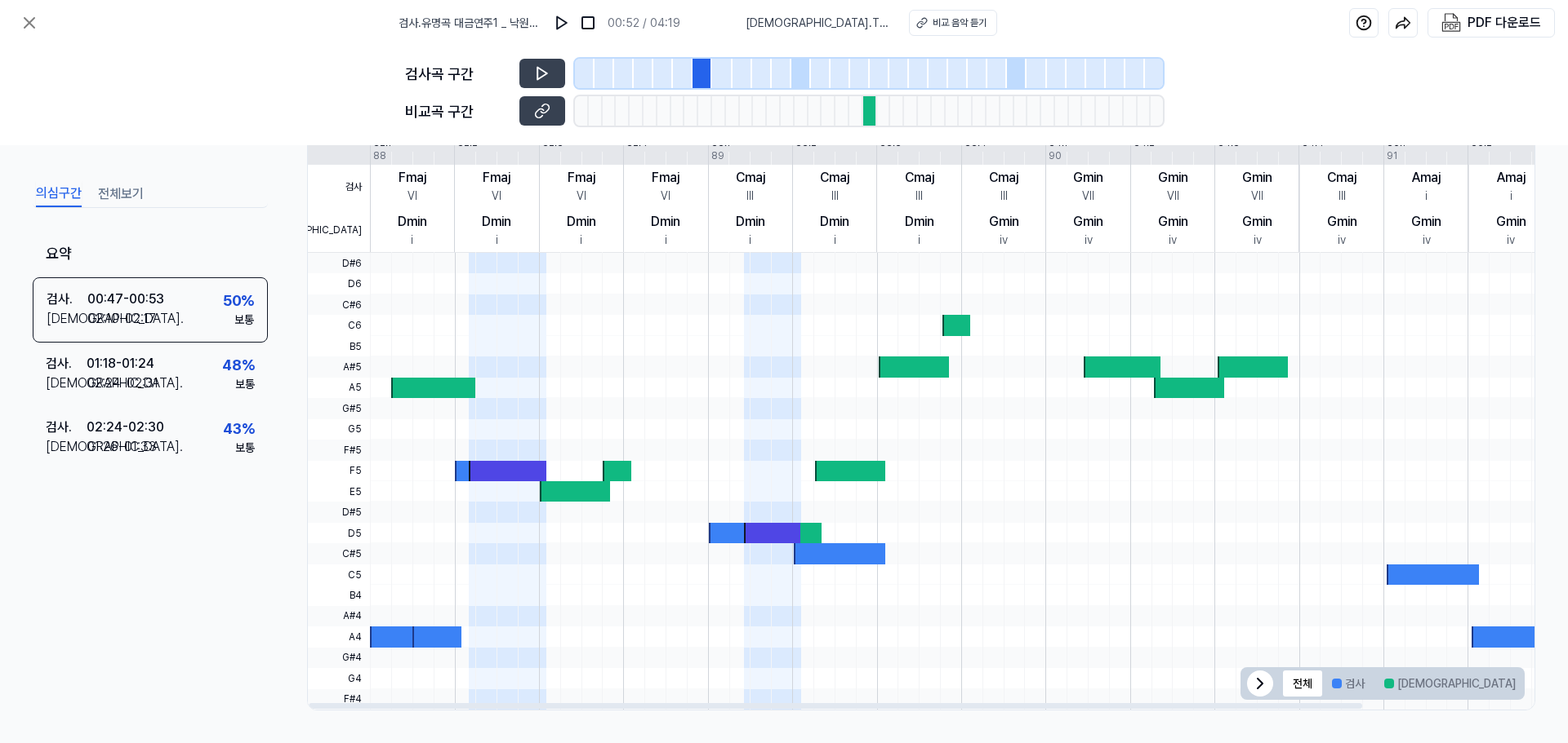
click at [393, 636] on div at bounding box center [394, 636] width 49 height 21
click at [529, 458] on span at bounding box center [508, 450] width 78 height 21
click at [1260, 680] on icon at bounding box center [1260, 684] width 20 height 20
click at [1495, 679] on icon at bounding box center [1505, 684] width 20 height 20
click at [556, 110] on button at bounding box center [542, 112] width 45 height 30
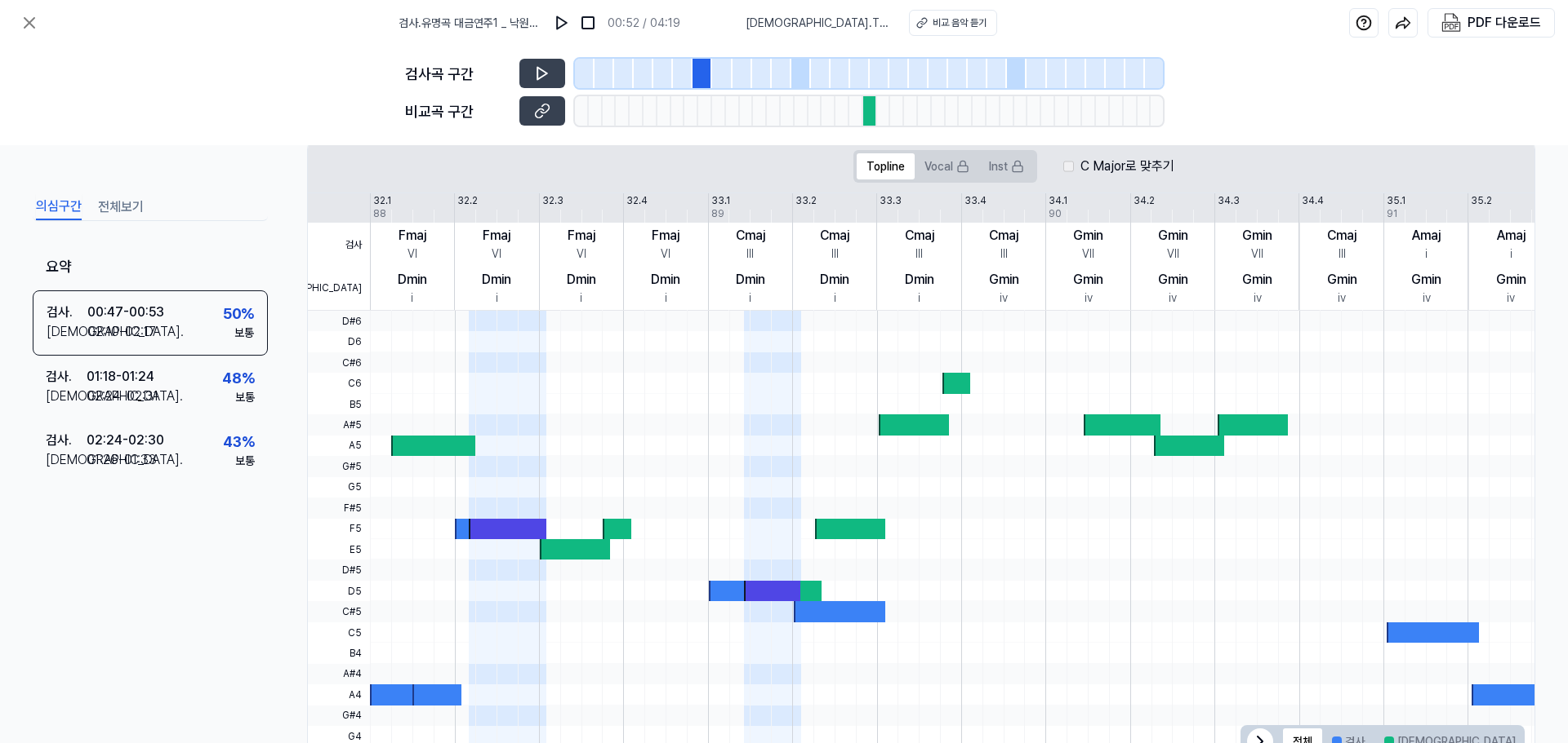
scroll to position [294, 0]
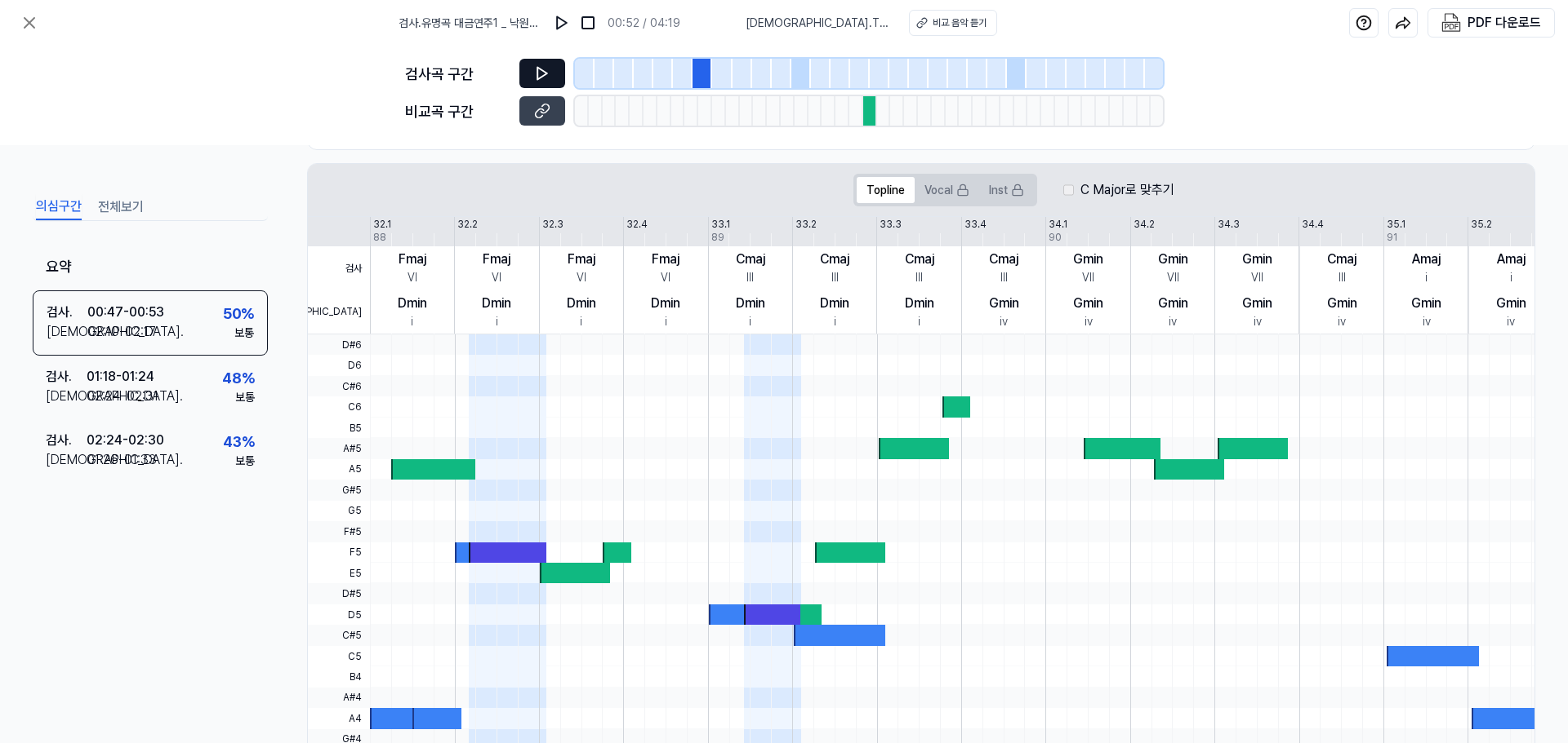
click at [547, 74] on icon at bounding box center [543, 74] width 10 height 12
click at [547, 74] on icon at bounding box center [543, 74] width 17 height 17
